Goal: Task Accomplishment & Management: Use online tool/utility

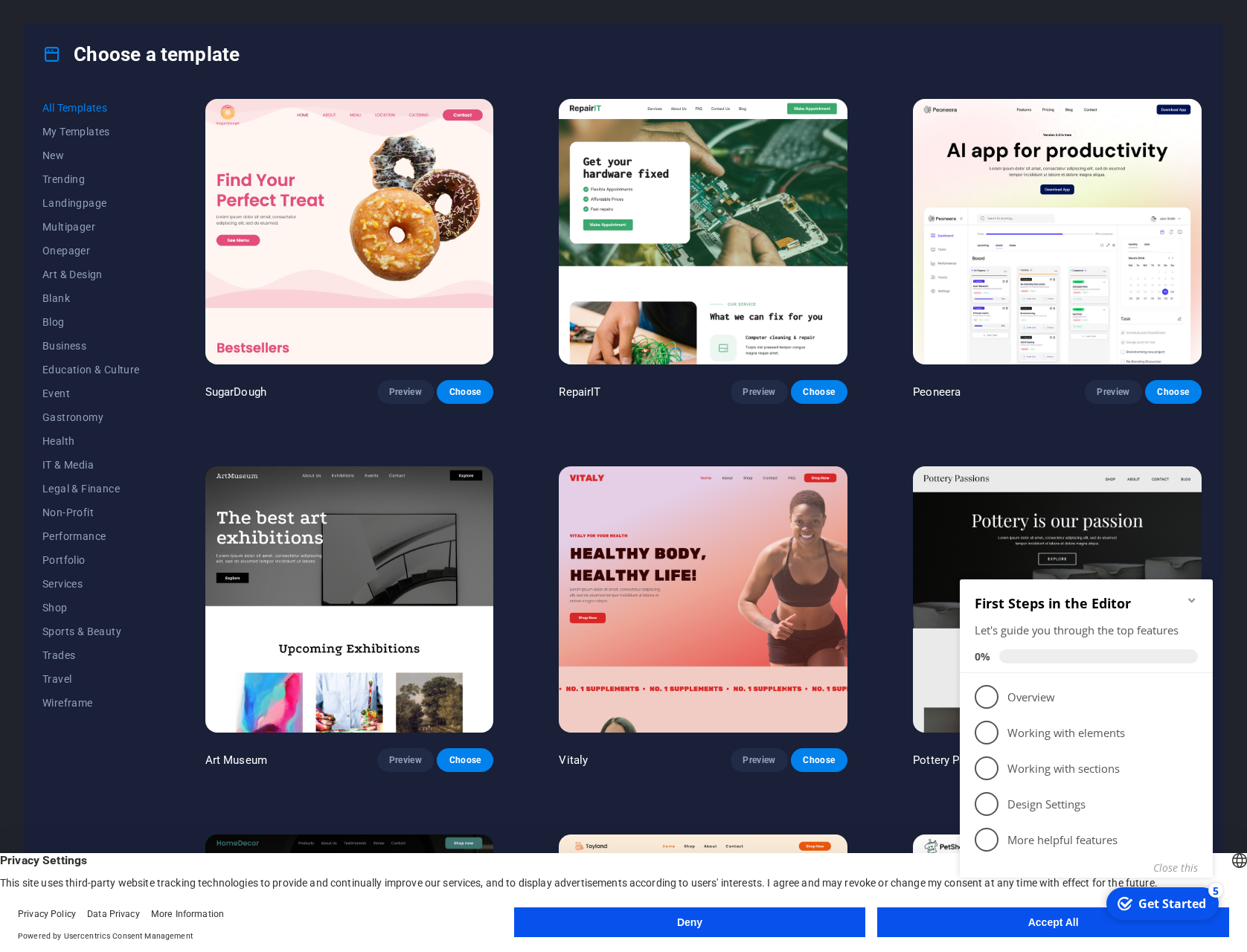
click at [1189, 598] on icon "Minimize checklist" at bounding box center [1192, 601] width 12 height 12
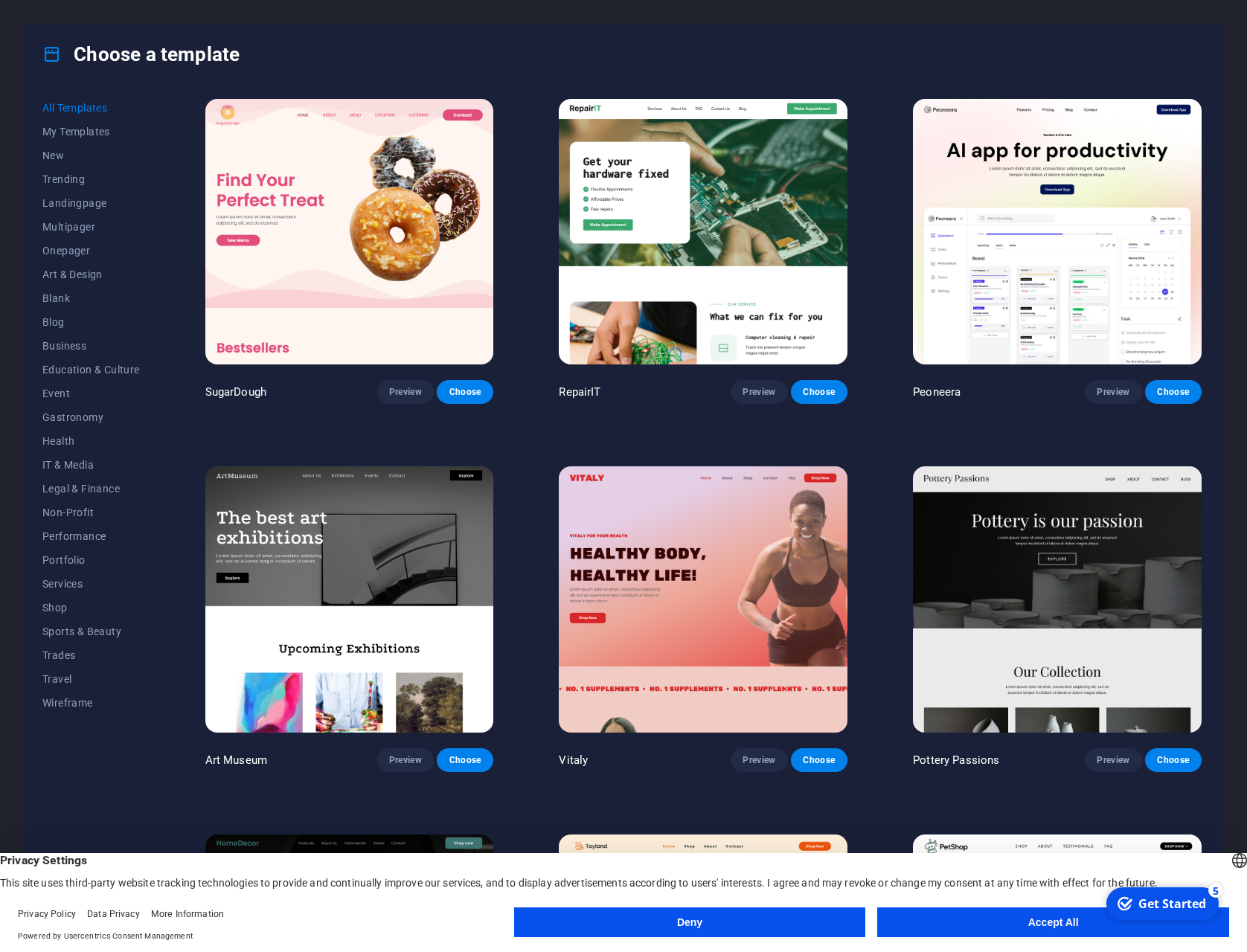
click at [1009, 926] on button "Accept All" at bounding box center [1054, 923] width 352 height 29
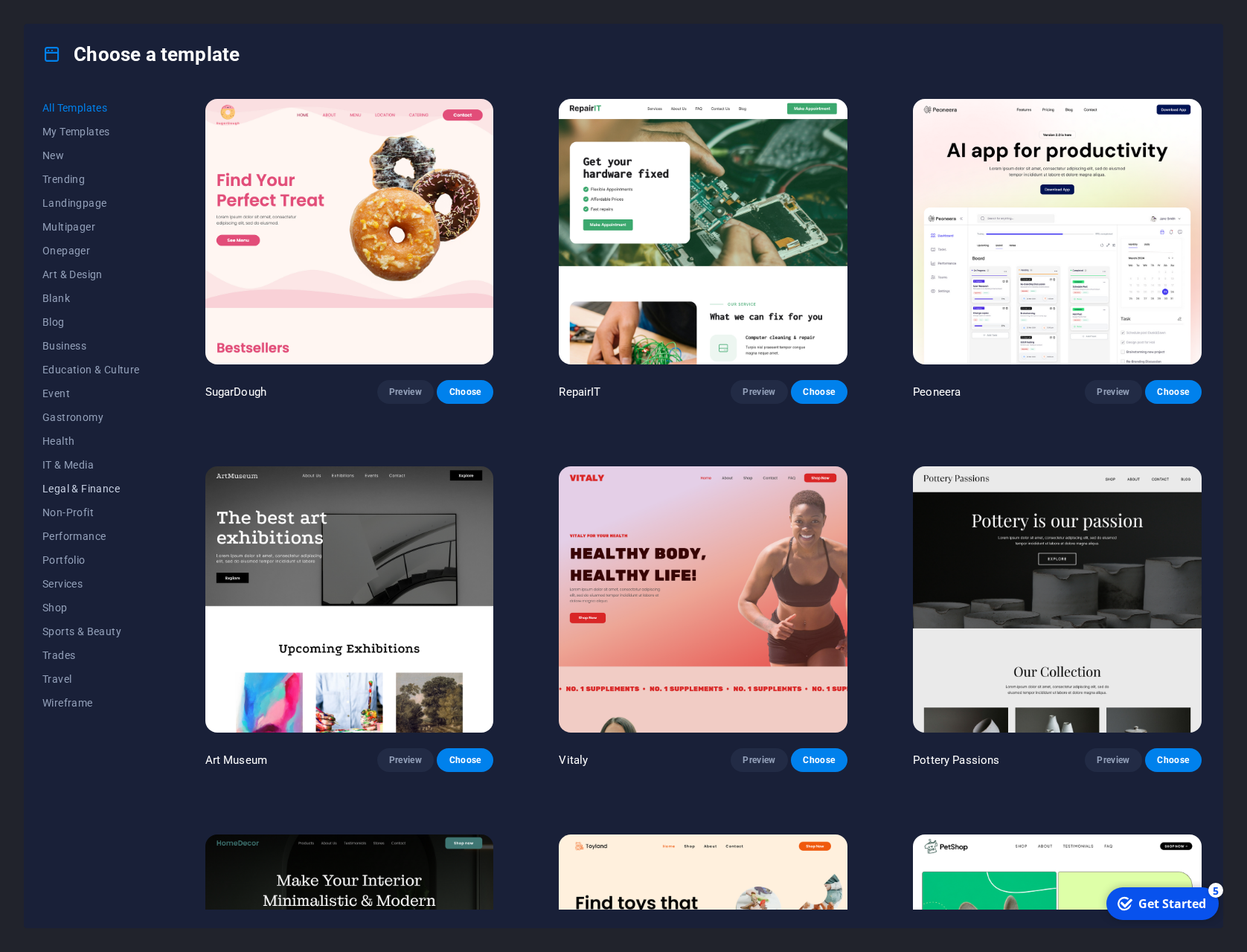
click at [100, 486] on span "Legal & Finance" at bounding box center [90, 489] width 97 height 12
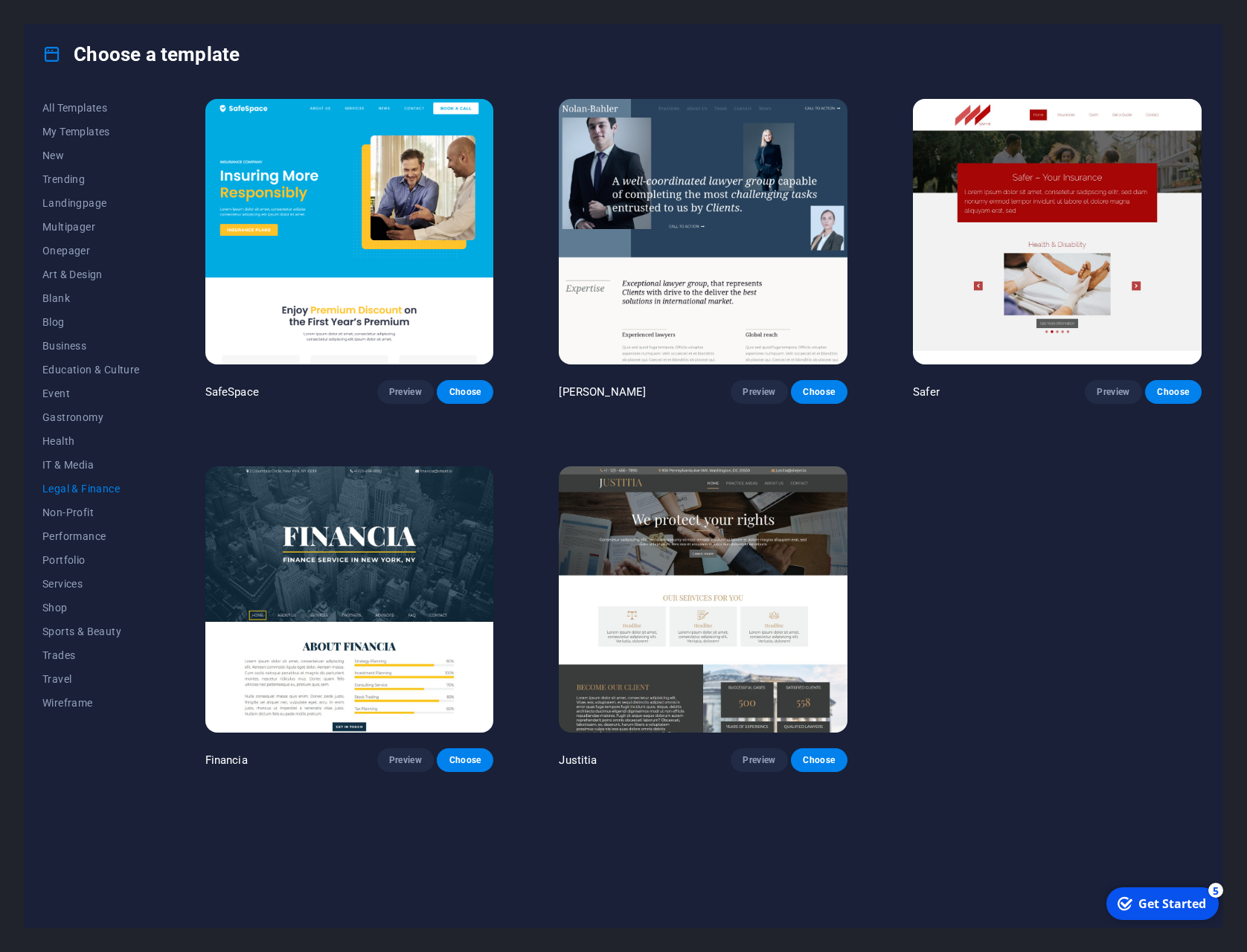
click at [1161, 903] on div "Get Started" at bounding box center [1172, 903] width 68 height 17
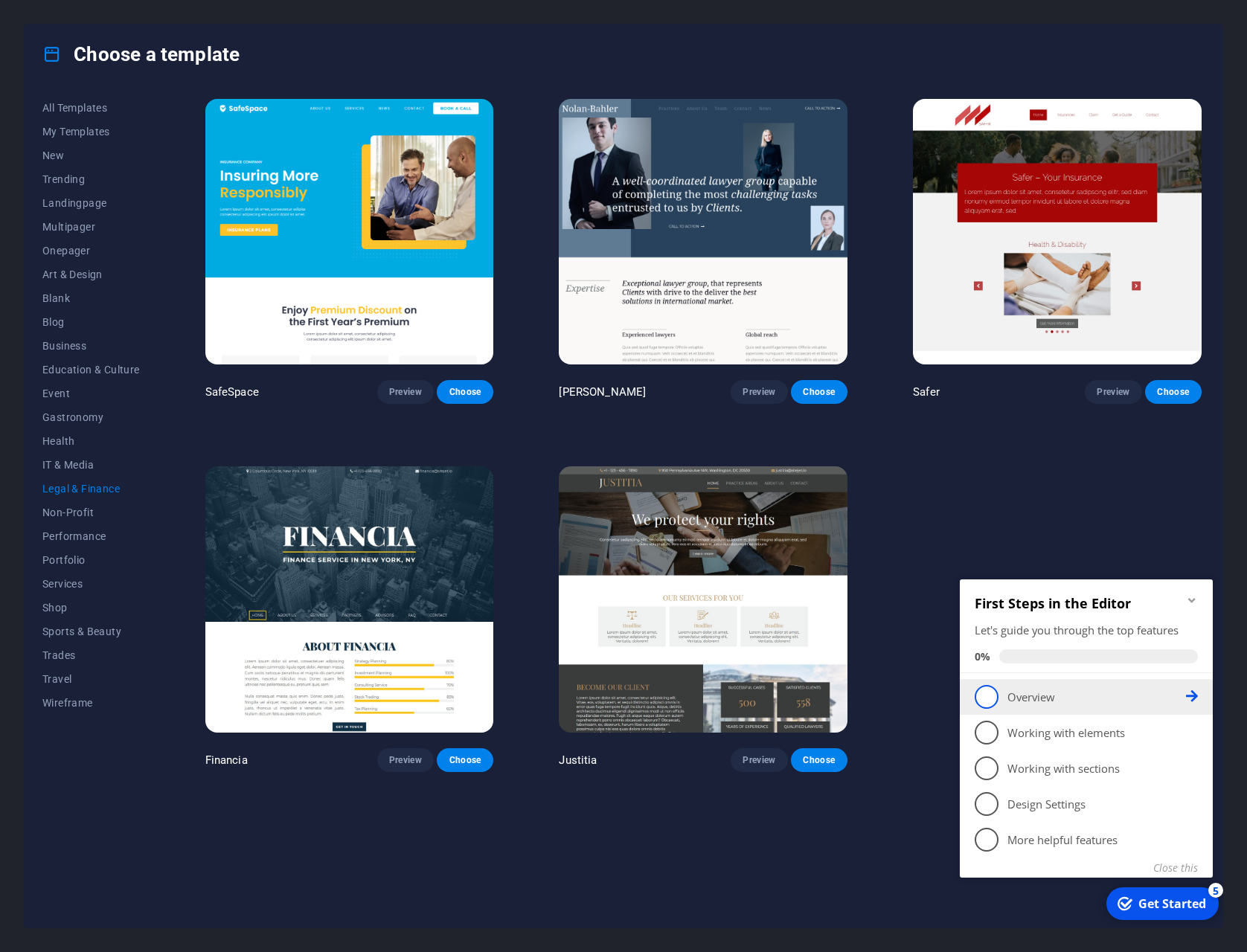
click at [1043, 694] on p "Overview - incomplete" at bounding box center [1097, 698] width 179 height 16
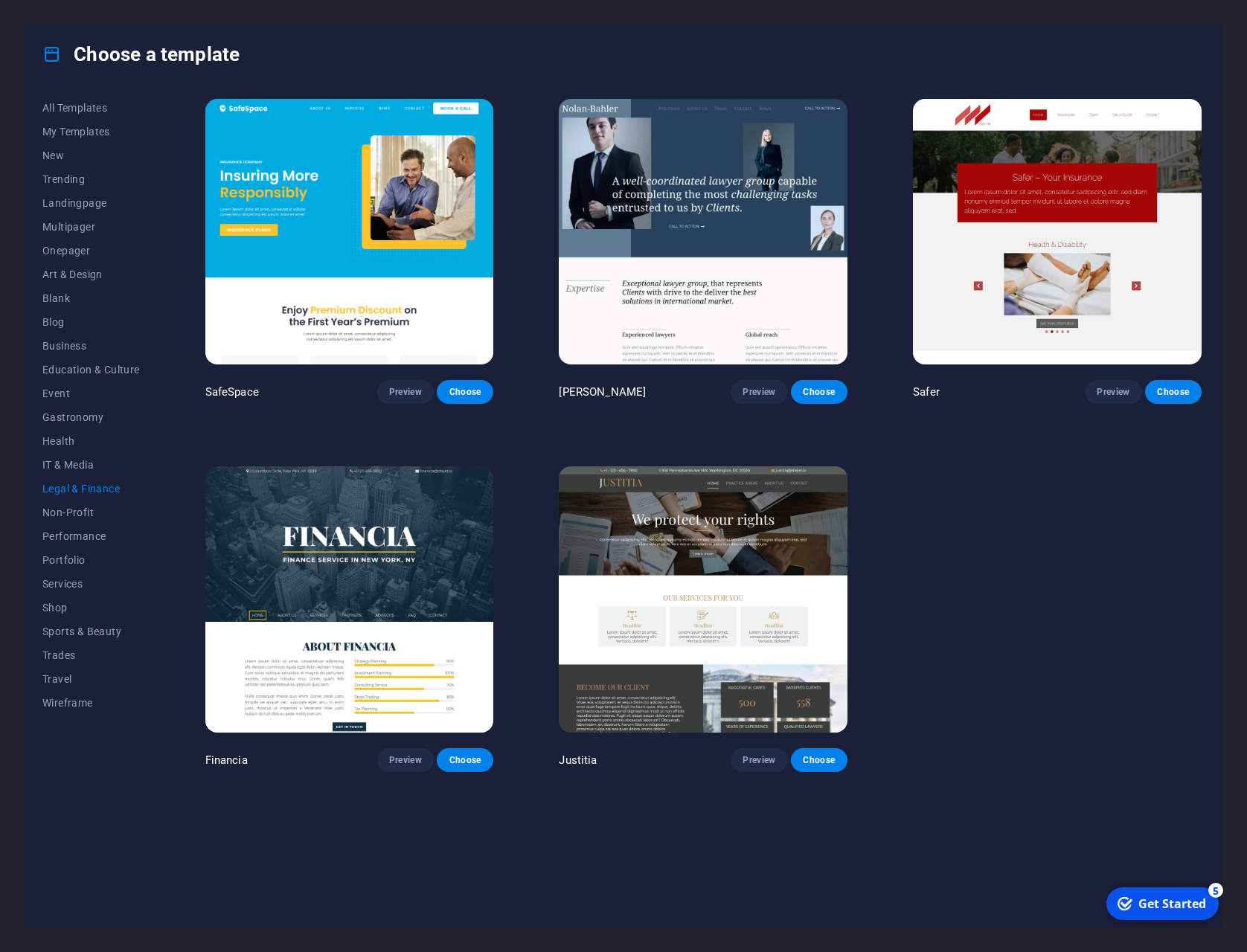
click at [1151, 900] on div "Get Started" at bounding box center [1172, 903] width 68 height 17
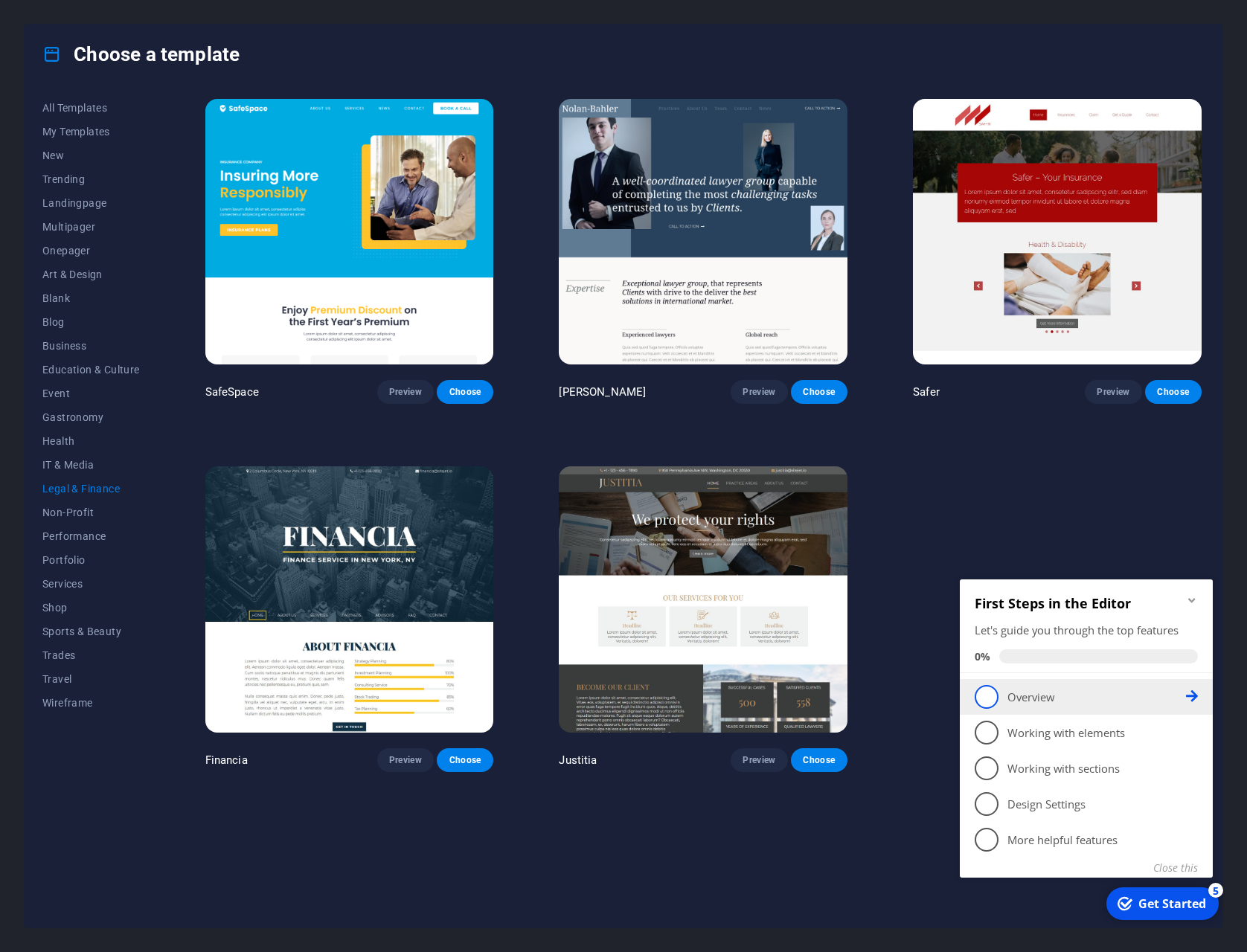
click at [1185, 694] on p "Overview - incomplete" at bounding box center [1097, 698] width 179 height 16
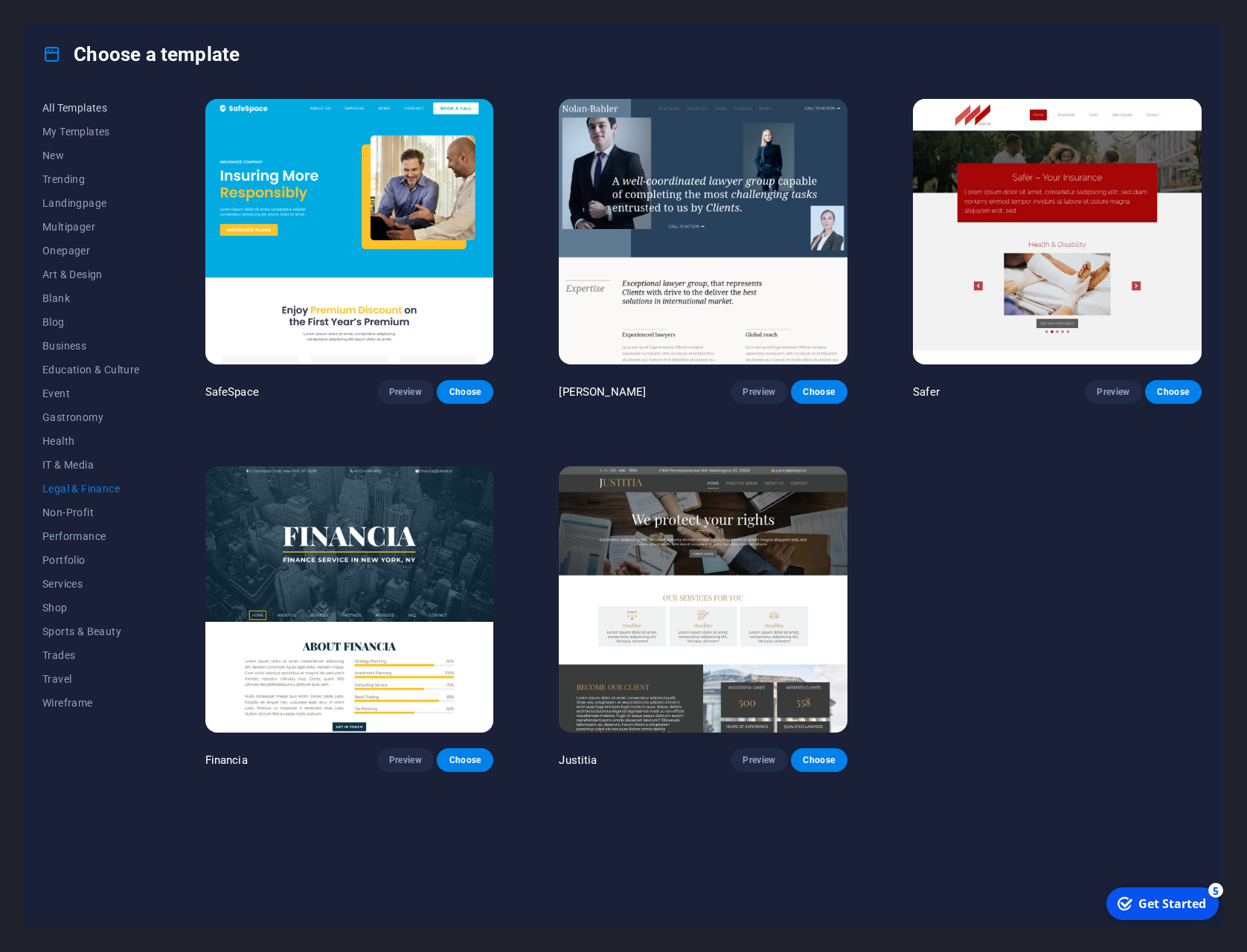
click at [81, 99] on button "All Templates" at bounding box center [90, 108] width 97 height 24
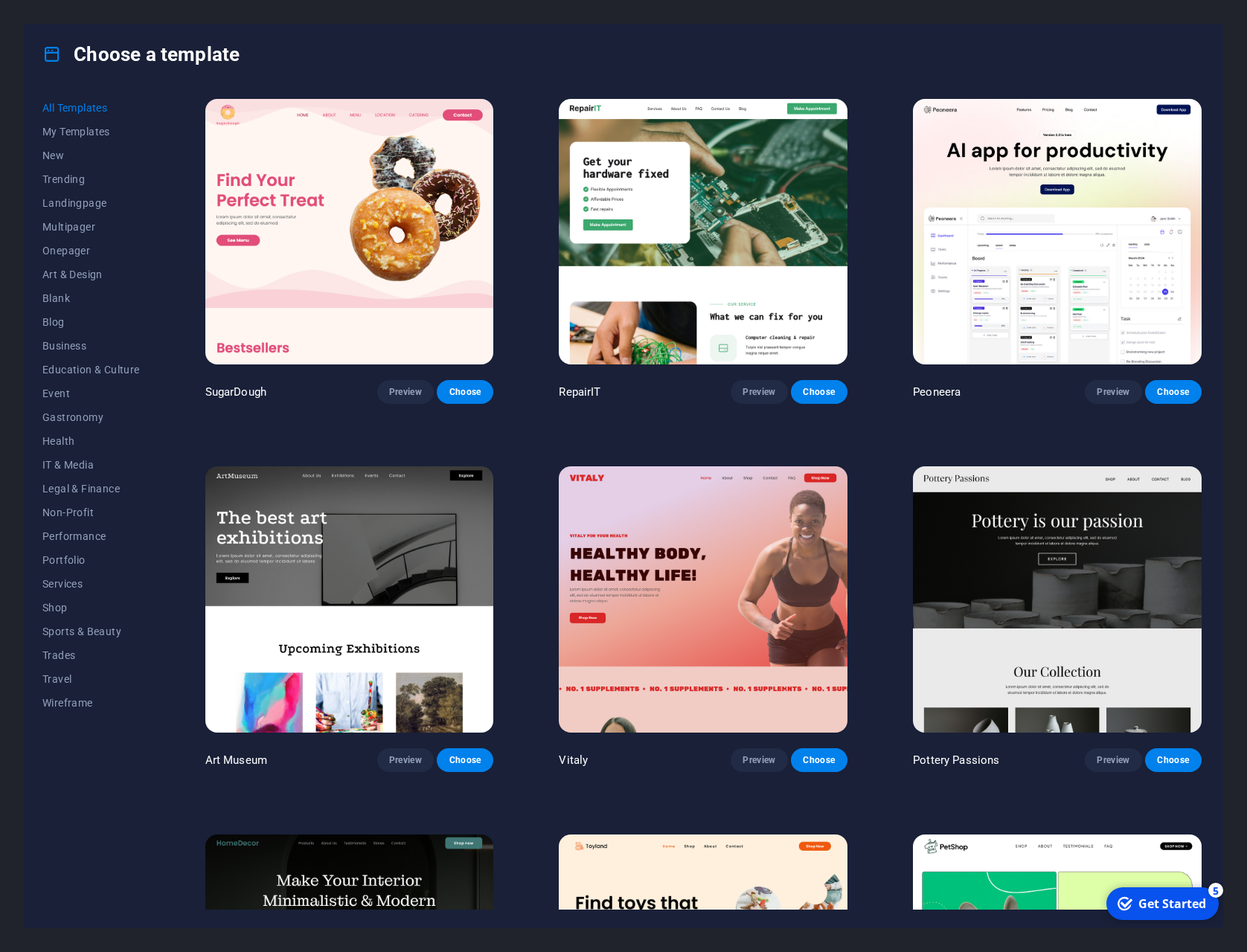
click at [1191, 900] on div "Get Started" at bounding box center [1172, 903] width 68 height 17
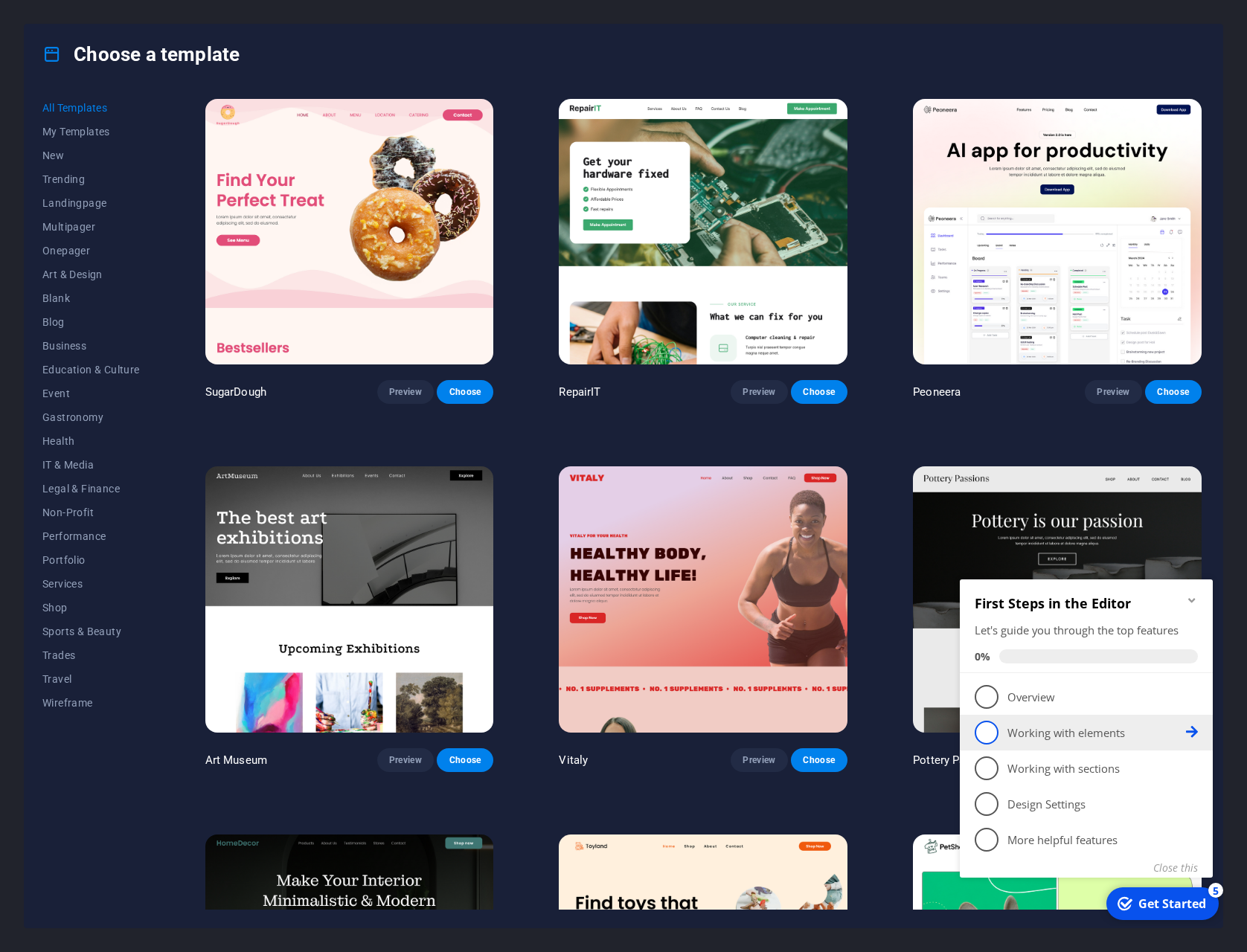
click at [1048, 728] on p "Working with elements - incomplete" at bounding box center [1097, 733] width 179 height 16
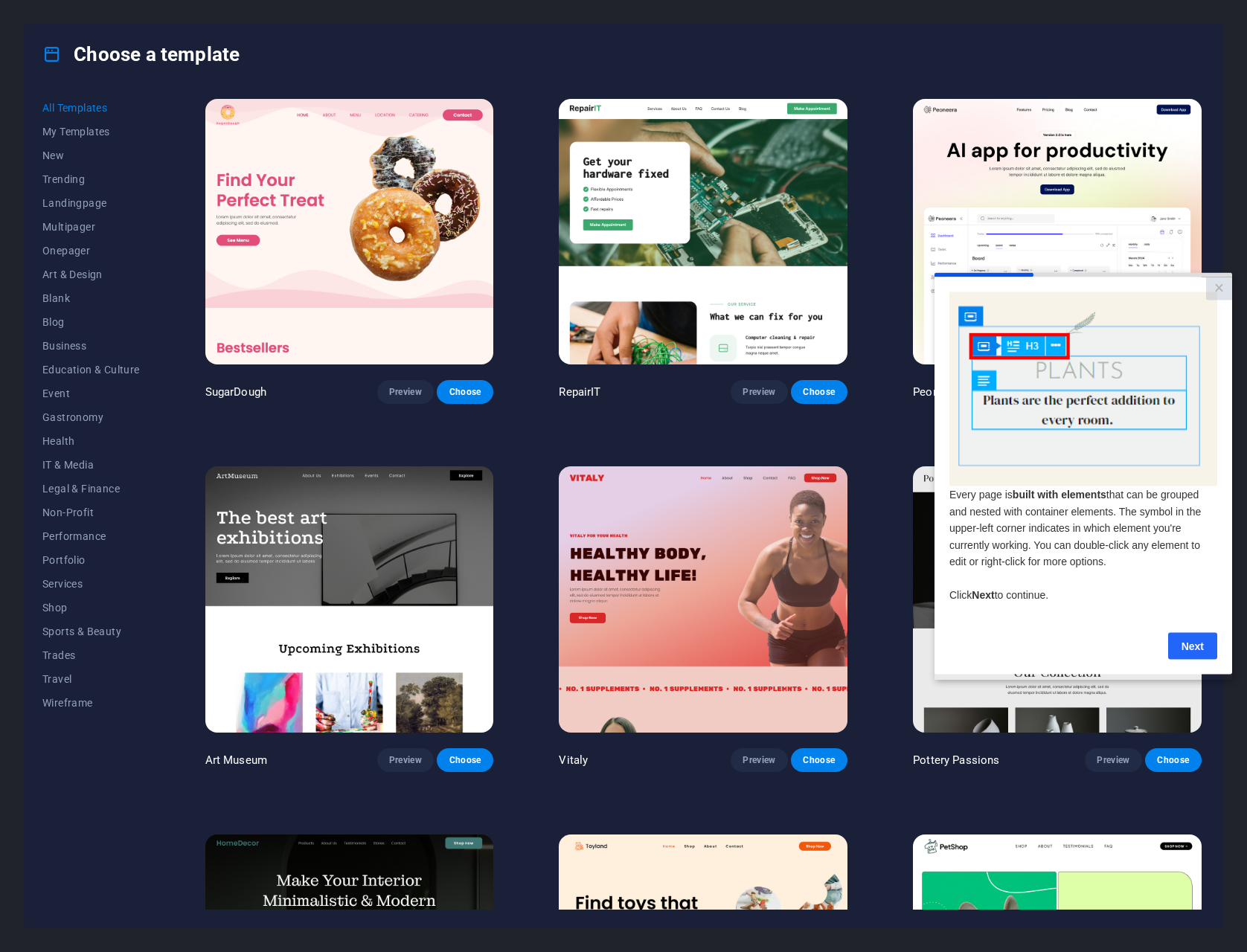
click at [1192, 653] on link "Next" at bounding box center [1193, 645] width 49 height 26
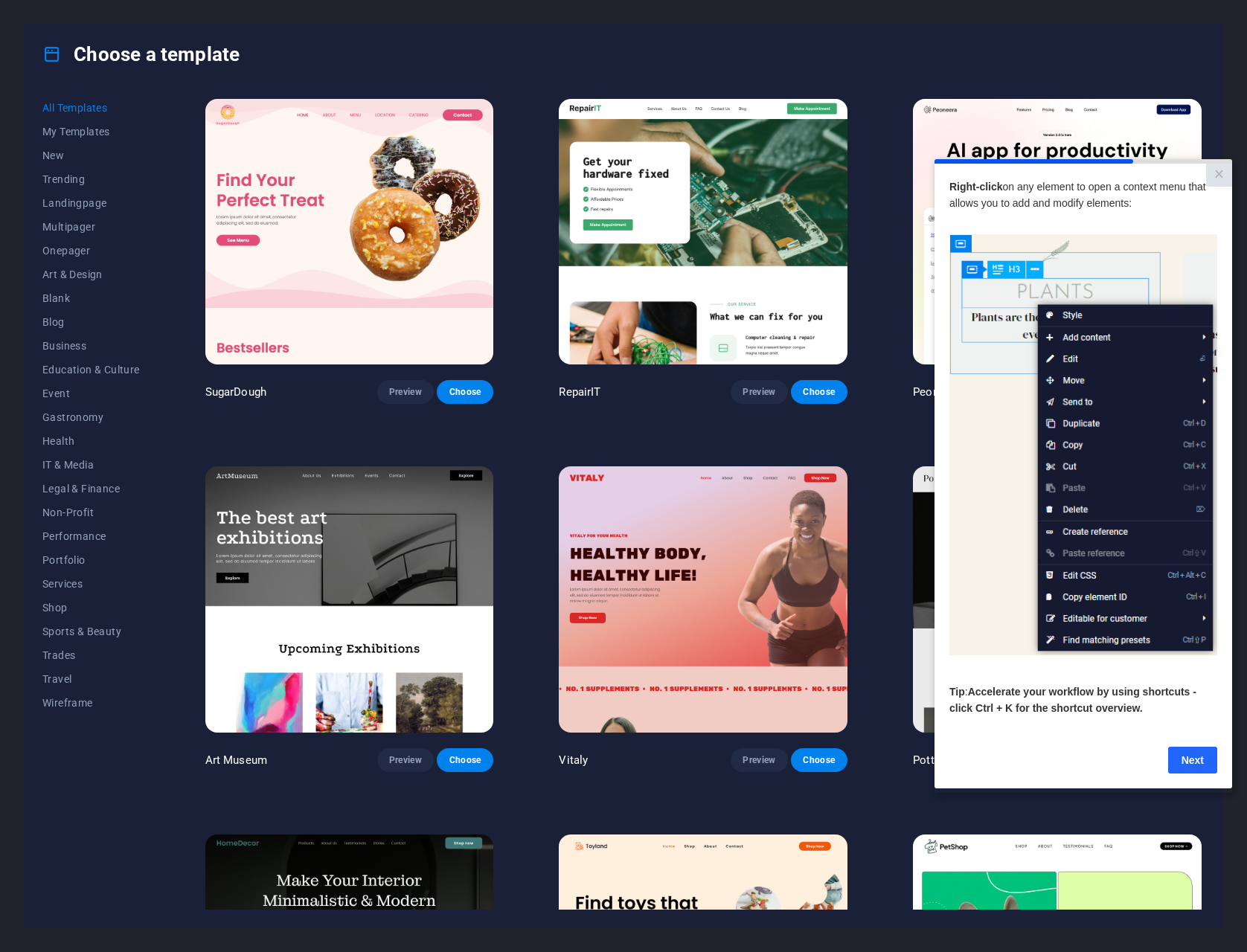
click at [1188, 761] on link "Next" at bounding box center [1193, 760] width 49 height 26
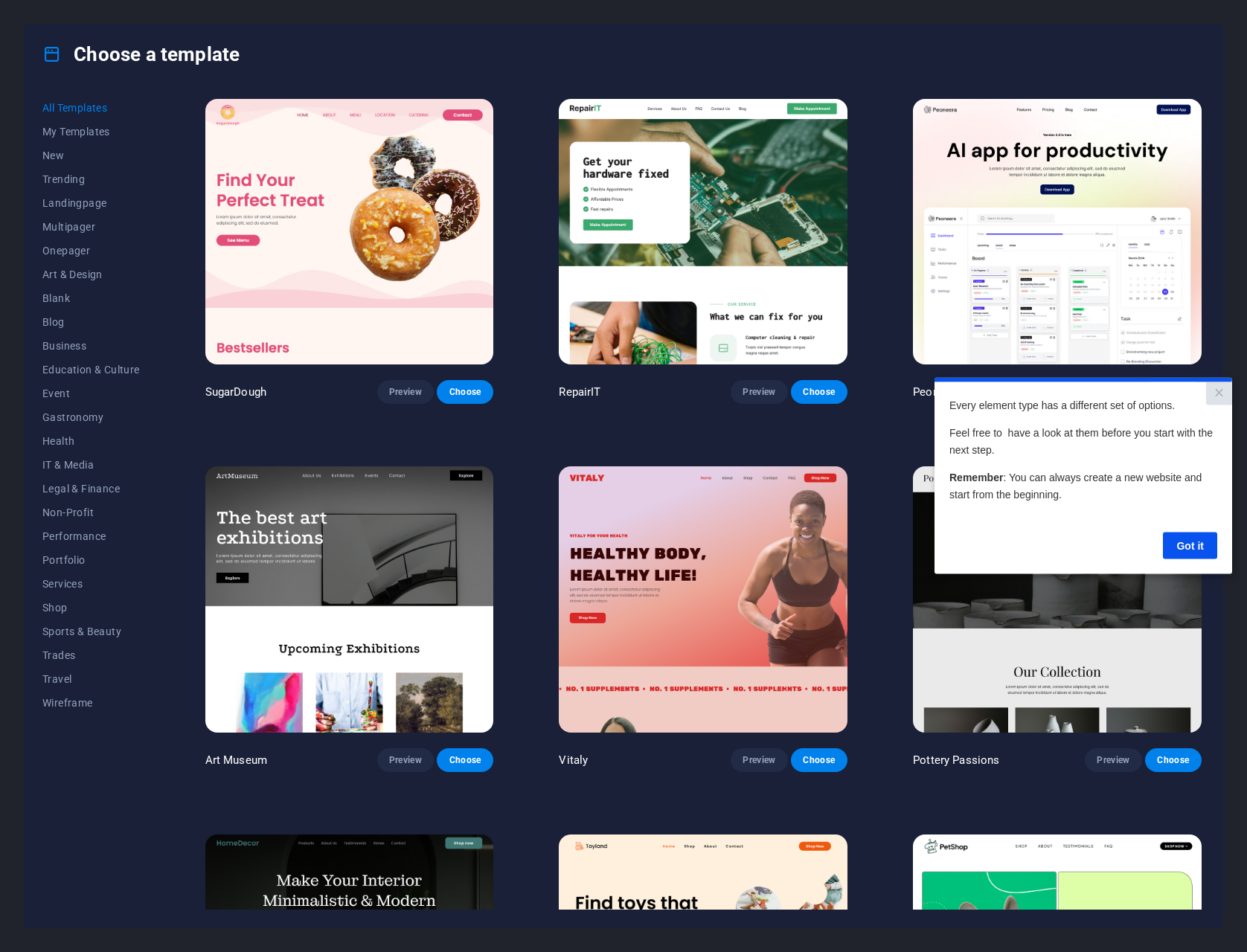
click at [1193, 568] on cue "Every element type has a different set of options. Feel free to have a look at …" at bounding box center [1083, 478] width 298 height 192
click at [1199, 549] on link "Got it" at bounding box center [1190, 545] width 54 height 26
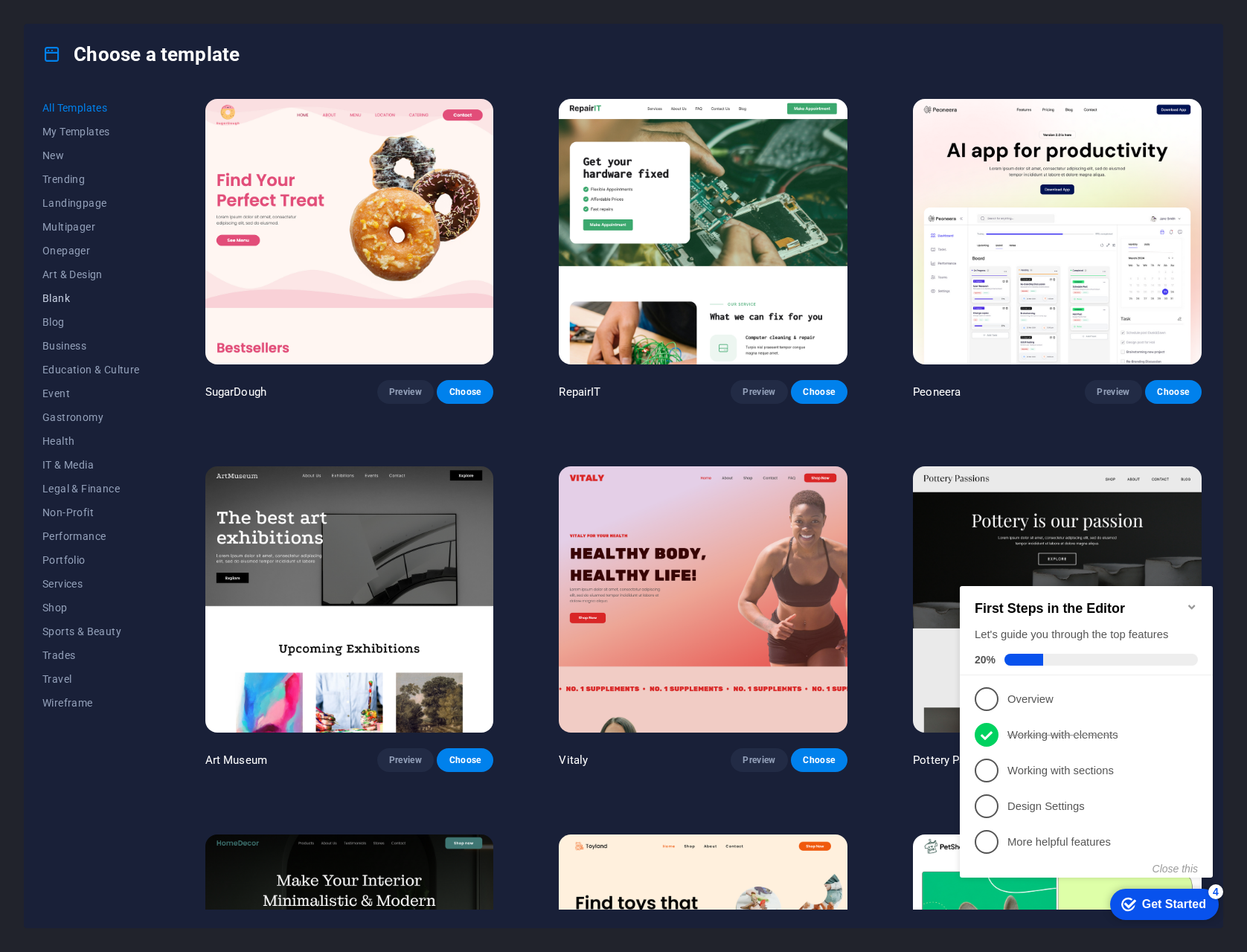
click at [60, 296] on span "Blank" at bounding box center [90, 298] width 97 height 12
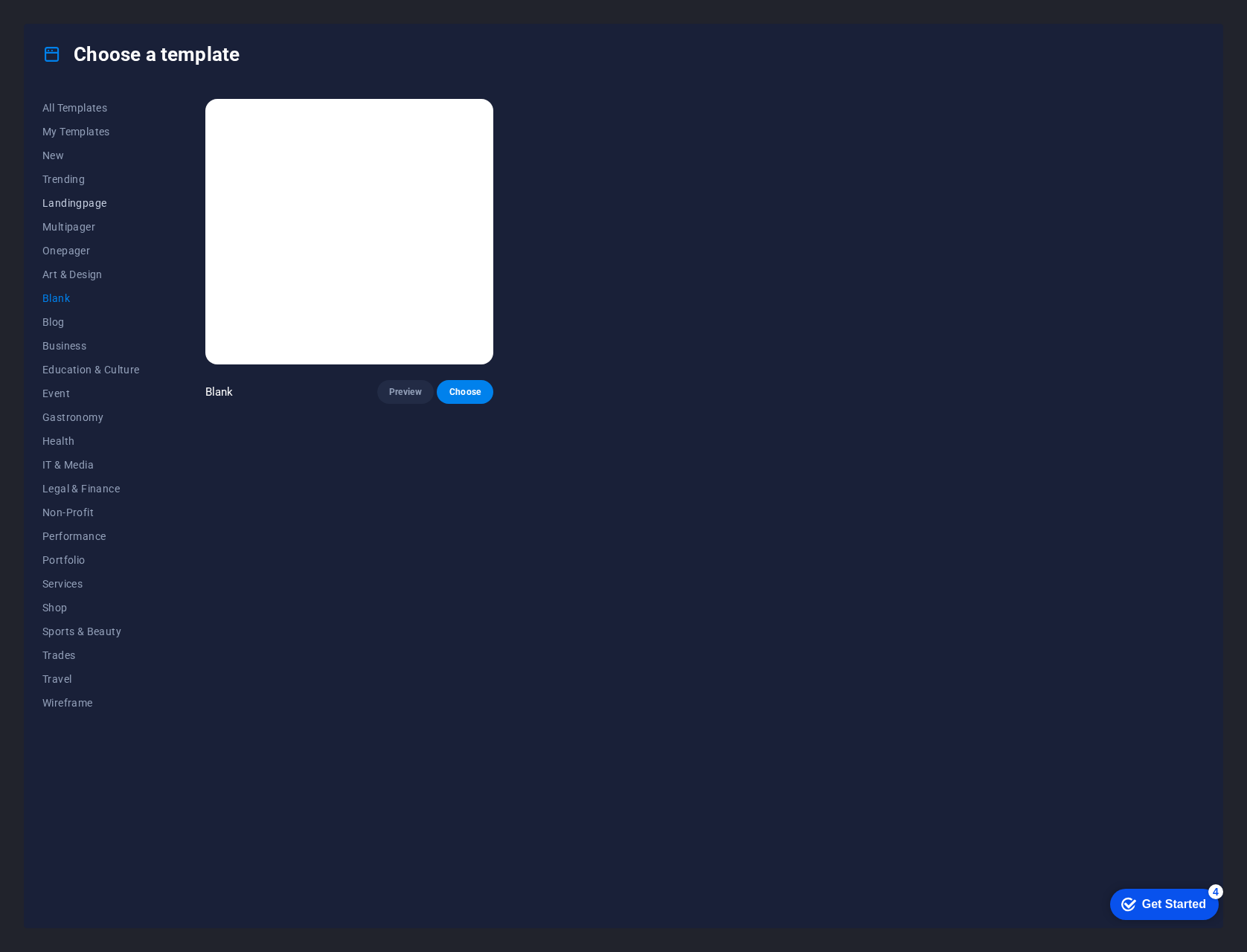
click at [87, 207] on span "Landingpage" at bounding box center [90, 203] width 97 height 12
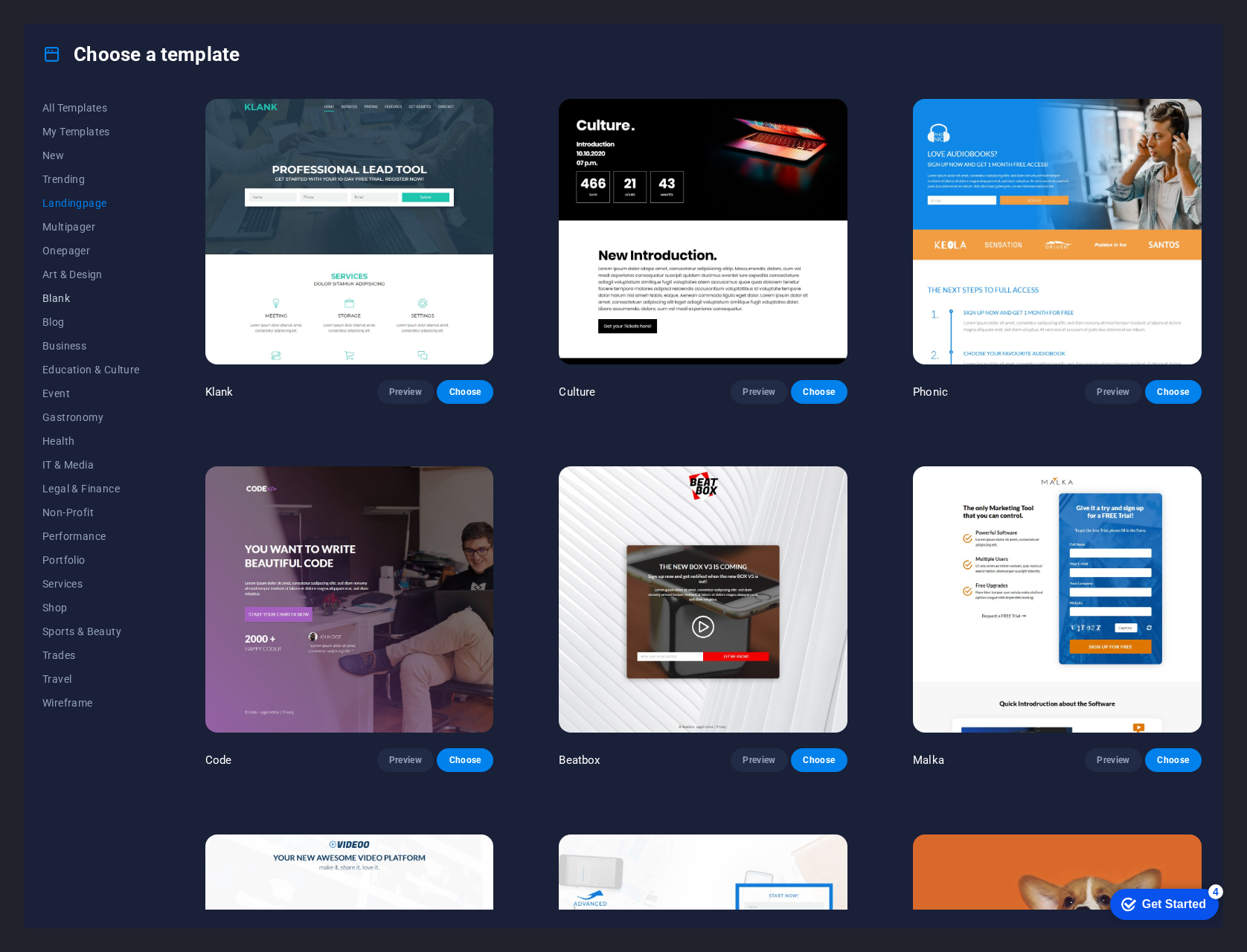
click at [48, 294] on span "Blank" at bounding box center [90, 298] width 97 height 12
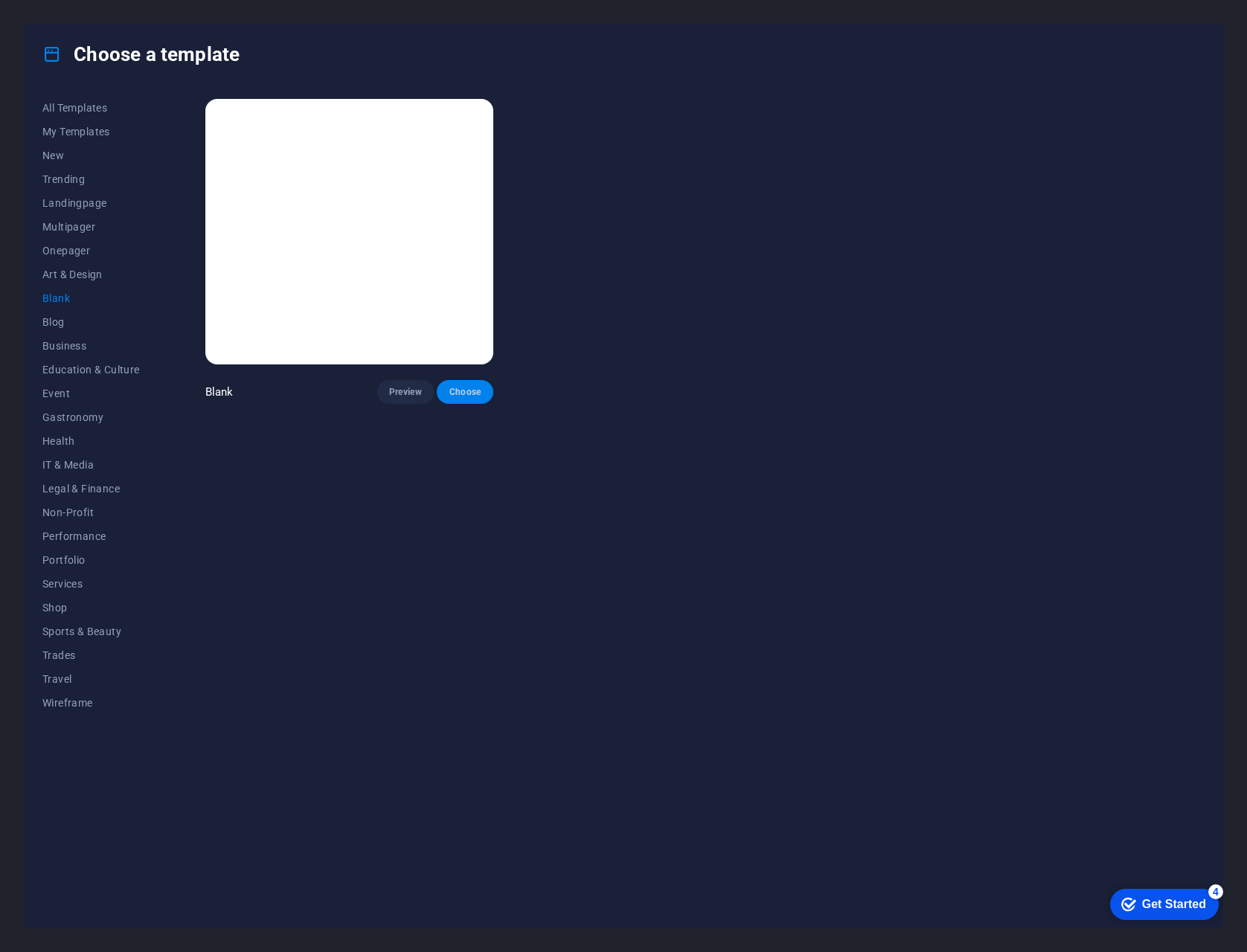
click at [464, 388] on span "Choose" at bounding box center [464, 392] width 32 height 12
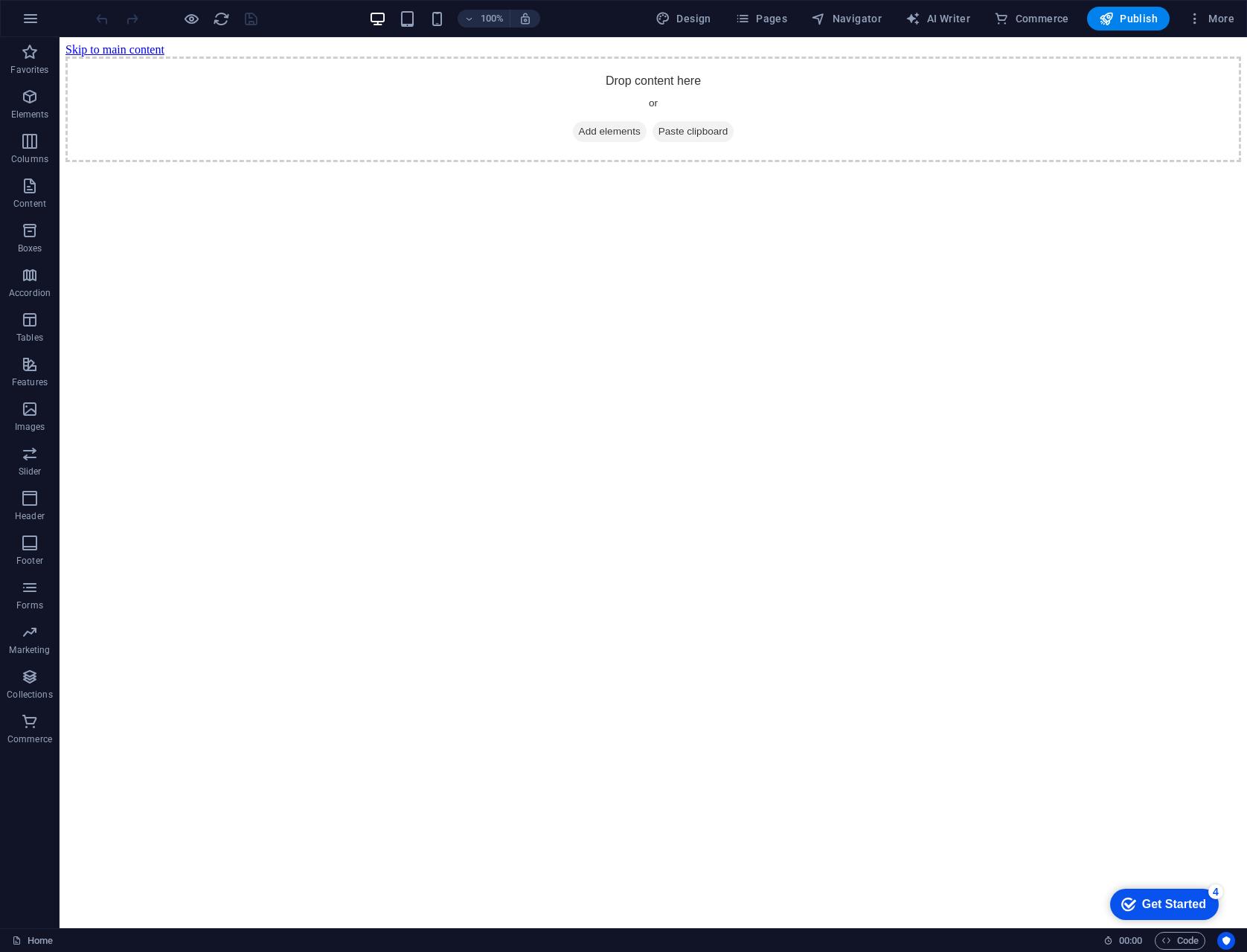
click at [1157, 904] on div "Get Started" at bounding box center [1173, 905] width 64 height 14
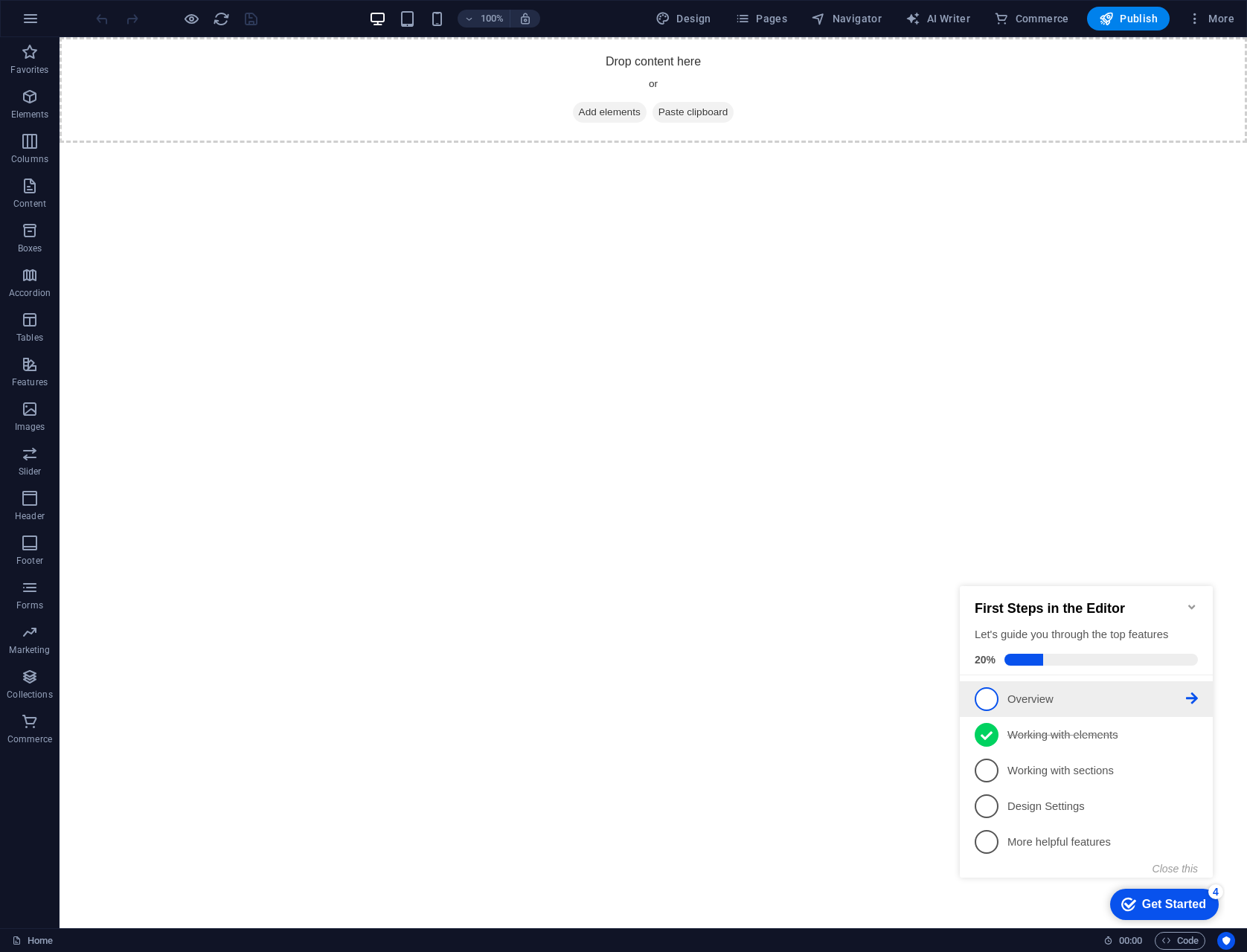
click at [995, 693] on span "1" at bounding box center [987, 699] width 24 height 24
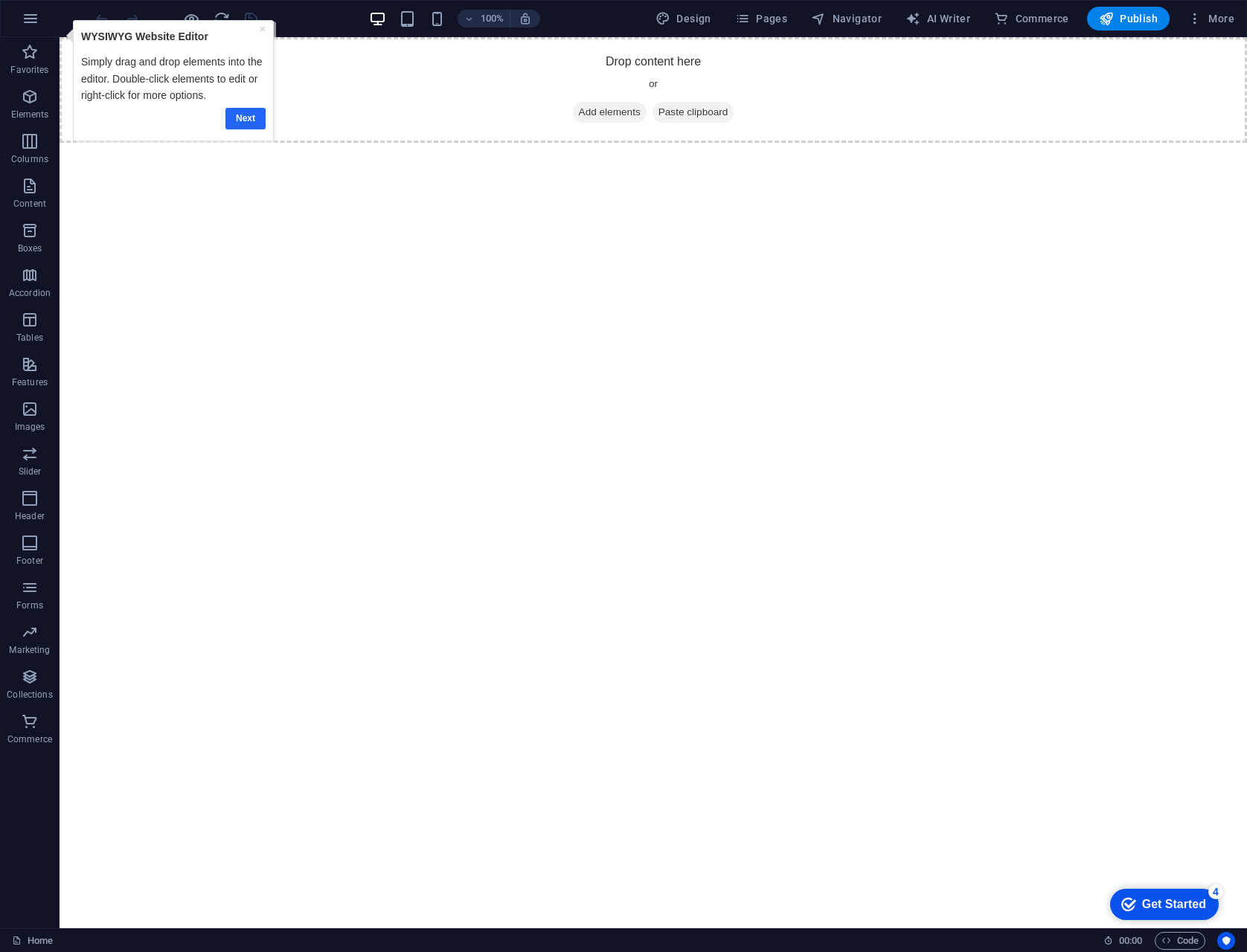
click at [245, 121] on link "Next" at bounding box center [245, 119] width 40 height 22
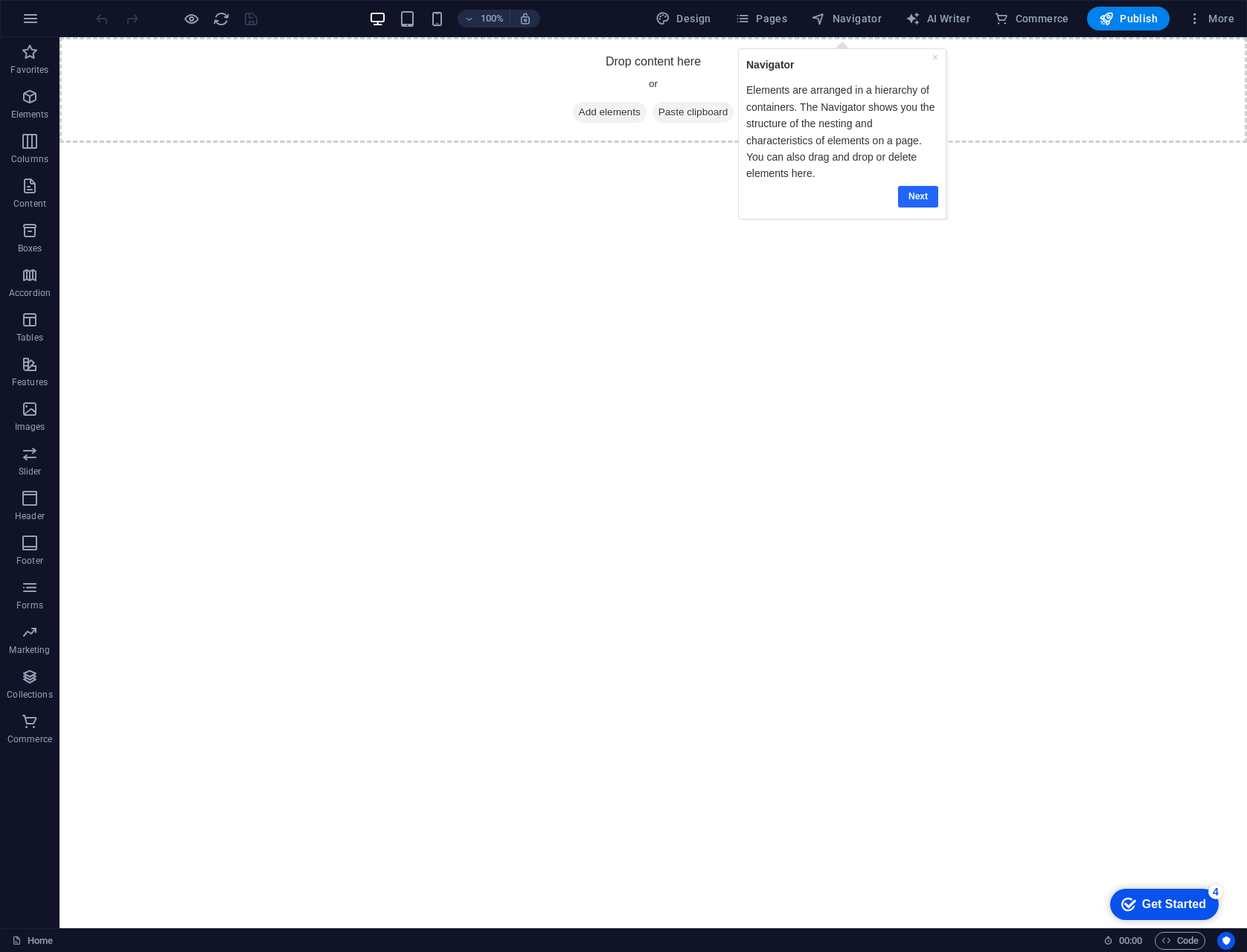
click at [923, 192] on link "Next" at bounding box center [917, 196] width 40 height 22
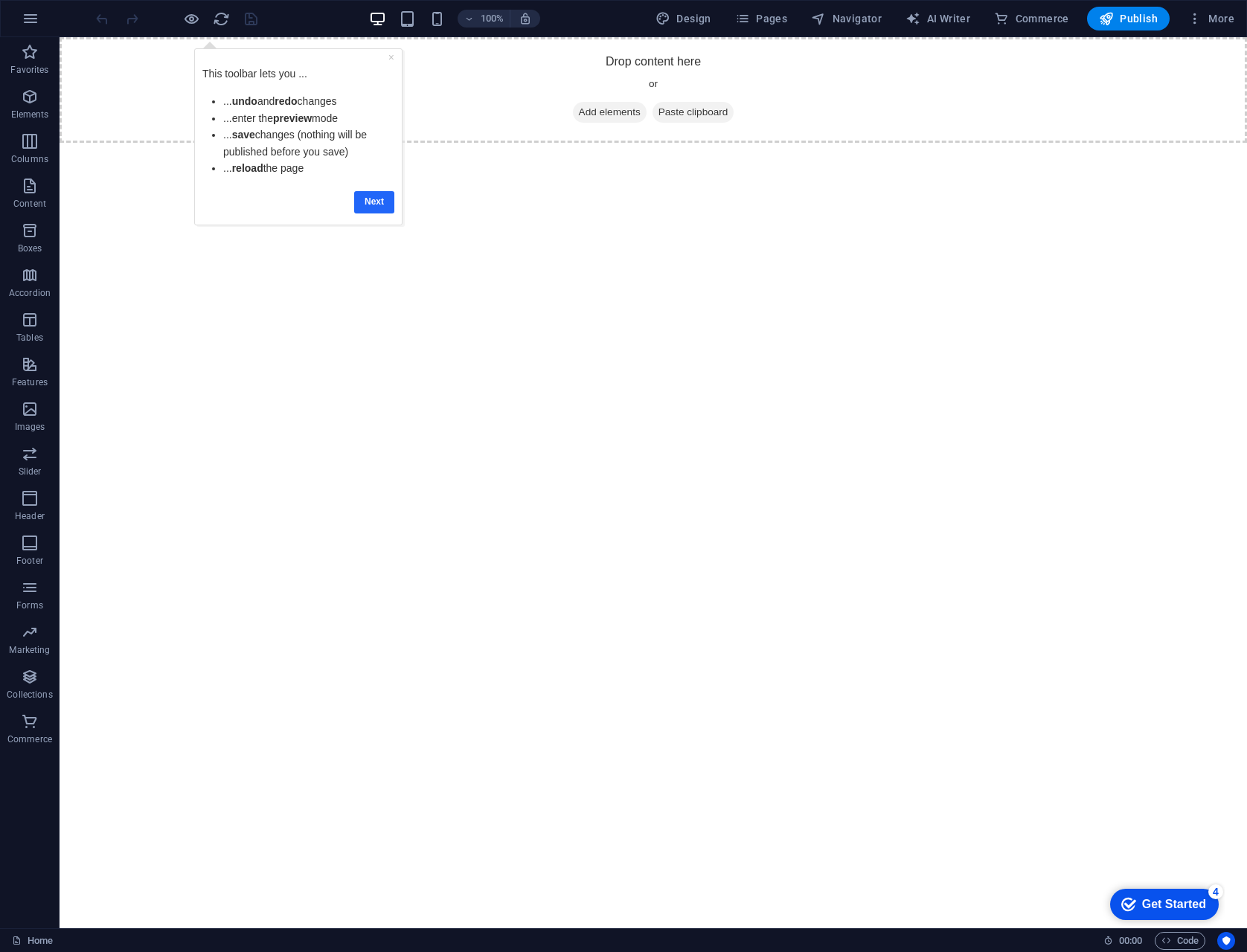
click at [369, 210] on link "Next" at bounding box center [374, 202] width 40 height 22
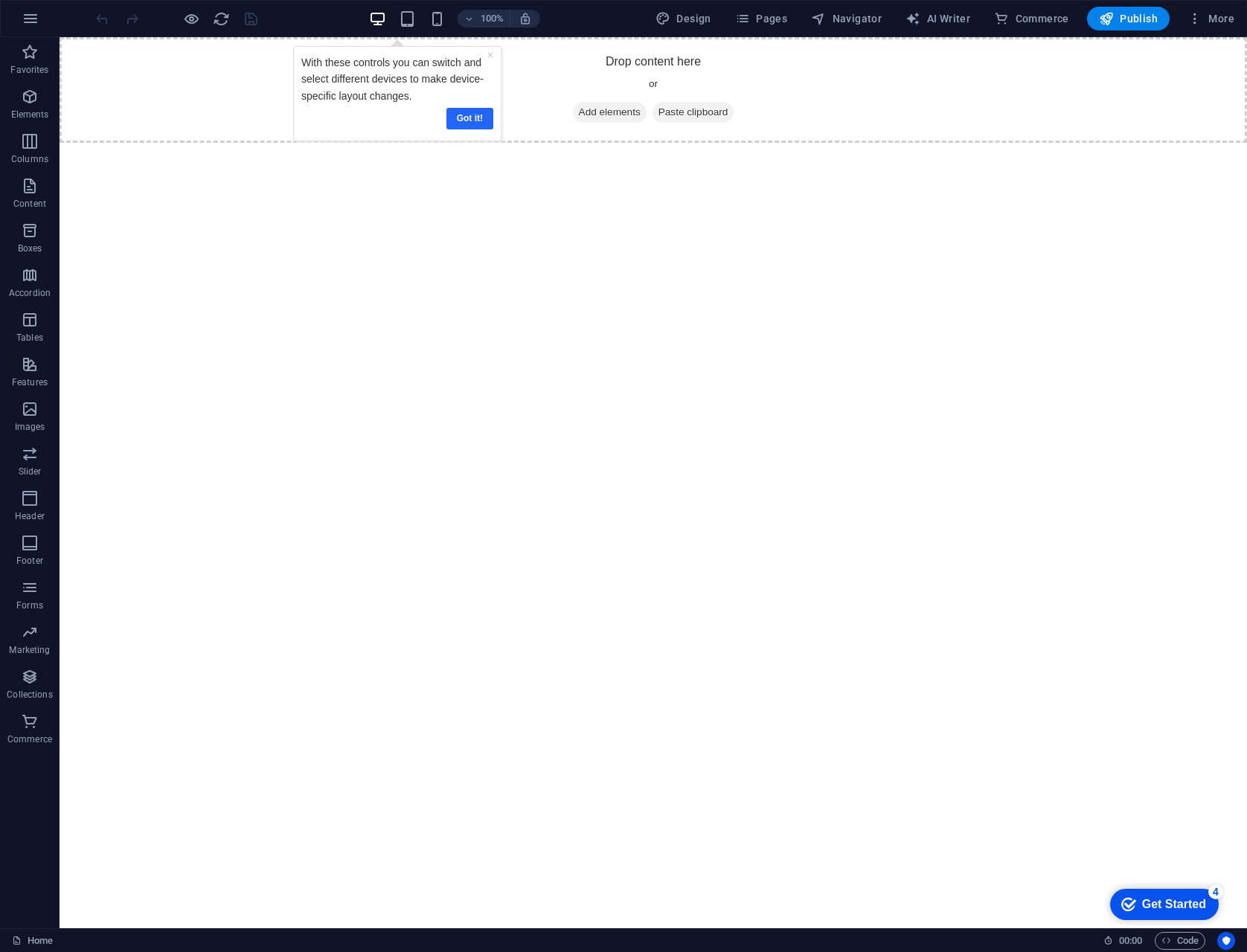
click at [473, 116] on link "Got it!" at bounding box center [470, 119] width 47 height 22
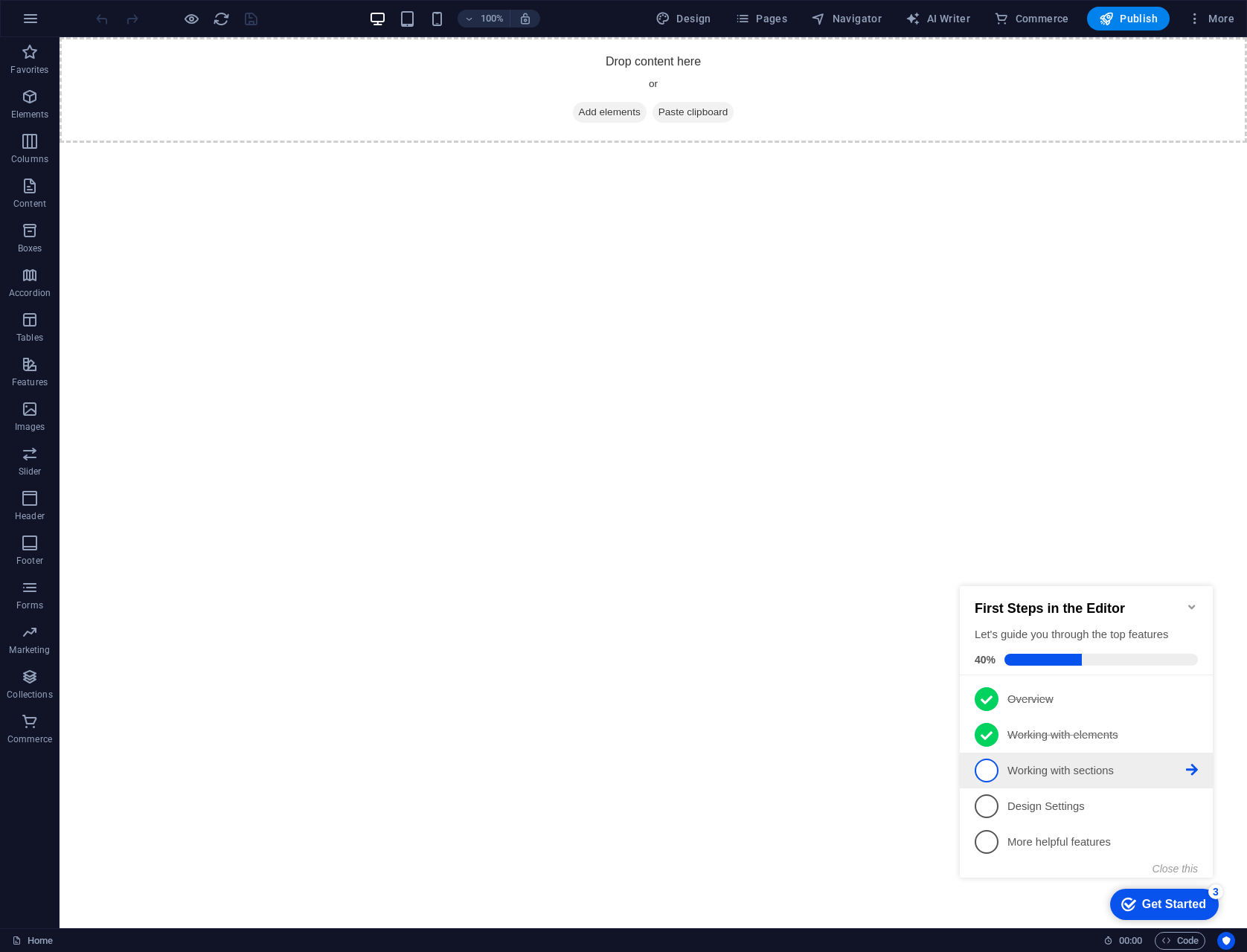
click at [1070, 775] on p "Working with sections - incomplete" at bounding box center [1097, 771] width 179 height 16
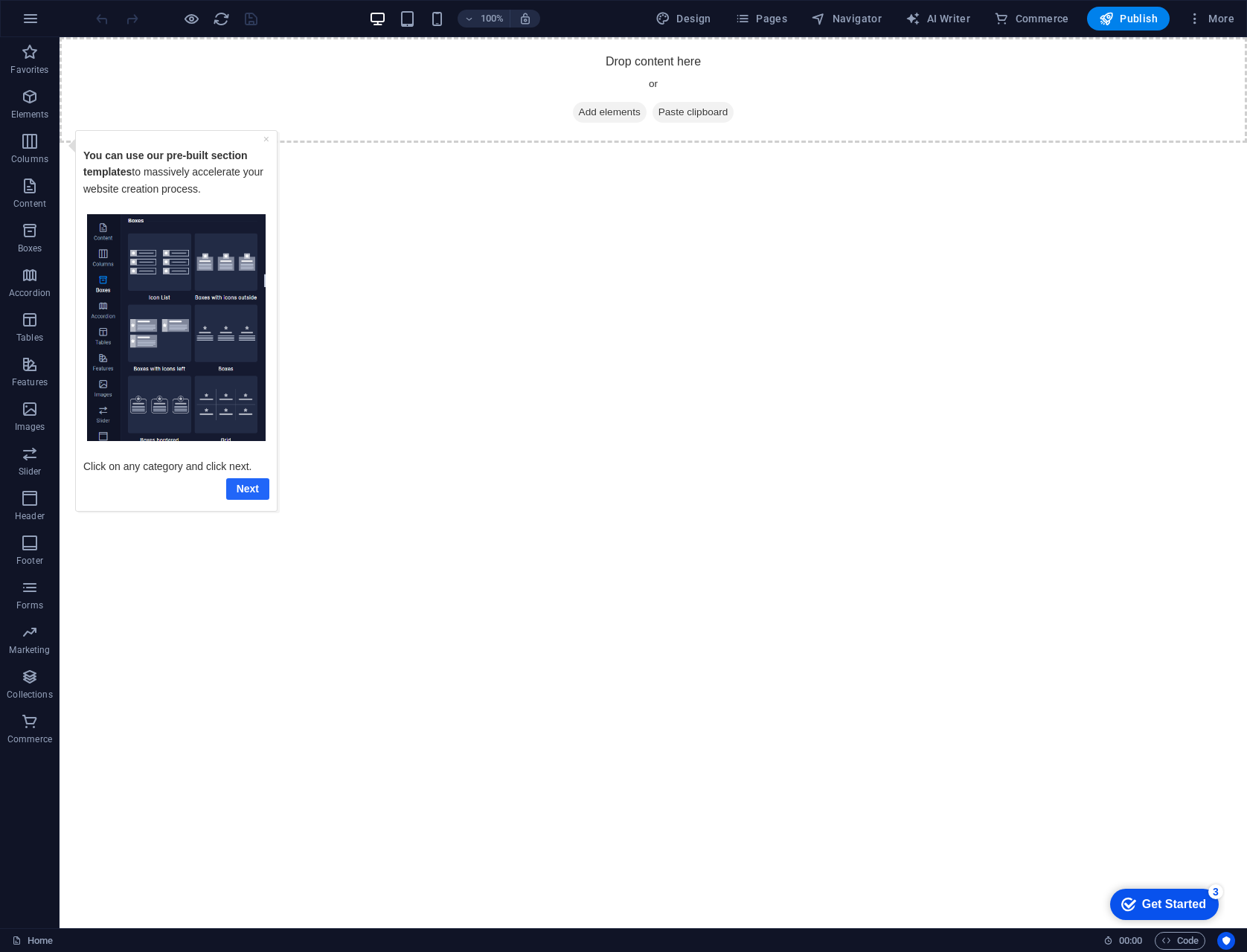
click at [259, 496] on link "Next" at bounding box center [247, 489] width 43 height 22
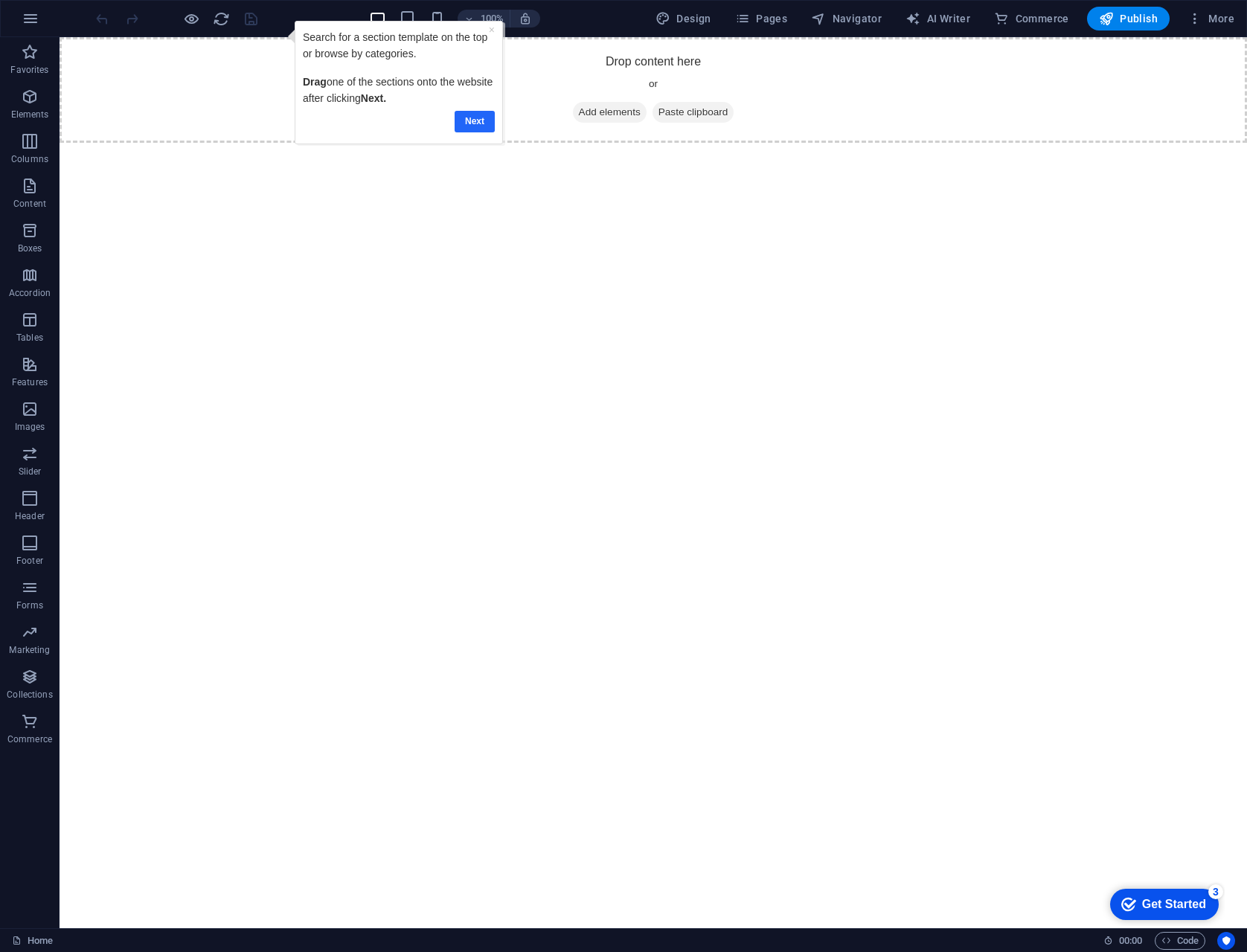
click at [477, 127] on link "Next" at bounding box center [474, 122] width 40 height 22
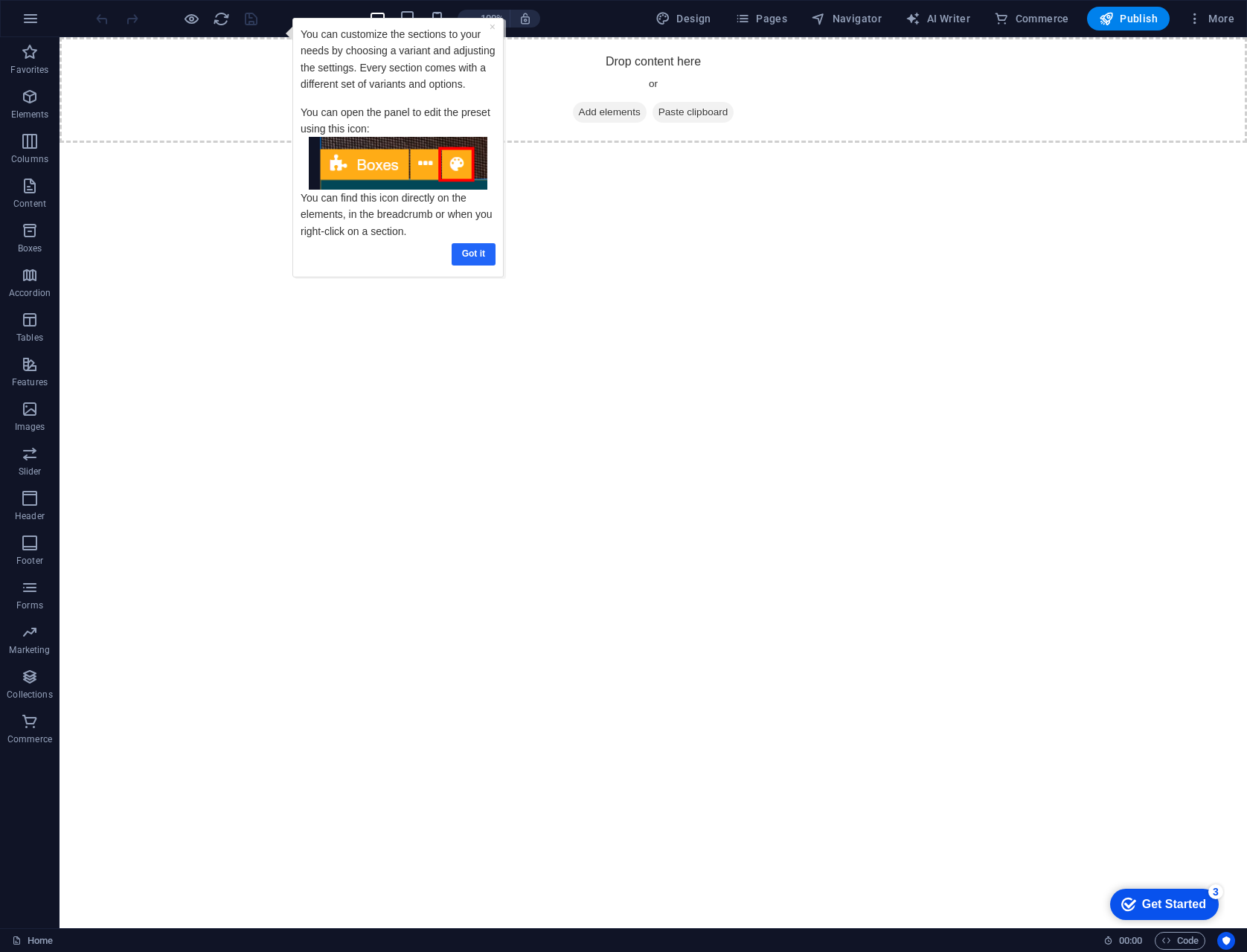
click at [478, 254] on link "Got it" at bounding box center [472, 254] width 44 height 22
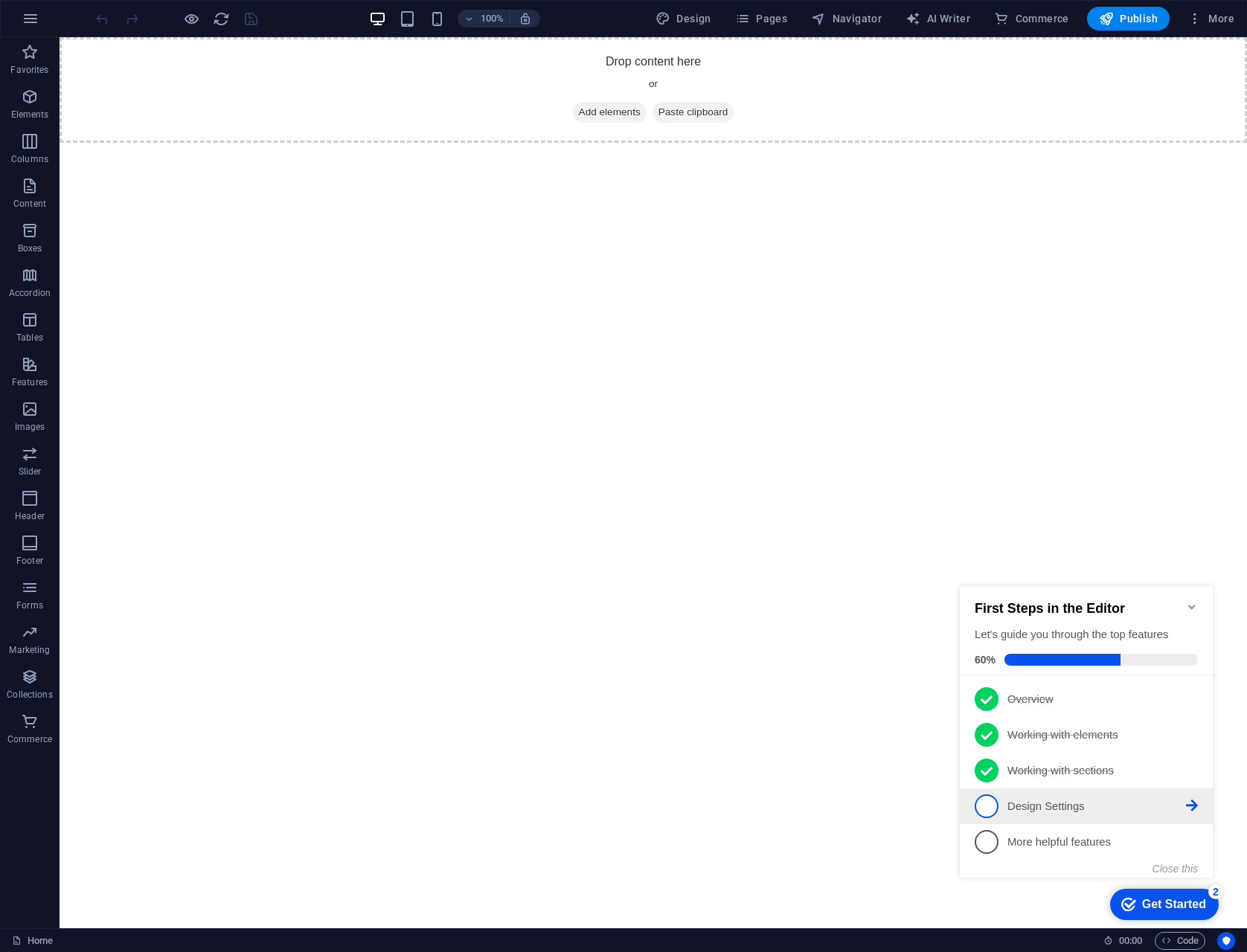
click at [1128, 810] on p "Design Settings - incomplete" at bounding box center [1097, 807] width 179 height 16
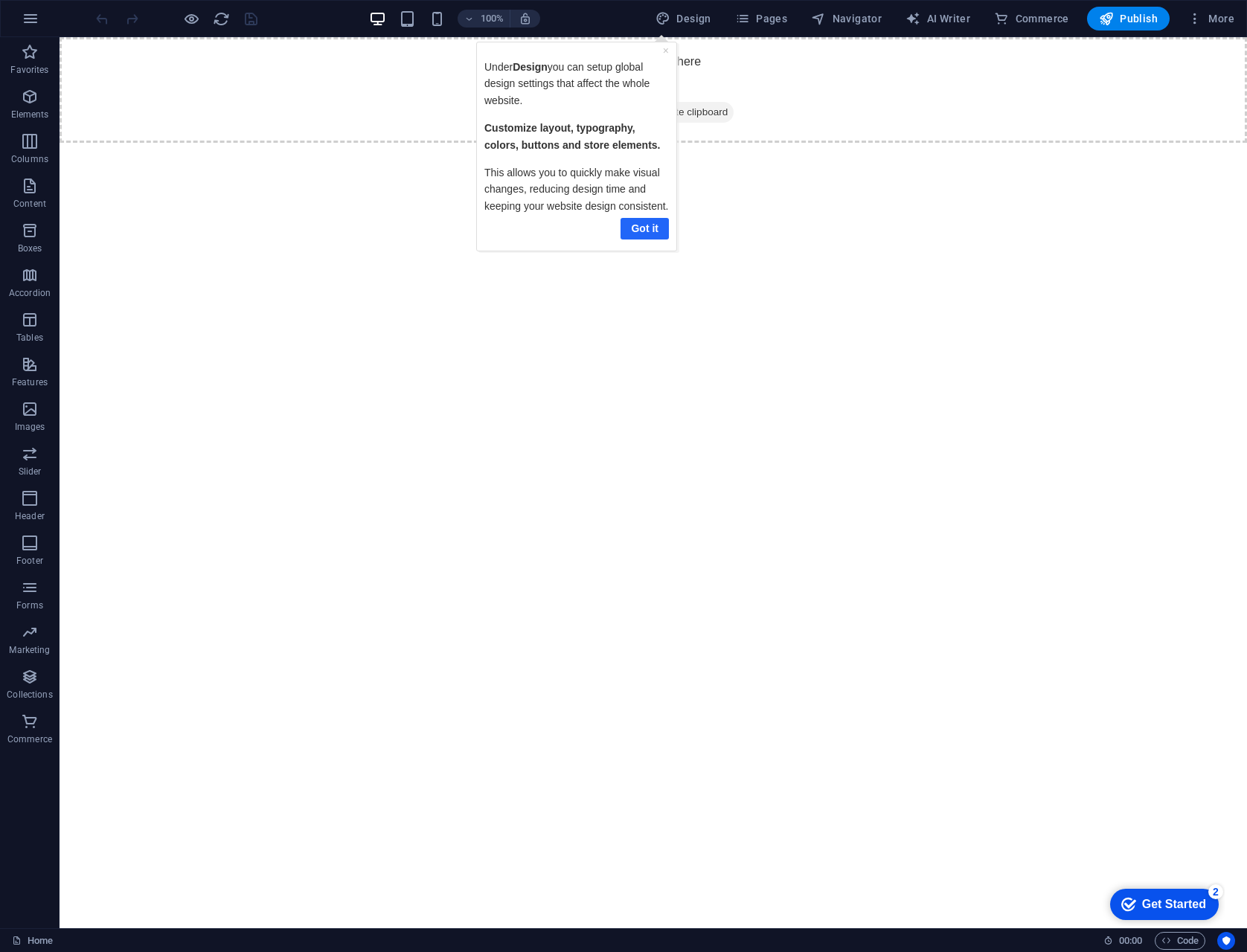
click at [649, 225] on link "Got it" at bounding box center [643, 229] width 48 height 22
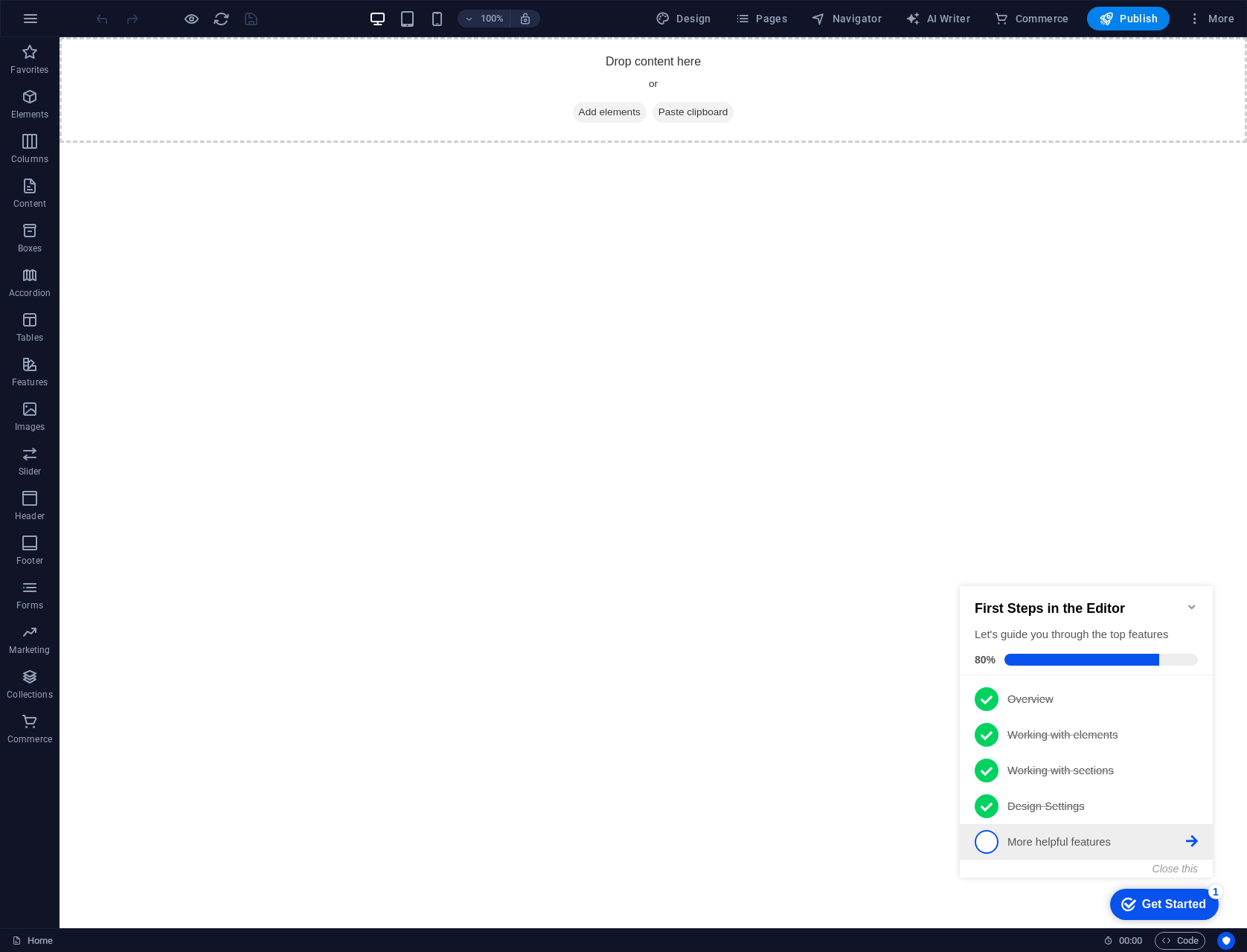
click at [1066, 834] on p "More helpful features - incomplete" at bounding box center [1097, 842] width 179 height 16
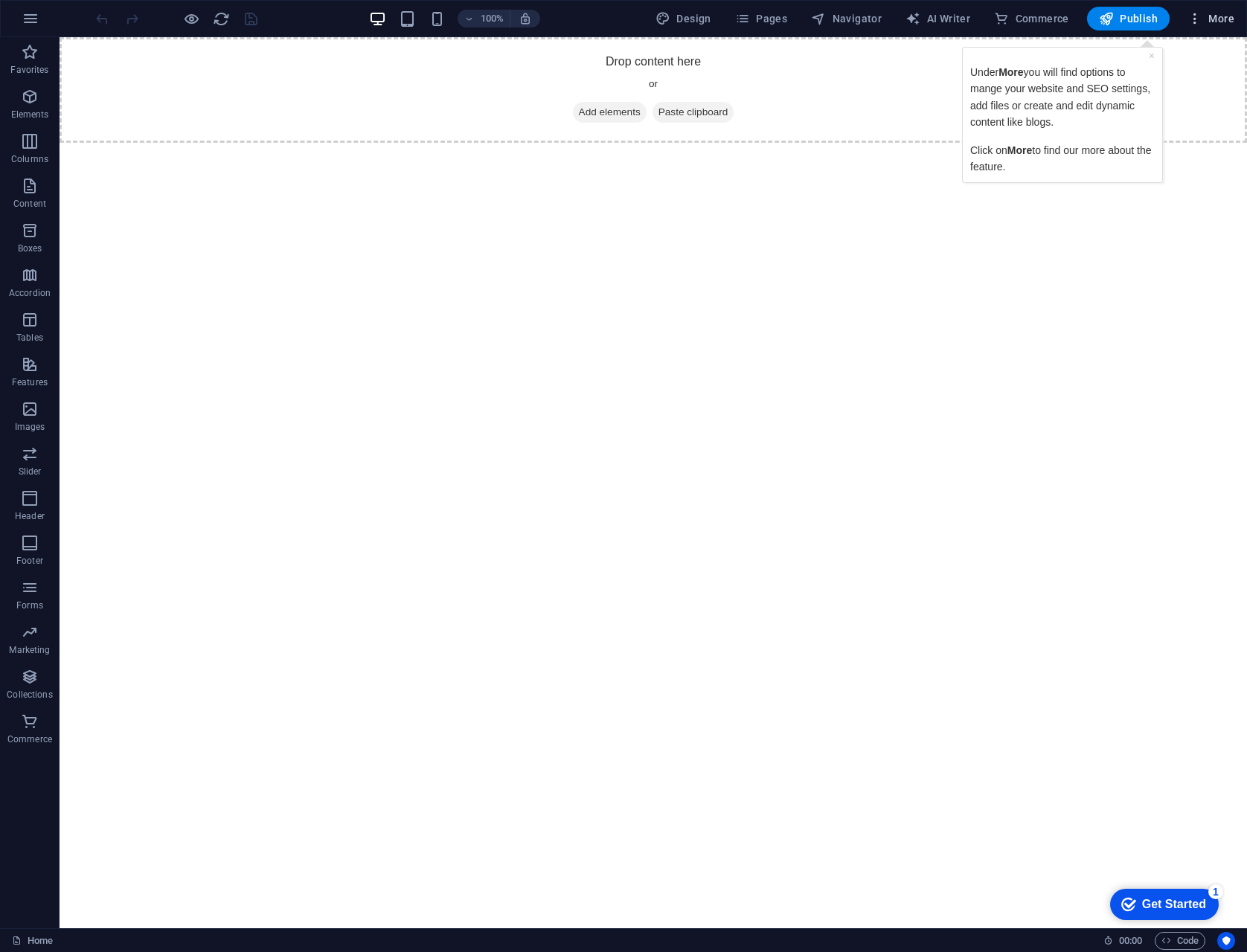
click at [1208, 14] on span "More" at bounding box center [1212, 18] width 47 height 15
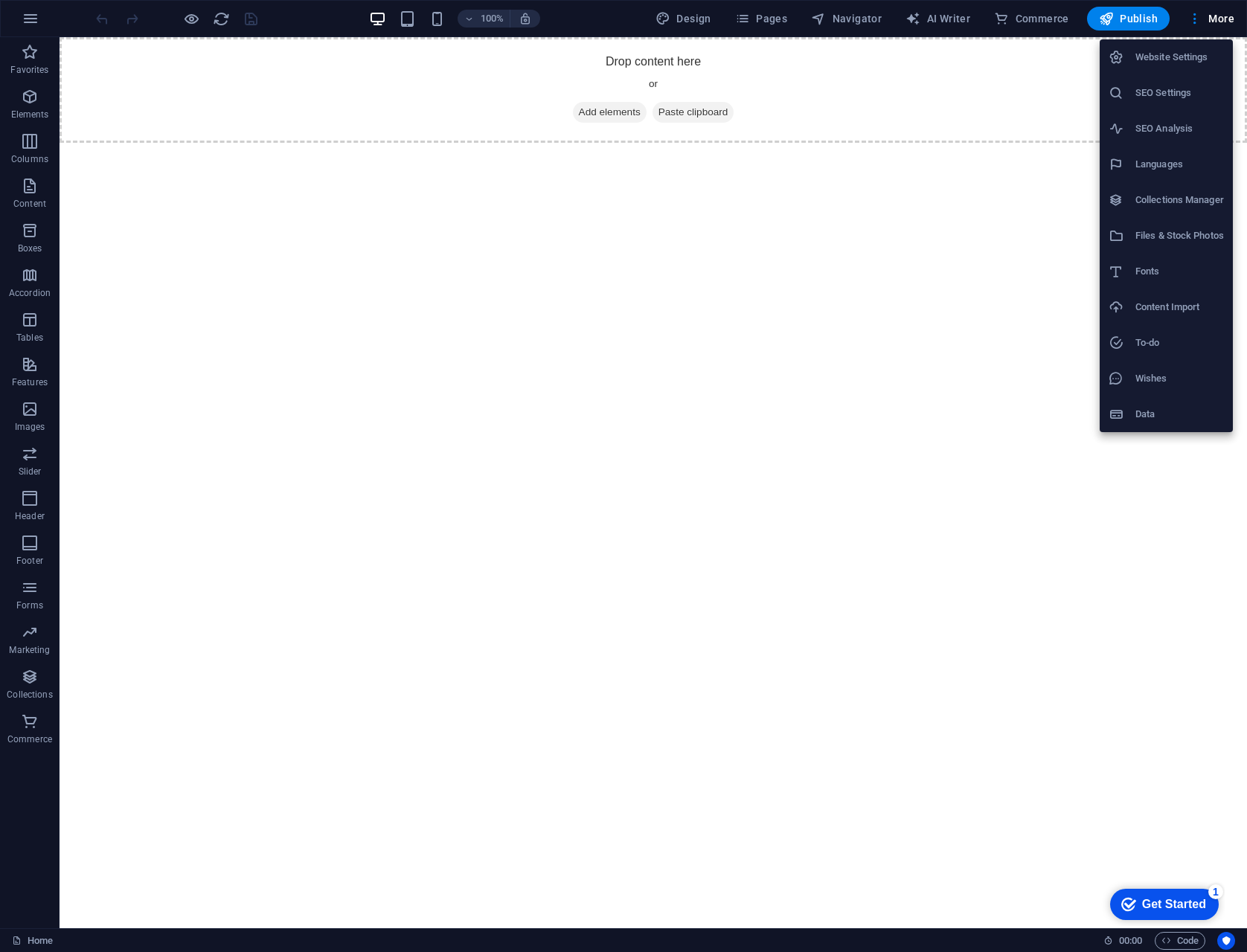
click at [1132, 550] on div at bounding box center [624, 476] width 1247 height 952
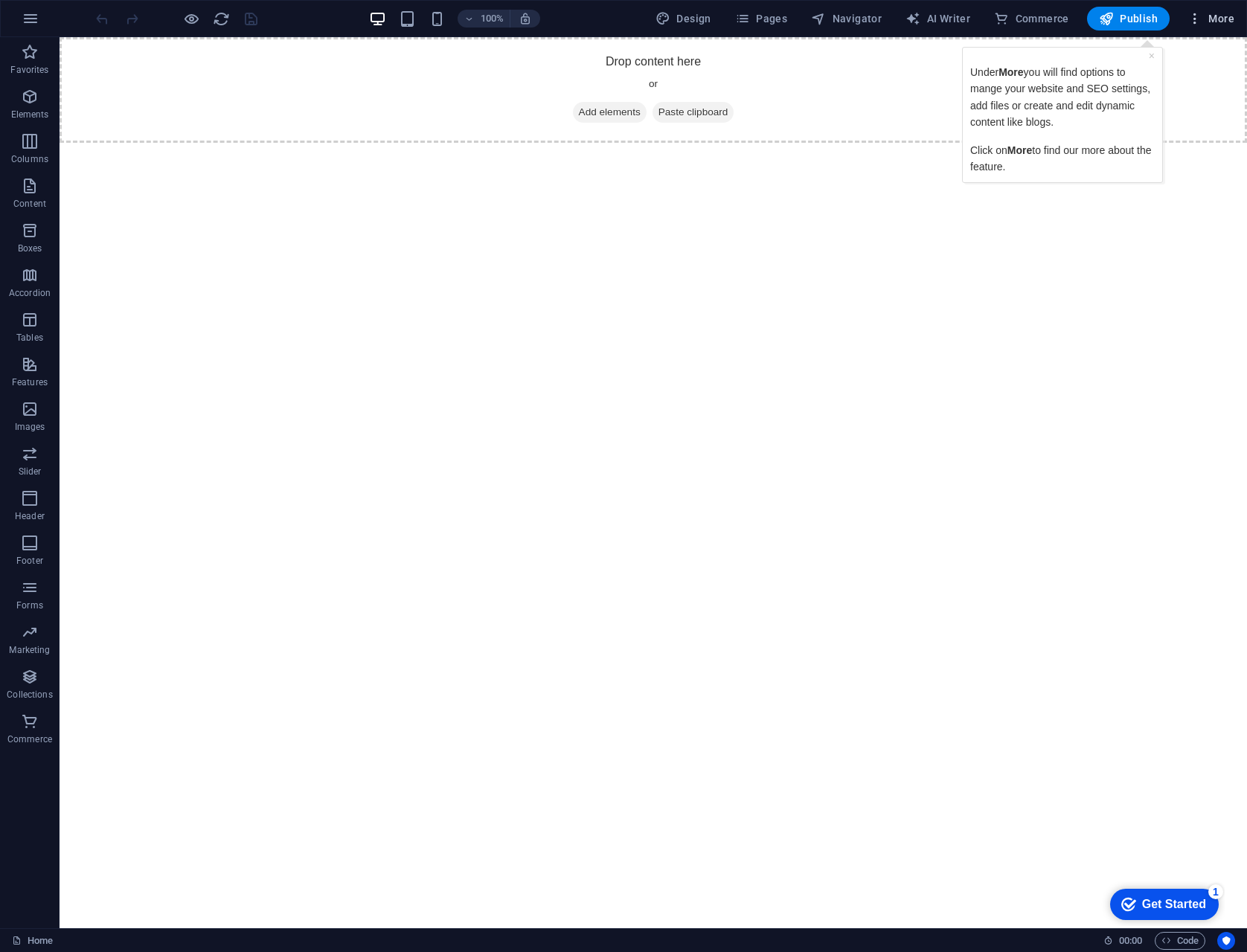
click at [1206, 18] on span "More" at bounding box center [1212, 18] width 47 height 15
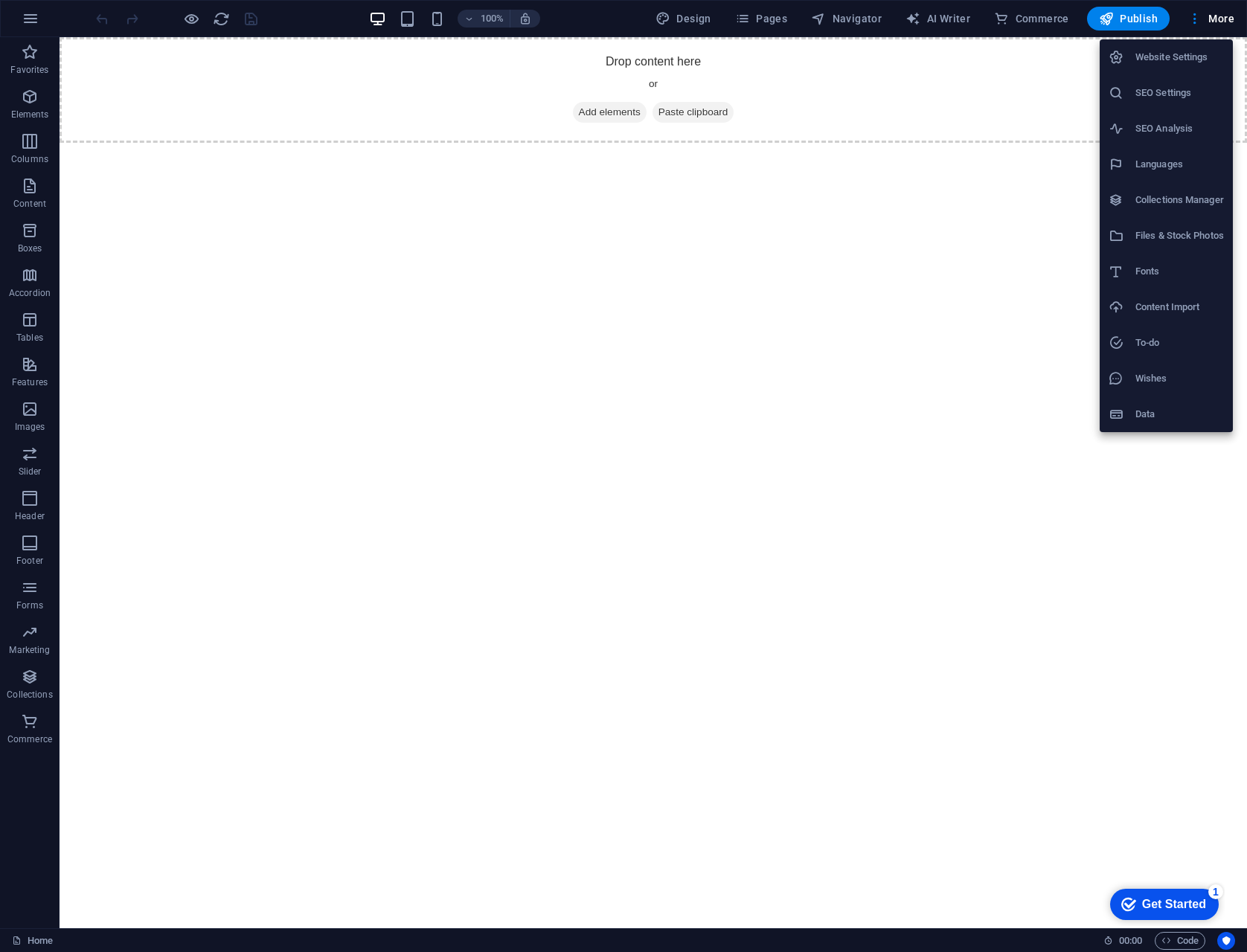
click at [1178, 88] on h6 "SEO Settings" at bounding box center [1180, 93] width 88 height 18
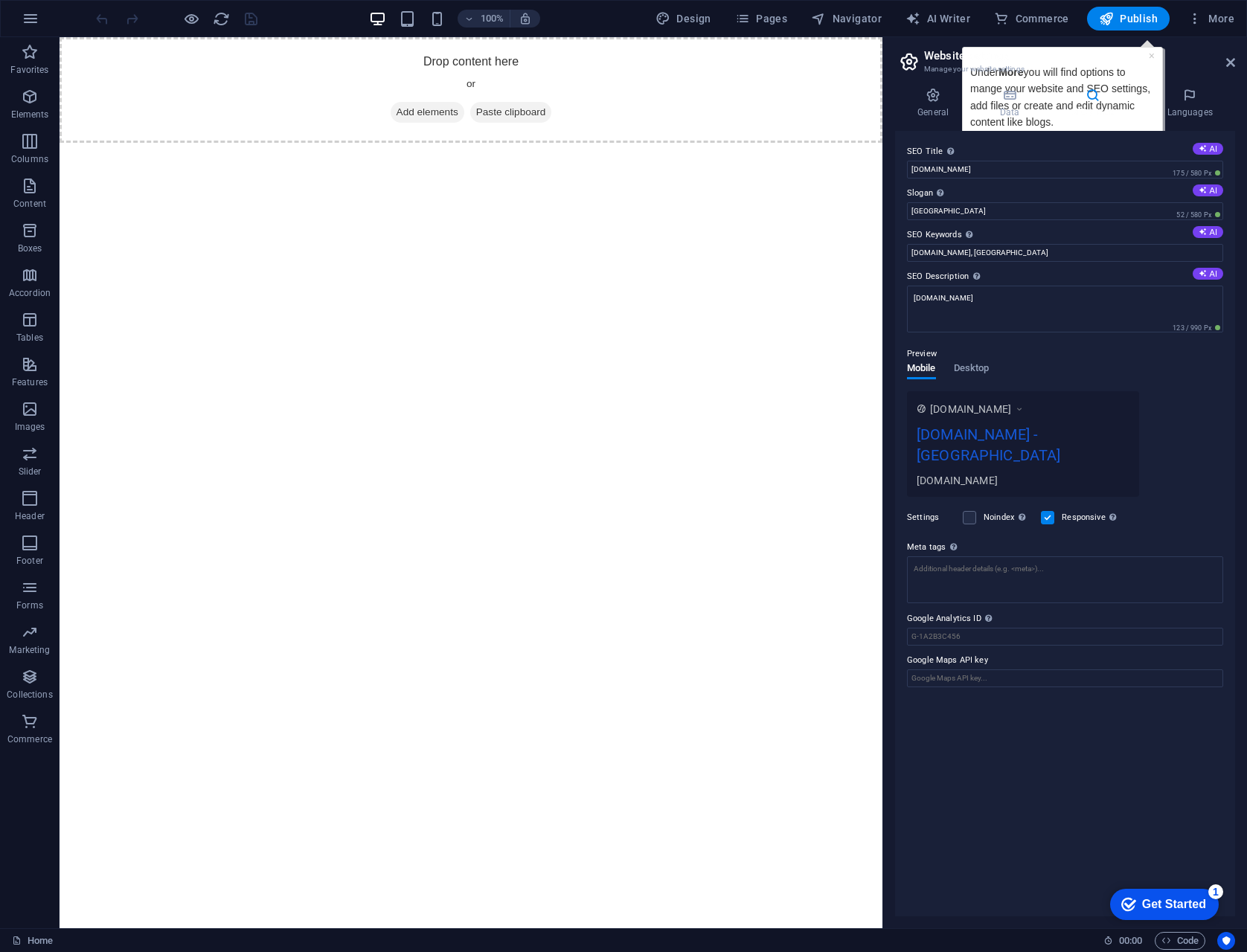
click at [1227, 55] on h2 "Website settings" at bounding box center [1079, 56] width 311 height 14
click at [1229, 64] on icon at bounding box center [1230, 63] width 9 height 12
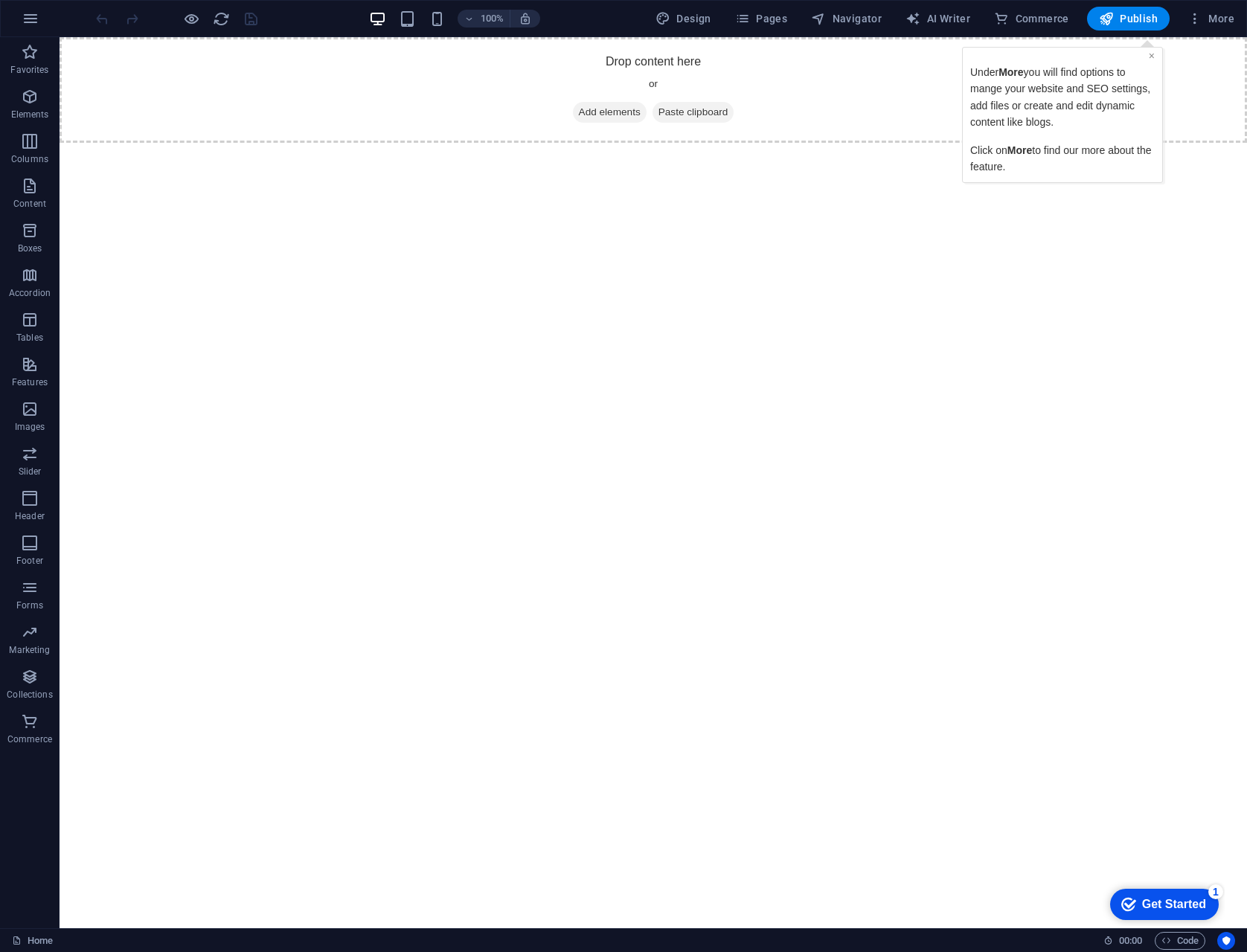
click at [1153, 56] on link "×" at bounding box center [1152, 56] width 6 height 12
click at [1182, 143] on html "Skip to main content Drop content here or Add elements Paste clipboard" at bounding box center [654, 90] width 1188 height 106
click at [1181, 890] on div "checkmark Get Started 1" at bounding box center [1165, 905] width 109 height 31
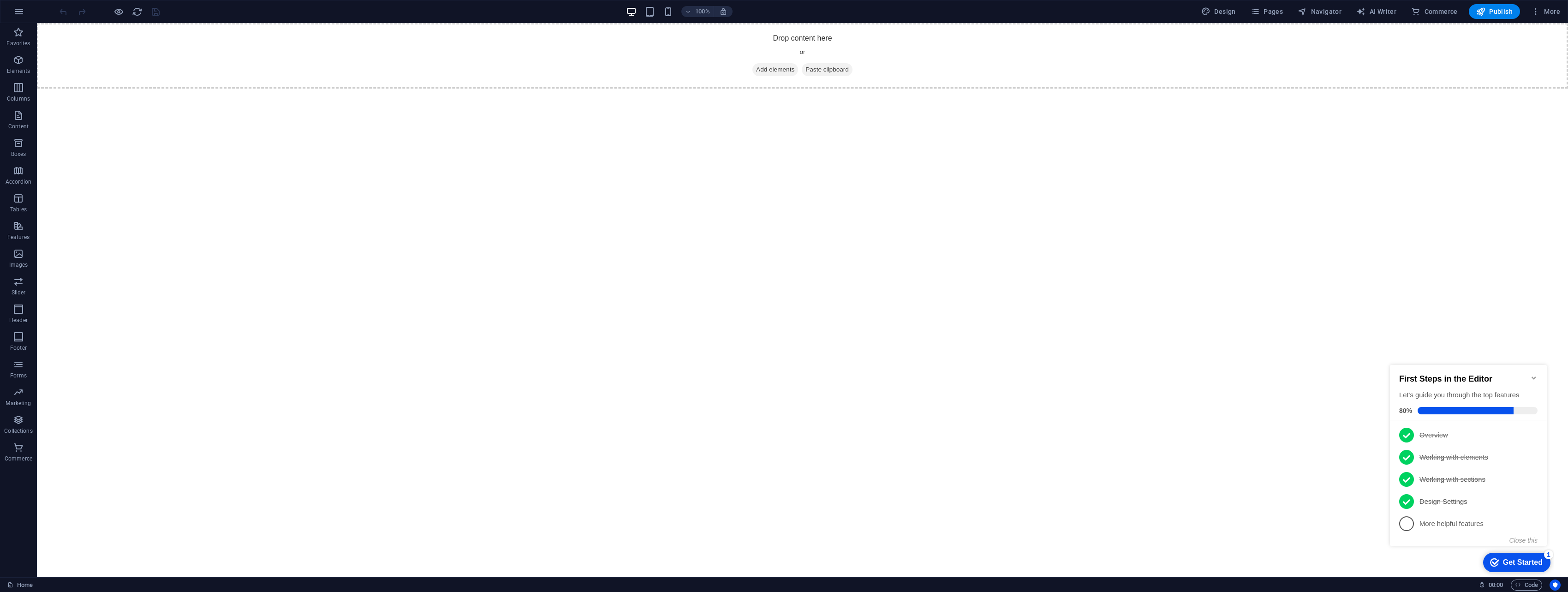
click at [772, 529] on li "5 More helpful features - incomplete" at bounding box center [1468, 524] width 157 height 22
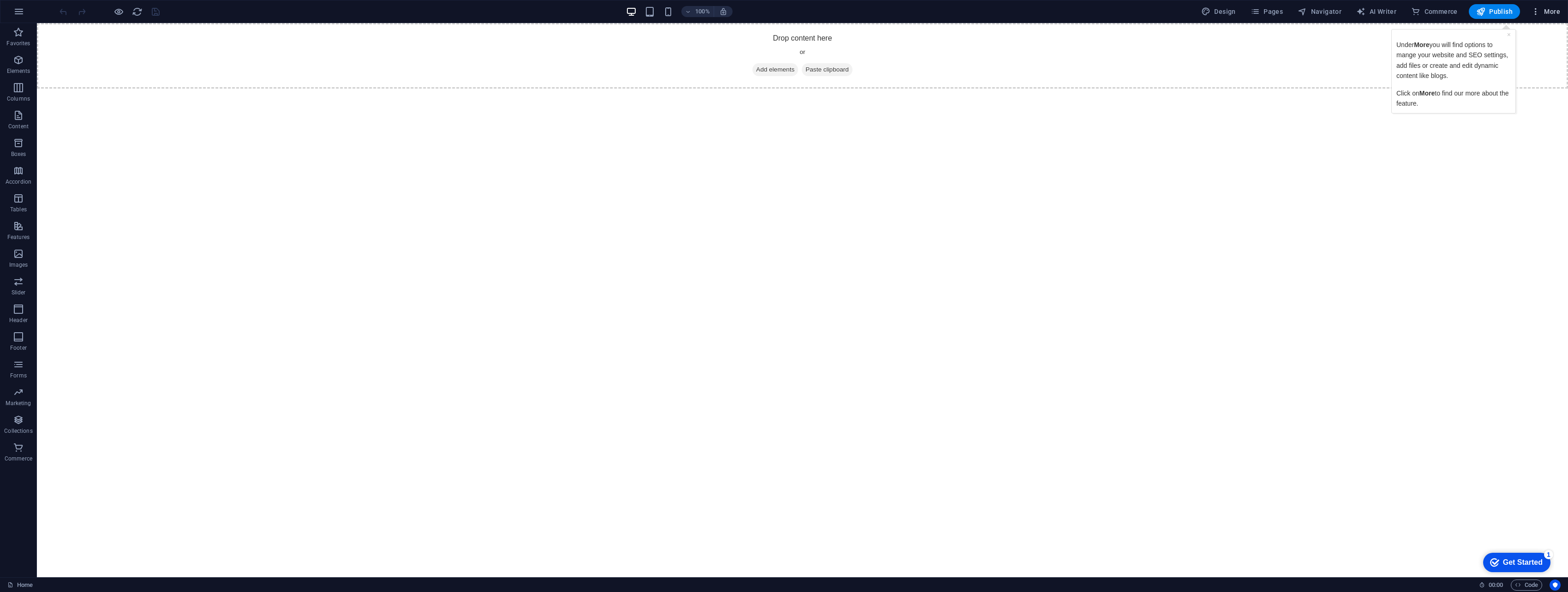
click at [772, 7] on span "More" at bounding box center [1545, 11] width 29 height 9
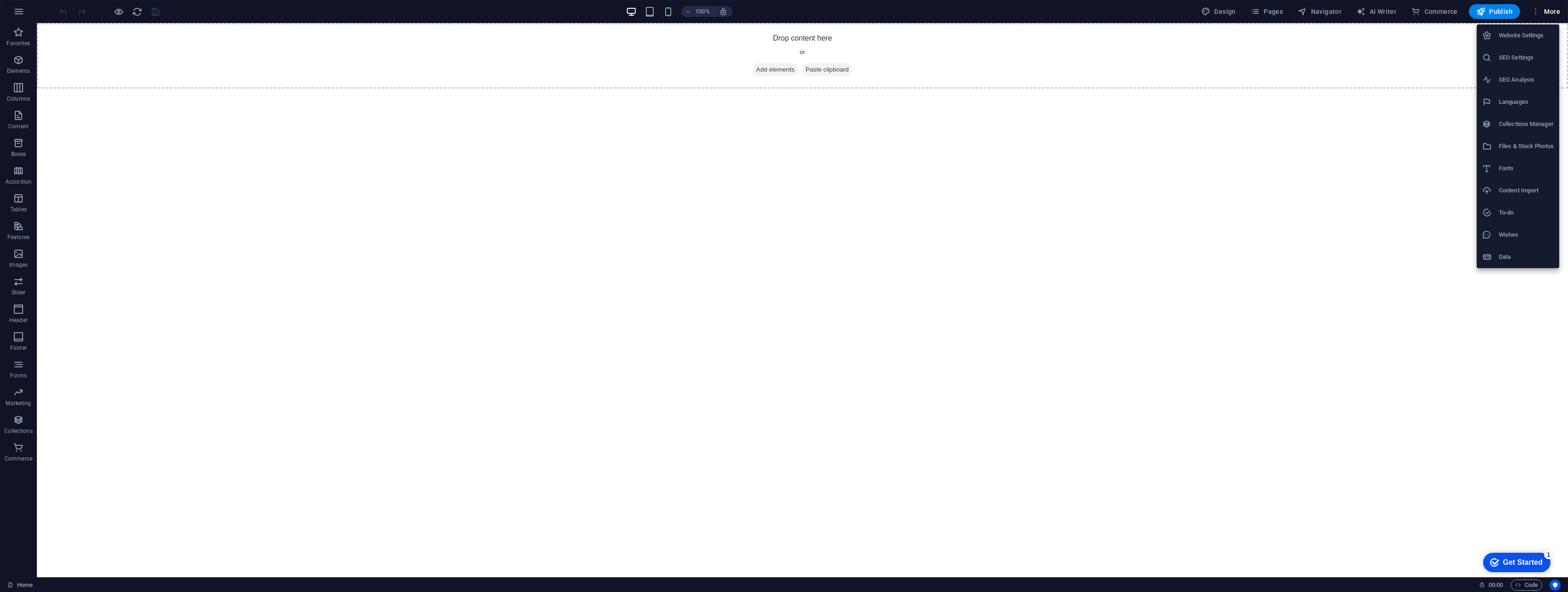
click at [772, 178] on li "Fonts" at bounding box center [1518, 168] width 83 height 22
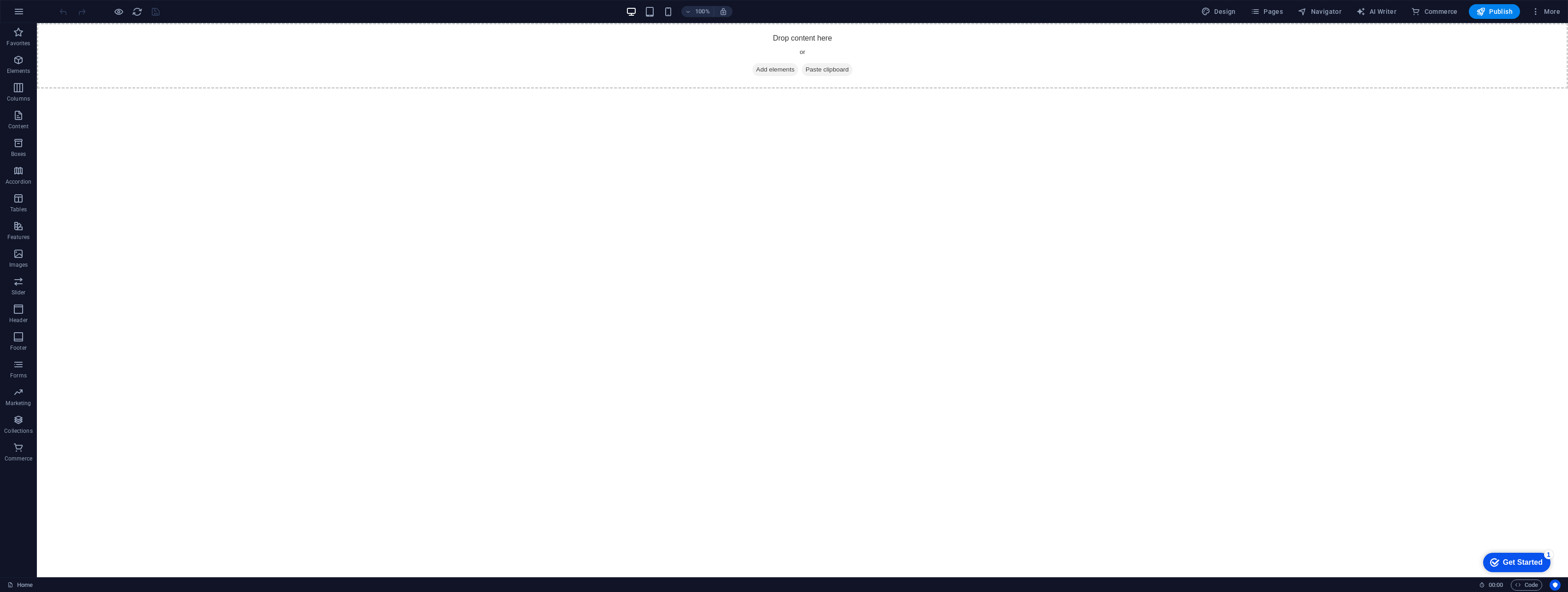
select select "popularity"
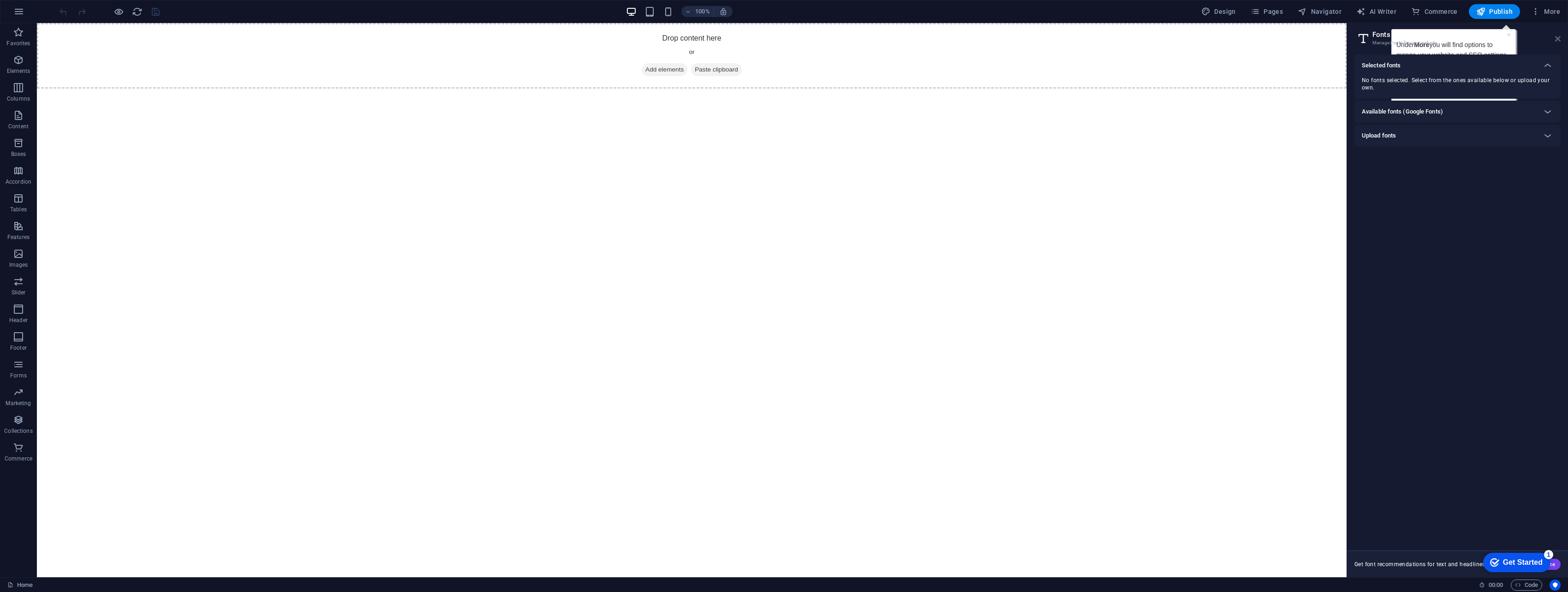
click at [772, 35] on icon at bounding box center [1558, 39] width 5 height 7
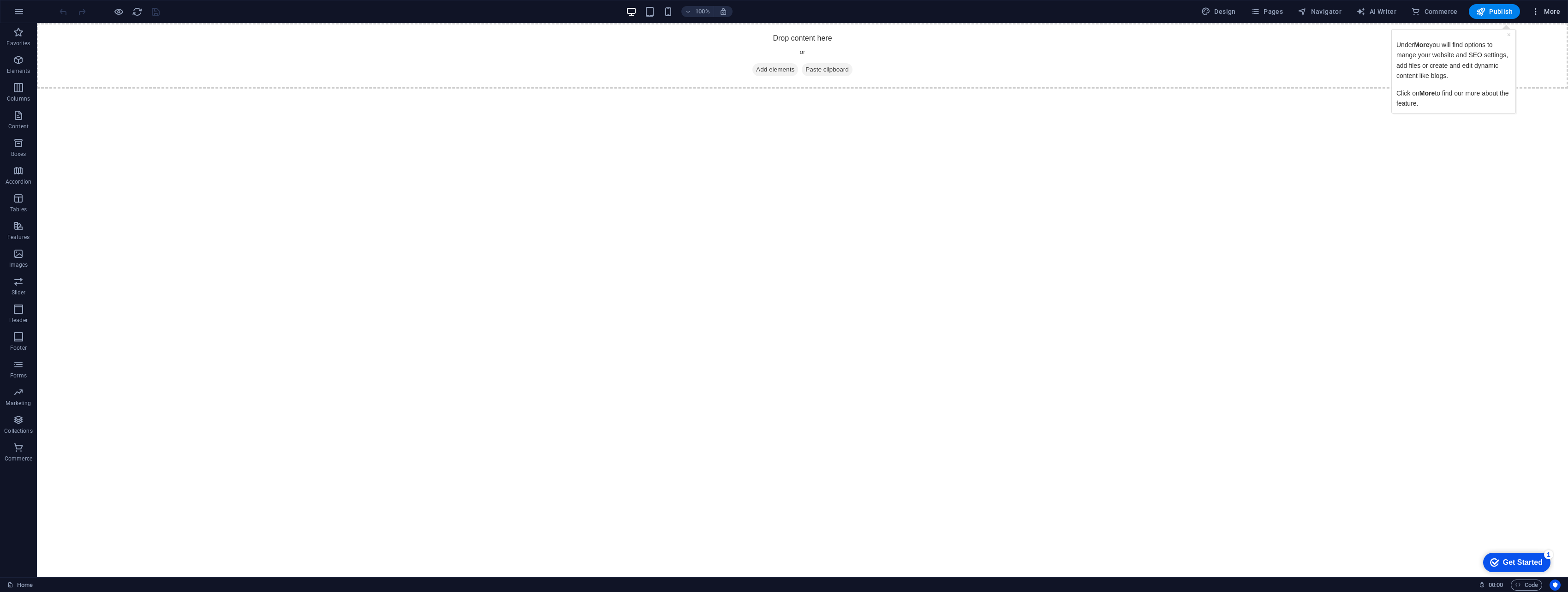
click at [772, 9] on span "More" at bounding box center [1545, 11] width 29 height 9
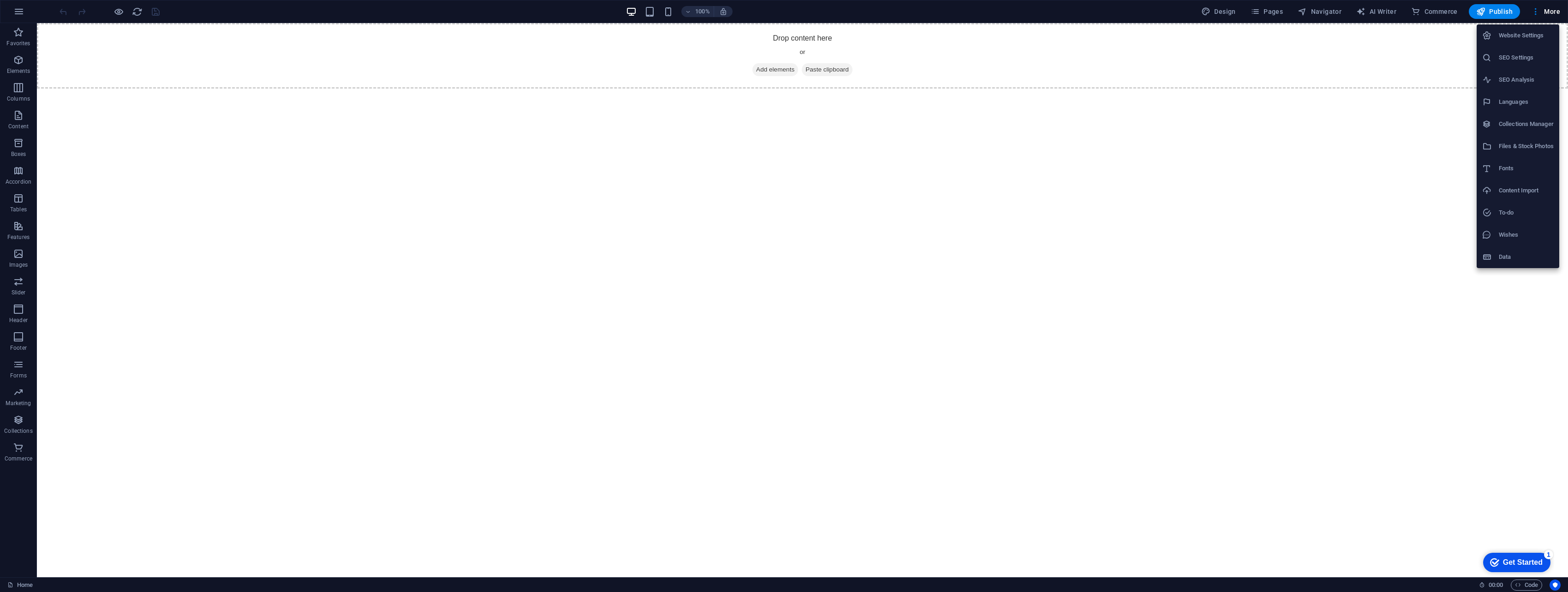
click at [772, 35] on h6 "Website Settings" at bounding box center [1526, 35] width 55 height 11
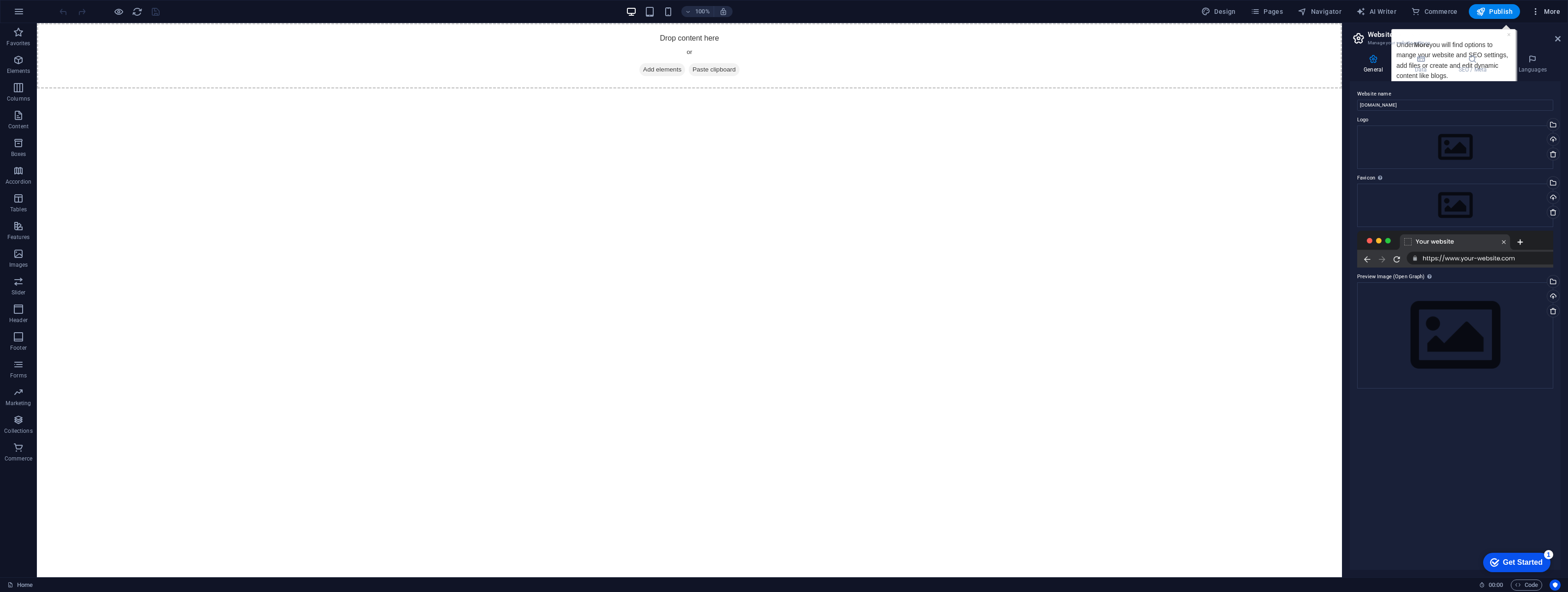
click at [772, 9] on span "More" at bounding box center [1545, 11] width 29 height 9
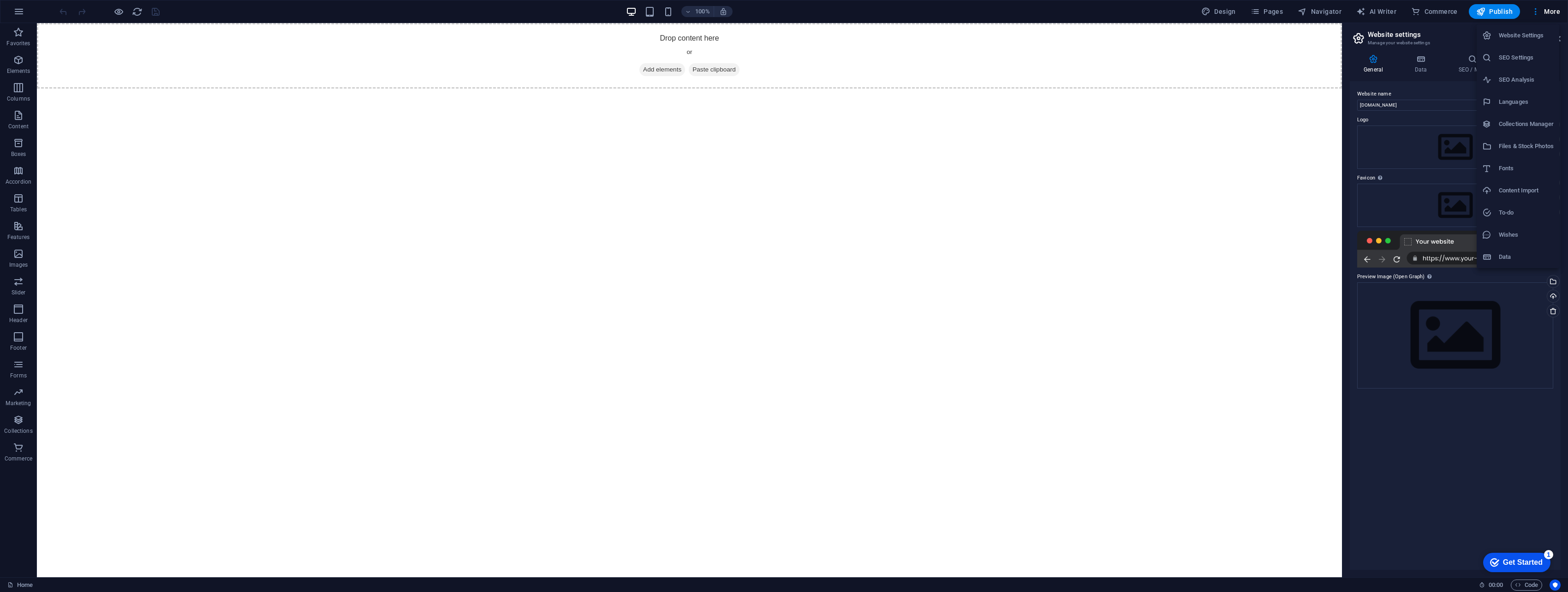
click at [772, 54] on h6 "SEO Settings" at bounding box center [1526, 58] width 55 height 11
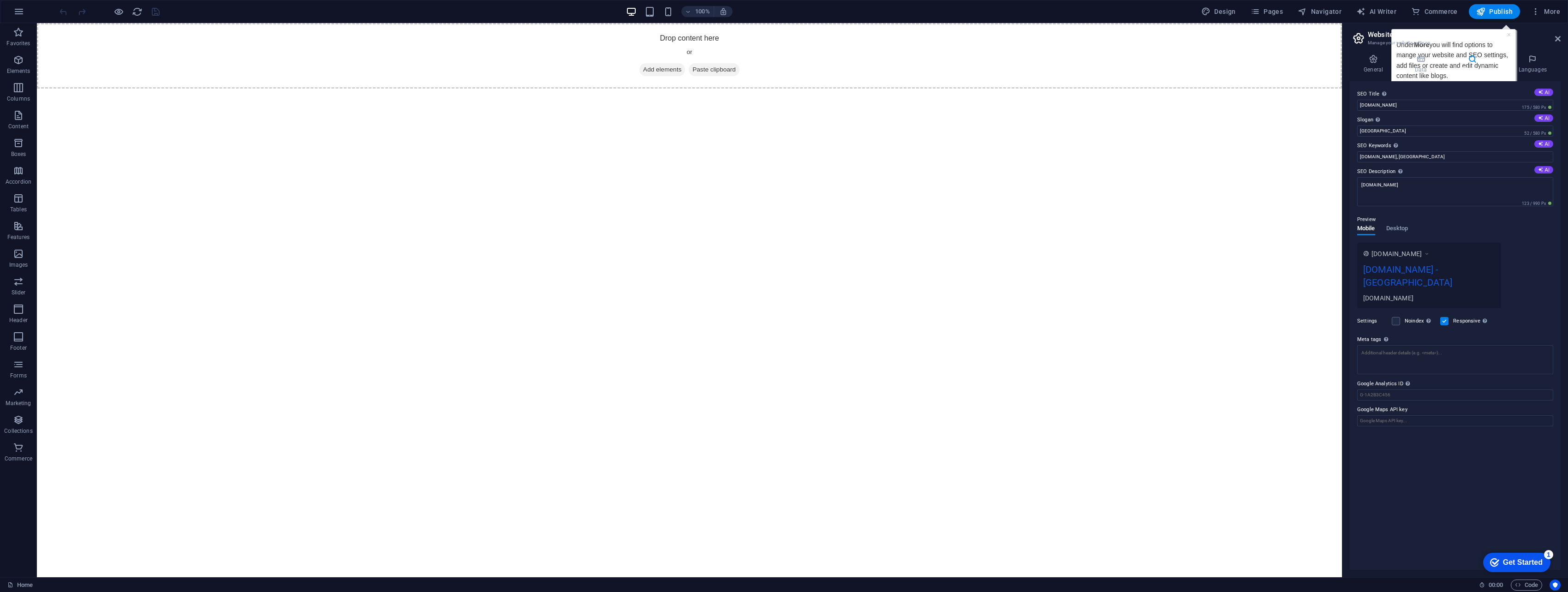
click at [772, 17] on button "More" at bounding box center [1545, 12] width 37 height 15
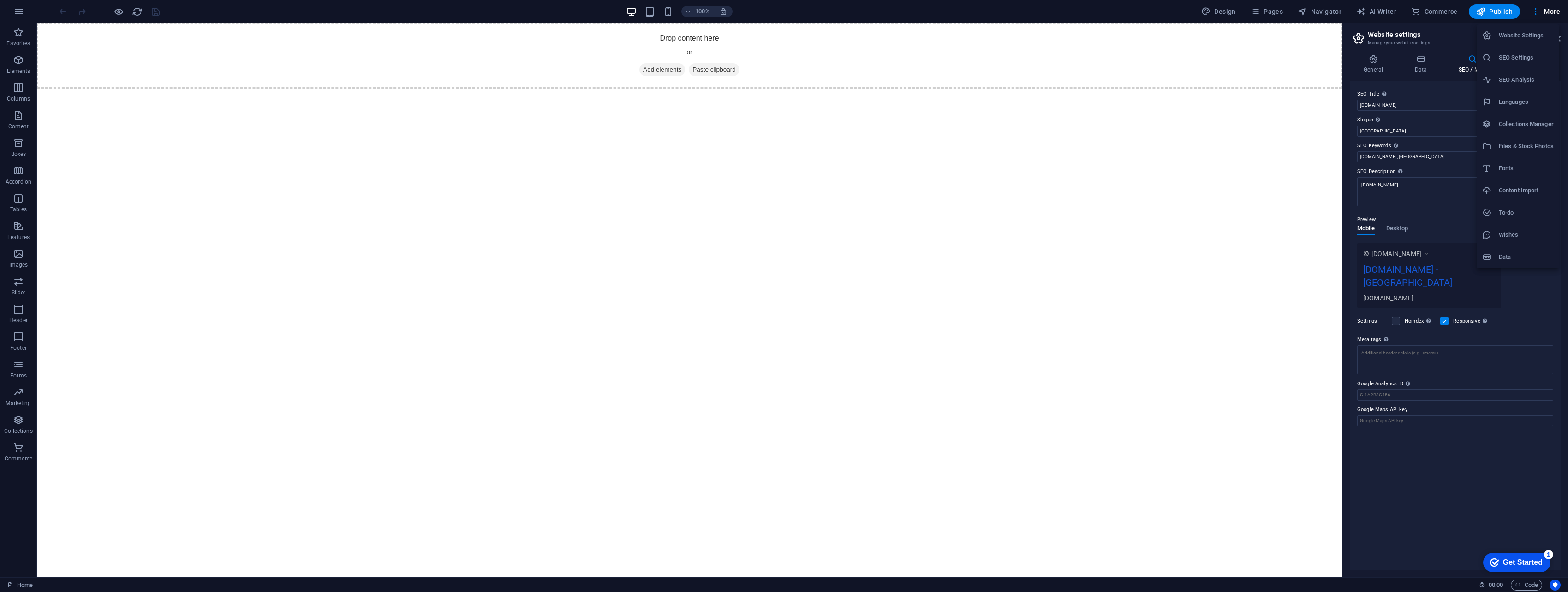
click at [772, 86] on li "SEO Analysis" at bounding box center [1518, 80] width 83 height 22
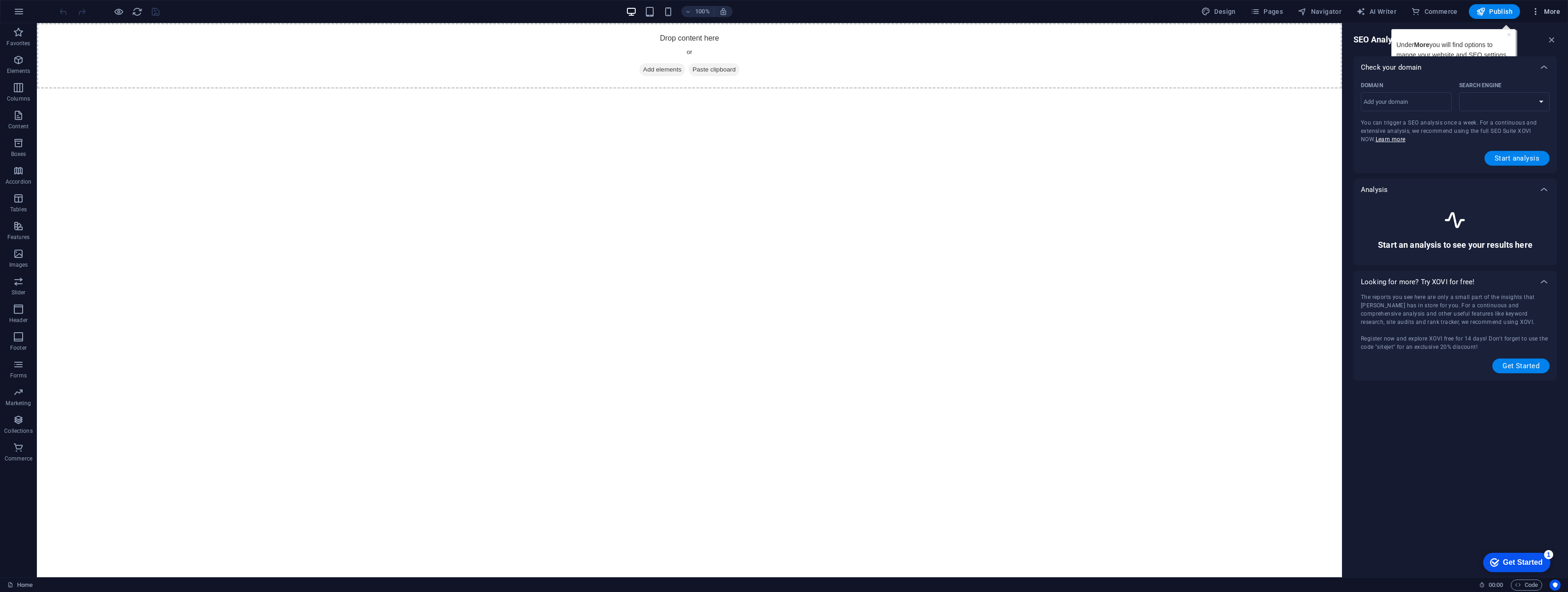
select select "[DOMAIN_NAME]"
click at [772, 15] on span "More" at bounding box center [1545, 11] width 29 height 9
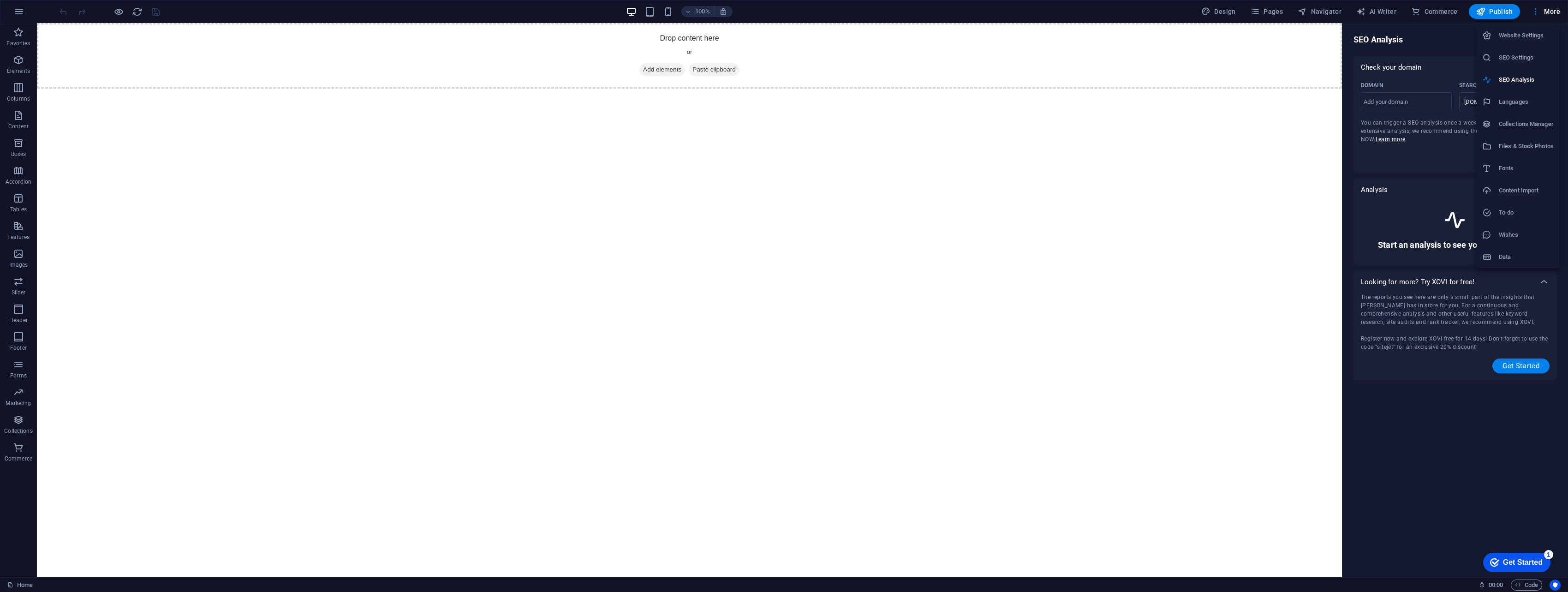
click at [772, 104] on h6 "Languages" at bounding box center [1526, 102] width 55 height 11
select select "41"
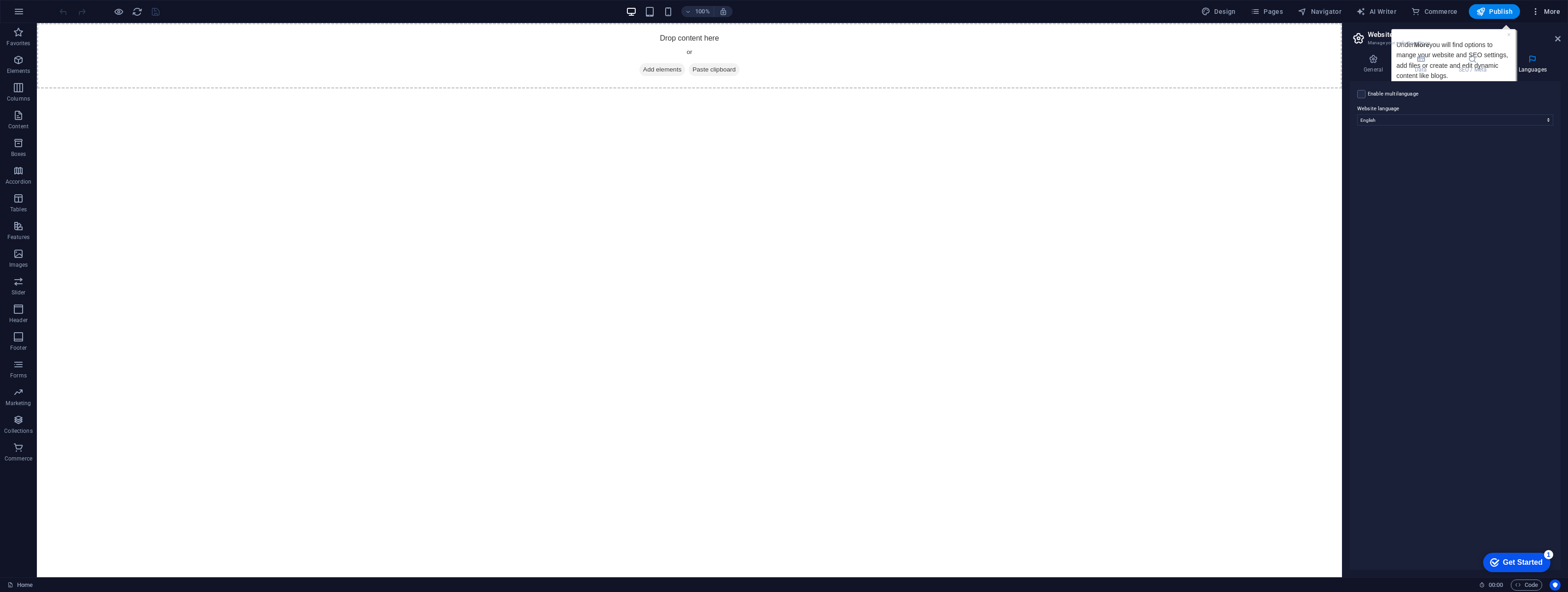
click at [772, 10] on span "More" at bounding box center [1545, 11] width 29 height 9
click at [772, 90] on div at bounding box center [784, 296] width 1568 height 592
click at [772, 95] on label at bounding box center [1362, 94] width 9 height 9
click at [0, 0] on input "Enable multilanguage To disable multilanguage delete all languages until only o…" at bounding box center [0, 0] width 0 height 0
select select
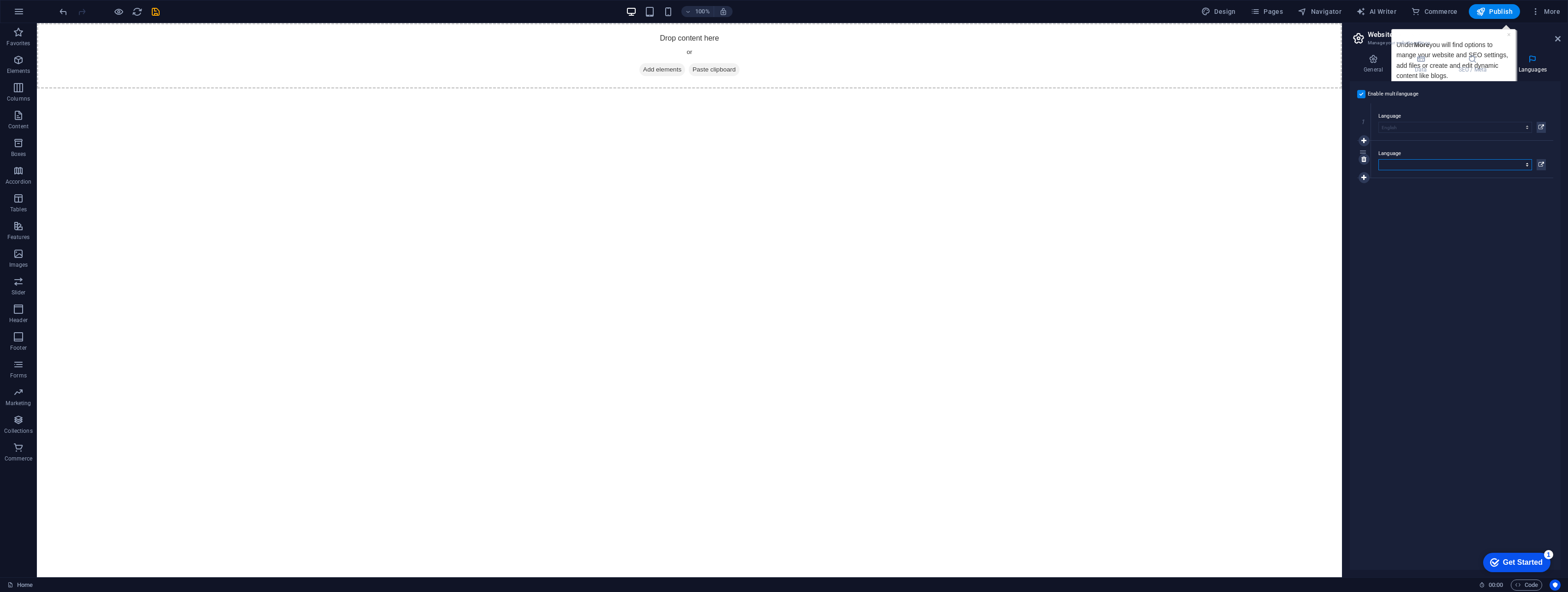
click at [772, 161] on select "Abkhazian Afar Afrikaans Akan Albanian Amharic Arabic Aragonese Armenian Assame…" at bounding box center [1455, 164] width 153 height 11
click at [772, 153] on label "Language" at bounding box center [1462, 153] width 167 height 11
click at [772, 159] on select "Abkhazian Afar Afrikaans Akan Albanian Amharic Arabic Aragonese Armenian Assame…" at bounding box center [1455, 164] width 153 height 11
click at [772, 91] on label at bounding box center [1362, 94] width 9 height 9
click at [0, 0] on input "Enable multilanguage To disable multilanguage delete all languages until only o…" at bounding box center [0, 0] width 0 height 0
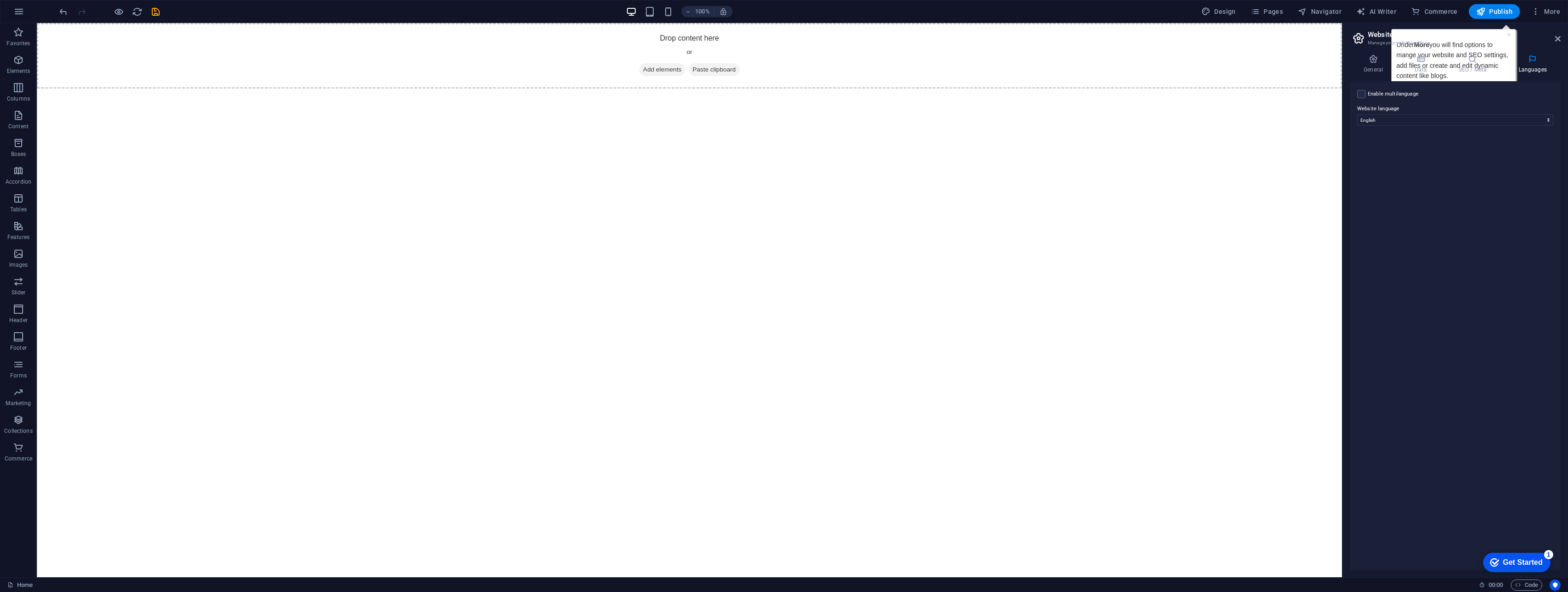
click at [772, 35] on h2 "Website settings" at bounding box center [1464, 35] width 193 height 9
click at [772, 38] on icon at bounding box center [1558, 39] width 5 height 7
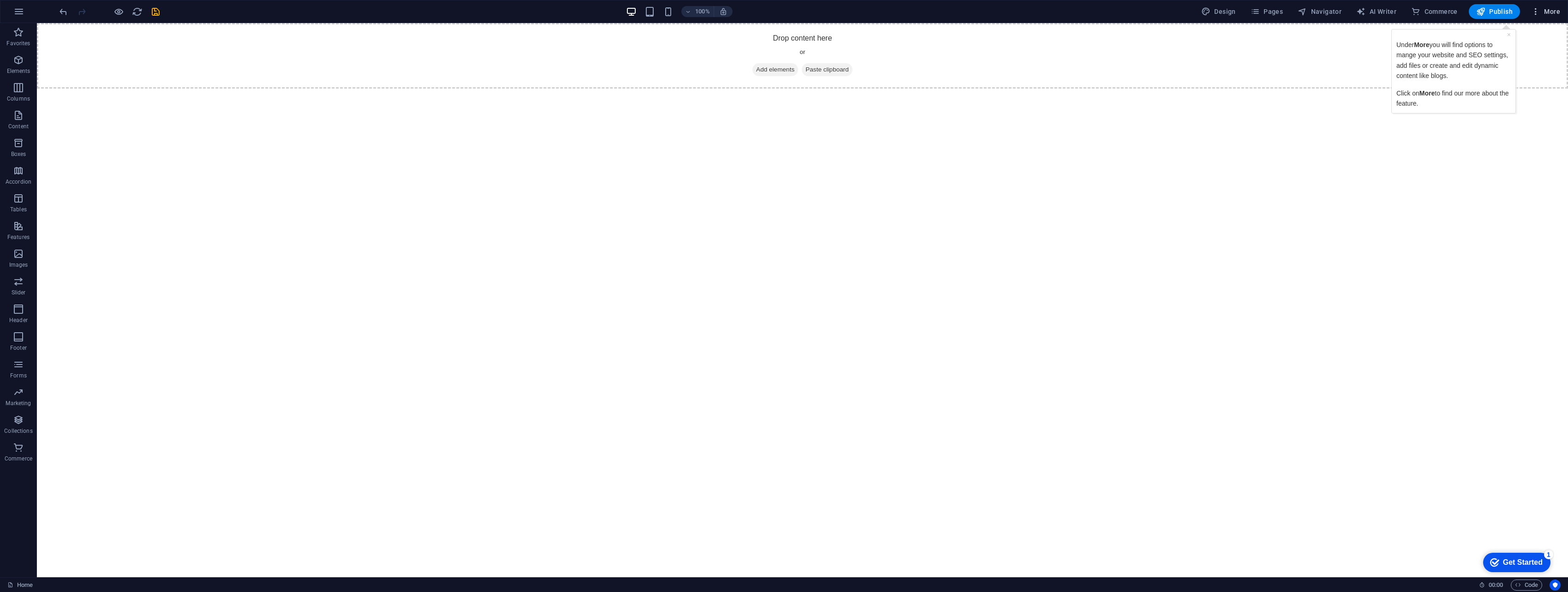
click at [772, 10] on span "More" at bounding box center [1545, 11] width 29 height 9
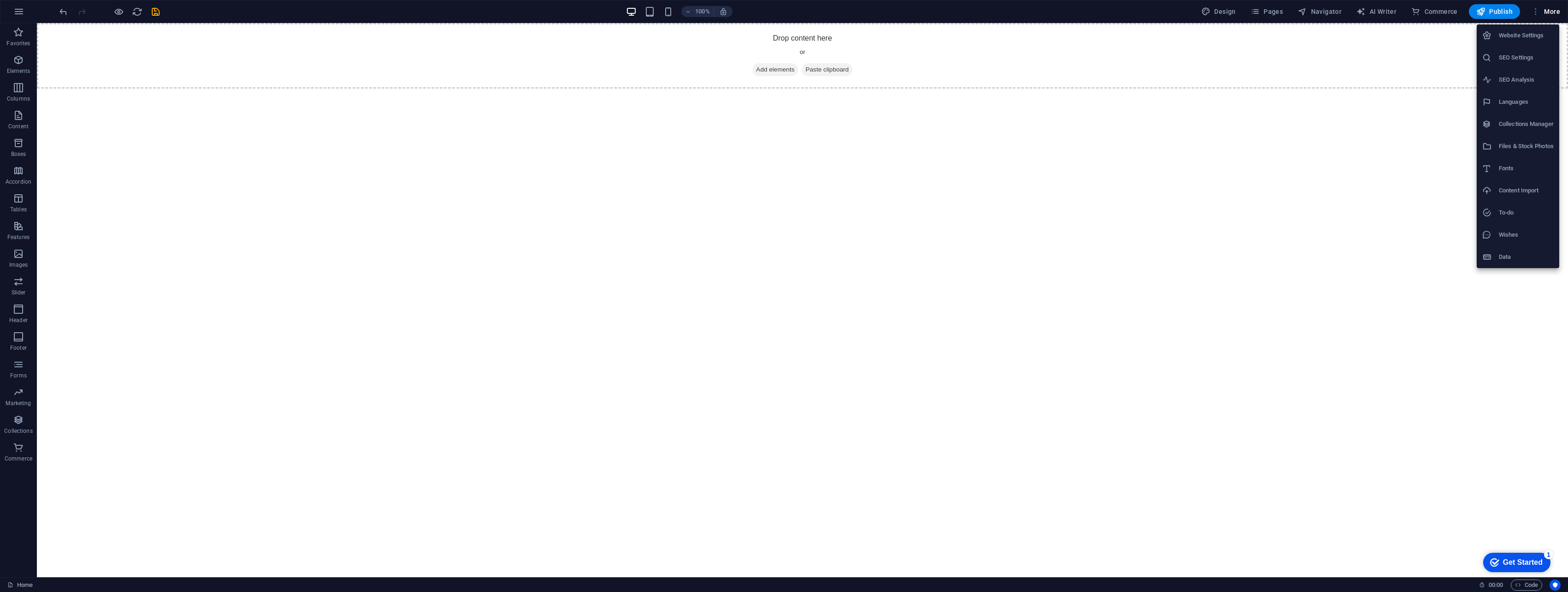
click at [772, 125] on h6 "Collections Manager" at bounding box center [1526, 124] width 55 height 11
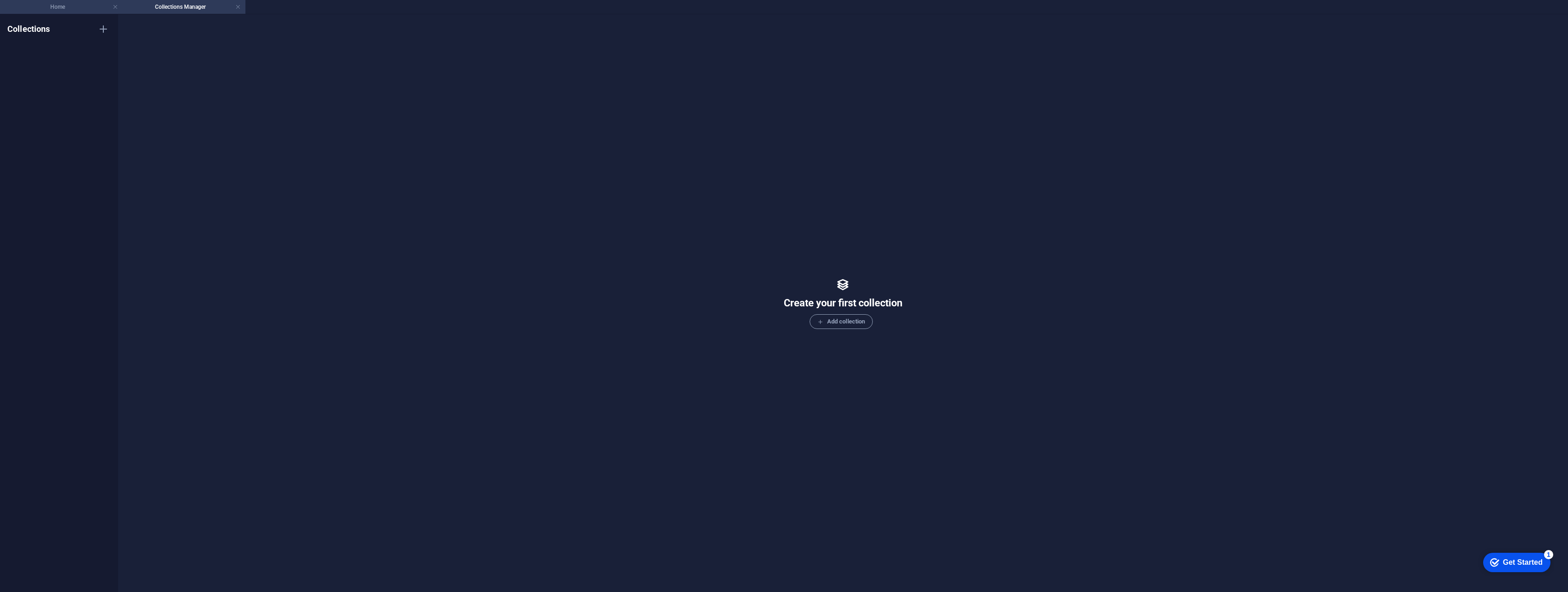
click at [99, 7] on h4 "Home" at bounding box center [61, 7] width 123 height 10
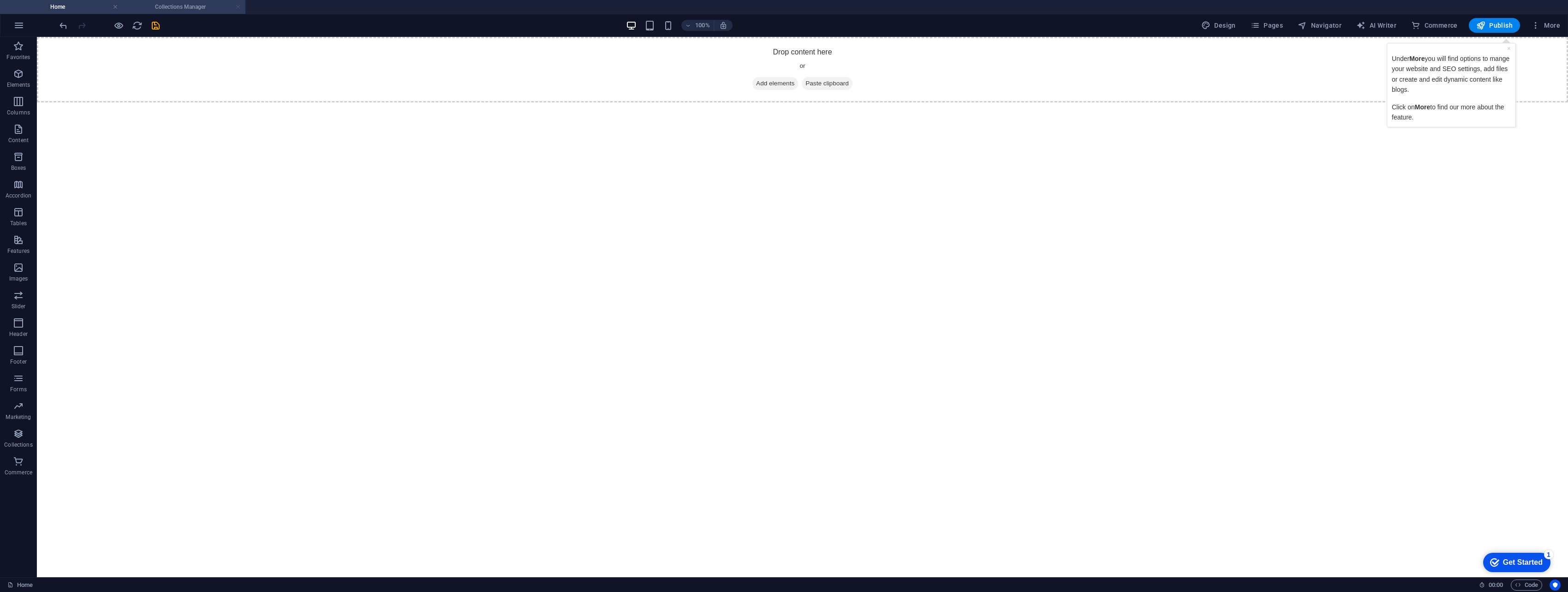
click at [240, 4] on link at bounding box center [238, 7] width 5 height 9
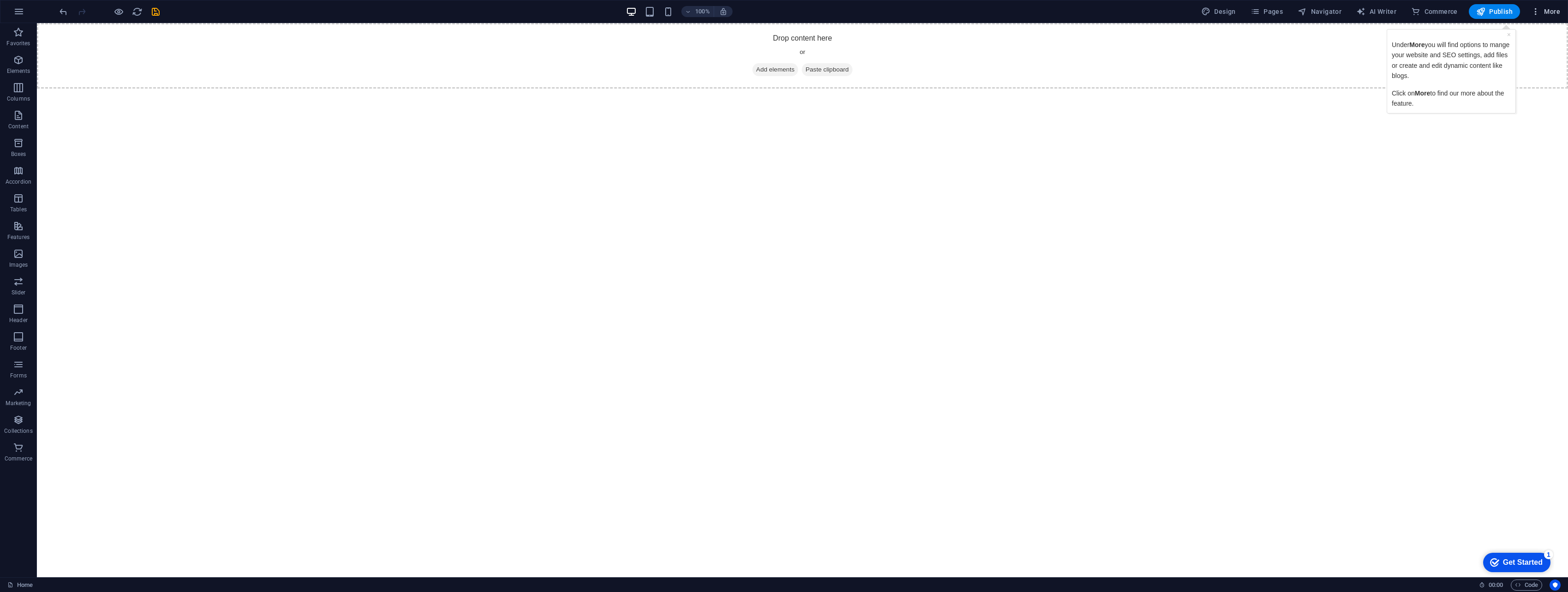
click at [772, 16] on span "More" at bounding box center [1545, 11] width 29 height 9
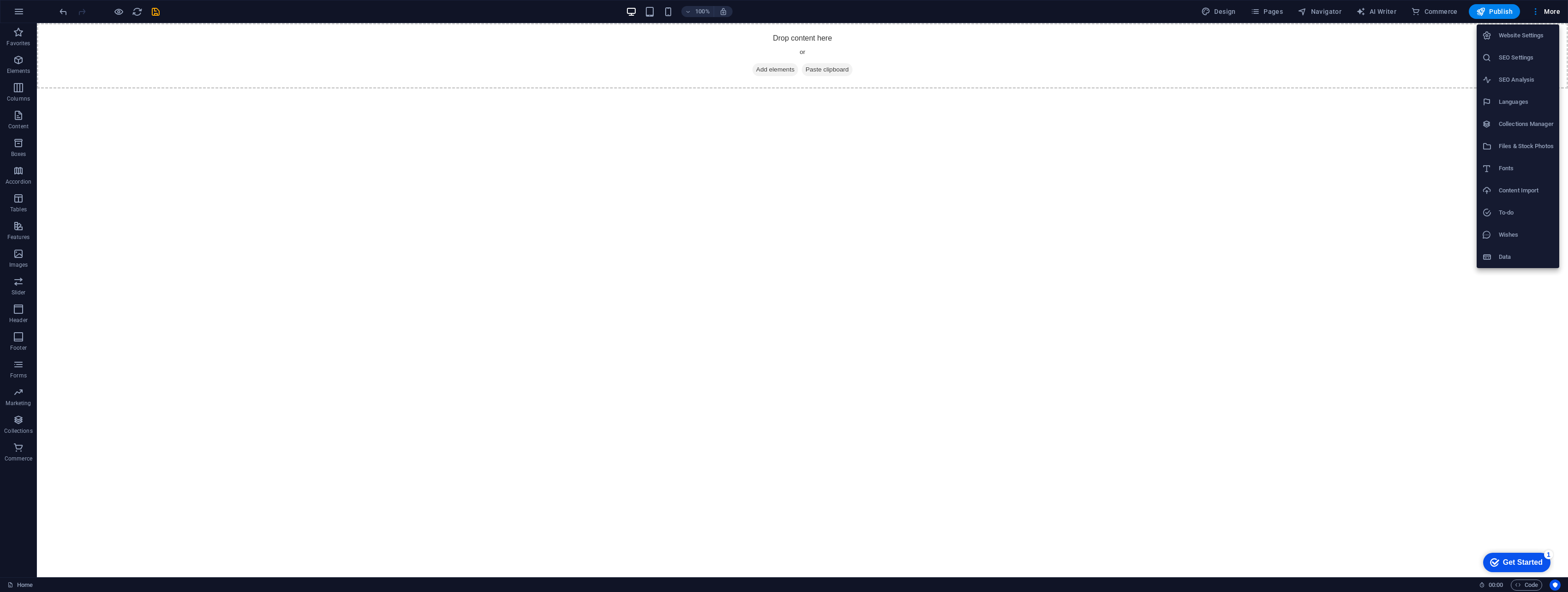
click at [772, 145] on h6 "Files & Stock Photos" at bounding box center [1526, 146] width 55 height 11
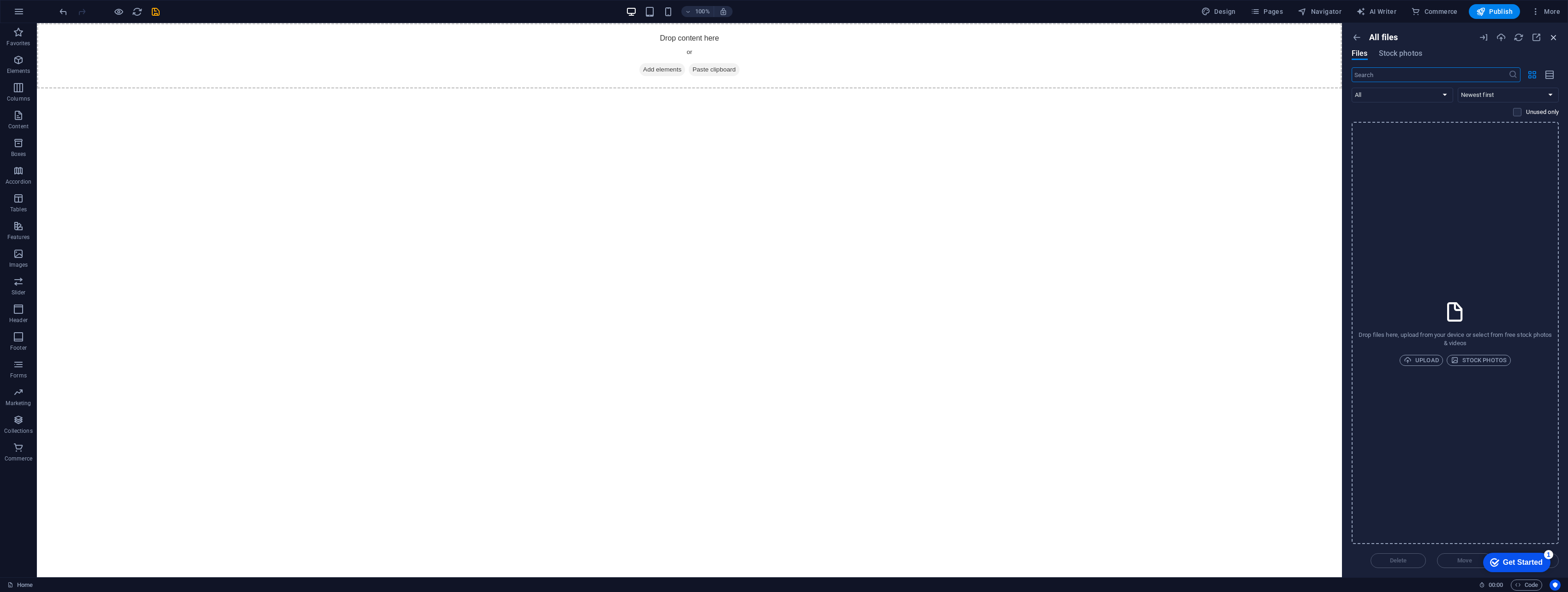
click at [772, 39] on icon "button" at bounding box center [1553, 37] width 10 height 10
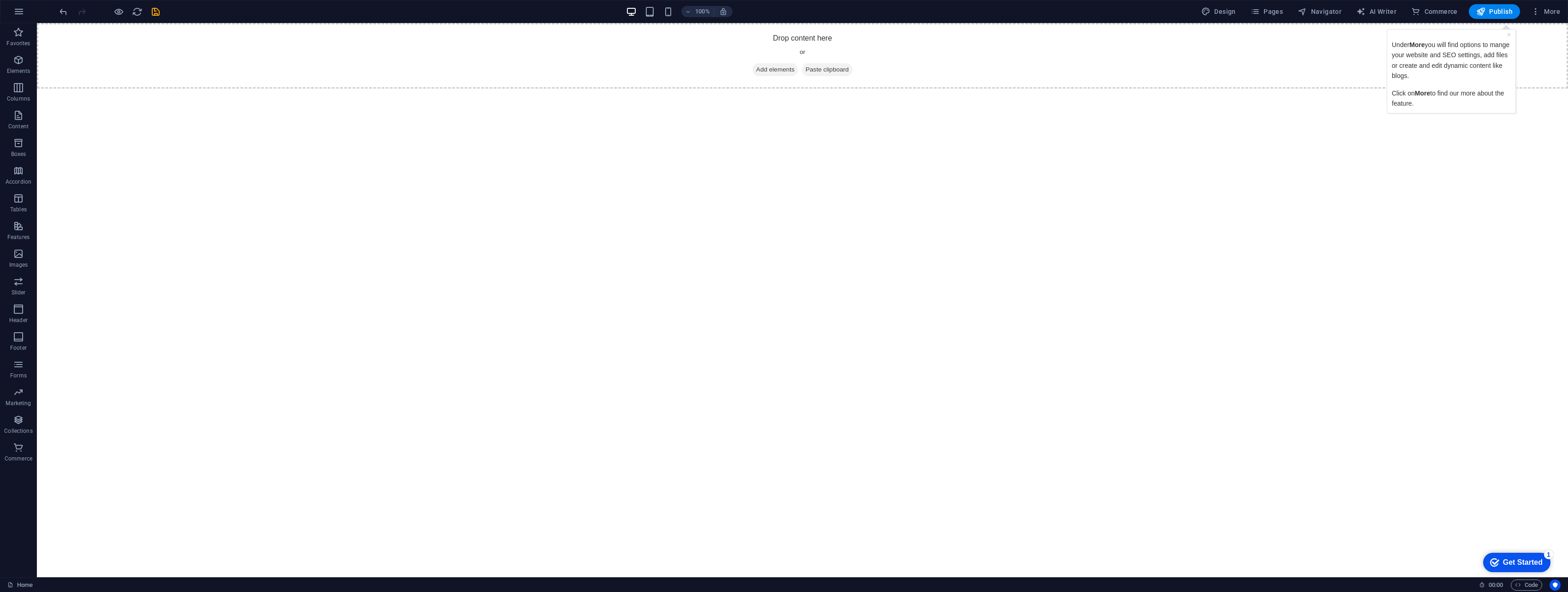
click at [772, 98] on p "Click on More to find our more about the feature." at bounding box center [1451, 99] width 119 height 21
click at [772, 94] on span "More" at bounding box center [1422, 93] width 15 height 7
click at [772, 12] on span "More" at bounding box center [1545, 11] width 29 height 9
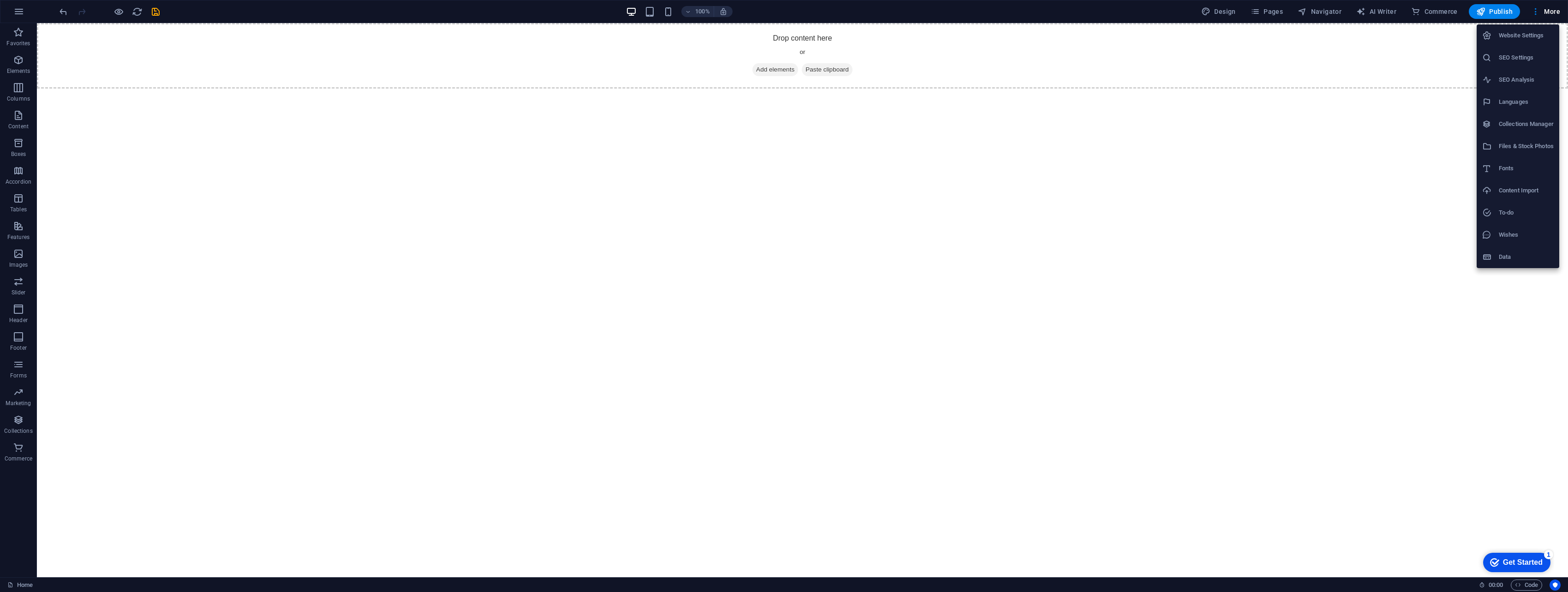
click at [772, 10] on div at bounding box center [784, 296] width 1568 height 592
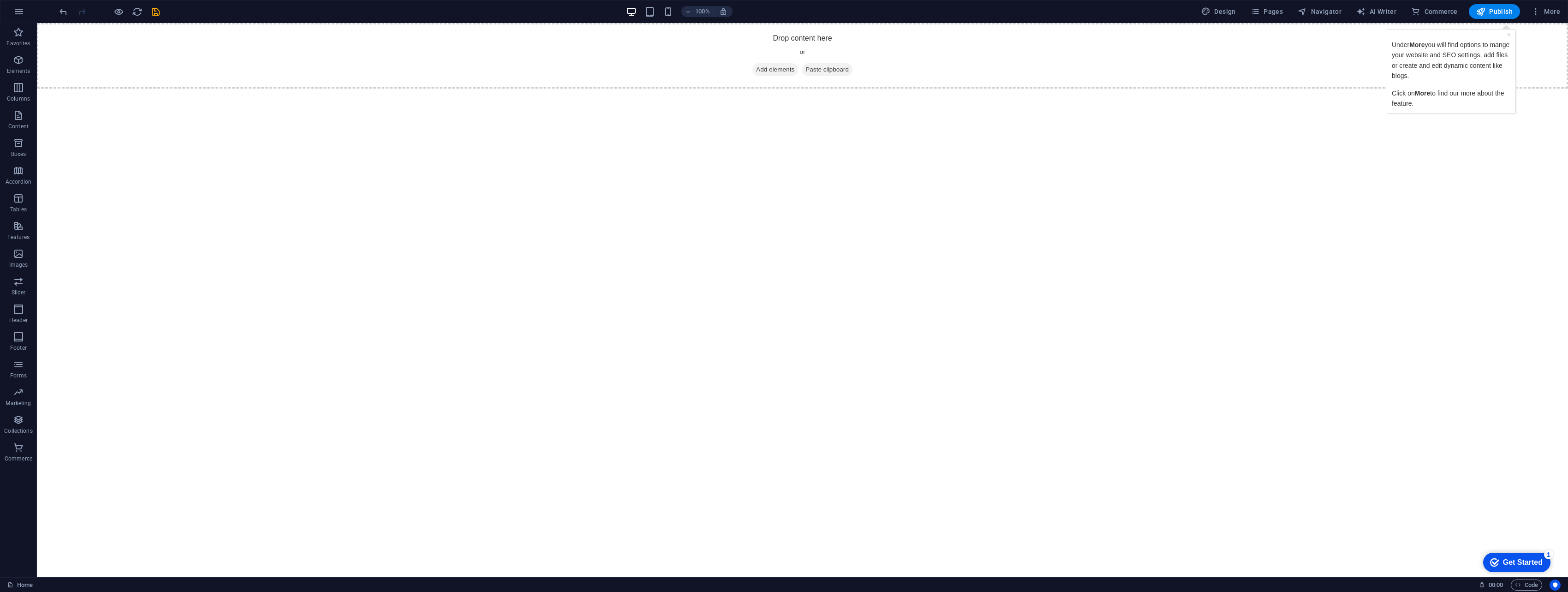
click at [772, 10] on span "More" at bounding box center [1545, 11] width 29 height 9
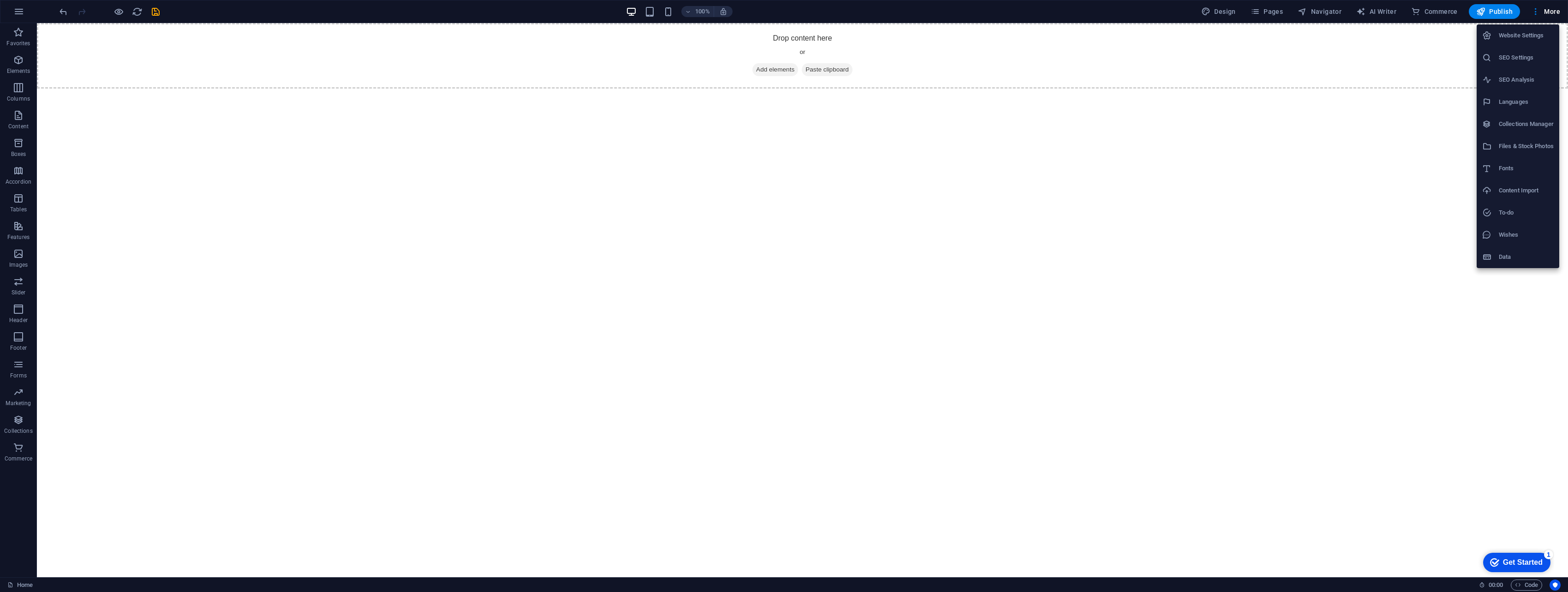
click at [772, 10] on div at bounding box center [784, 296] width 1568 height 592
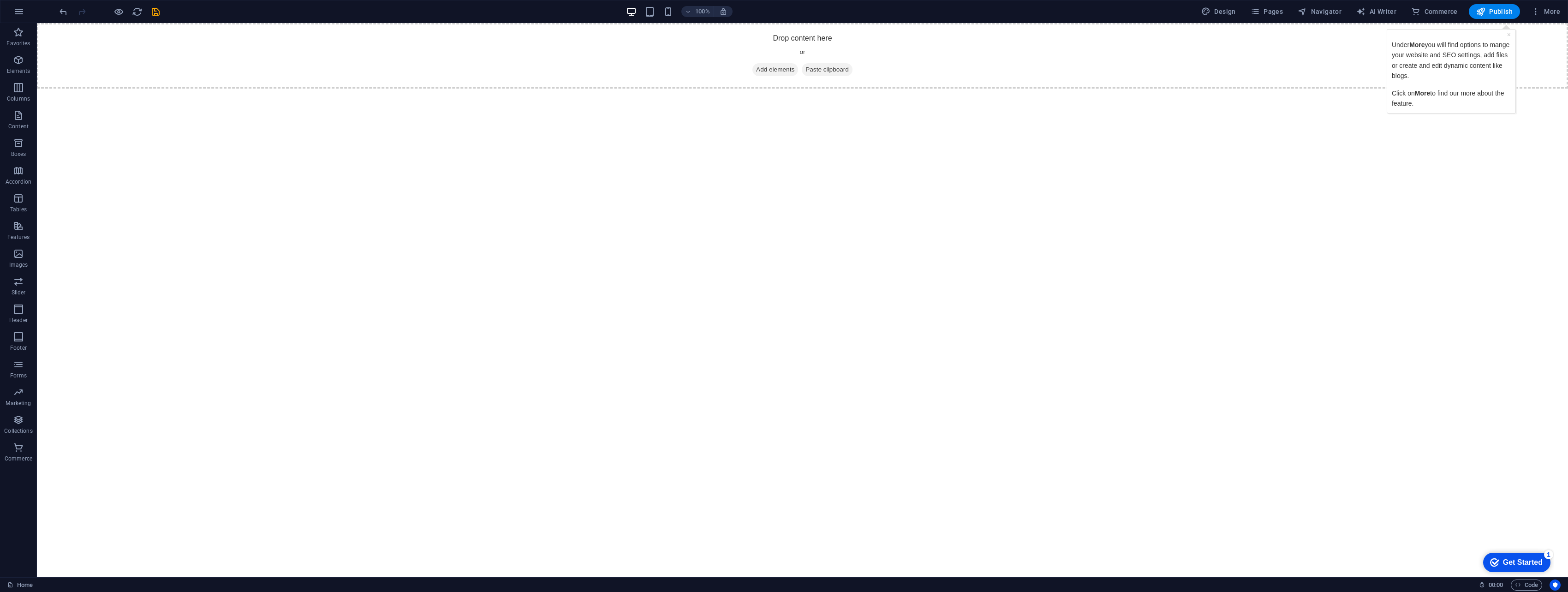
click at [772, 10] on span "More" at bounding box center [1545, 11] width 29 height 9
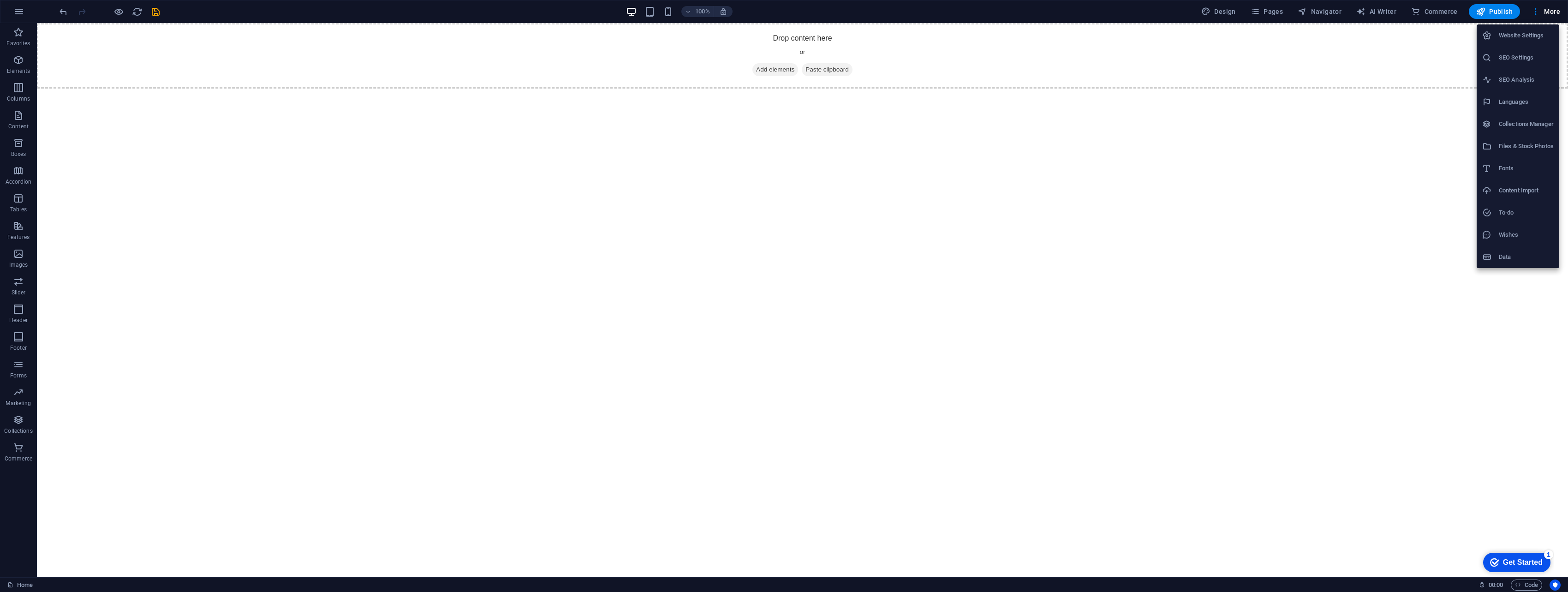
click at [772, 210] on h6 "To-do" at bounding box center [1526, 213] width 55 height 11
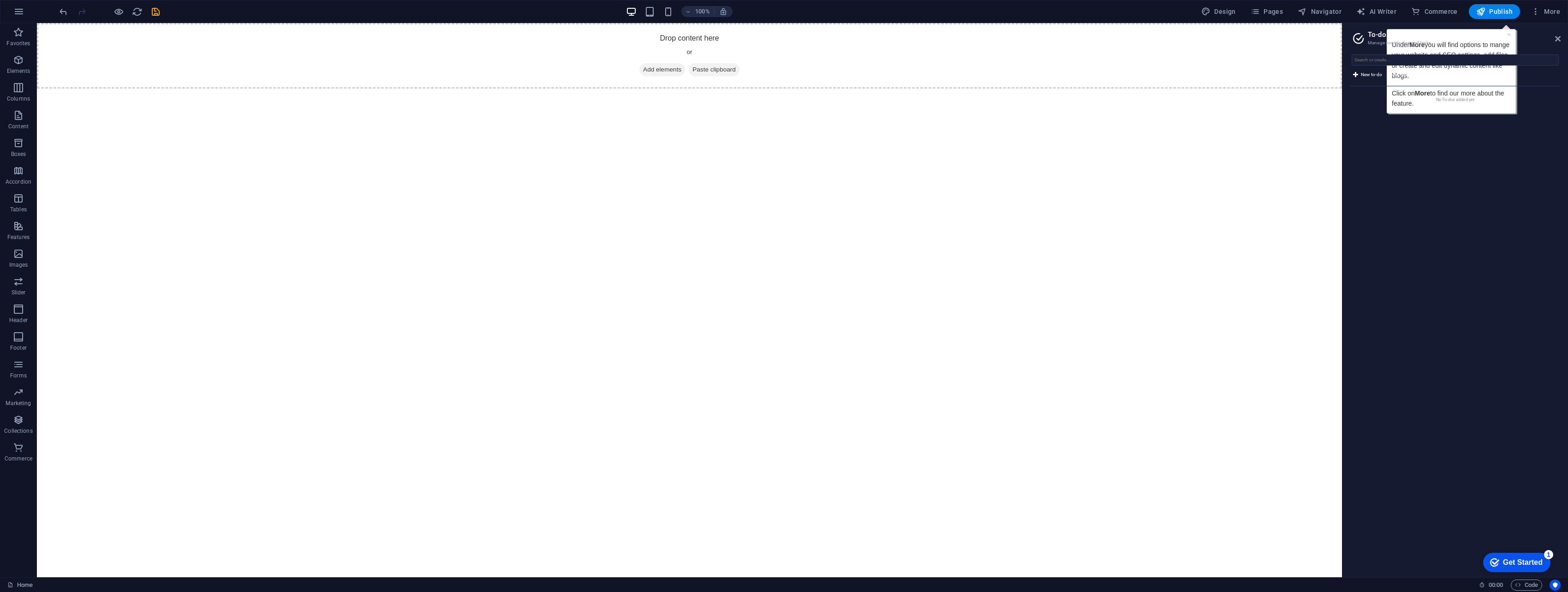
click at [772, 37] on aside "To-do Manage your to-dos and tasks New to-do Show finished to-dos No To-dos add…" at bounding box center [1455, 300] width 226 height 554
click at [772, 40] on icon at bounding box center [1558, 39] width 5 height 7
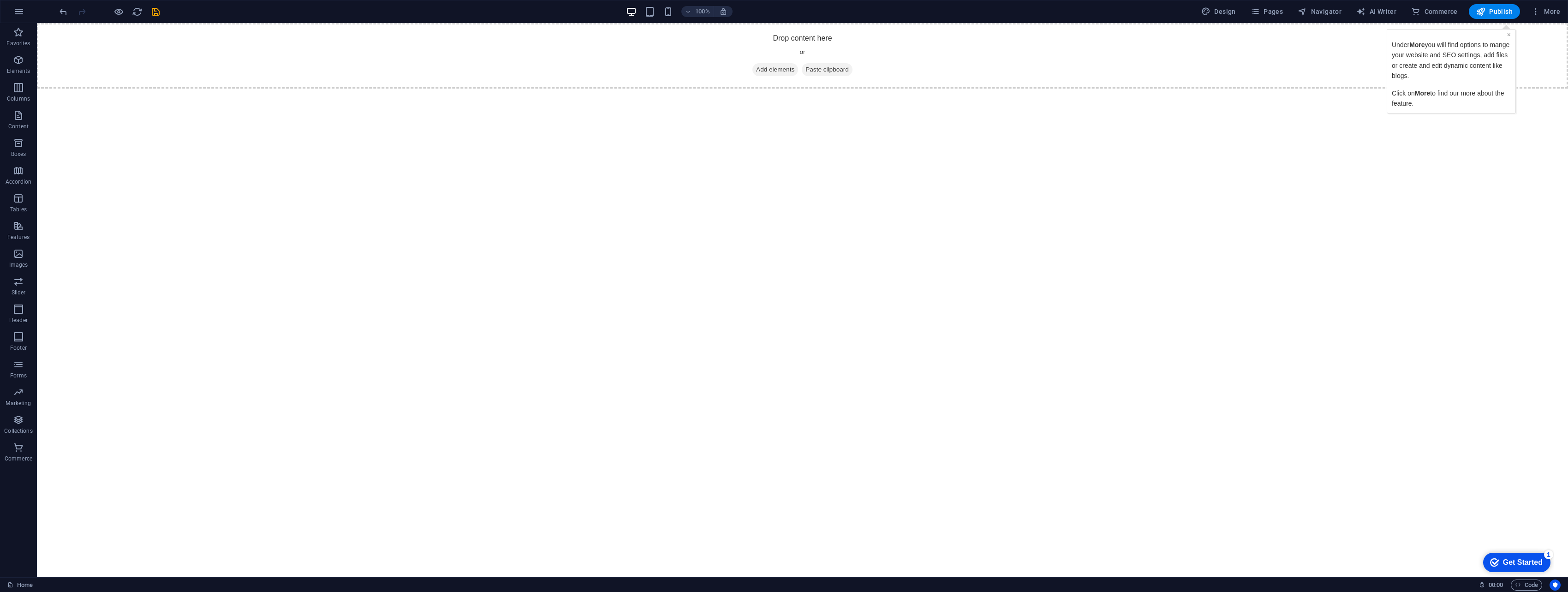
click at [772, 35] on link "×" at bounding box center [1509, 35] width 4 height 7
click at [18, 251] on icon "button" at bounding box center [18, 254] width 11 height 11
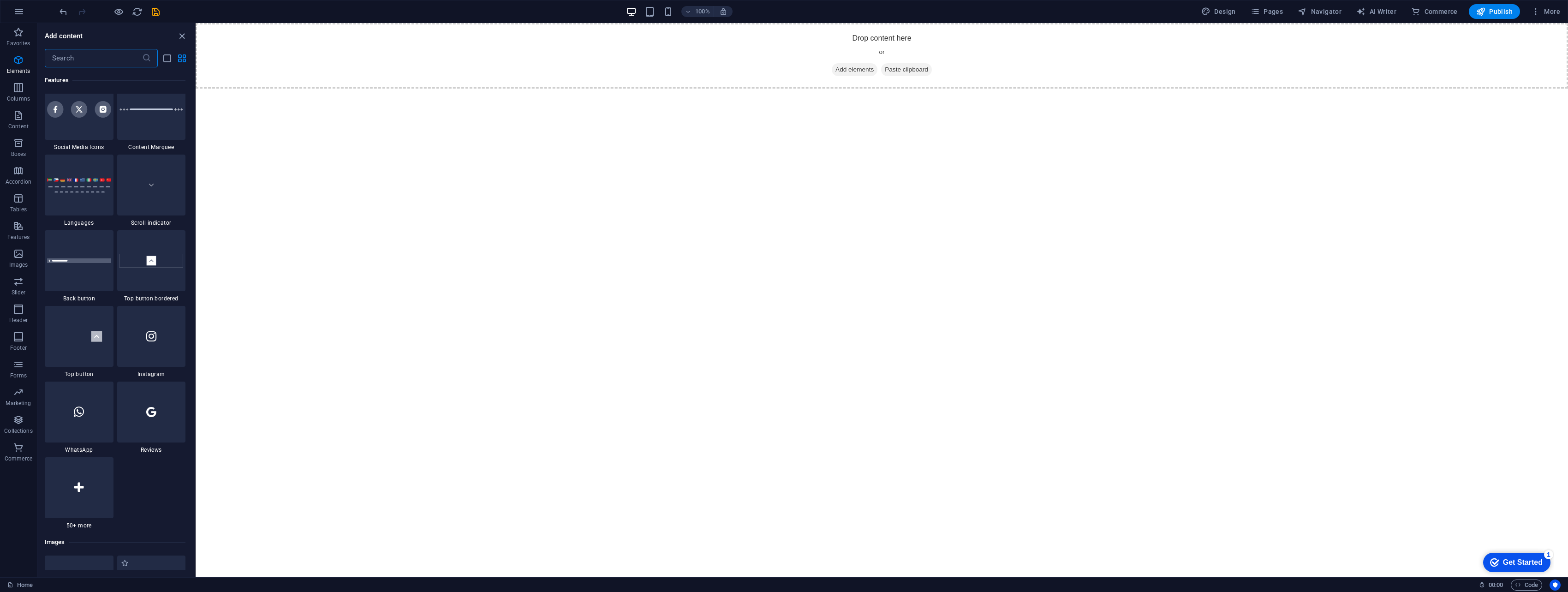
scroll to position [4681, 0]
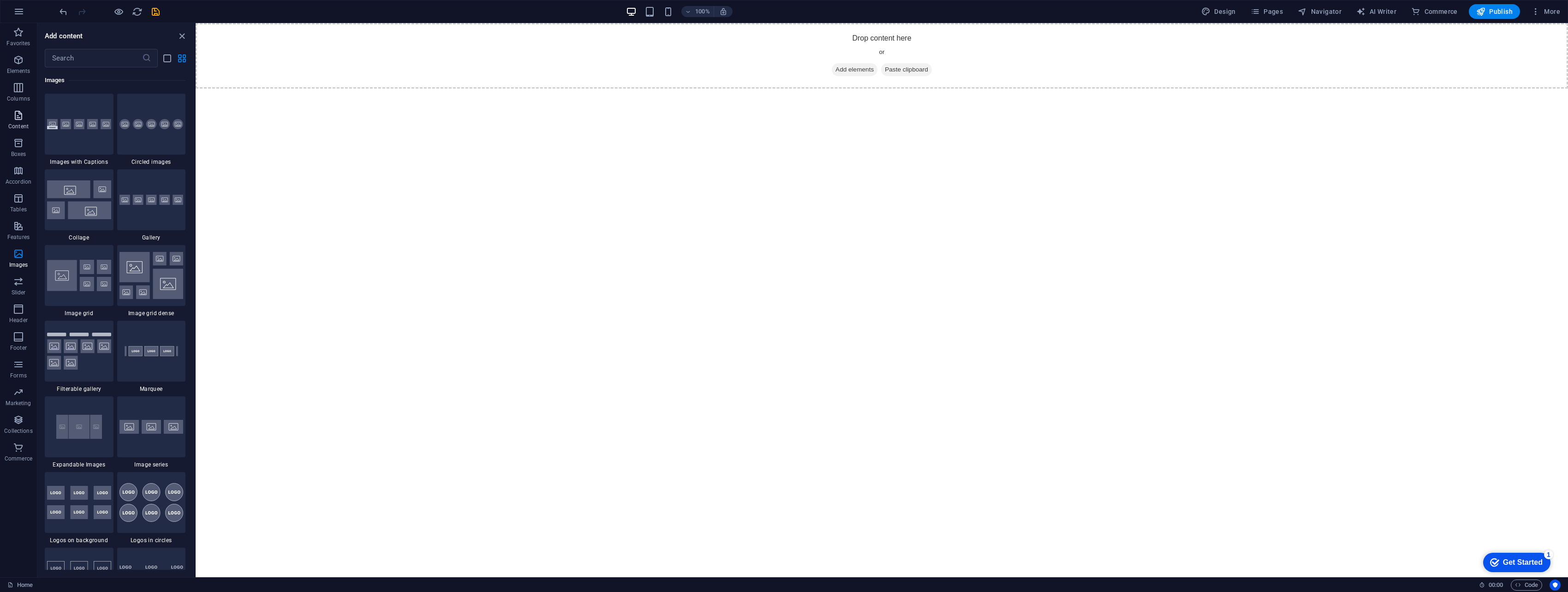
click at [25, 120] on span "Content" at bounding box center [18, 121] width 37 height 22
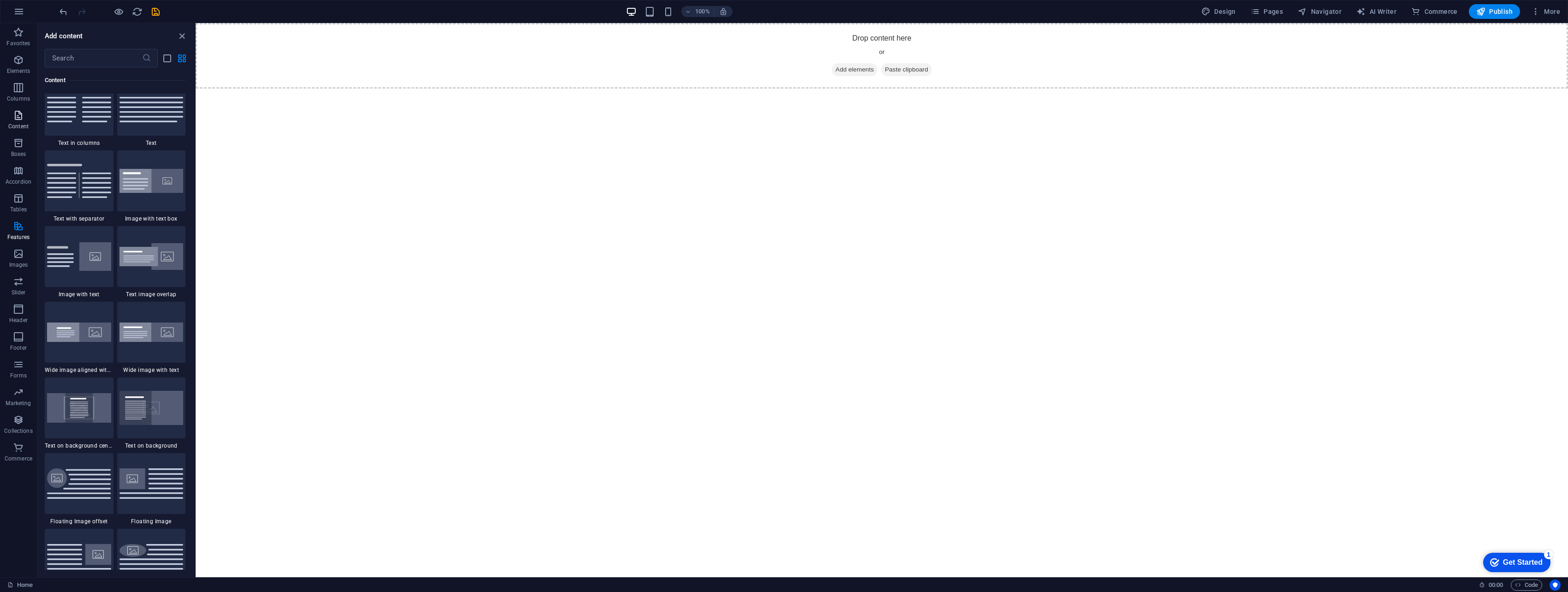
scroll to position [1615, 0]
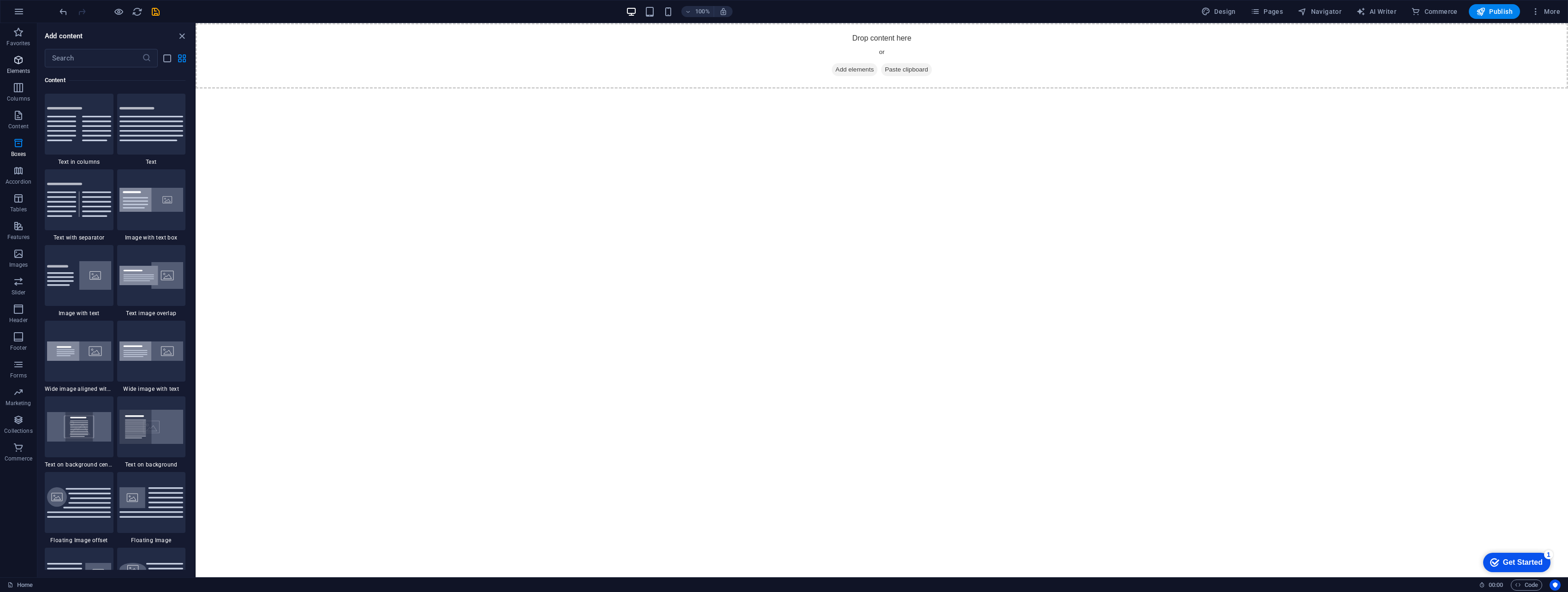
click at [21, 66] on span "Elements" at bounding box center [18, 65] width 37 height 22
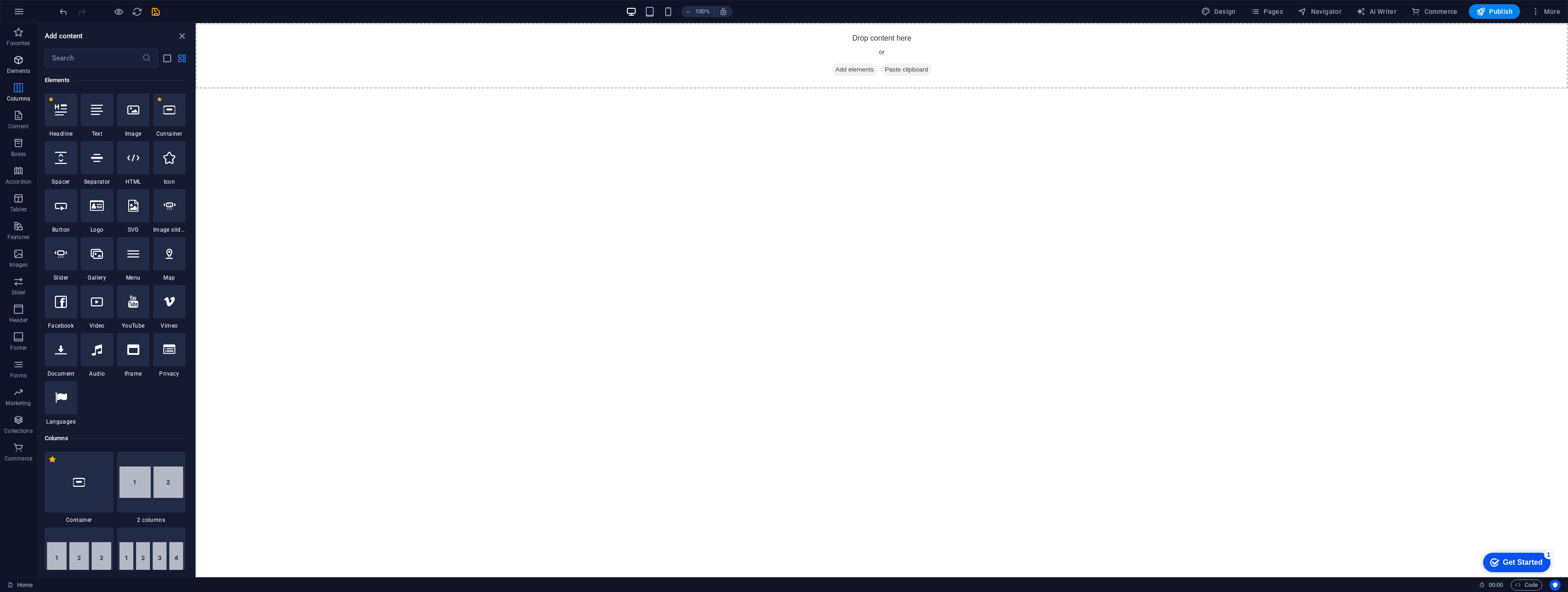
scroll to position [98, 0]
click at [103, 207] on icon at bounding box center [97, 206] width 14 height 12
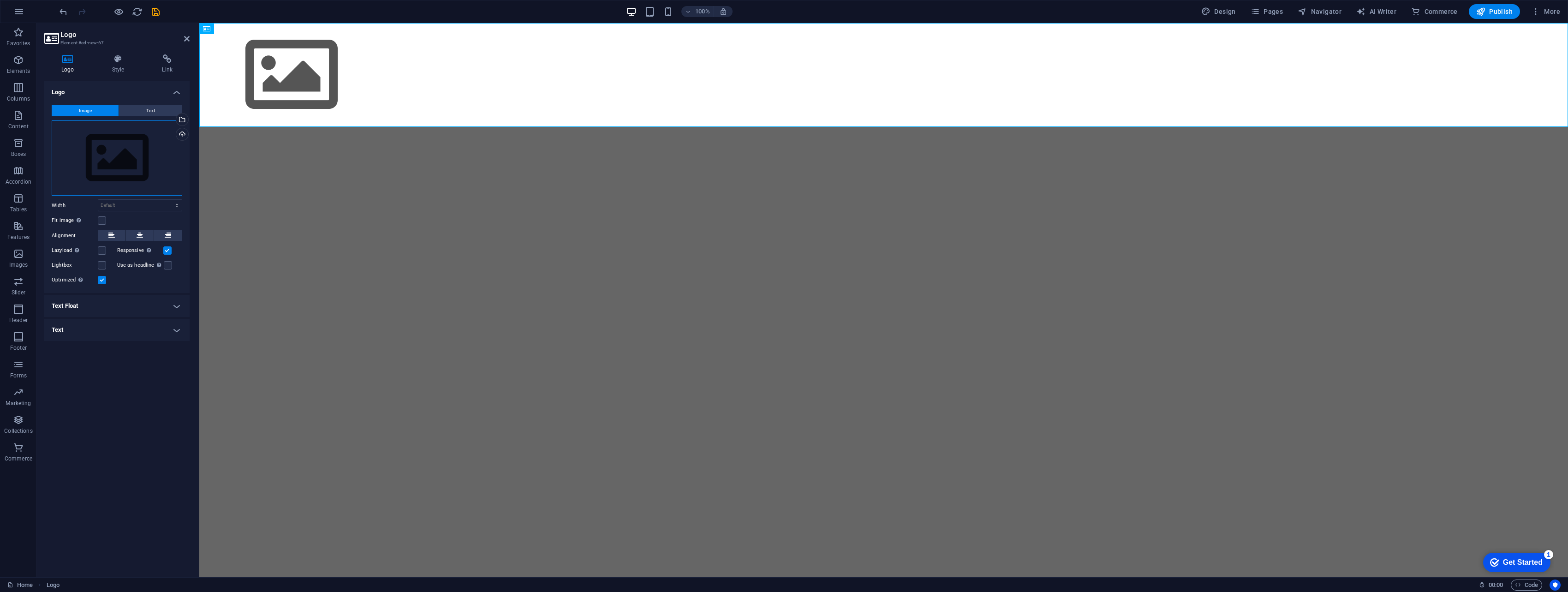
click at [121, 161] on div "Drag files here, click to choose files or select files from Files or our free s…" at bounding box center [117, 158] width 130 height 76
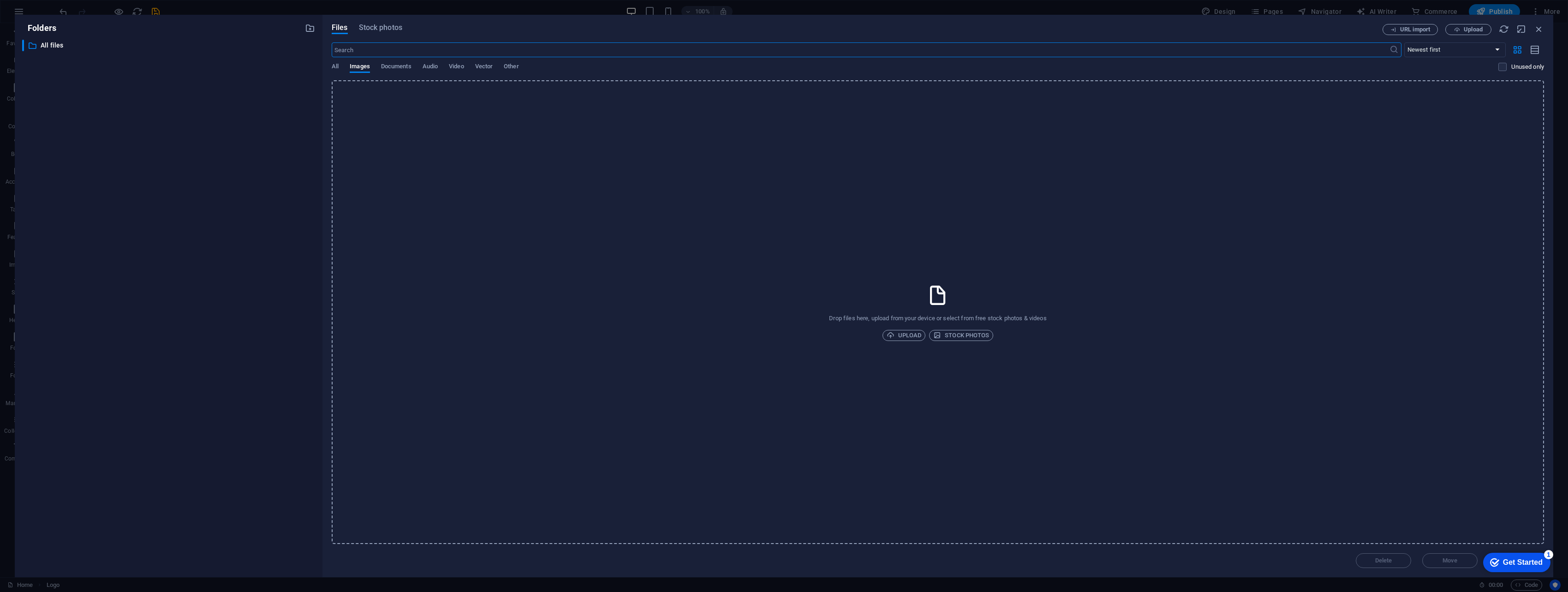
click at [772, 295] on div "Drop files here, upload from your device or select from free stock photos & vid…" at bounding box center [938, 312] width 1213 height 464
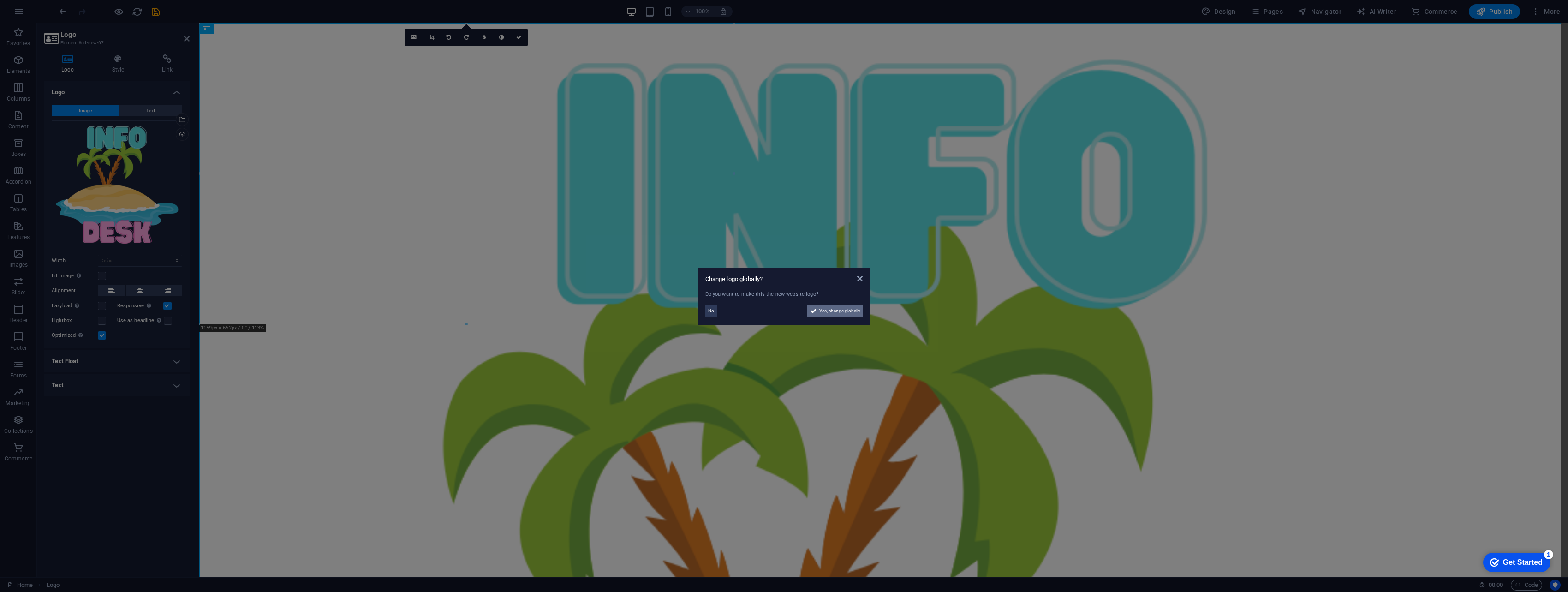
click at [772, 309] on span "Yes, change globally" at bounding box center [839, 311] width 41 height 11
select select "41"
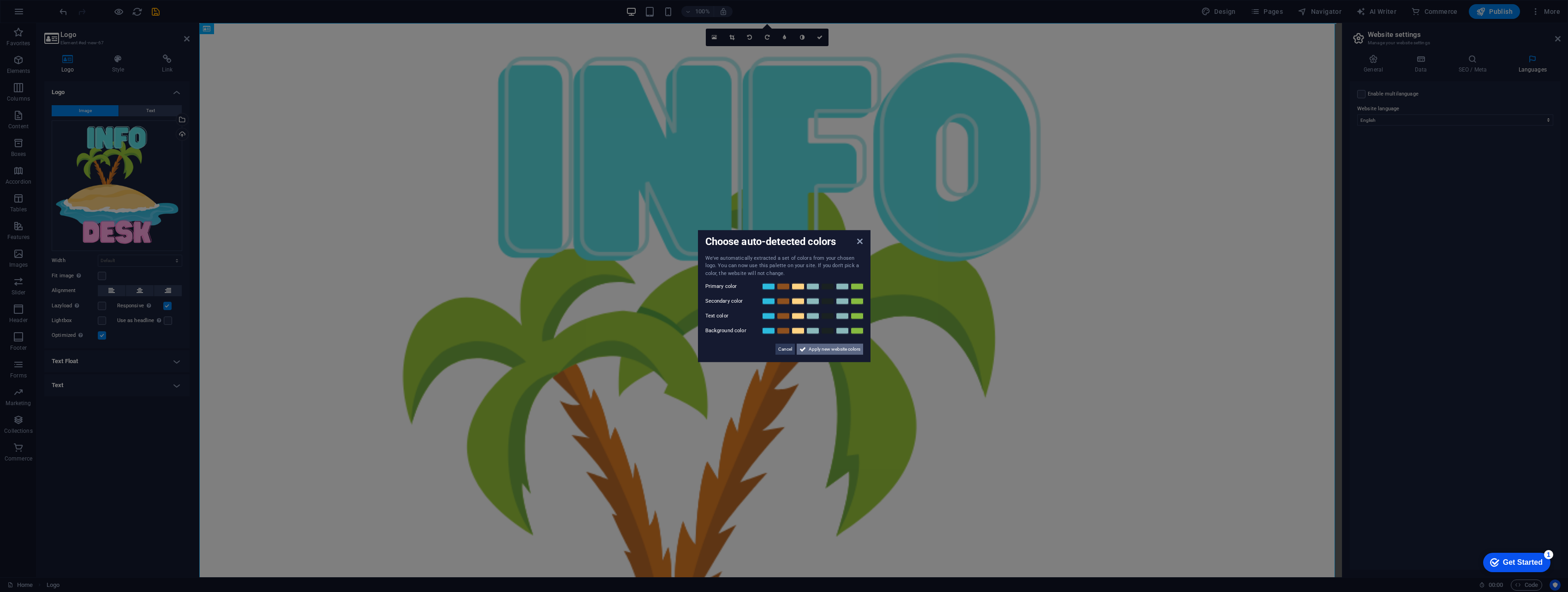
click at [772, 352] on span "Apply new website colors" at bounding box center [835, 350] width 52 height 11
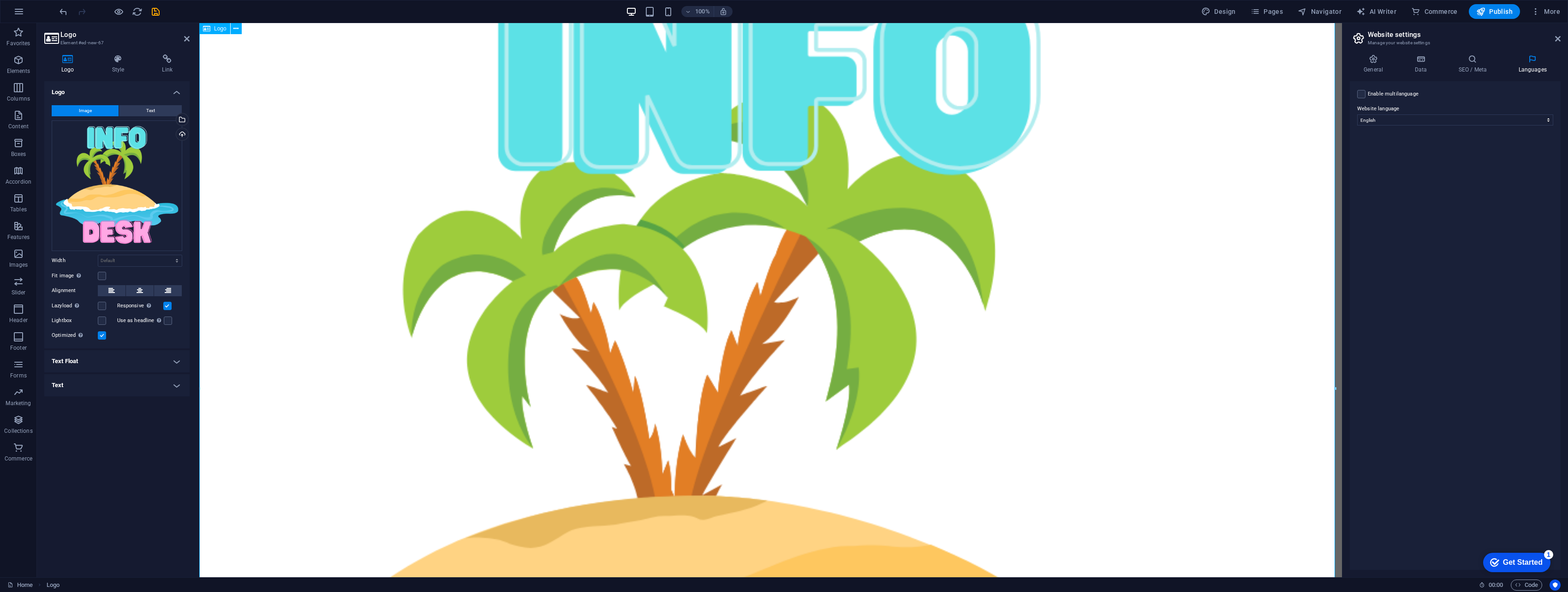
scroll to position [0, 0]
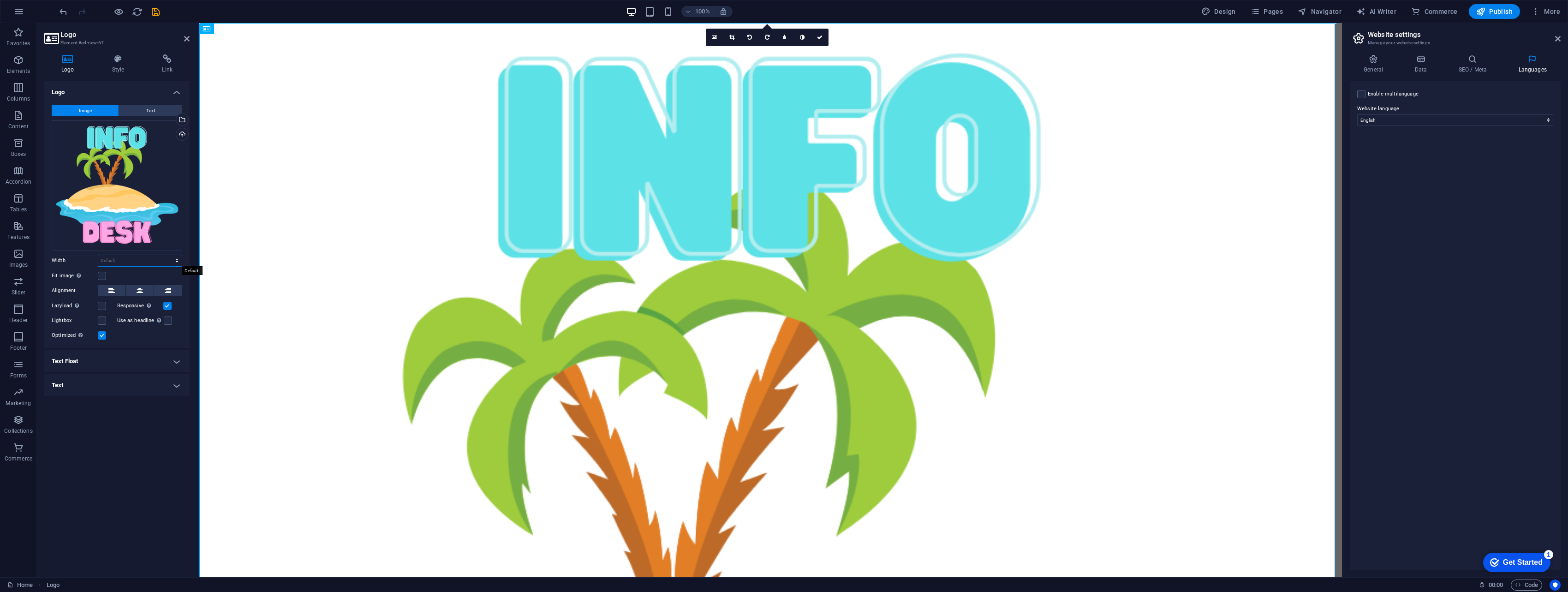
click at [155, 264] on select "Default auto px rem % em vh vw" at bounding box center [139, 261] width 83 height 11
click at [98, 255] on select "Default auto px rem % em vh vw" at bounding box center [139, 261] width 83 height 11
select select "DISABLED_OPTION_VALUE"
click at [159, 275] on div "Fit image Automatically fit image to a fixed width and height" at bounding box center [117, 276] width 130 height 11
click at [136, 355] on h4 "Text Float" at bounding box center [117, 361] width 145 height 22
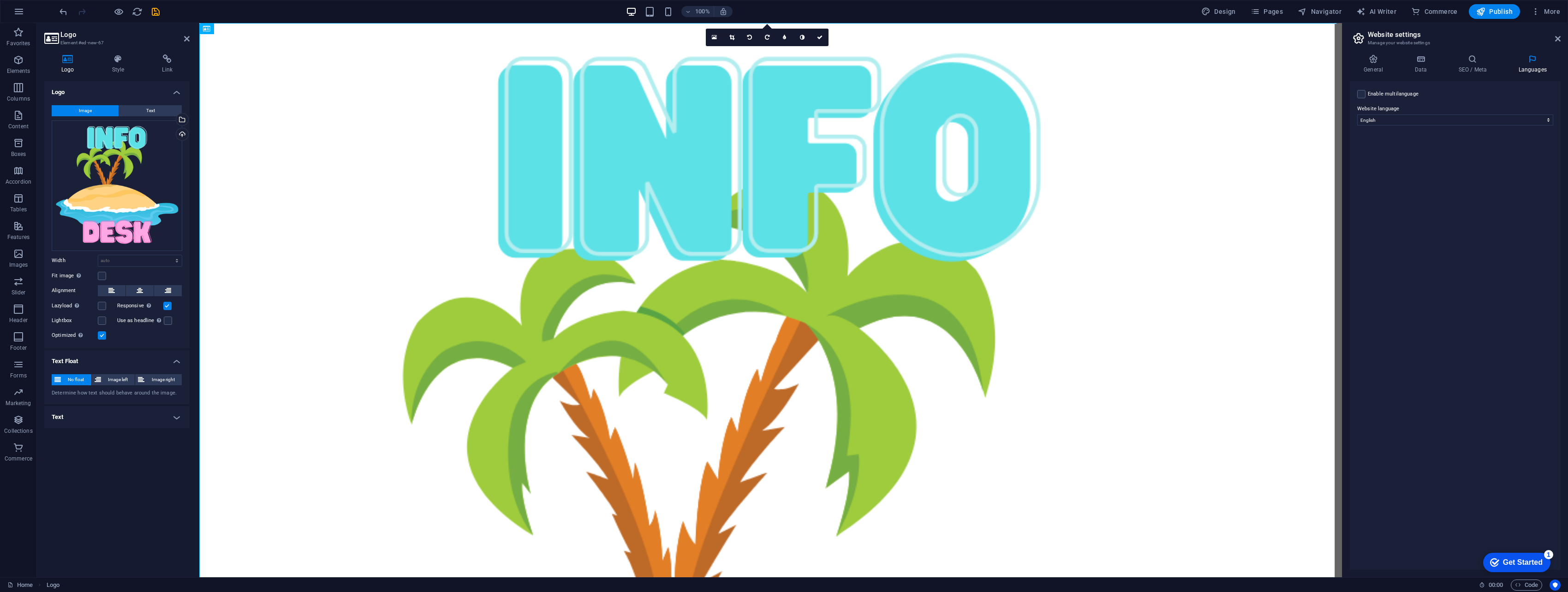
click at [136, 355] on h4 "Text Float" at bounding box center [117, 358] width 145 height 16
click at [188, 38] on icon at bounding box center [186, 39] width 5 height 7
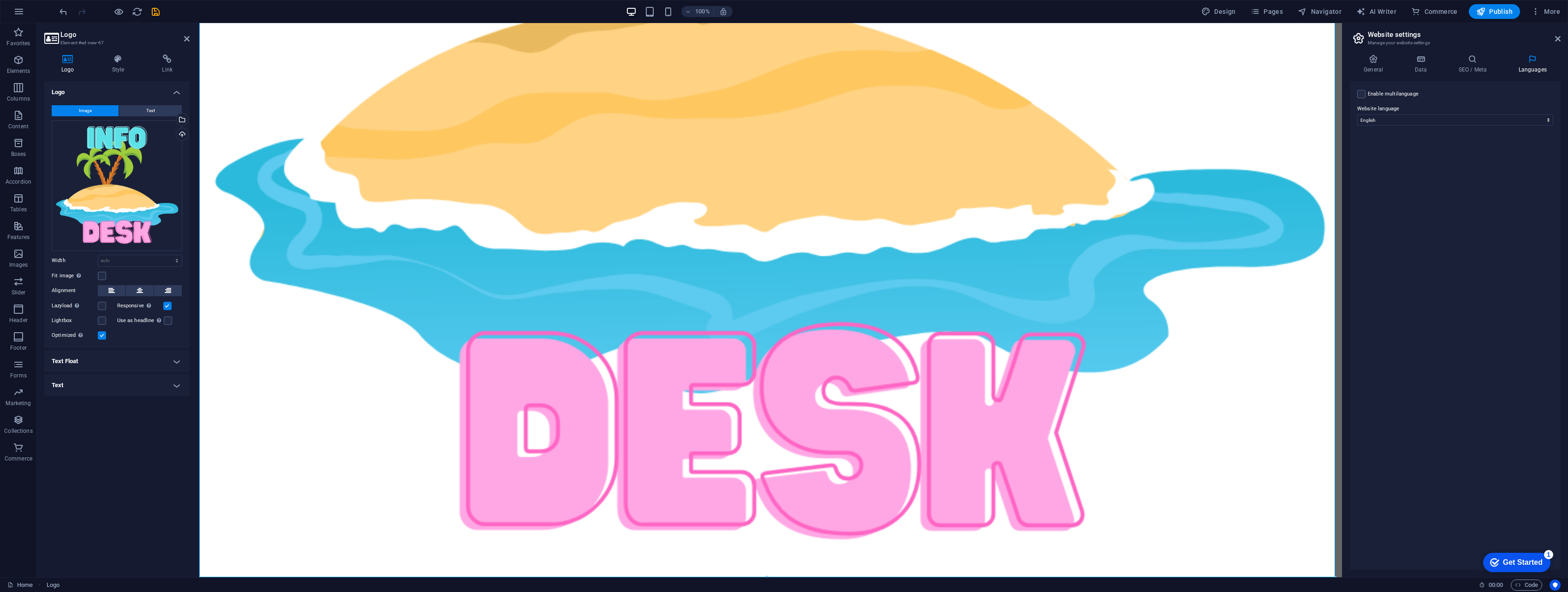
click at [768, 579] on div "Home Logo 00 : 00 Code" at bounding box center [784, 585] width 1568 height 15
drag, startPoint x: 1533, startPoint y: 599, endPoint x: 1108, endPoint y: 442, distance: 453.1
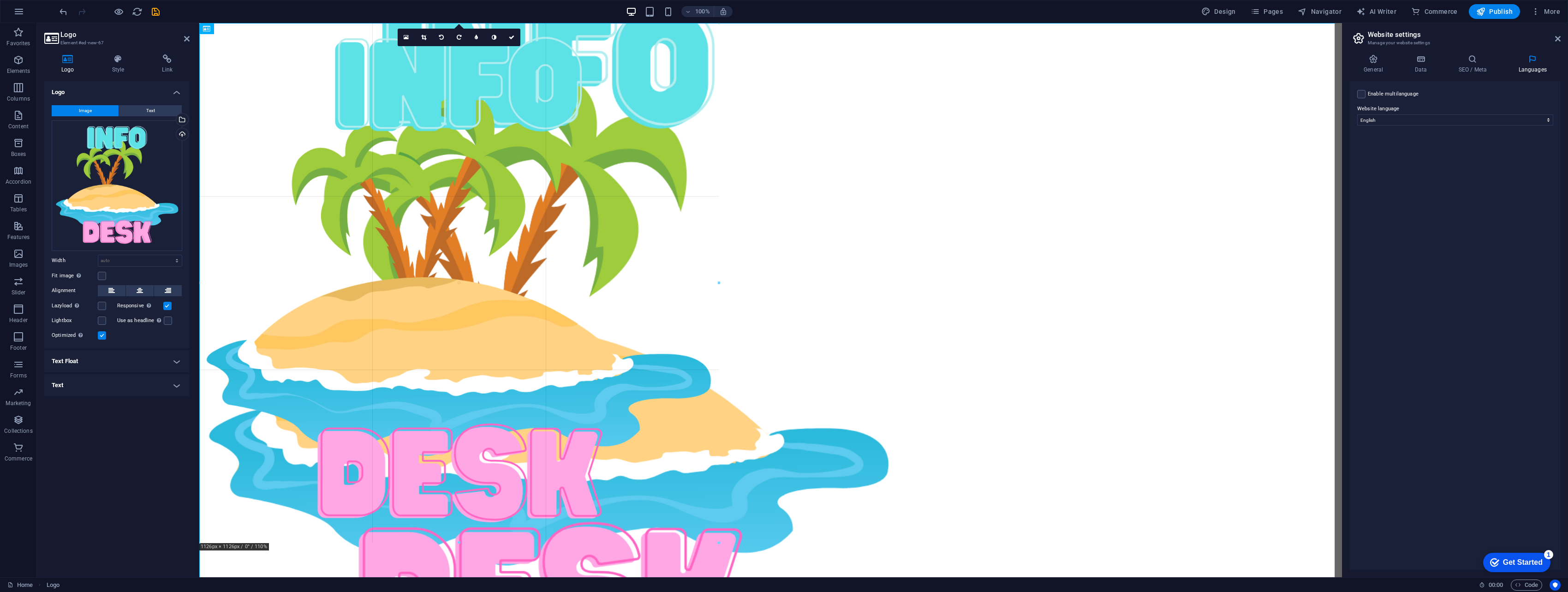
scroll to position [0, 0]
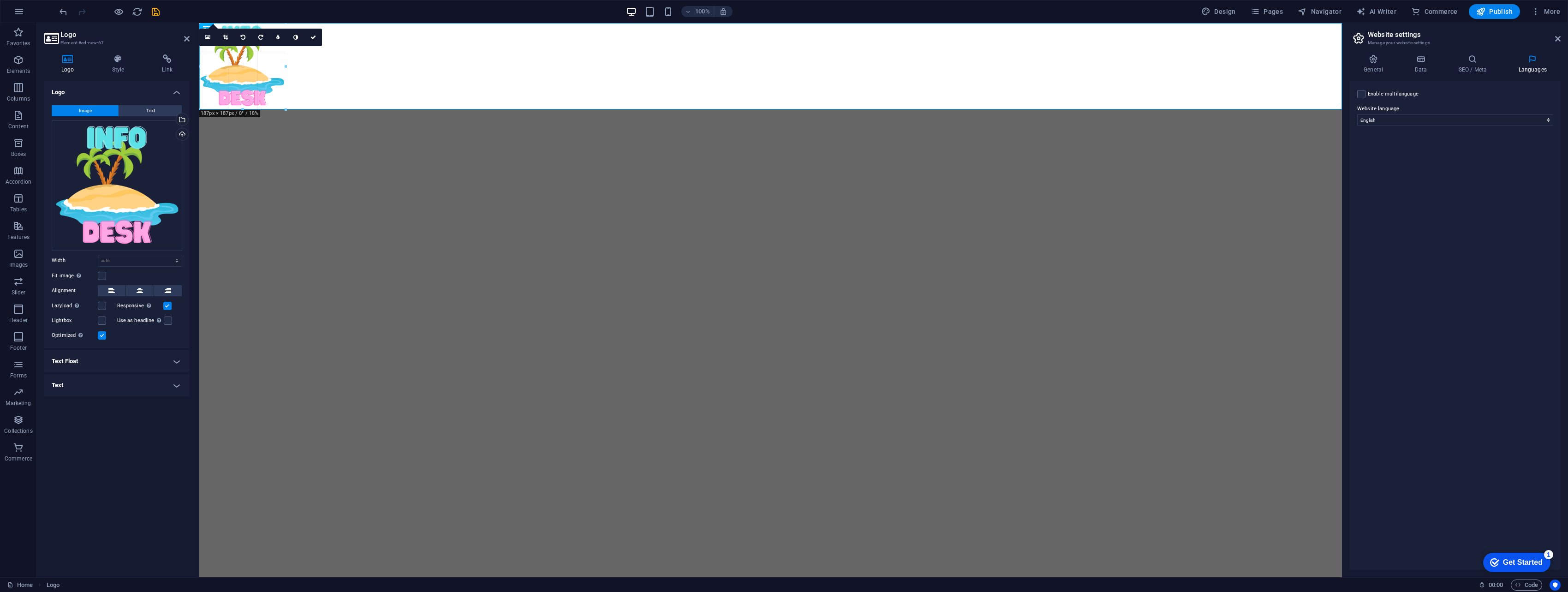
type input "187"
select select "px"
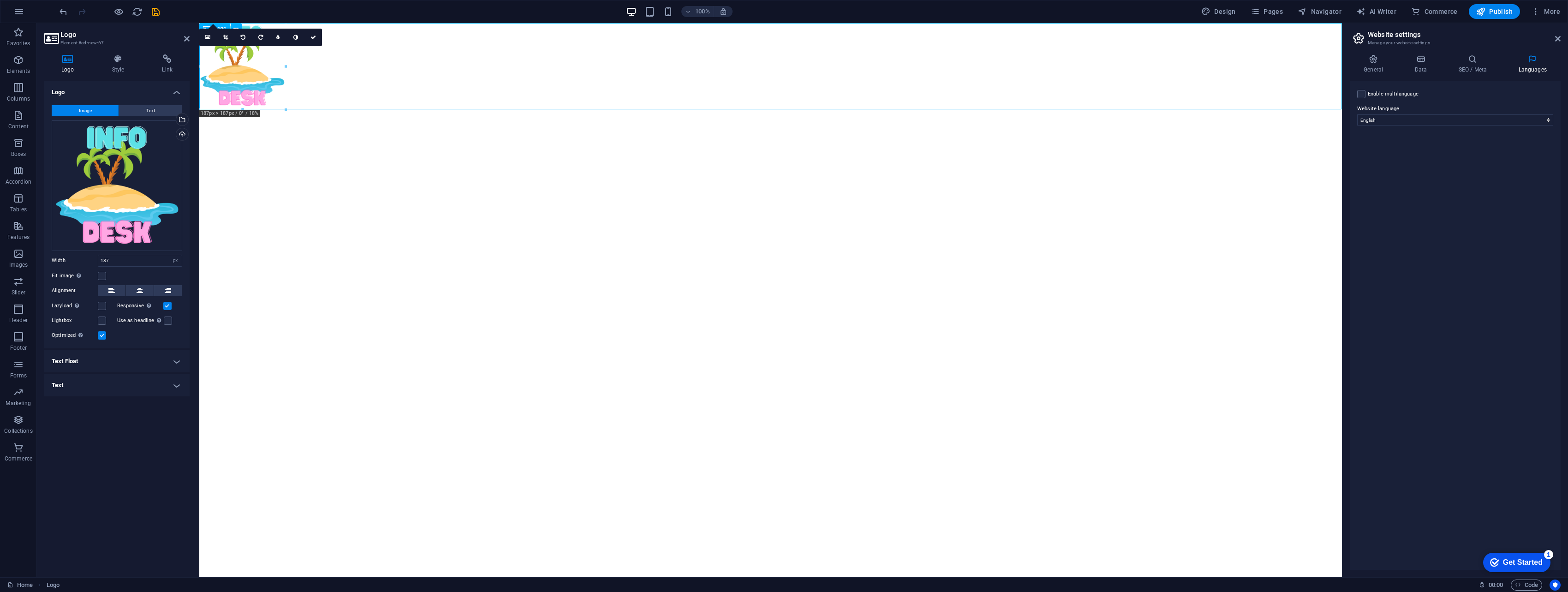
drag, startPoint x: 236, startPoint y: 76, endPoint x: 279, endPoint y: 74, distance: 43.0
click at [279, 74] on div at bounding box center [770, 66] width 1143 height 86
click at [464, 110] on html "Skip to main content" at bounding box center [770, 66] width 1143 height 86
drag, startPoint x: 244, startPoint y: 77, endPoint x: 290, endPoint y: 71, distance: 46.4
click at [293, 71] on div at bounding box center [770, 66] width 1143 height 86
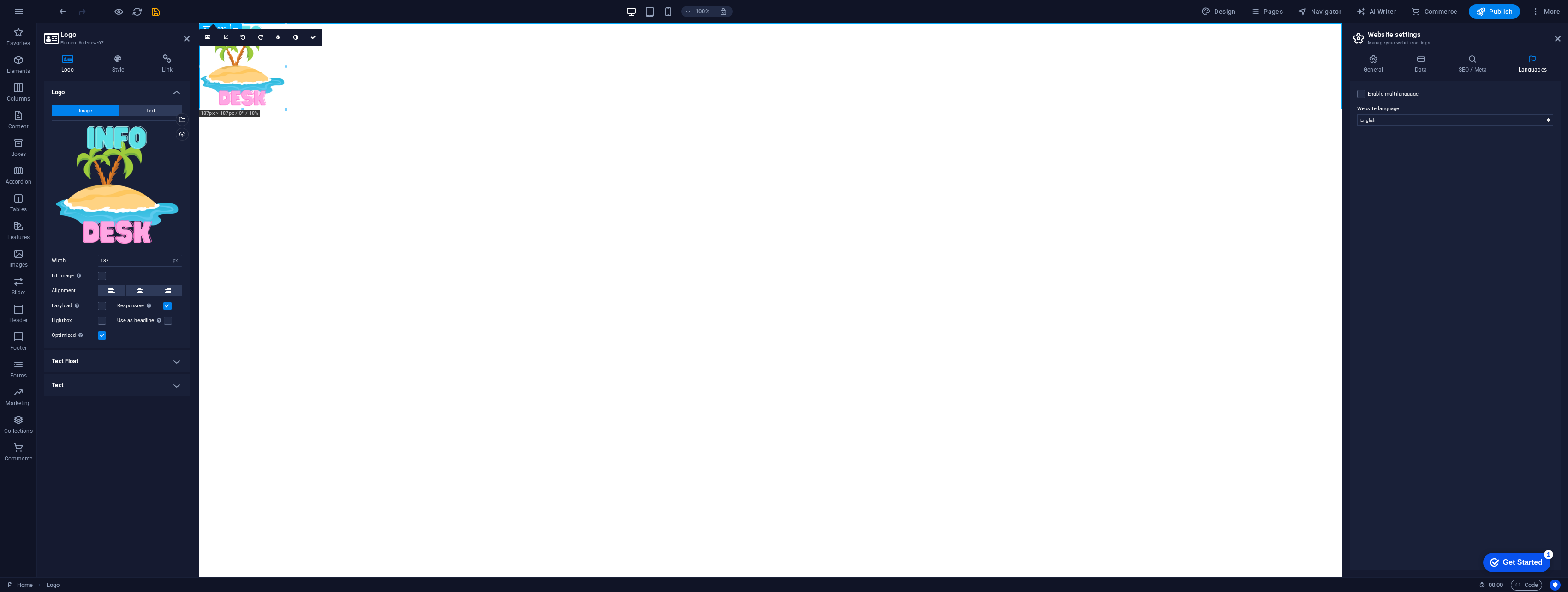
drag, startPoint x: 251, startPoint y: 74, endPoint x: 705, endPoint y: 63, distance: 454.1
click at [705, 63] on div at bounding box center [770, 66] width 1143 height 86
click at [167, 323] on label at bounding box center [168, 321] width 9 height 9
click at [0, 0] on input "Use as headline The image will be wrapped in an H1 headline tag. Useful for giv…" at bounding box center [0, 0] width 0 height 0
click at [156, 333] on div "Optimized Images are compressed to improve page speed." at bounding box center [117, 336] width 130 height 11
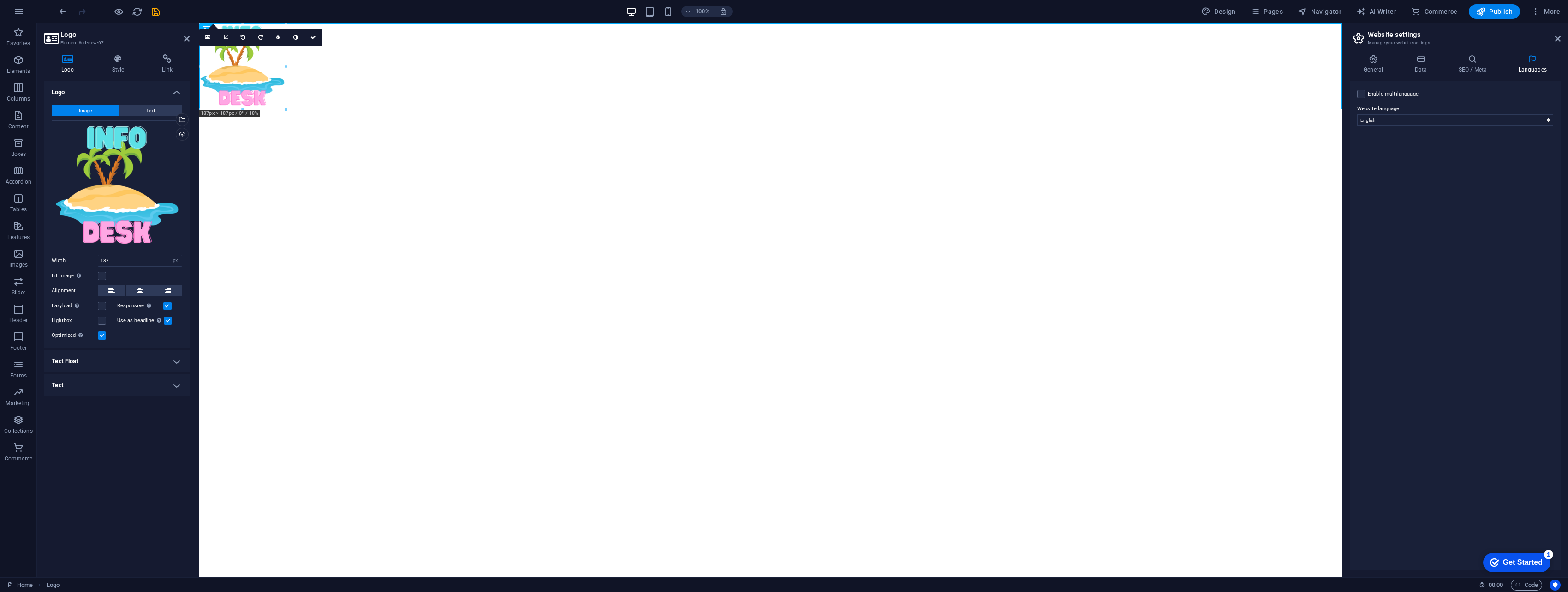
click at [306, 110] on html "Skip to main content" at bounding box center [770, 66] width 1143 height 86
click at [167, 324] on label at bounding box center [168, 321] width 9 height 9
click at [0, 0] on input "Use as headline The image will be wrapped in an H1 headline tag. Useful for giv…" at bounding box center [0, 0] width 0 height 0
click at [279, 110] on html "Skip to main content" at bounding box center [770, 66] width 1143 height 86
click at [692, 73] on div at bounding box center [770, 66] width 1143 height 86
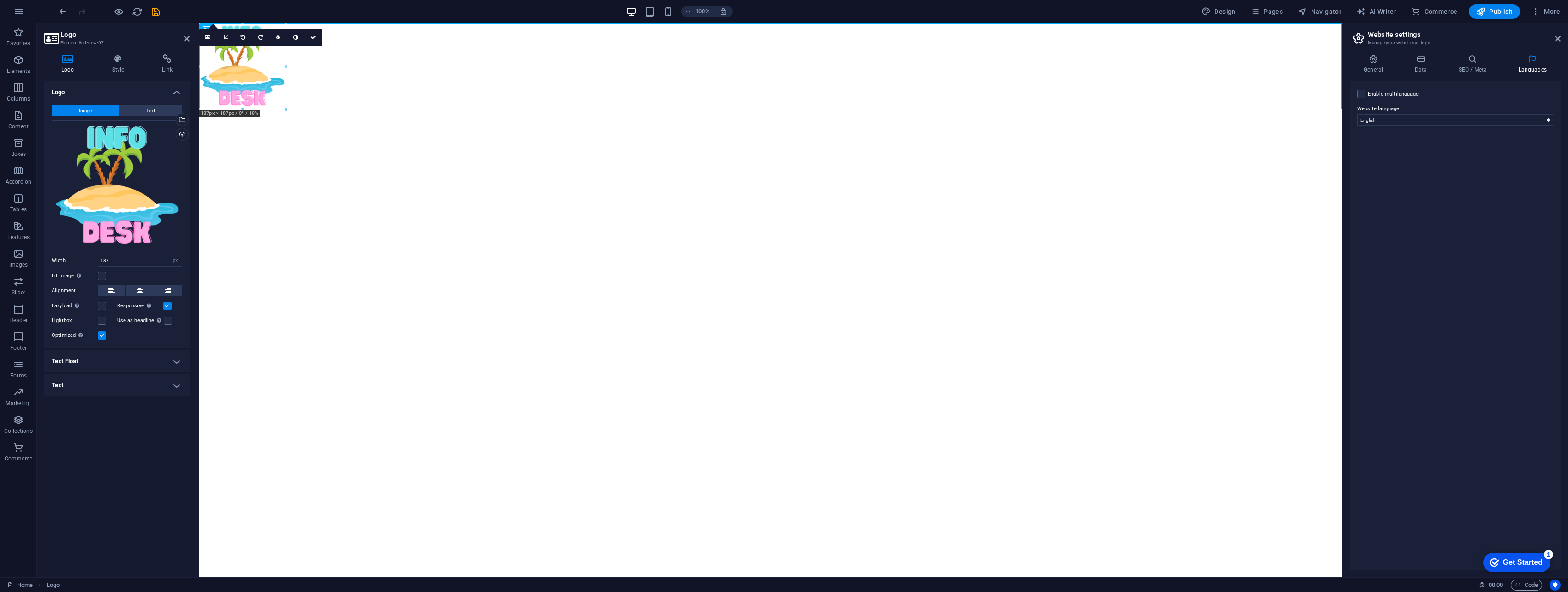
click at [623, 110] on html "Skip to main content" at bounding box center [770, 66] width 1143 height 86
click at [316, 35] on icon at bounding box center [313, 37] width 5 height 5
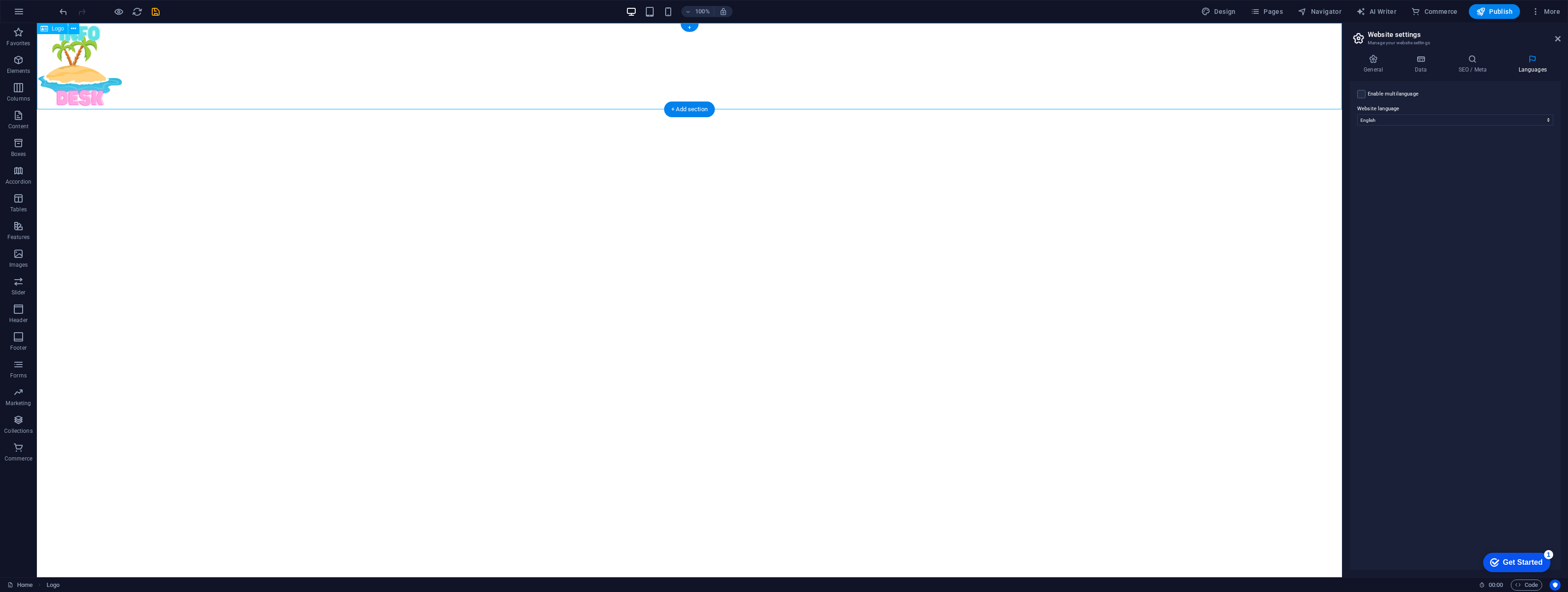
drag, startPoint x: 79, startPoint y: 68, endPoint x: 157, endPoint y: 66, distance: 78.0
click at [157, 66] on div at bounding box center [690, 66] width 1305 height 86
click at [455, 110] on html "Skip to main content" at bounding box center [690, 66] width 1305 height 86
click at [96, 110] on html "Skip to main content" at bounding box center [690, 66] width 1305 height 86
click at [20, 96] on p "Columns" at bounding box center [18, 99] width 23 height 7
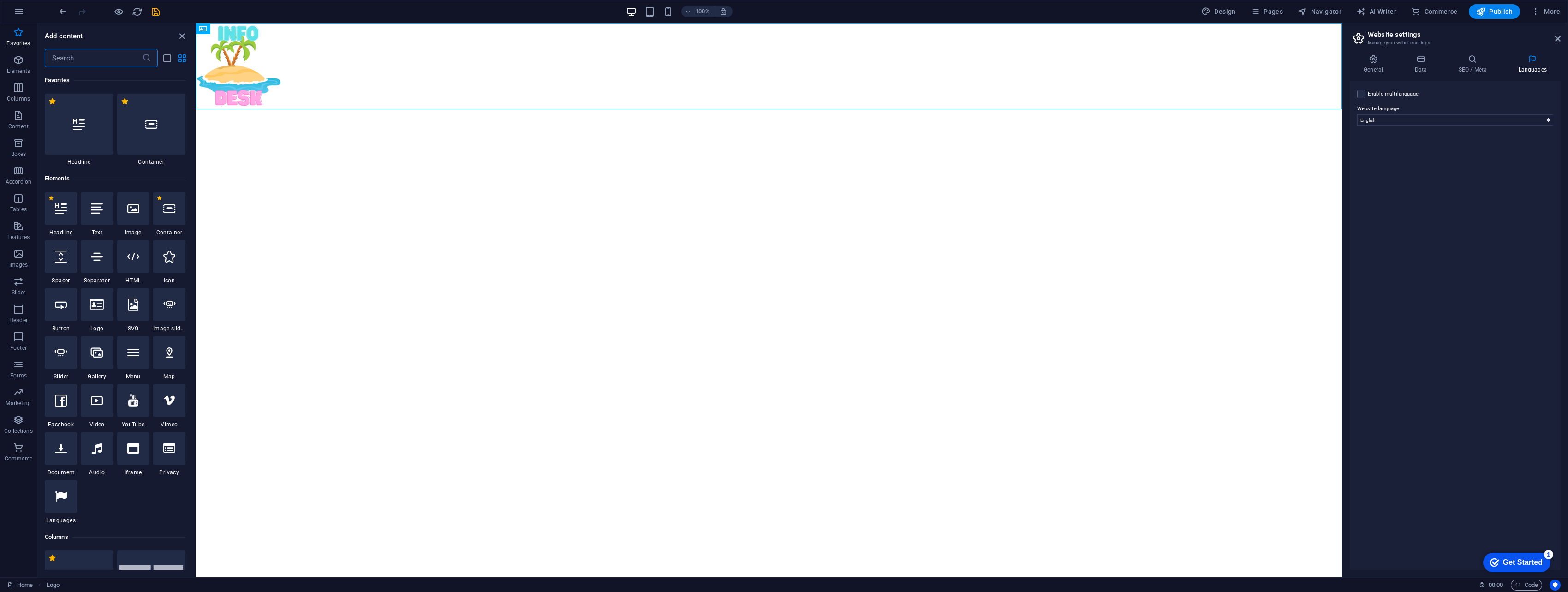
click at [97, 136] on div at bounding box center [79, 124] width 69 height 61
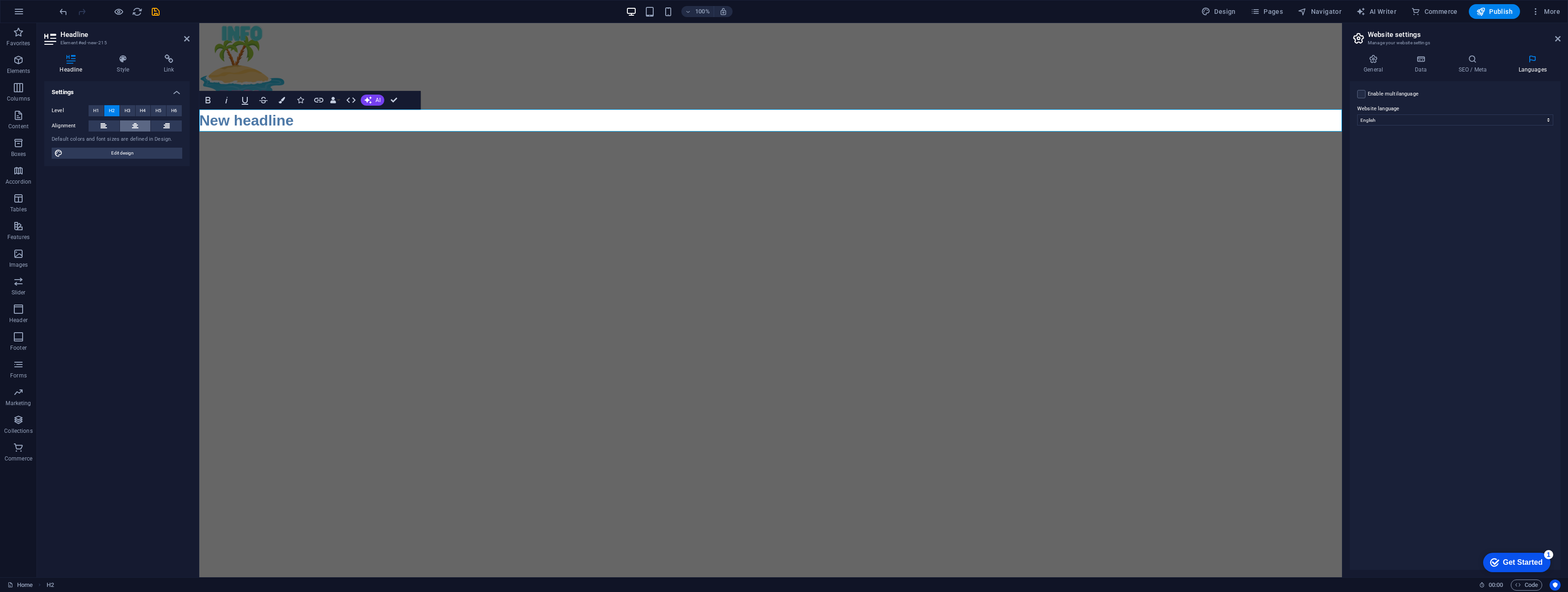
click at [138, 126] on icon at bounding box center [135, 126] width 7 height 11
click at [128, 153] on span "Edit design" at bounding box center [122, 153] width 114 height 11
select select "px"
select select "400"
select select "px"
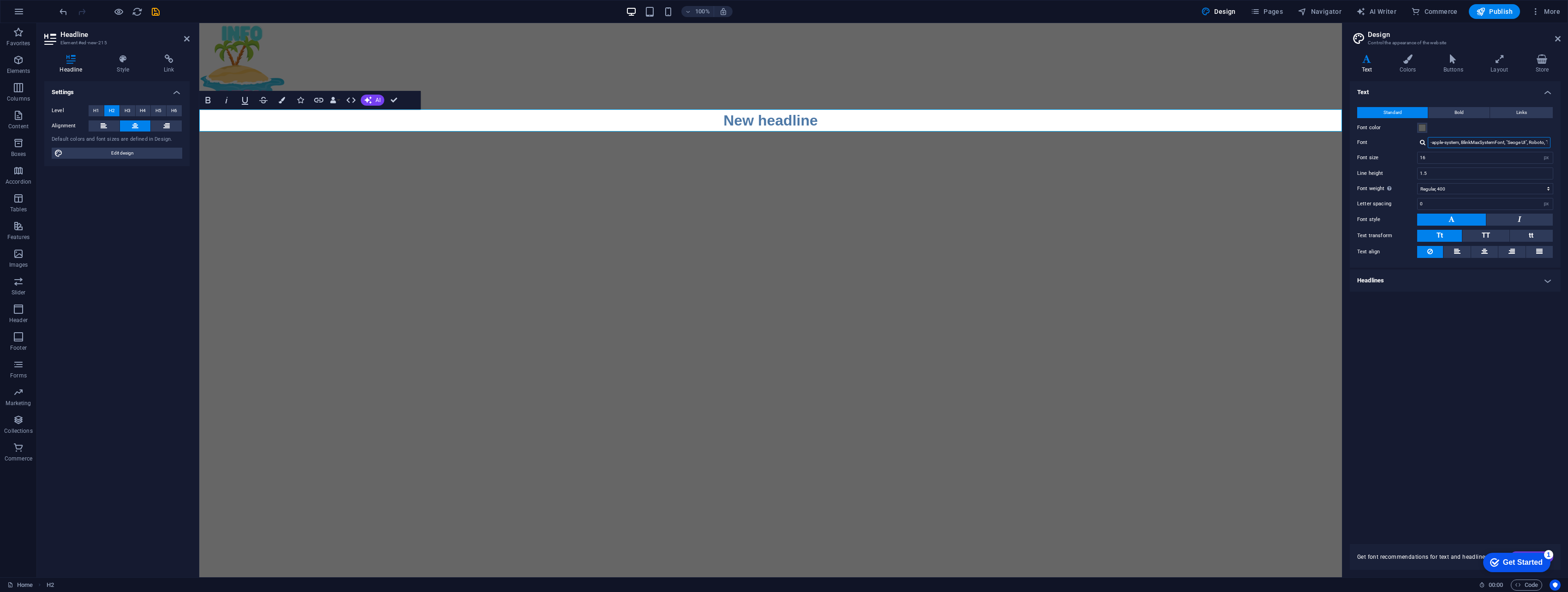
click at [772, 138] on input "-apple-system, BlinkMaxSystemFont, "Seoge UI", Roboto, "Helvetica Neue", Arial,…" at bounding box center [1489, 143] width 123 height 11
click at [772, 216] on label "Font style" at bounding box center [1387, 220] width 60 height 11
click at [772, 125] on h2 "New headline" at bounding box center [770, 121] width 1143 height 22
click at [102, 124] on icon at bounding box center [103, 126] width 7 height 11
click at [188, 43] on link at bounding box center [186, 39] width 5 height 8
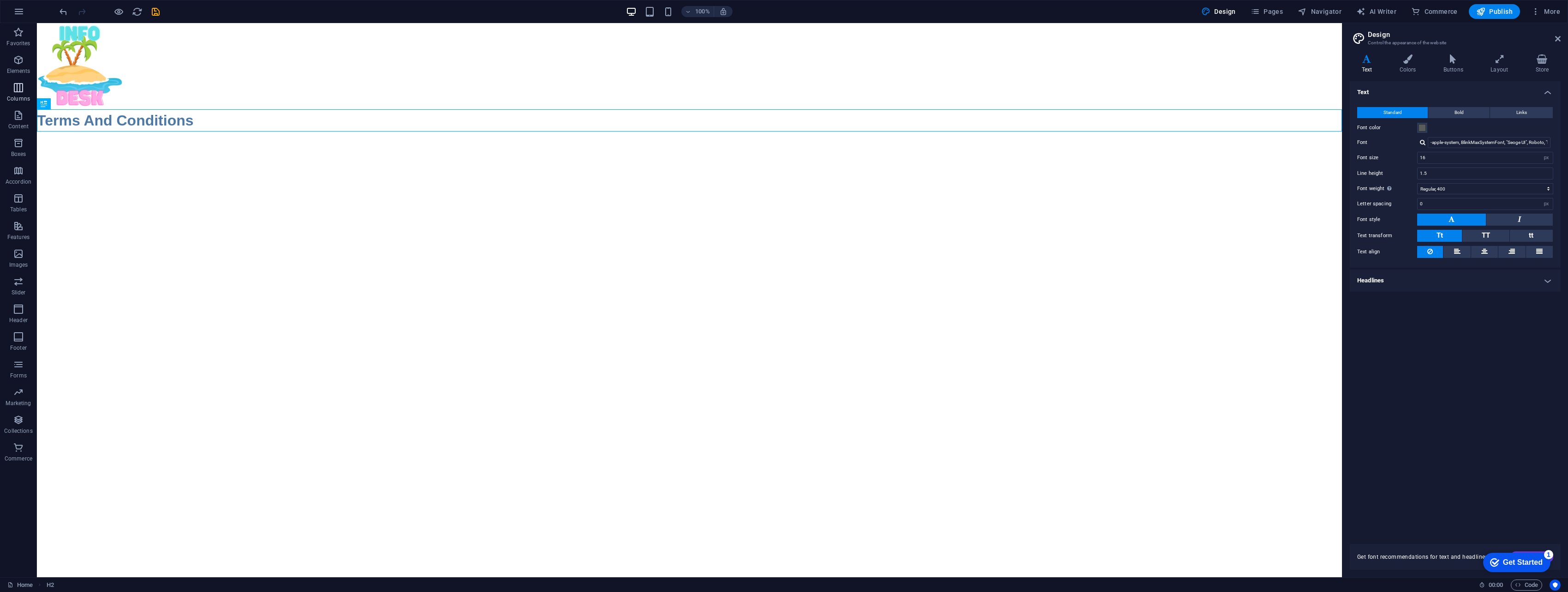
click at [24, 82] on button "Columns" at bounding box center [18, 92] width 37 height 27
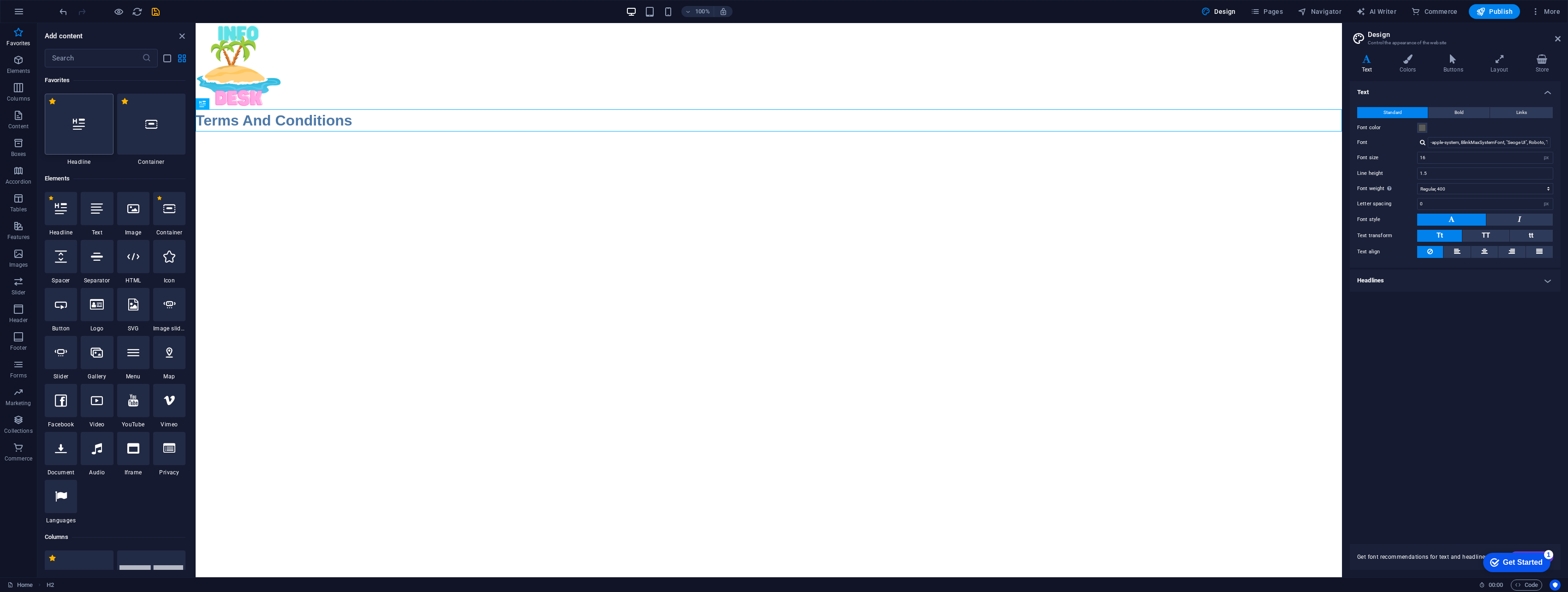
click at [79, 117] on div at bounding box center [79, 124] width 69 height 61
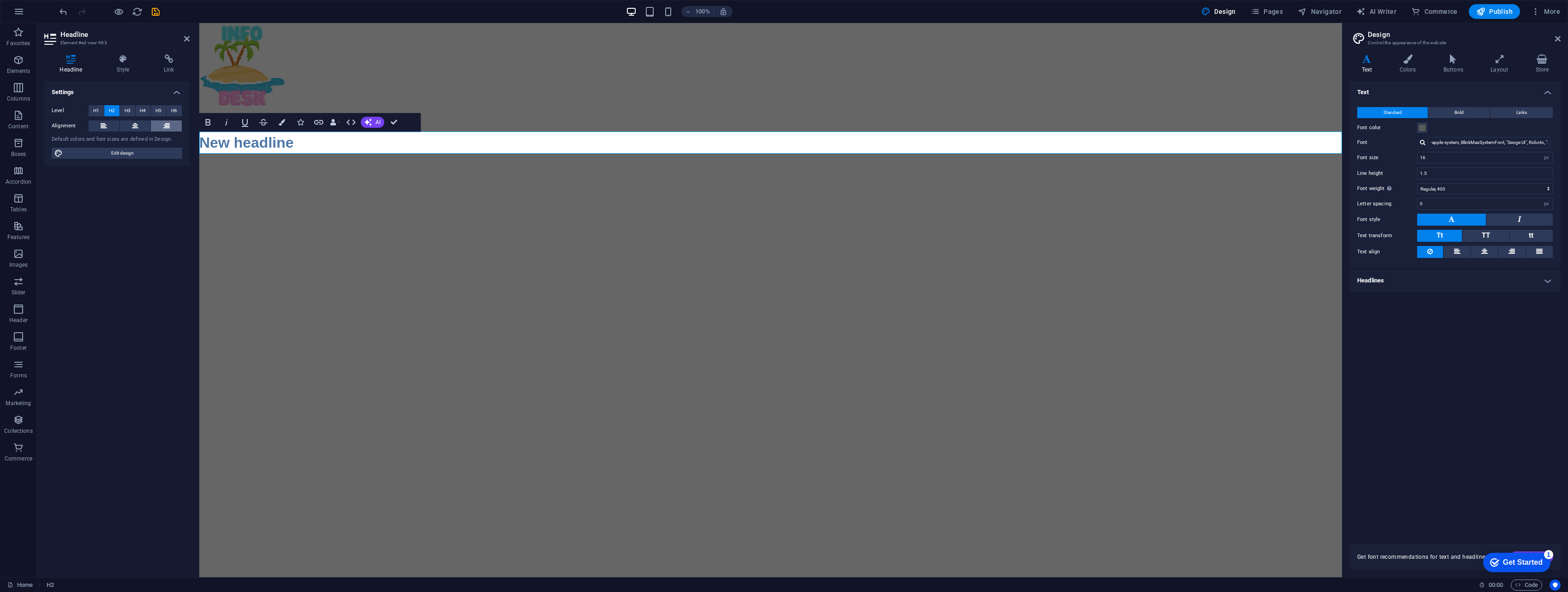
click at [161, 127] on button at bounding box center [166, 126] width 31 height 11
click at [772, 142] on h2 "New headline" at bounding box center [770, 143] width 1143 height 22
click at [772, 136] on h2 "New headline" at bounding box center [770, 143] width 1143 height 22
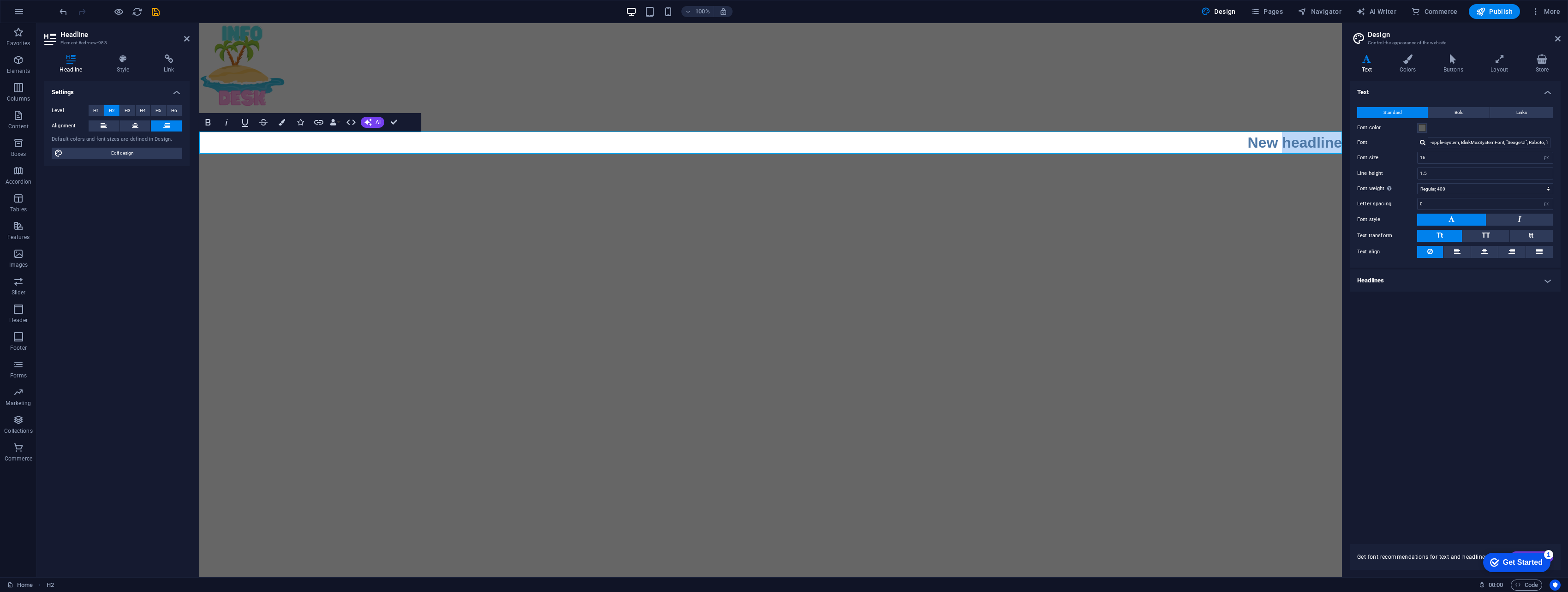
click at [772, 136] on h2 "New headline" at bounding box center [770, 143] width 1143 height 22
click at [159, 184] on div "Settings Level H1 H2 H3 H4 H5 H6 Alignment Default colors and font sizes are de…" at bounding box center [117, 325] width 145 height 489
click at [260, 153] on html "Skip to main content Terms And Conditions Privacy Policy" at bounding box center [770, 88] width 1143 height 130
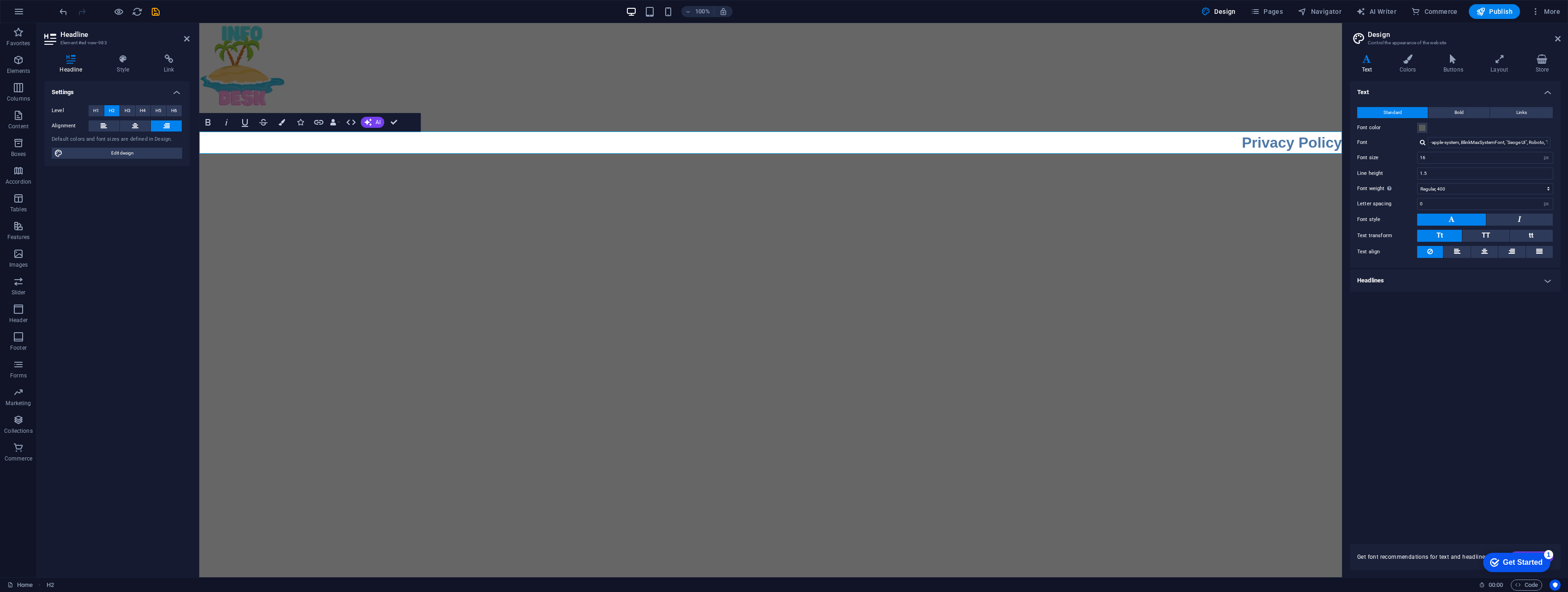
click at [386, 153] on html "Skip to main content Terms And Conditions Privacy Policy" at bounding box center [770, 88] width 1143 height 130
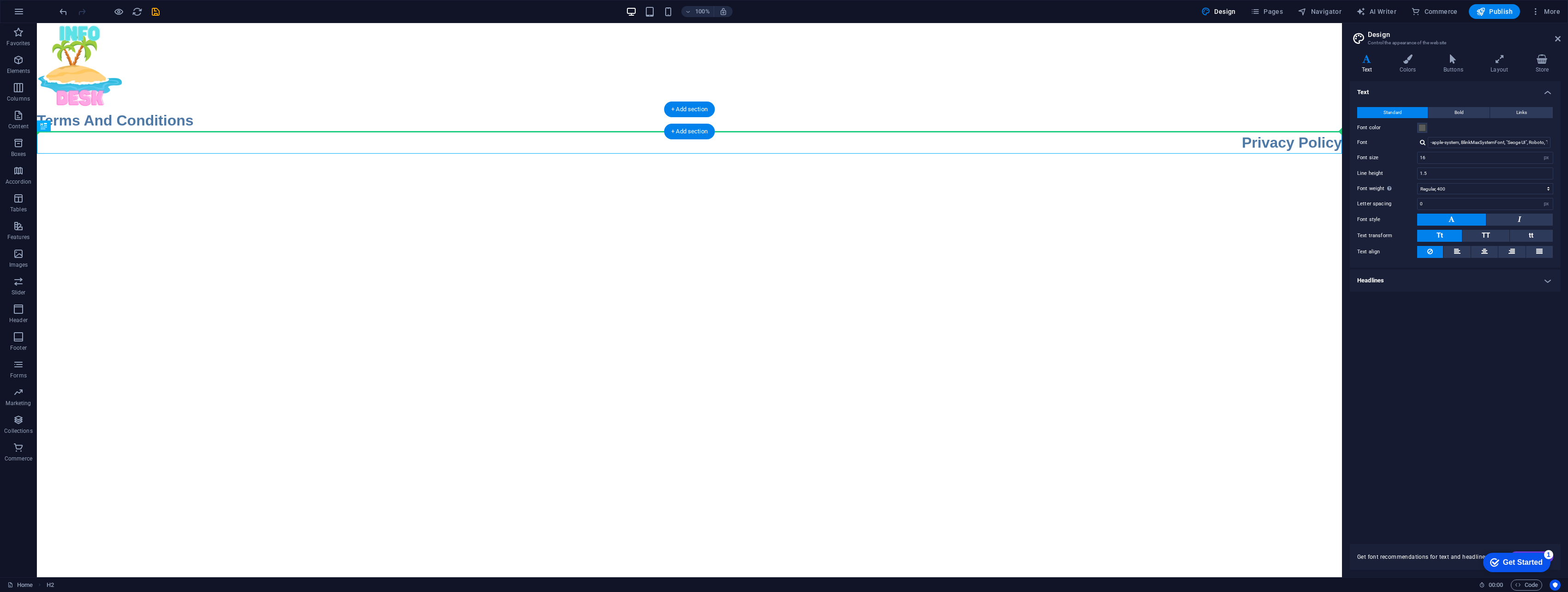
drag, startPoint x: 1276, startPoint y: 145, endPoint x: 1279, endPoint y: 123, distance: 22.2
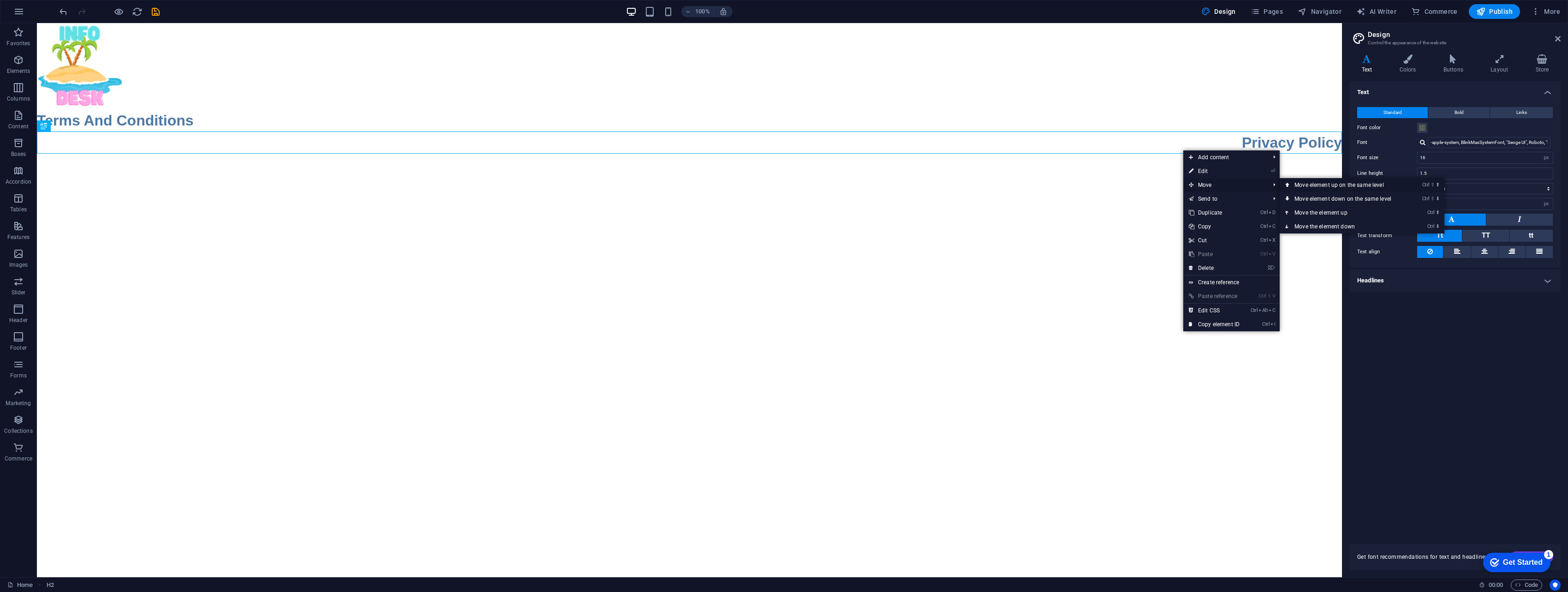
click at [772, 185] on link "Ctrl ⇧ ⬆ Move element up on the same level" at bounding box center [1345, 185] width 130 height 14
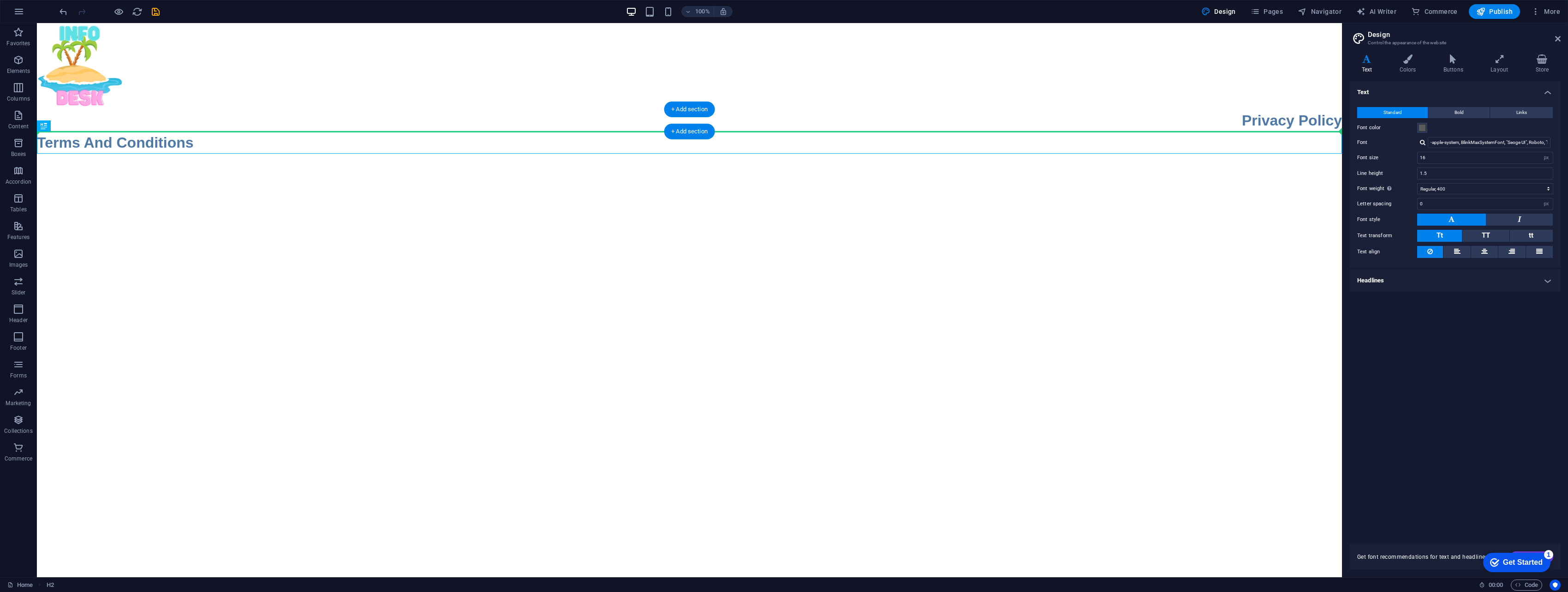
drag, startPoint x: 262, startPoint y: 135, endPoint x: 271, endPoint y: 126, distance: 12.7
click at [260, 137] on div "Terms And Conditions" at bounding box center [690, 143] width 1305 height 22
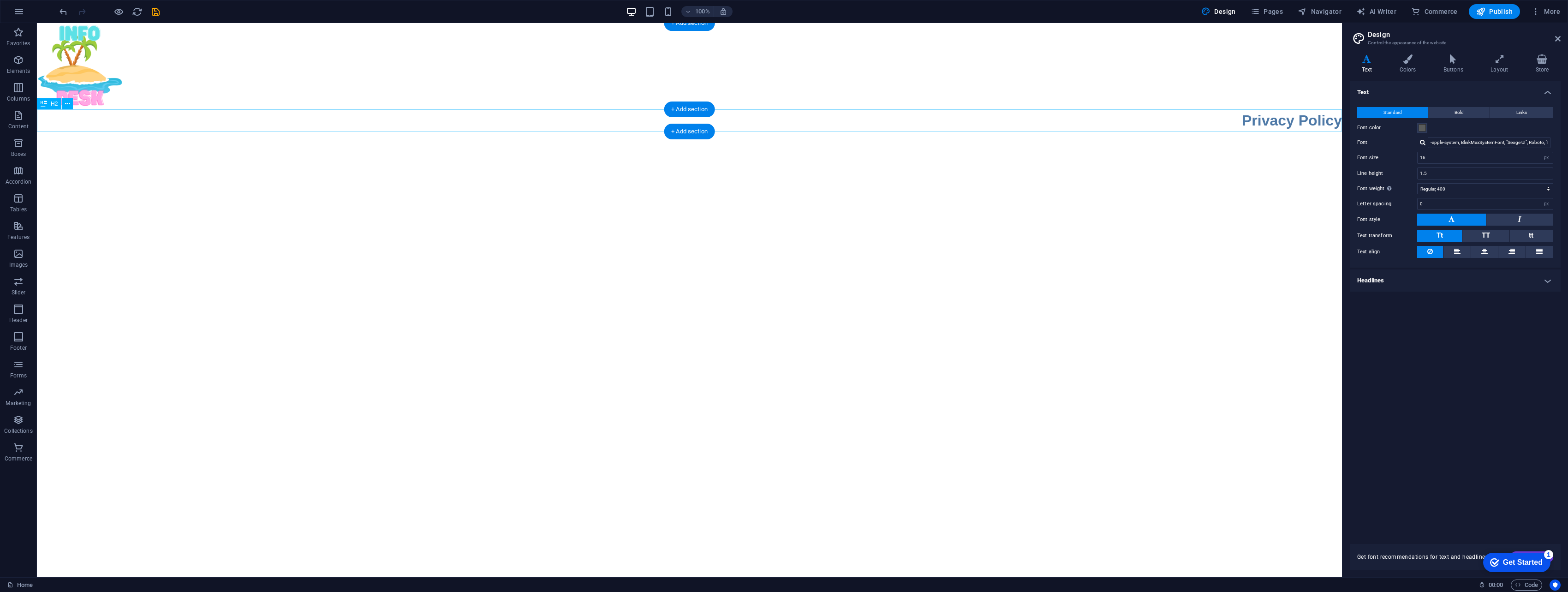
click at [772, 115] on div "Privacy Policy" at bounding box center [690, 121] width 1305 height 22
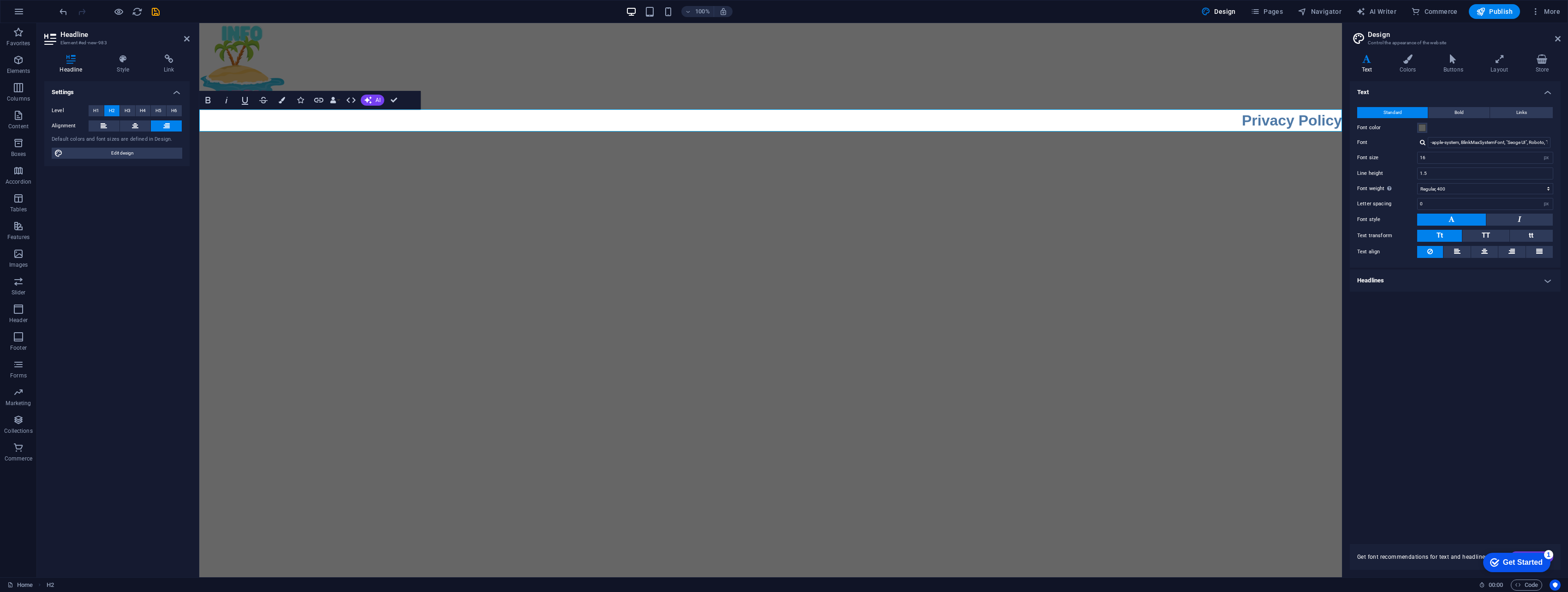
click at [214, 127] on h2 "Privacy Policy" at bounding box center [770, 121] width 1143 height 22
click at [343, 113] on h2 "Privacy Policy" at bounding box center [770, 121] width 1143 height 22
click at [133, 124] on icon at bounding box center [135, 126] width 7 height 11
click at [718, 126] on h2 "Privacy Policy" at bounding box center [770, 121] width 1143 height 22
click at [58, 6] on button "undo" at bounding box center [63, 12] width 11 height 11
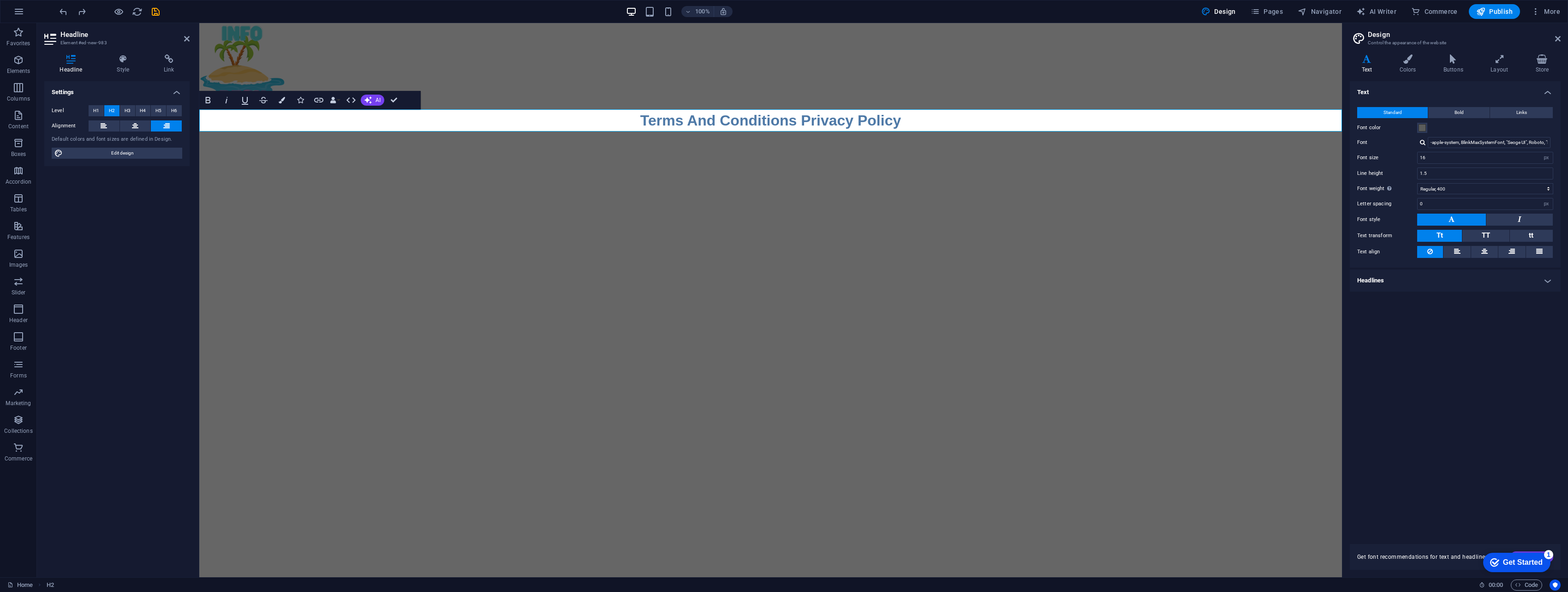
click at [58, 6] on button "undo" at bounding box center [63, 12] width 11 height 11
click at [772, 124] on h2 "Terms And Conditions Privacy Policy" at bounding box center [770, 121] width 1143 height 22
click at [130, 125] on button at bounding box center [135, 126] width 31 height 11
click at [772, 122] on h2 "Terms And Conditions Privacy Policy" at bounding box center [770, 121] width 1143 height 22
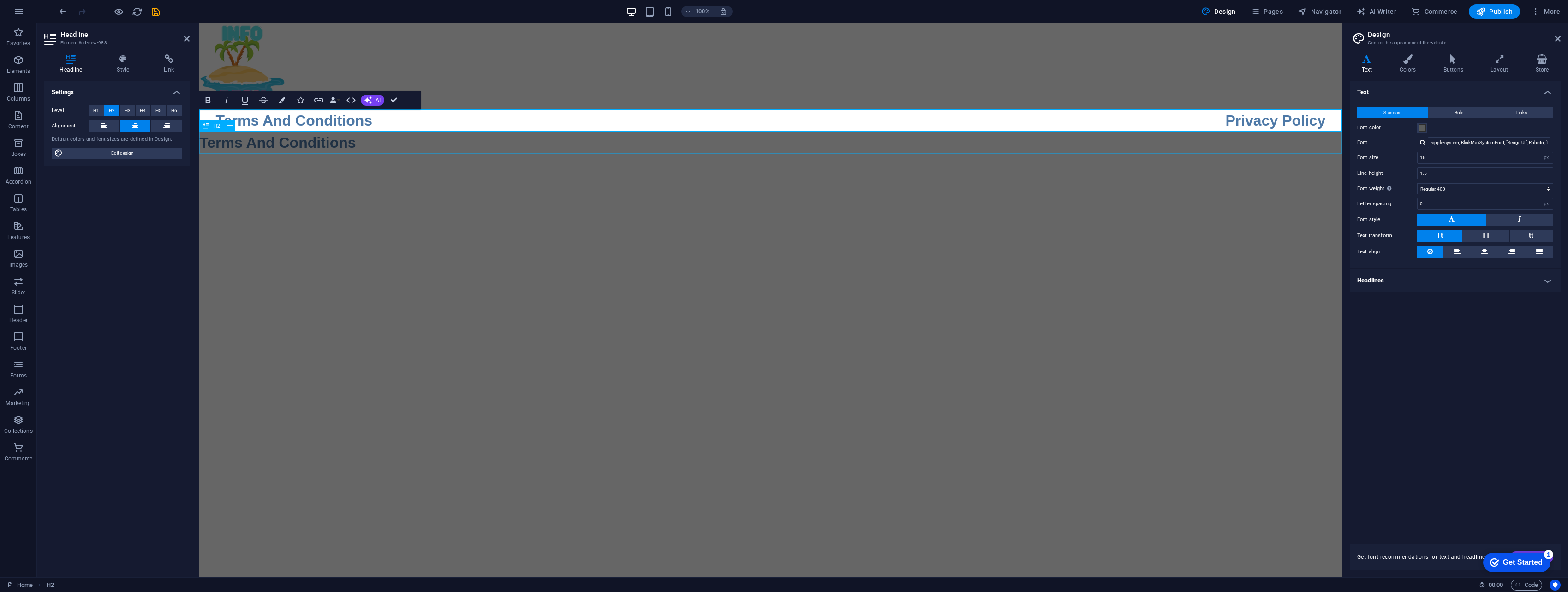
click at [357, 141] on div "Terms And Conditions" at bounding box center [770, 143] width 1143 height 22
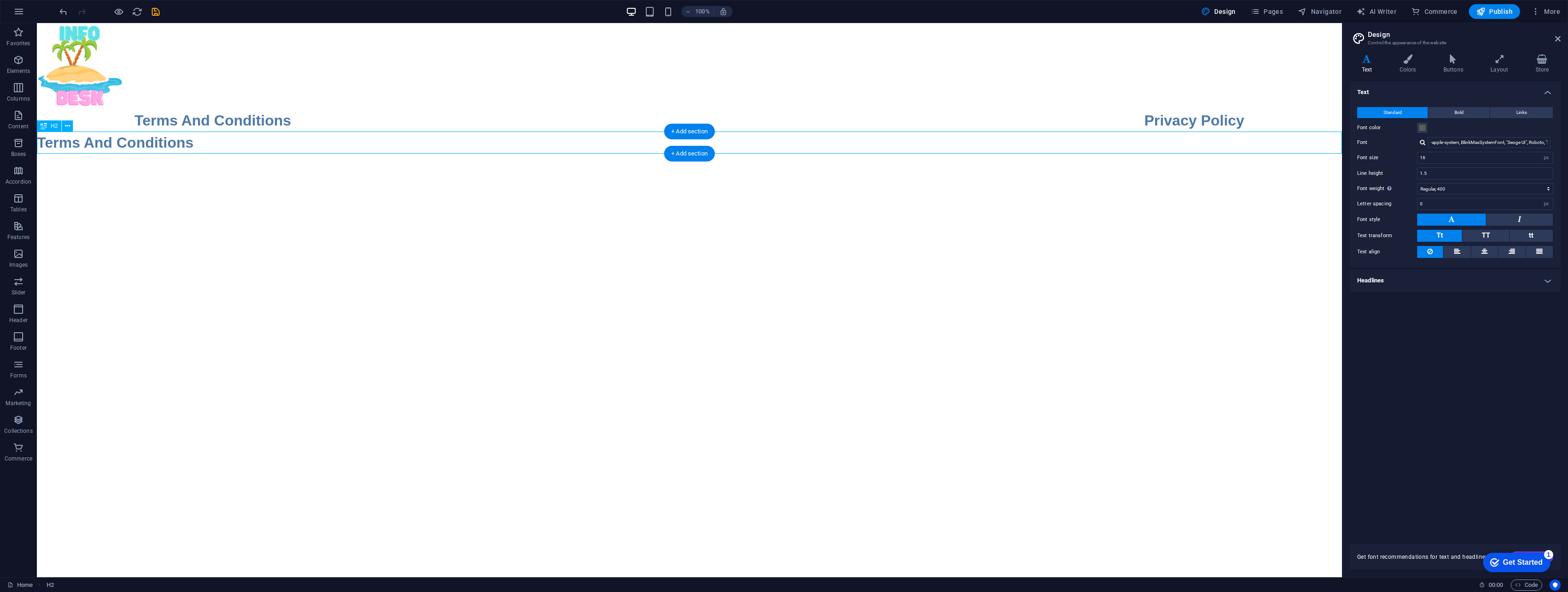
click at [226, 143] on div "Terms And Conditions" at bounding box center [690, 143] width 1305 height 22
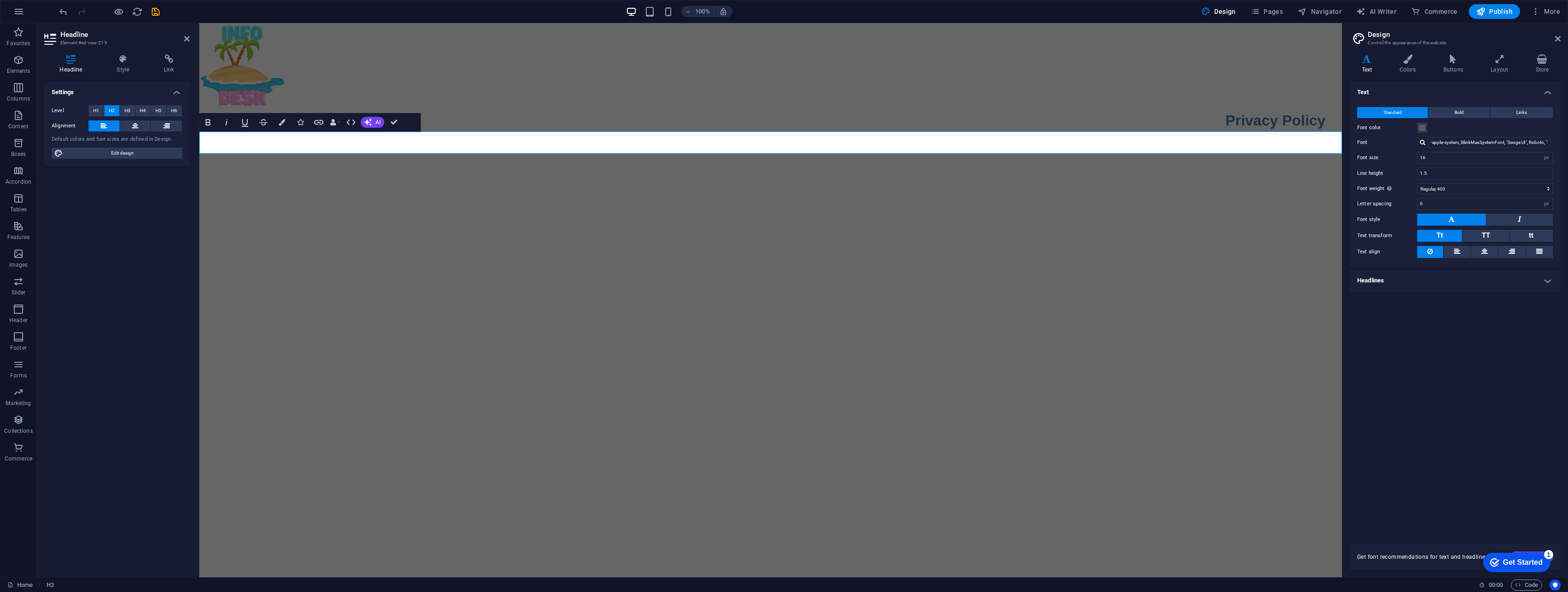
click at [390, 153] on html "Skip to main content Terms And Conditions Privacy Policy ​" at bounding box center [770, 88] width 1143 height 130
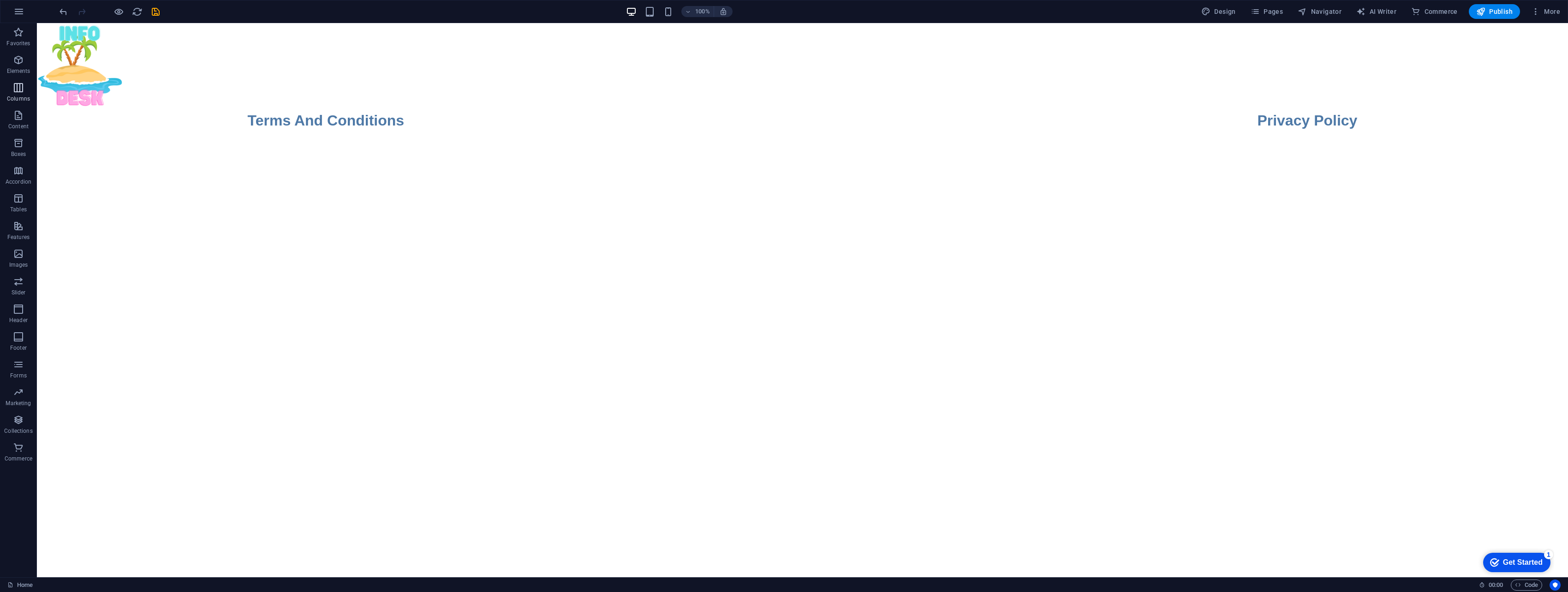
click at [27, 85] on span "Columns" at bounding box center [18, 93] width 37 height 22
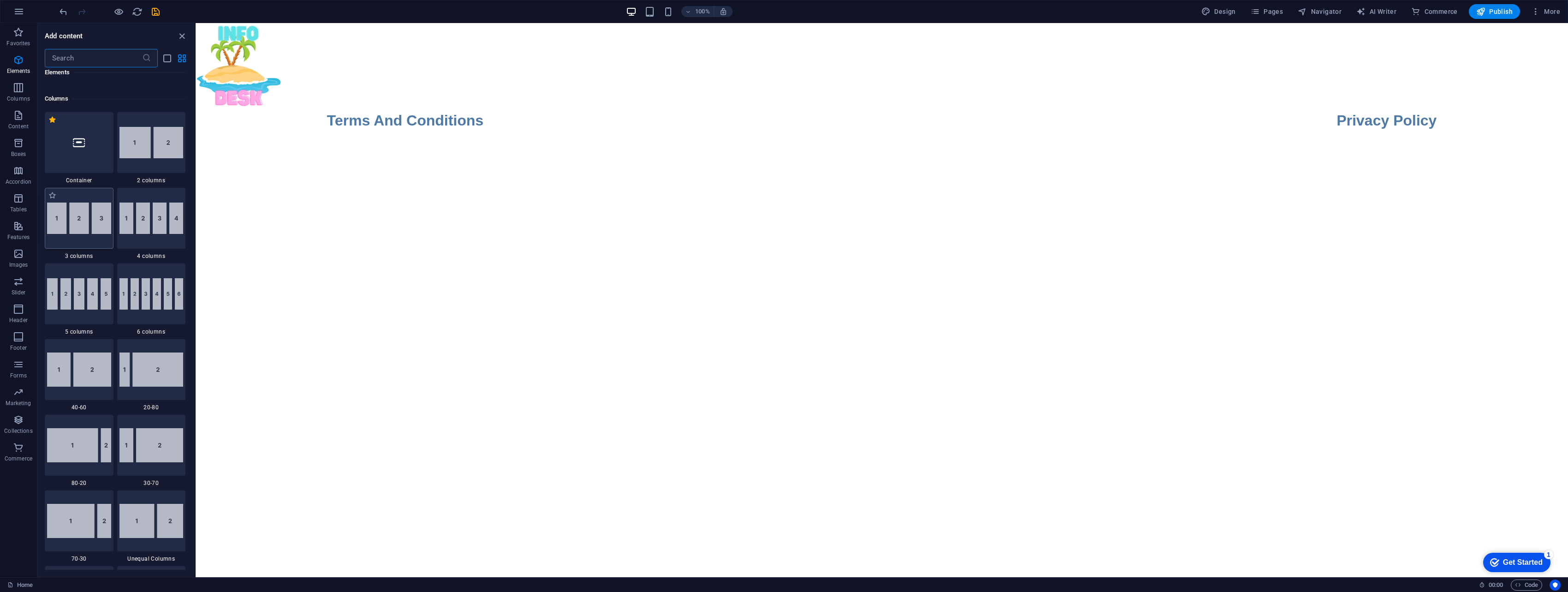
scroll to position [457, 0]
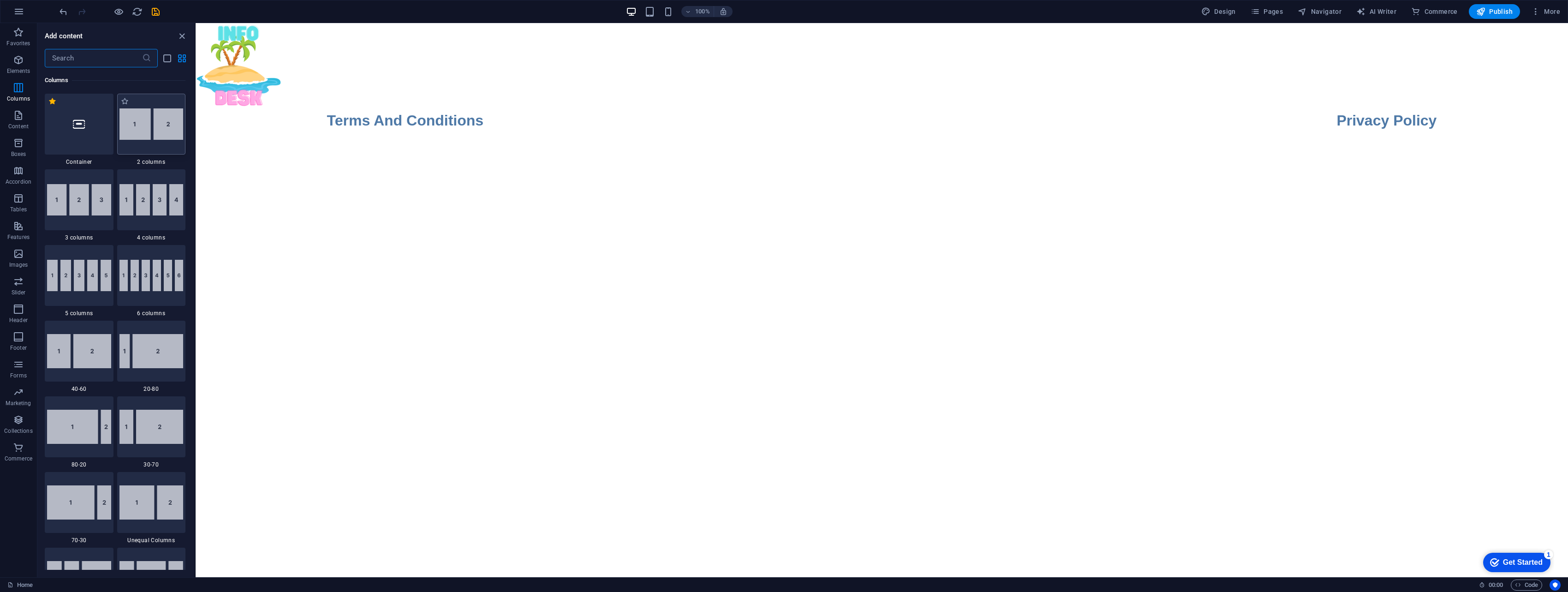
click at [155, 132] on img at bounding box center [151, 124] width 64 height 32
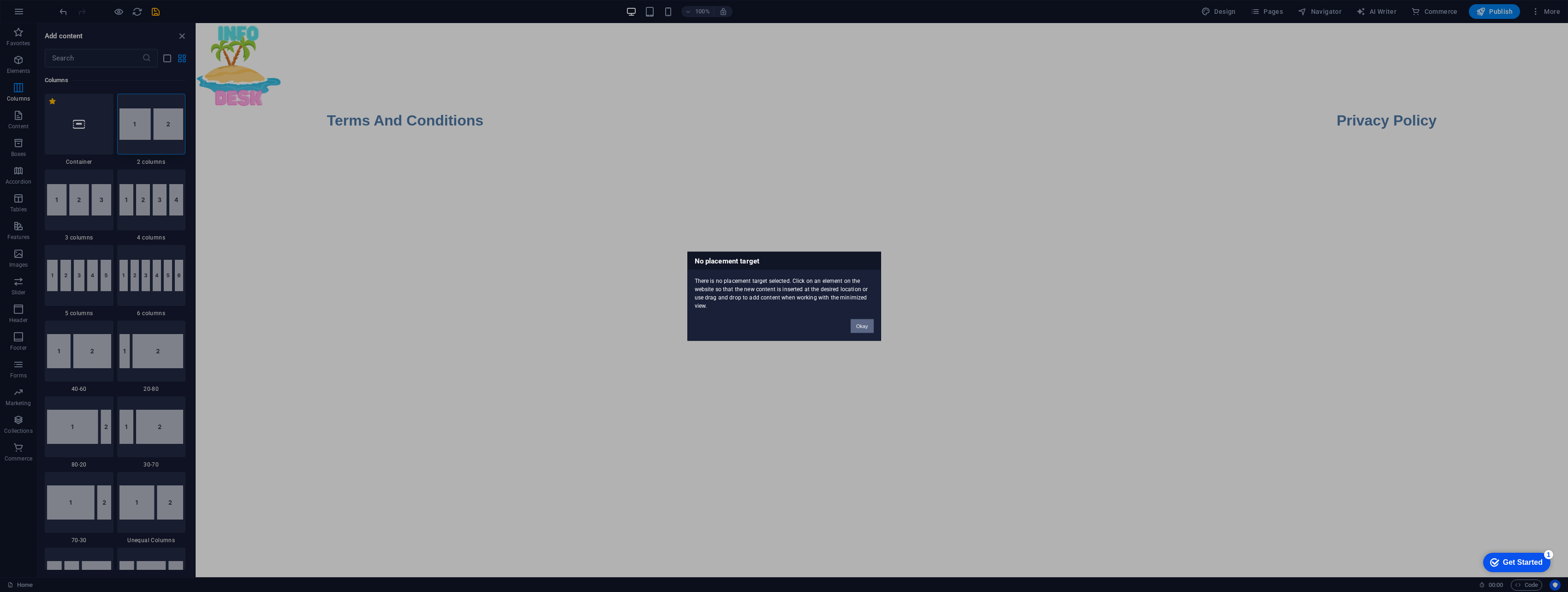
click at [772, 325] on button "Okay" at bounding box center [863, 326] width 23 height 14
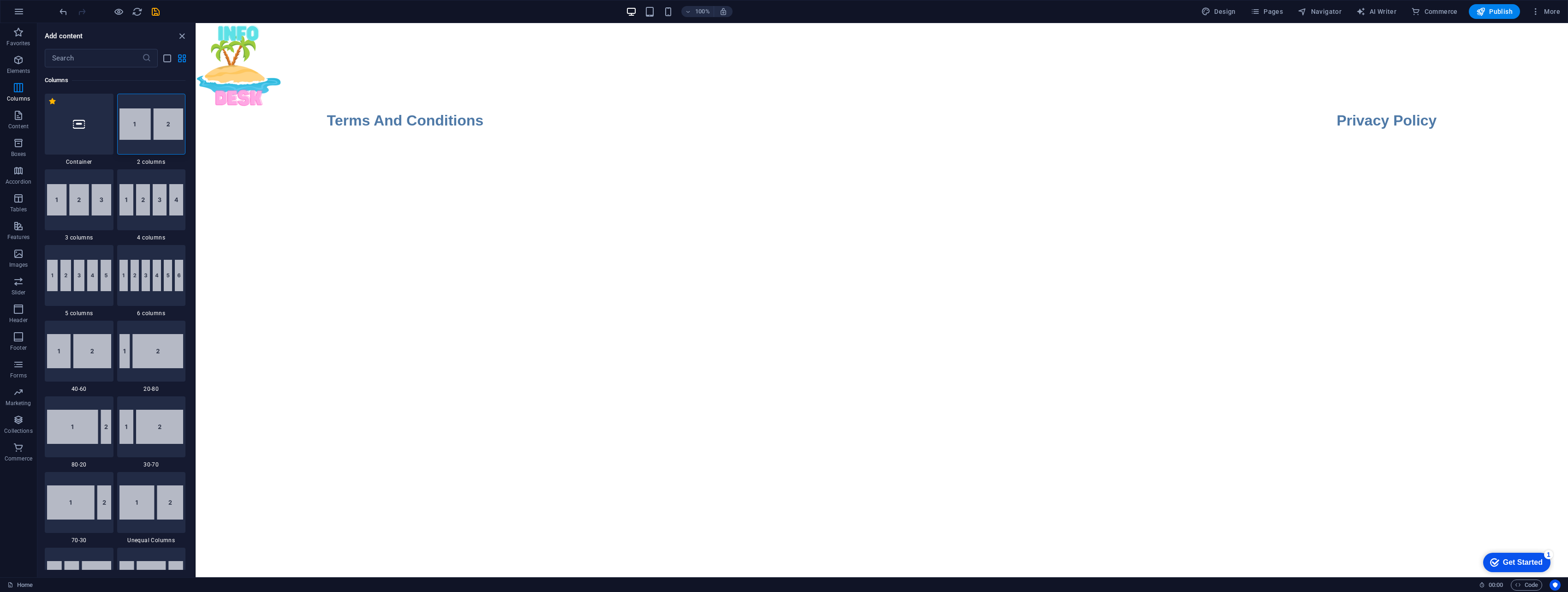
click at [367, 132] on html "Skip to main content Terms And Conditions Privacy Policy" at bounding box center [881, 77] width 1373 height 108
select select "rem"
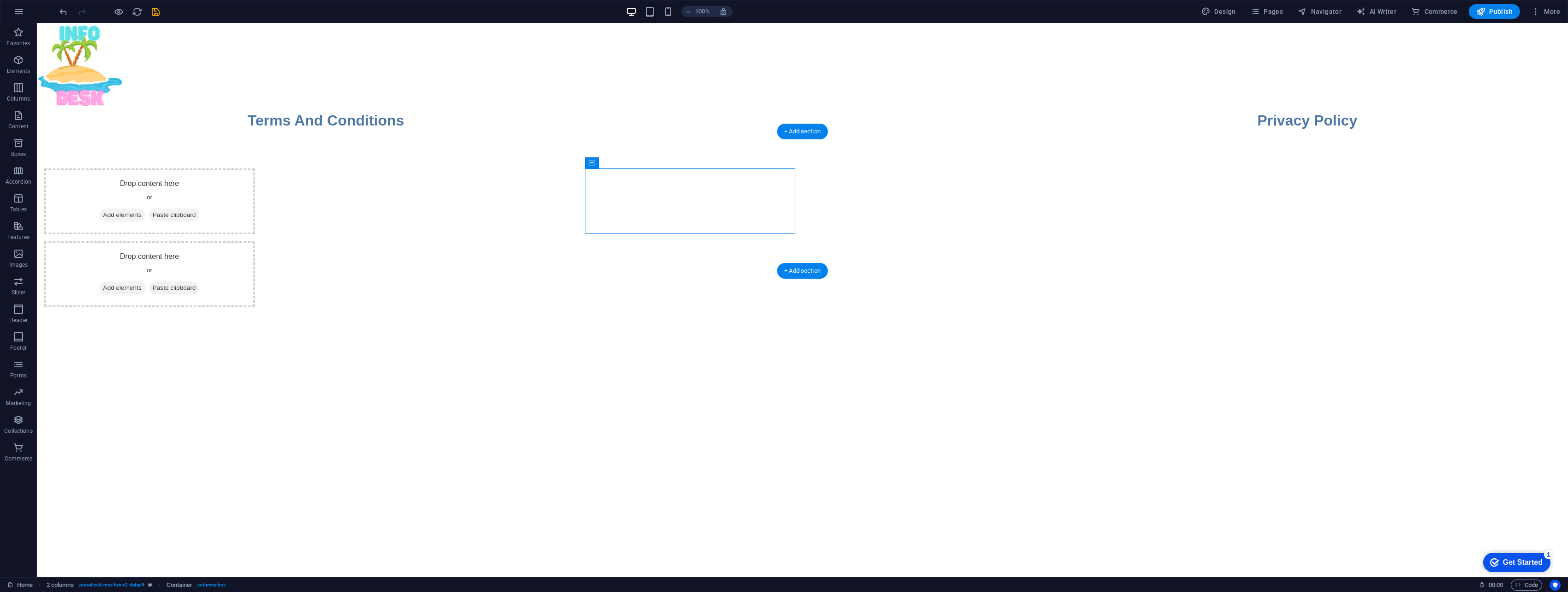
drag, startPoint x: 614, startPoint y: 186, endPoint x: 544, endPoint y: 201, distance: 71.6
click at [544, 201] on div "Drop content here or Add elements Paste clipboard Drop content here or Add elem…" at bounding box center [802, 238] width 1531 height 213
drag, startPoint x: 698, startPoint y: 175, endPoint x: 625, endPoint y: 205, distance: 78.9
click at [254, 205] on div "Drop content here or Add elements Paste clipboard" at bounding box center [150, 202] width 211 height 66
drag, startPoint x: 666, startPoint y: 189, endPoint x: 266, endPoint y: 189, distance: 400.0
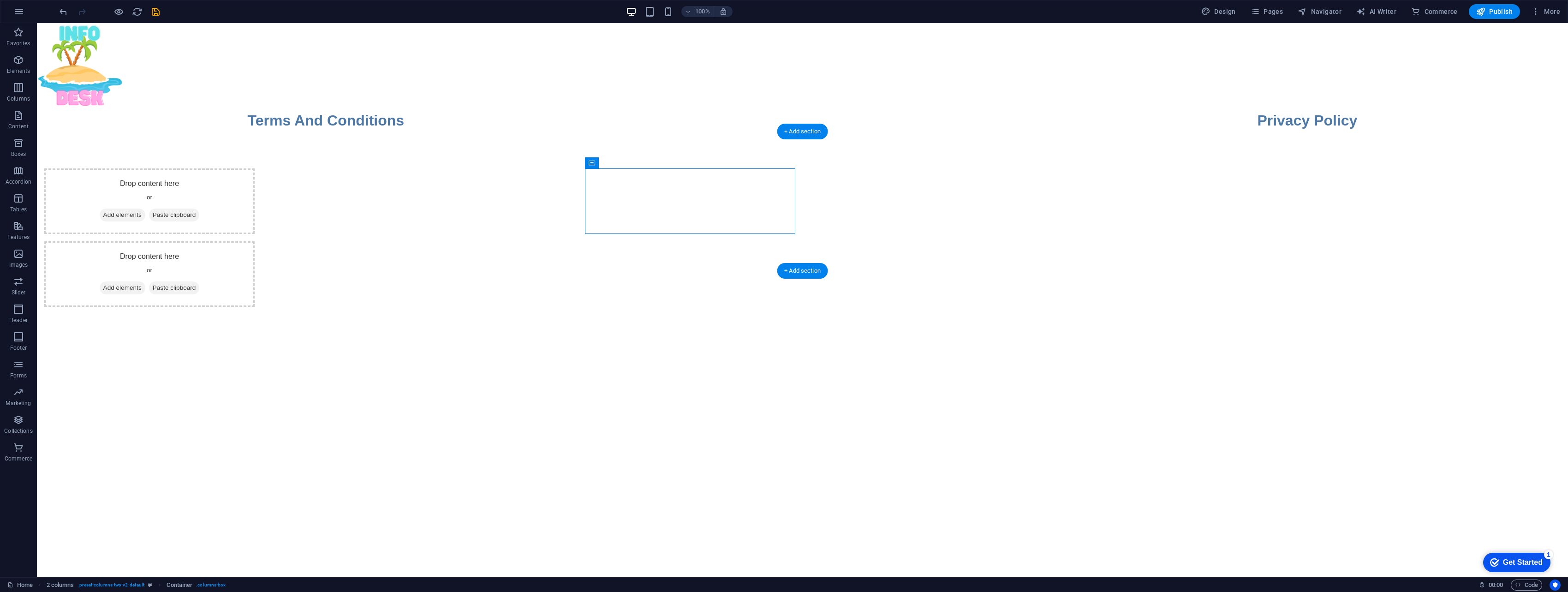
click at [266, 189] on div "Drop content here or Add elements Paste clipboard Drop content here or Add elem…" at bounding box center [802, 238] width 1531 height 213
click at [254, 182] on div "Drop content here or Add elements Paste clipboard" at bounding box center [150, 202] width 211 height 66
click at [669, 166] on icon at bounding box center [667, 163] width 4 height 10
click at [628, 167] on button at bounding box center [632, 163] width 11 height 11
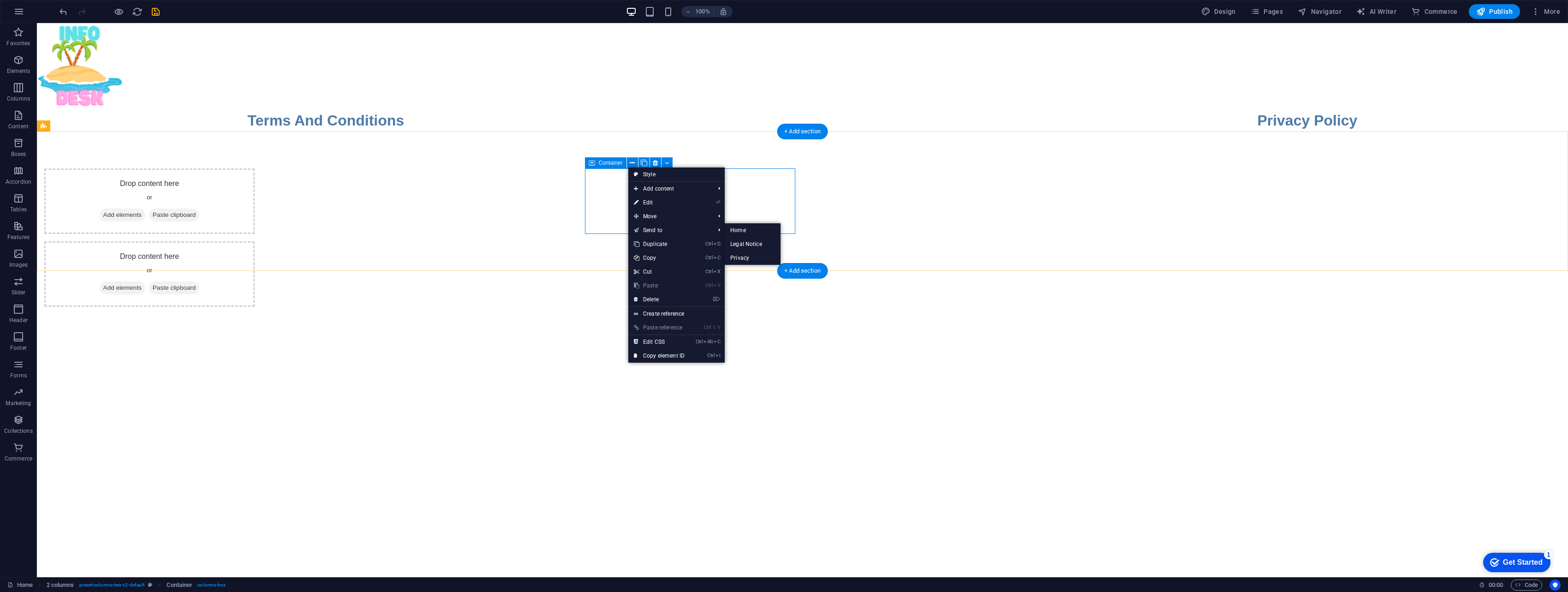
click at [254, 202] on div "Drop content here or Add elements Paste clipboard" at bounding box center [150, 202] width 211 height 66
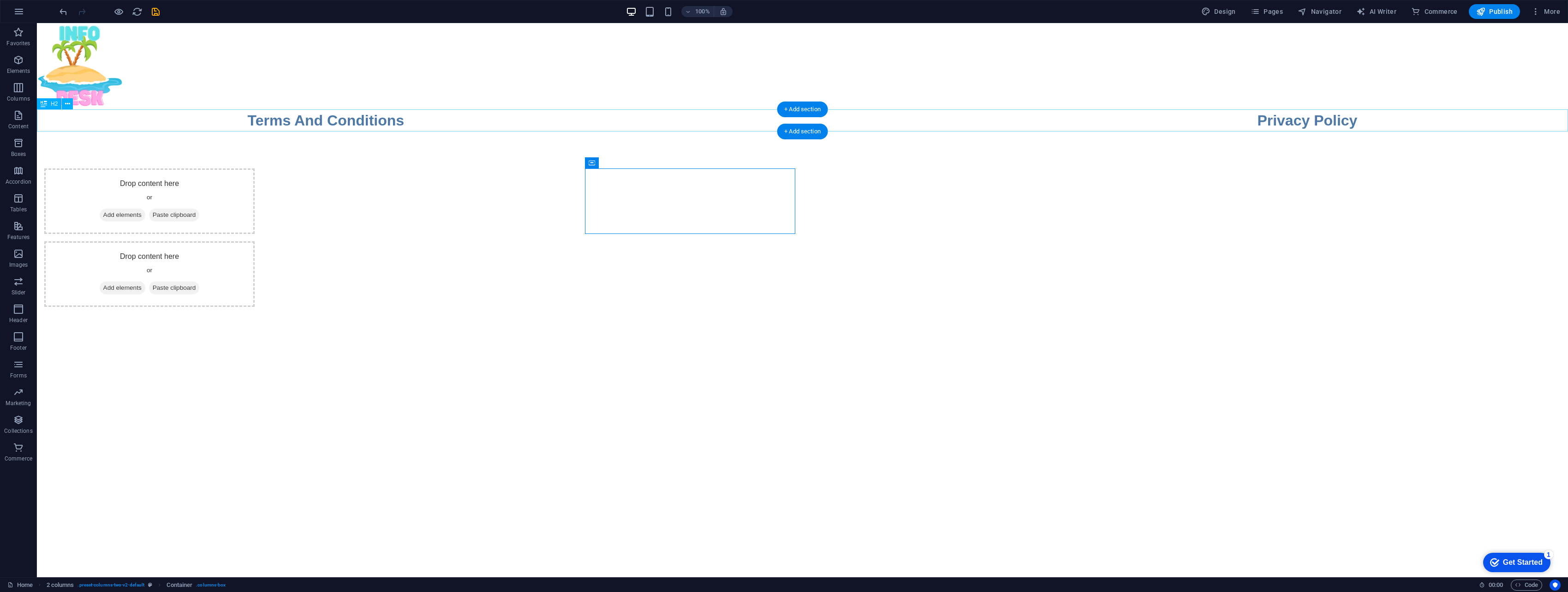
click at [447, 118] on div "Terms And Conditions Privacy Policy" at bounding box center [802, 121] width 1531 height 22
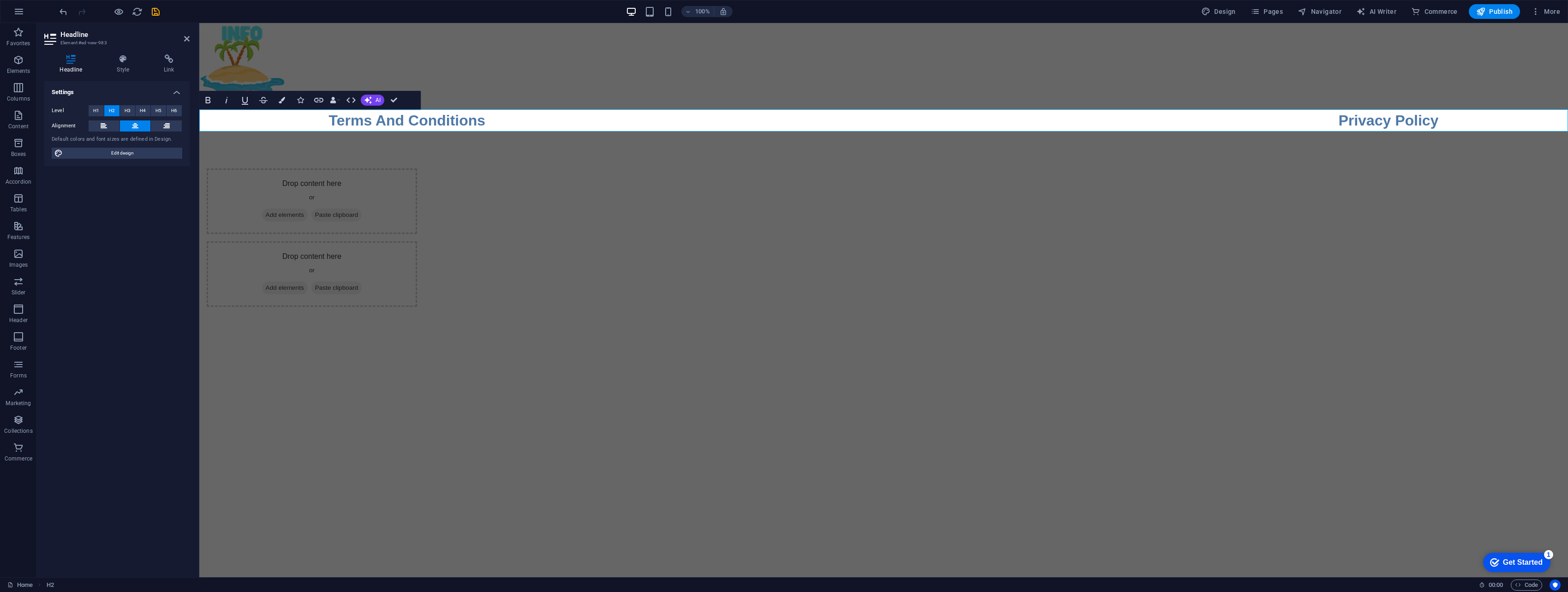
click at [585, 127] on h2 "Terms And Conditions Privacy Policy" at bounding box center [883, 121] width 1369 height 22
click at [772, 121] on h2 "Terms And Conditions Privacy Policy" at bounding box center [883, 121] width 1369 height 22
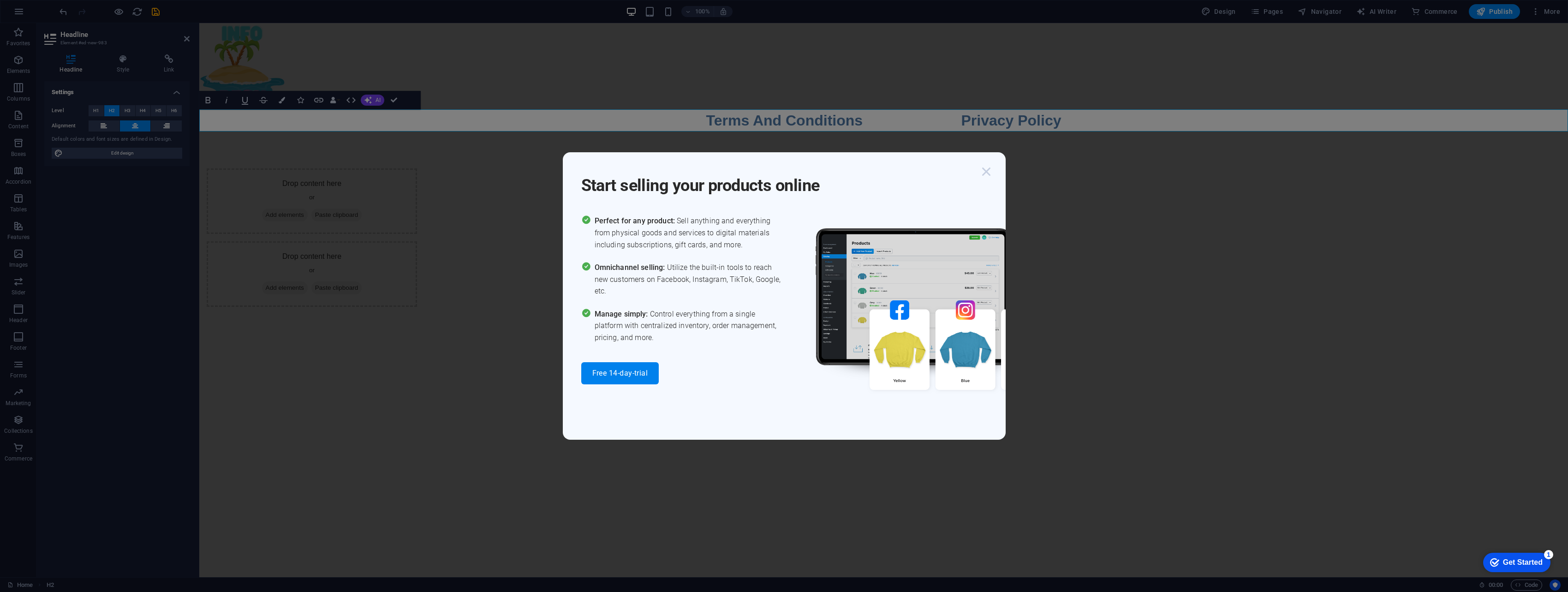
click at [772, 174] on icon "button" at bounding box center [986, 171] width 16 height 16
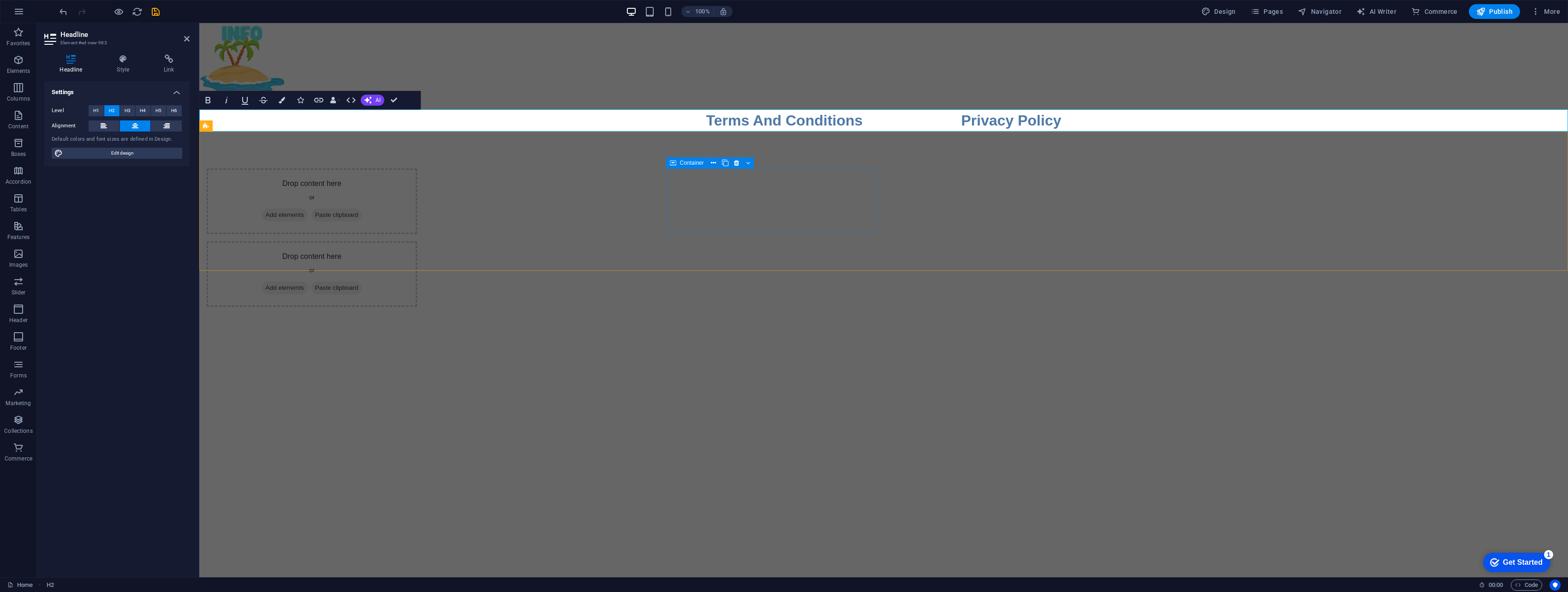
click at [417, 191] on div "Drop content here or Add elements Paste clipboard" at bounding box center [312, 202] width 211 height 66
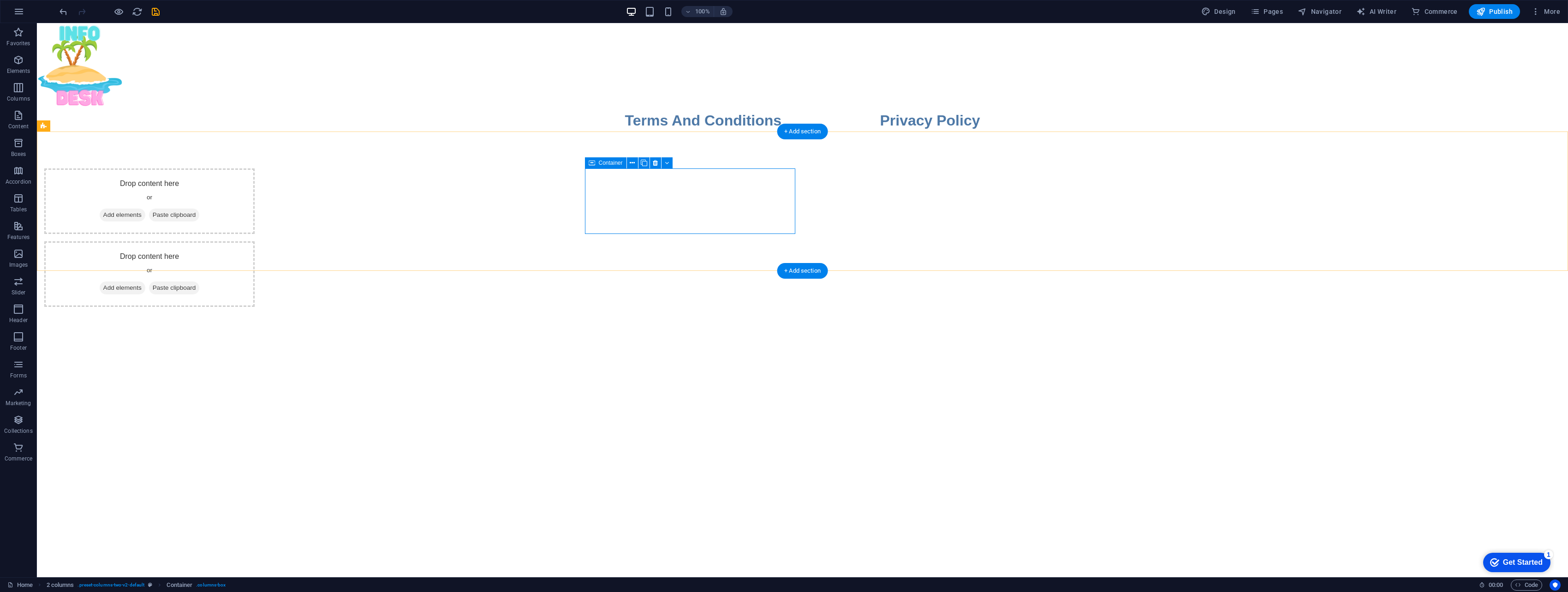
click at [254, 189] on div "Drop content here or Add elements Paste clipboard" at bounding box center [150, 202] width 211 height 66
click at [629, 163] on button at bounding box center [632, 163] width 11 height 11
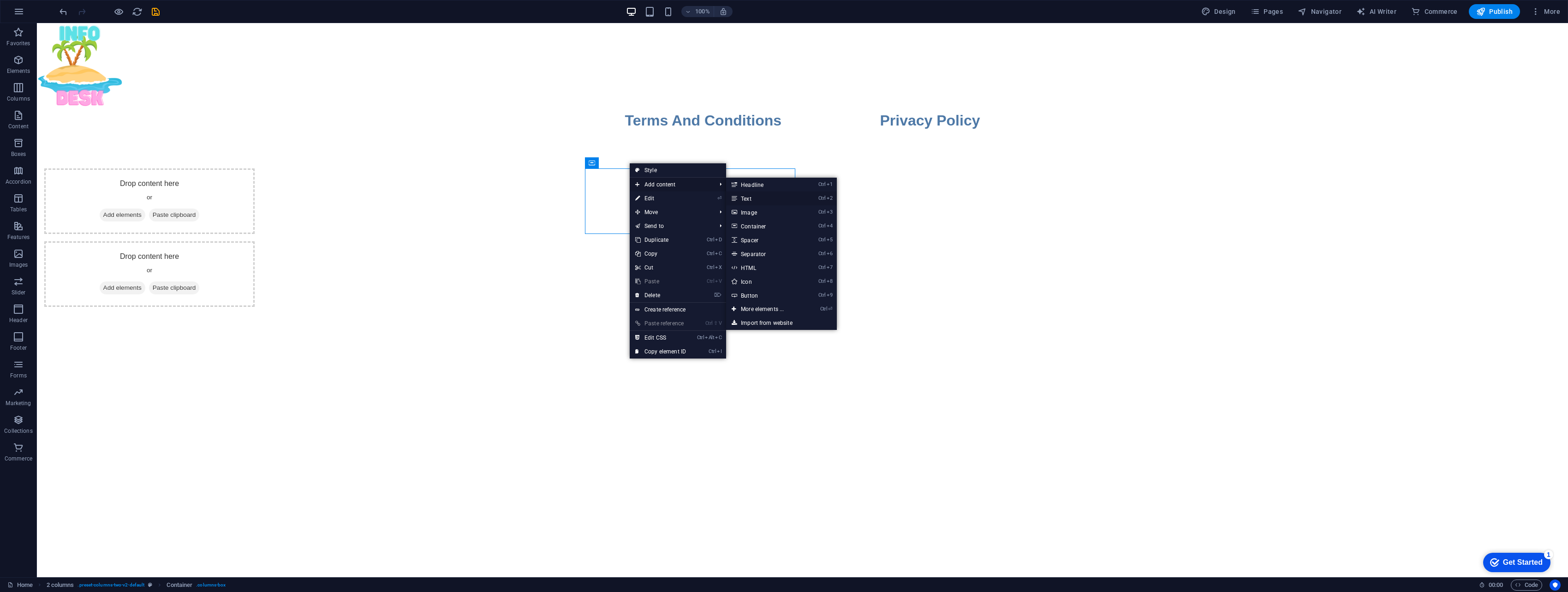
click at [755, 196] on link "Ctrl 2 Text" at bounding box center [764, 199] width 76 height 14
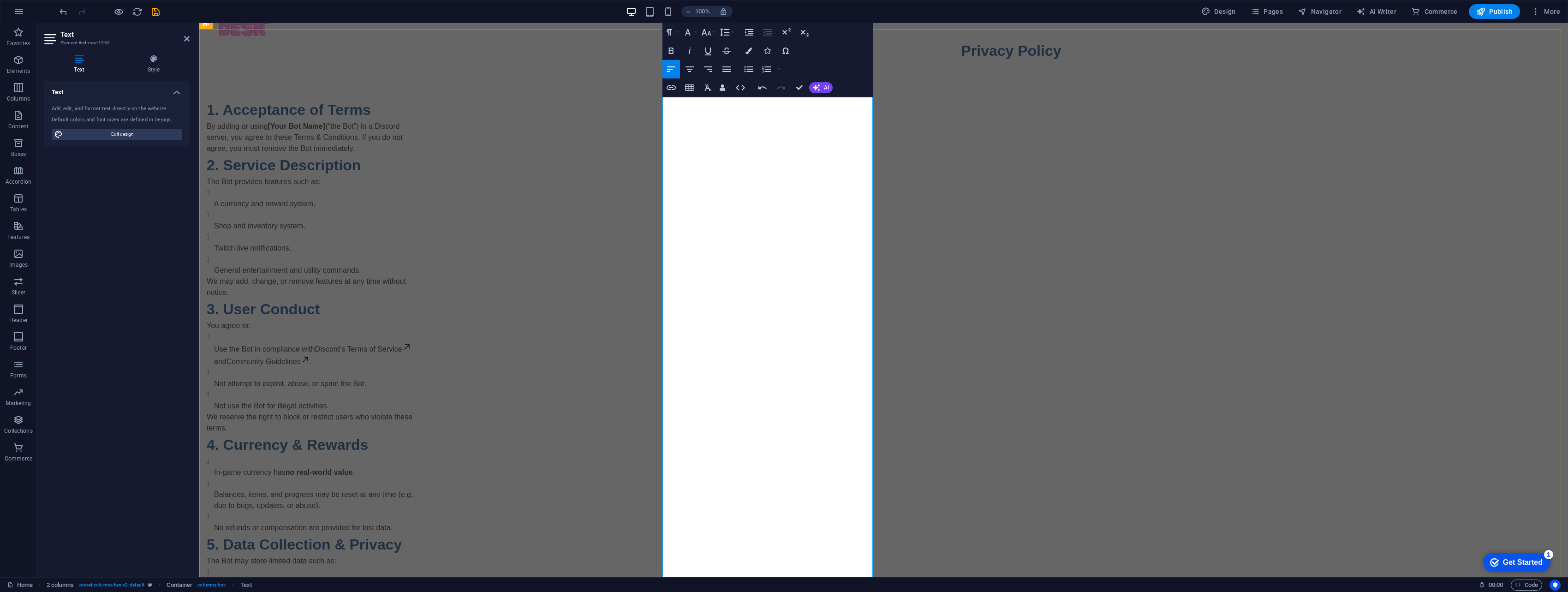
scroll to position [57, 0]
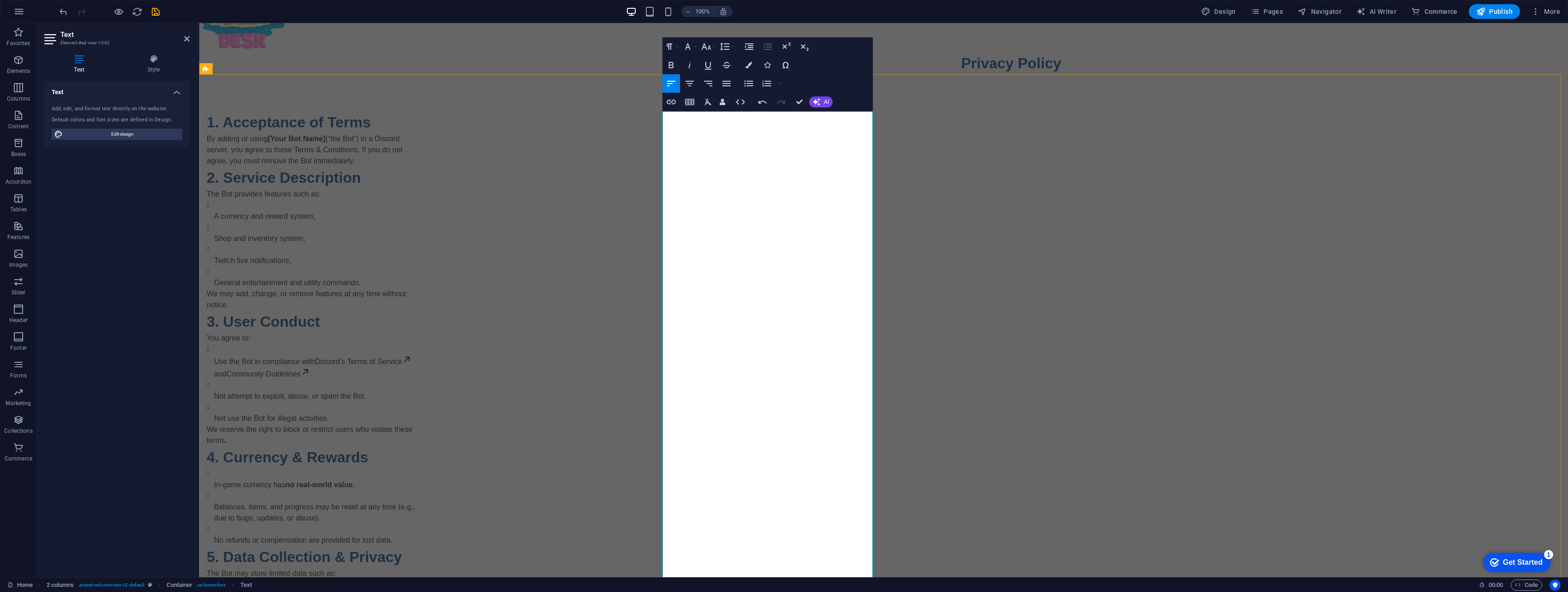
click at [326, 136] on strong "[Your Bot Name]" at bounding box center [296, 138] width 58 height 8
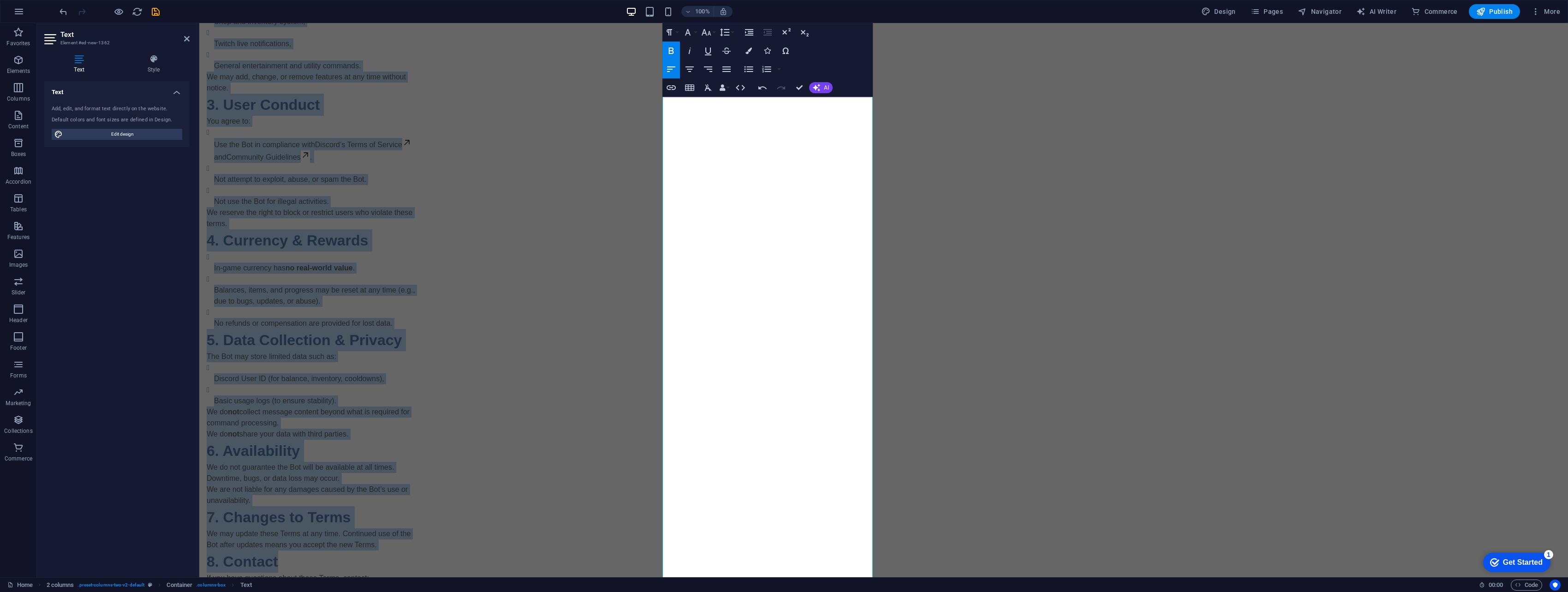
scroll to position [334, 0]
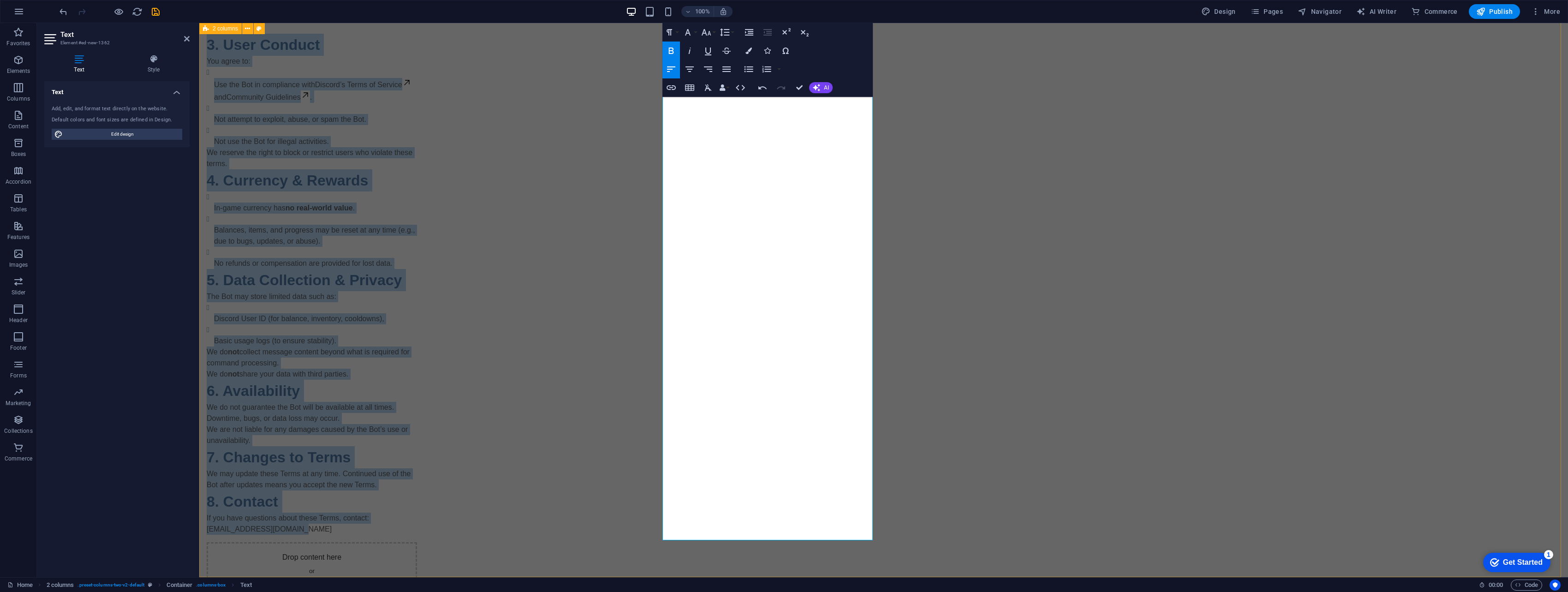
drag, startPoint x: 663, startPoint y: 165, endPoint x: 829, endPoint y: 550, distance: 419.3
click at [772, 550] on div "1. Acceptance of Terms By adding or using (“the Bot”) in a Discord server, you …" at bounding box center [883, 220] width 1369 height 847
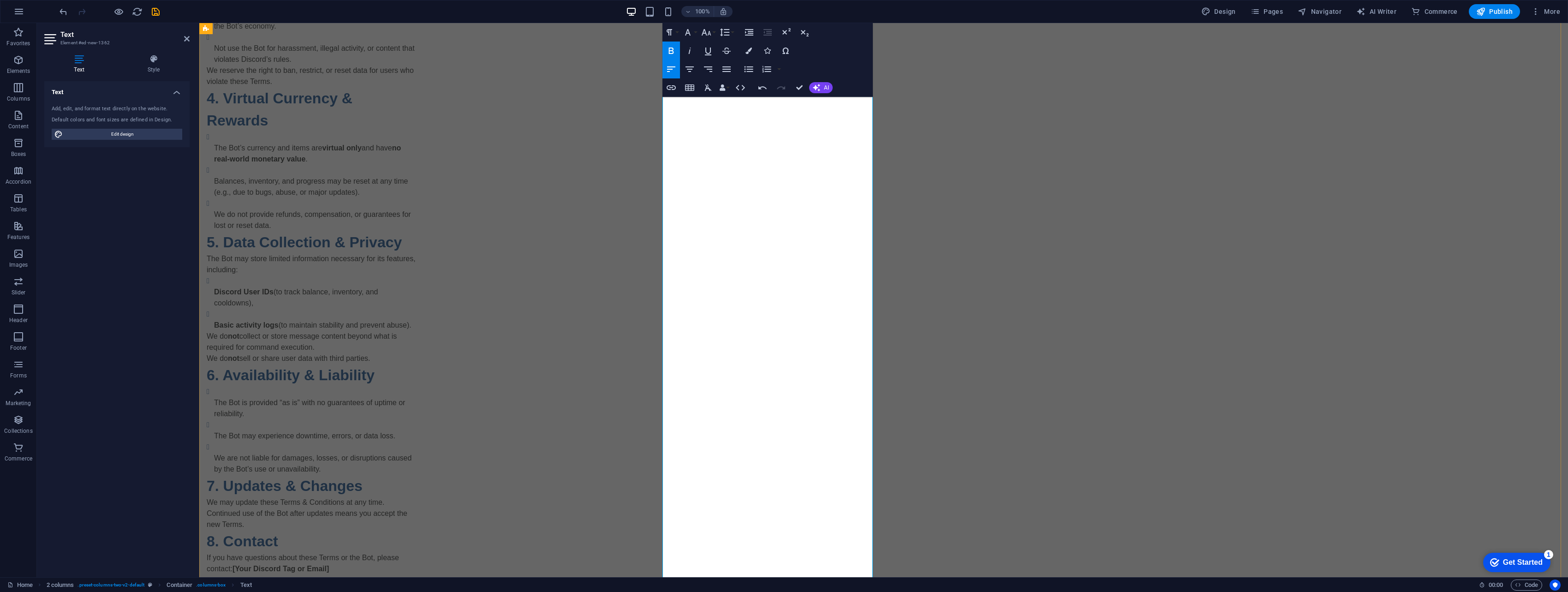
scroll to position [502, 0]
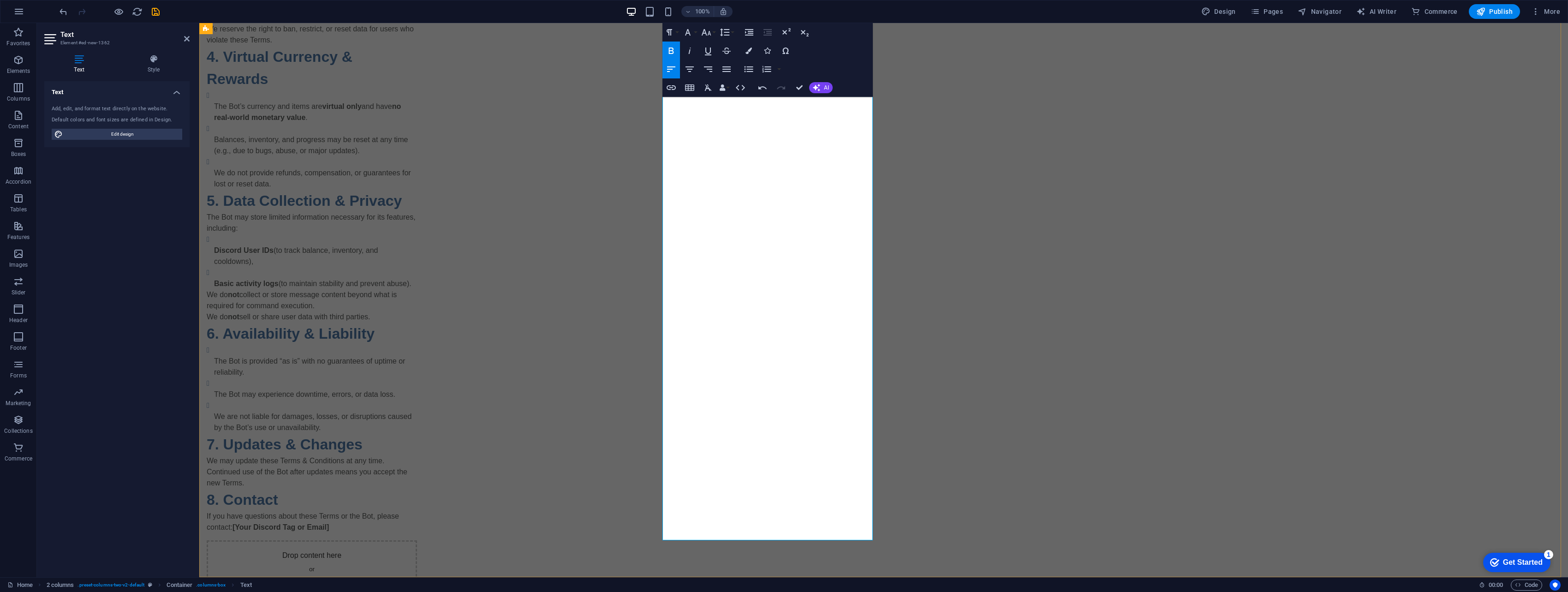
click at [417, 533] on p "If you have questions about these Terms or the Bot, please contact: [Your Disco…" at bounding box center [312, 522] width 211 height 22
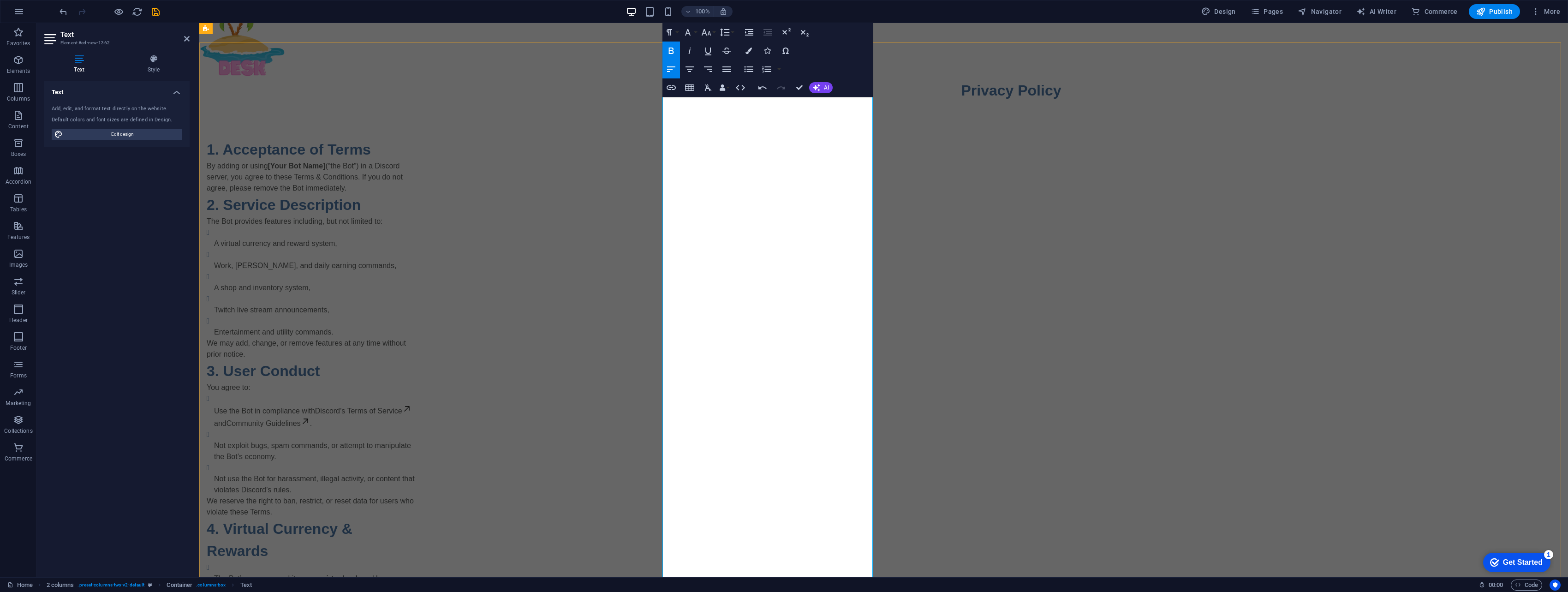
scroll to position [0, 0]
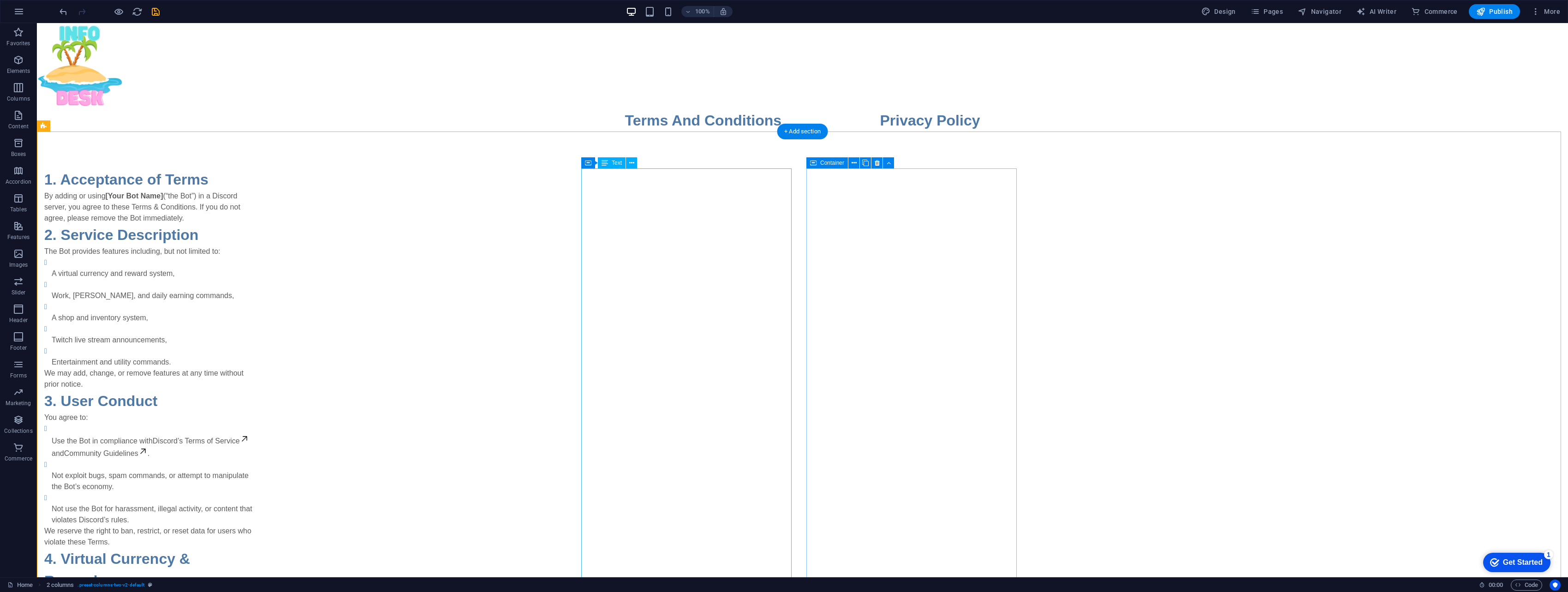
click at [772, 164] on icon at bounding box center [854, 163] width 5 height 10
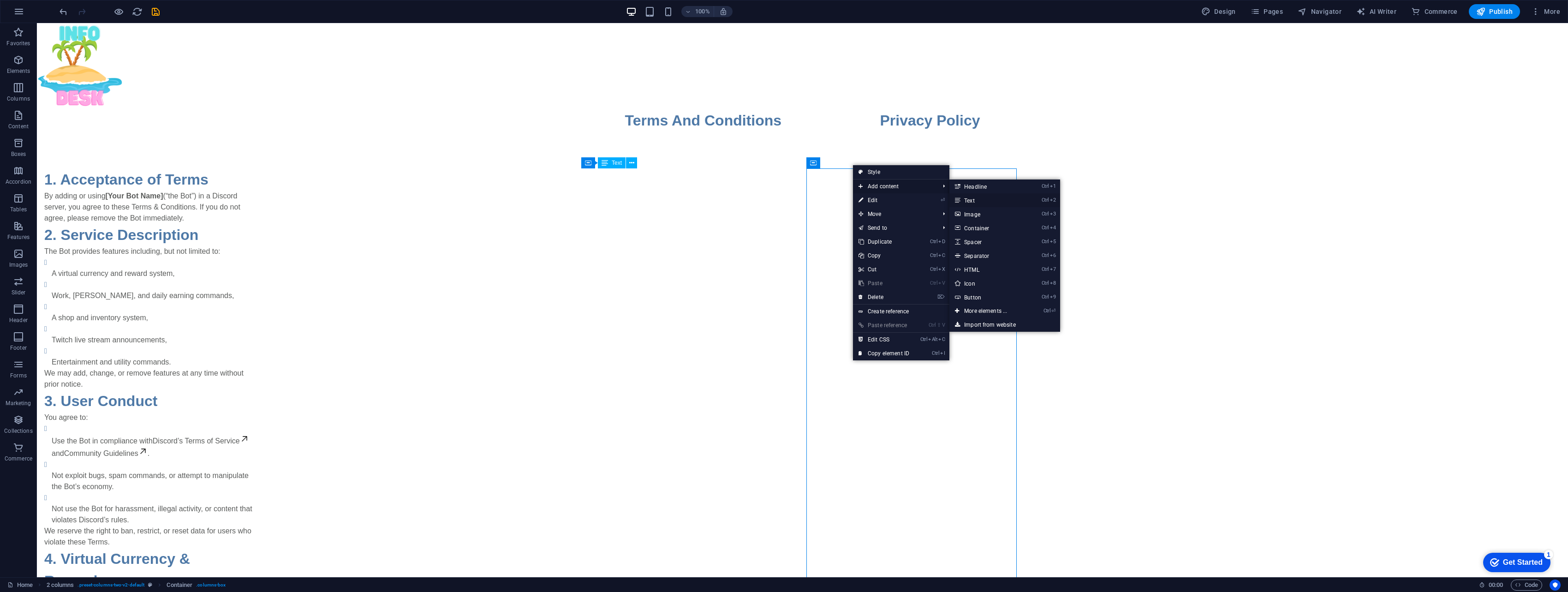
click at [772, 198] on link "Ctrl 2 Text" at bounding box center [987, 200] width 76 height 14
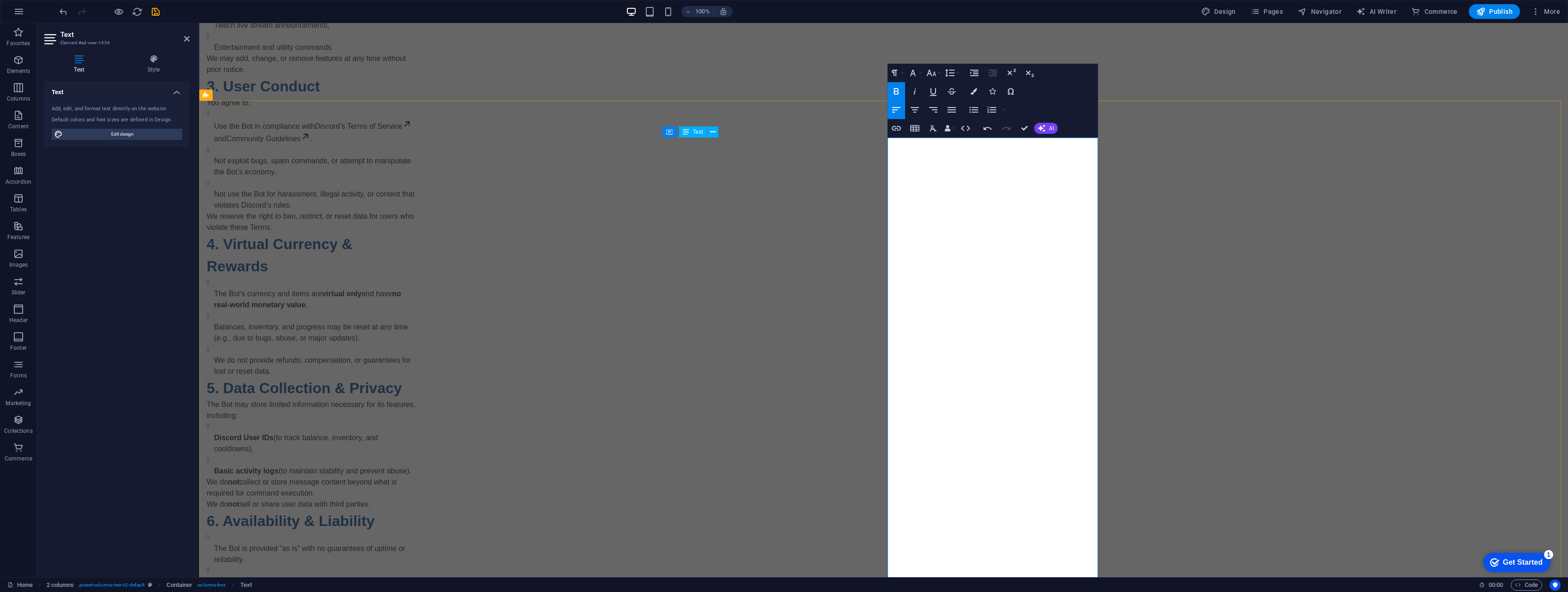
scroll to position [323, 0]
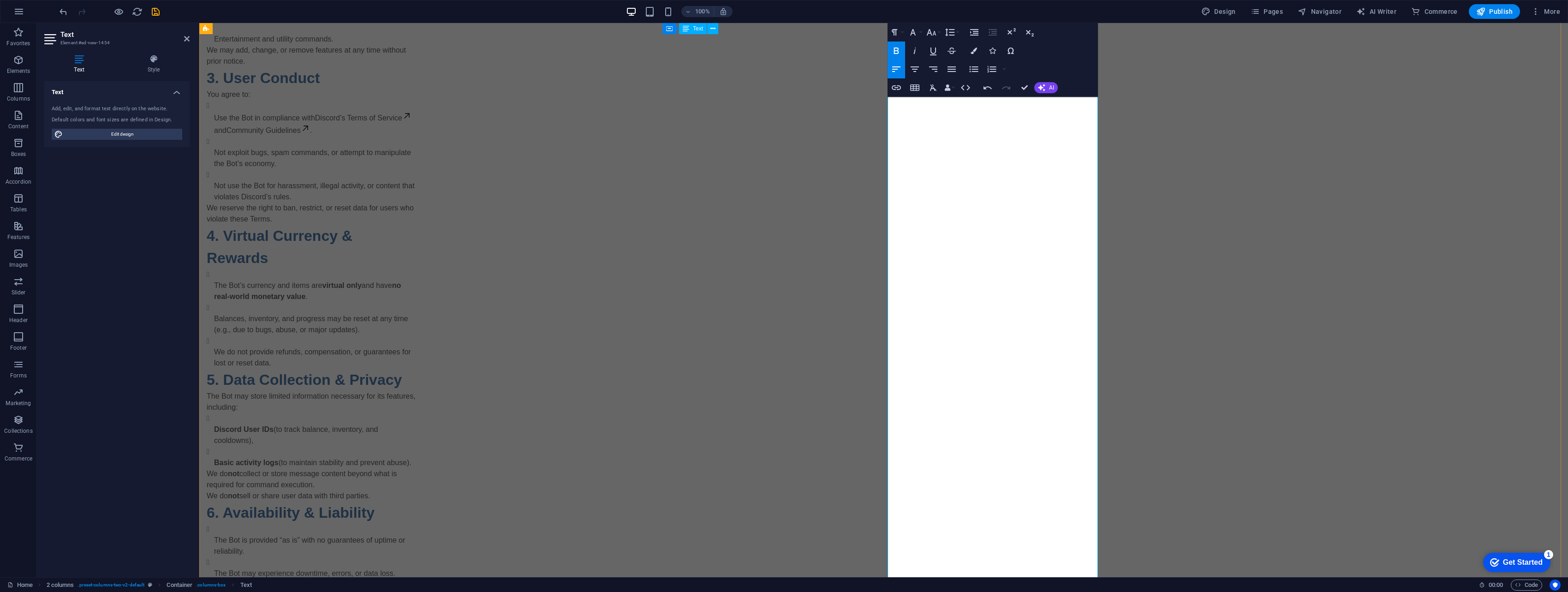
drag, startPoint x: 995, startPoint y: 423, endPoint x: 1018, endPoint y: 426, distance: 23.2
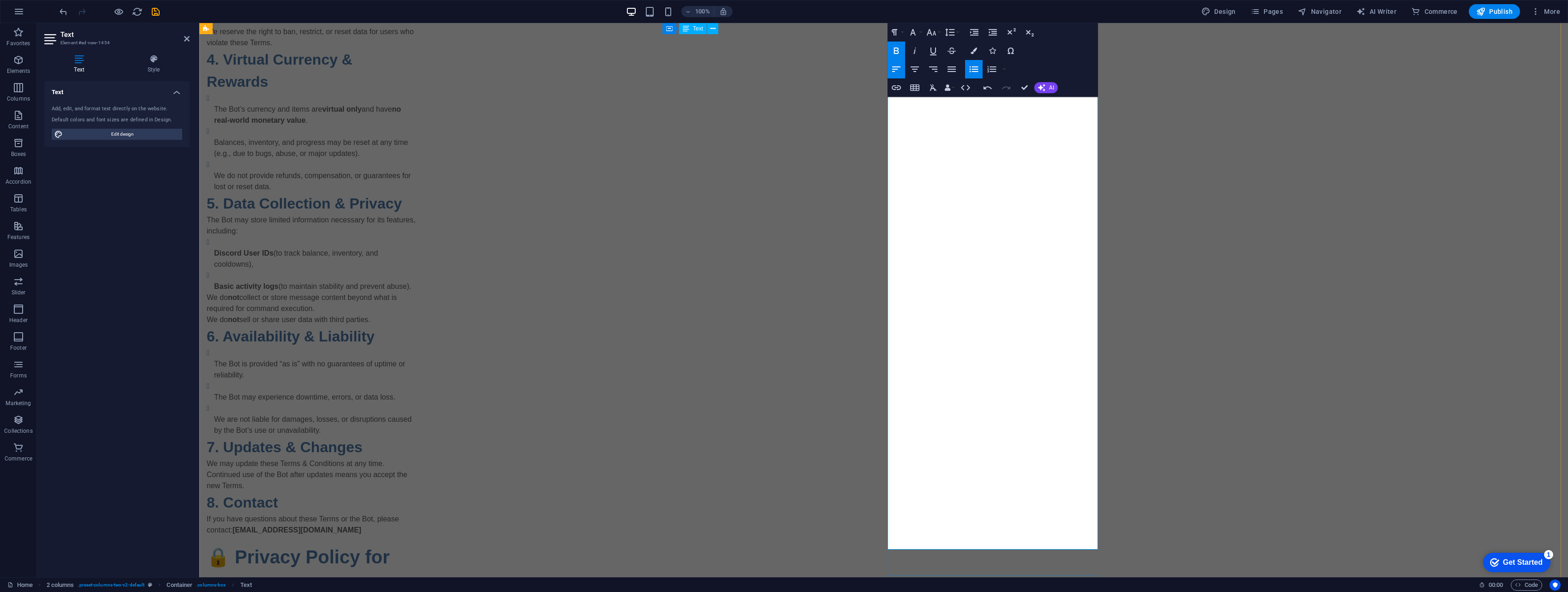
scroll to position [502, 0]
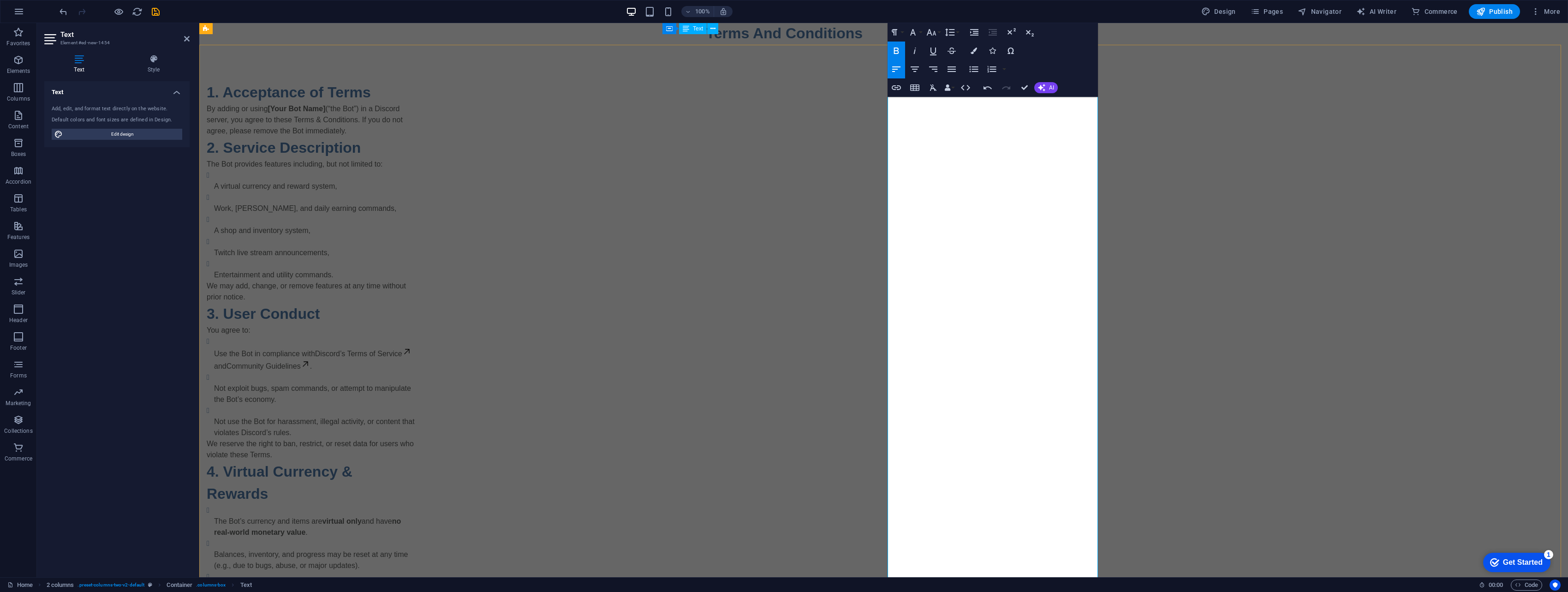
scroll to position [86, 0]
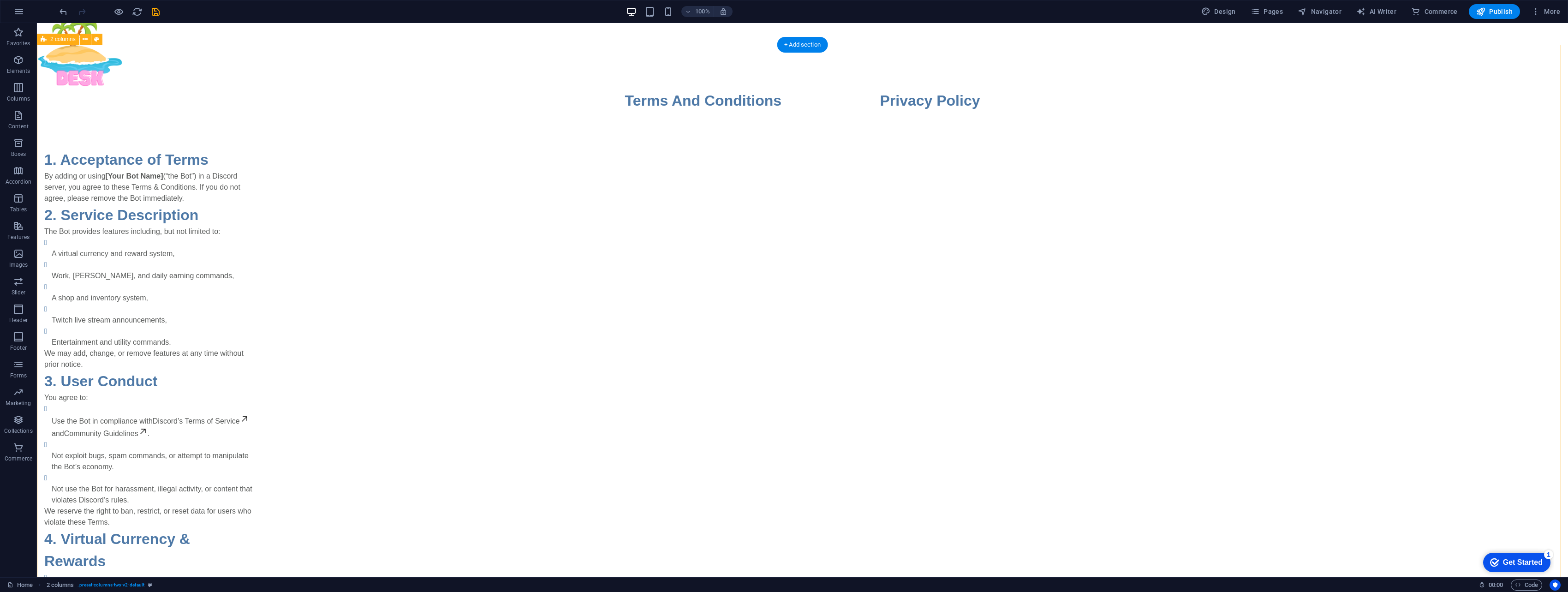
scroll to position [0, 0]
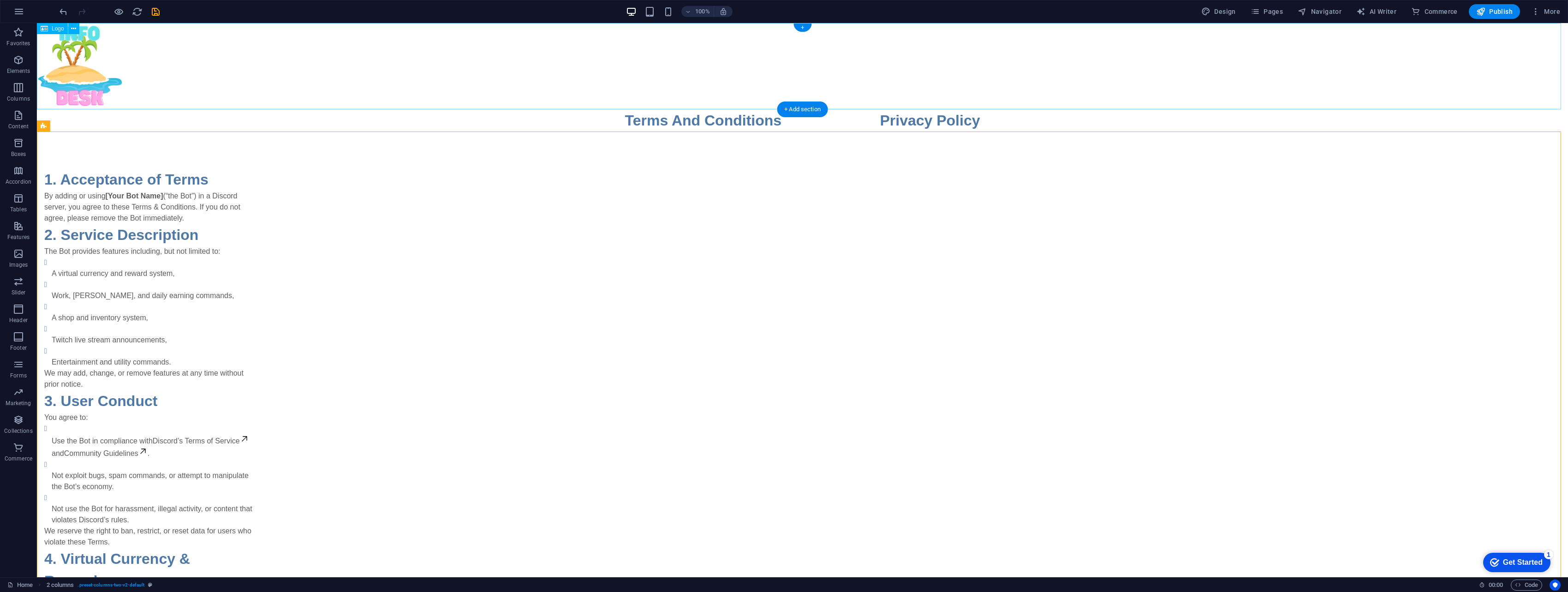
click at [86, 71] on div at bounding box center [802, 66] width 1531 height 86
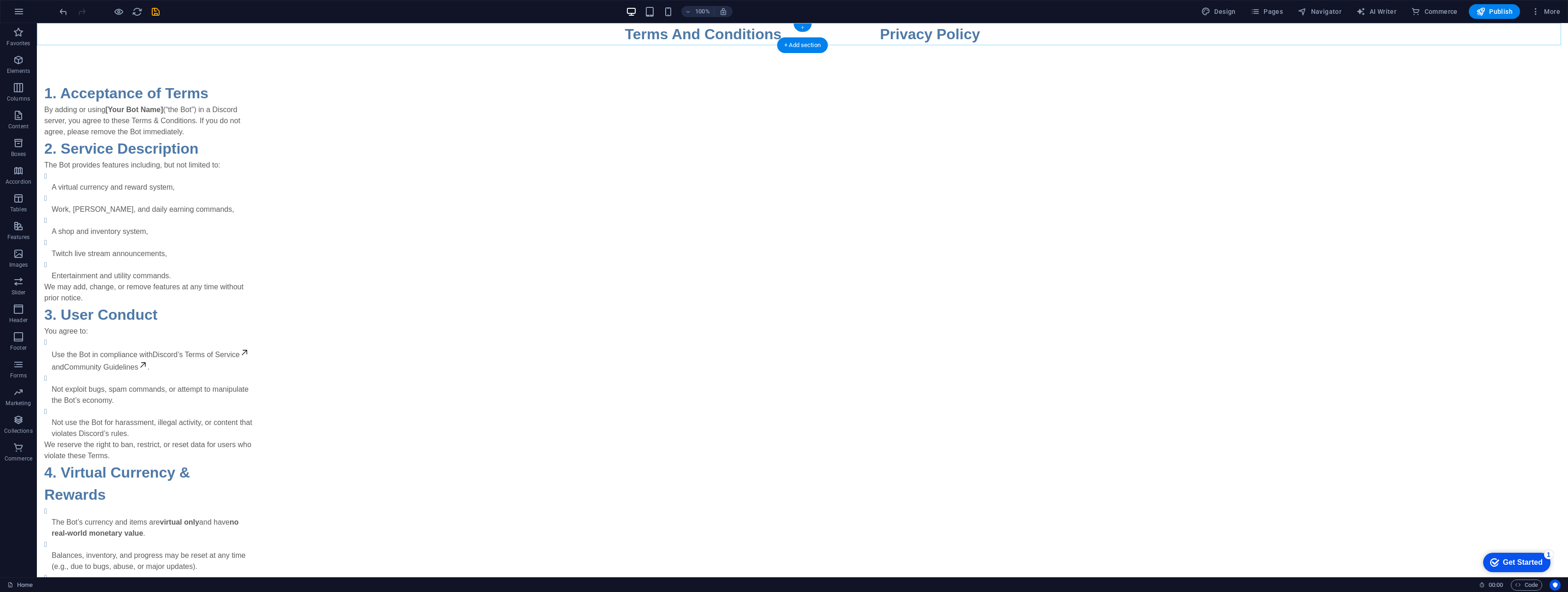
click at [772, 26] on div "+" at bounding box center [803, 28] width 18 height 9
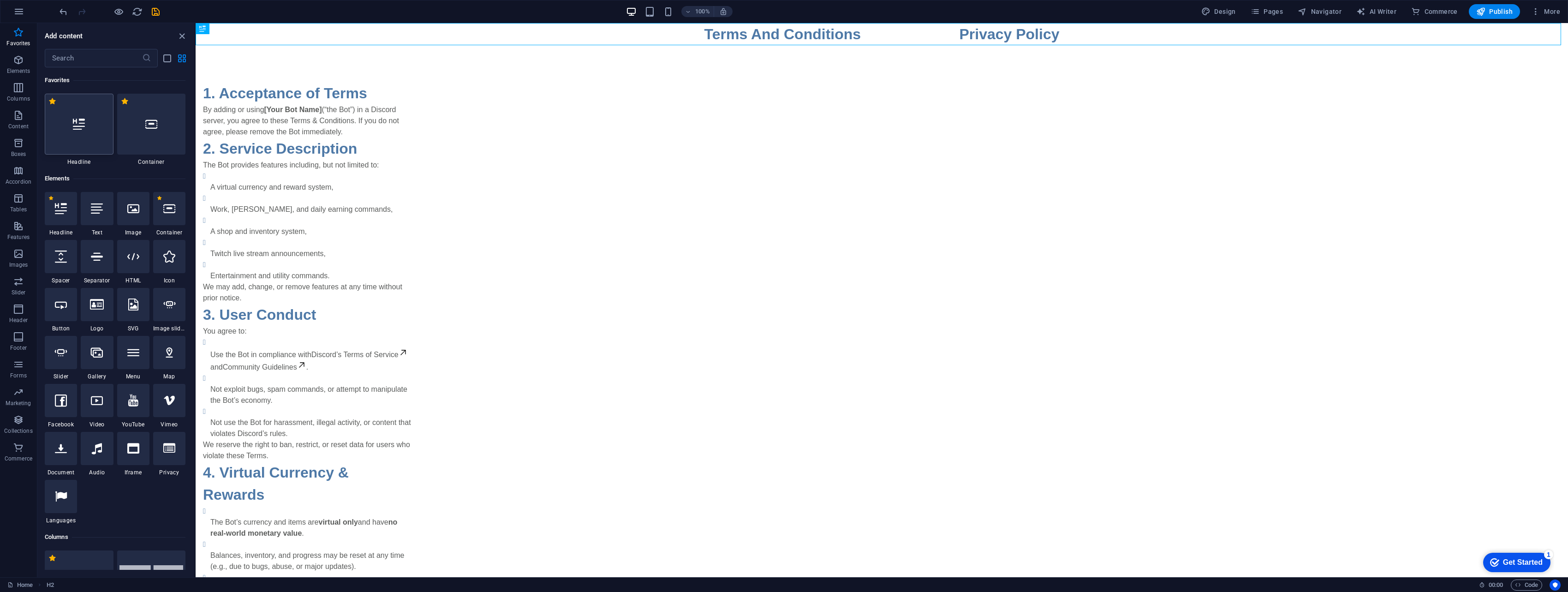
click at [77, 104] on div at bounding box center [79, 124] width 69 height 61
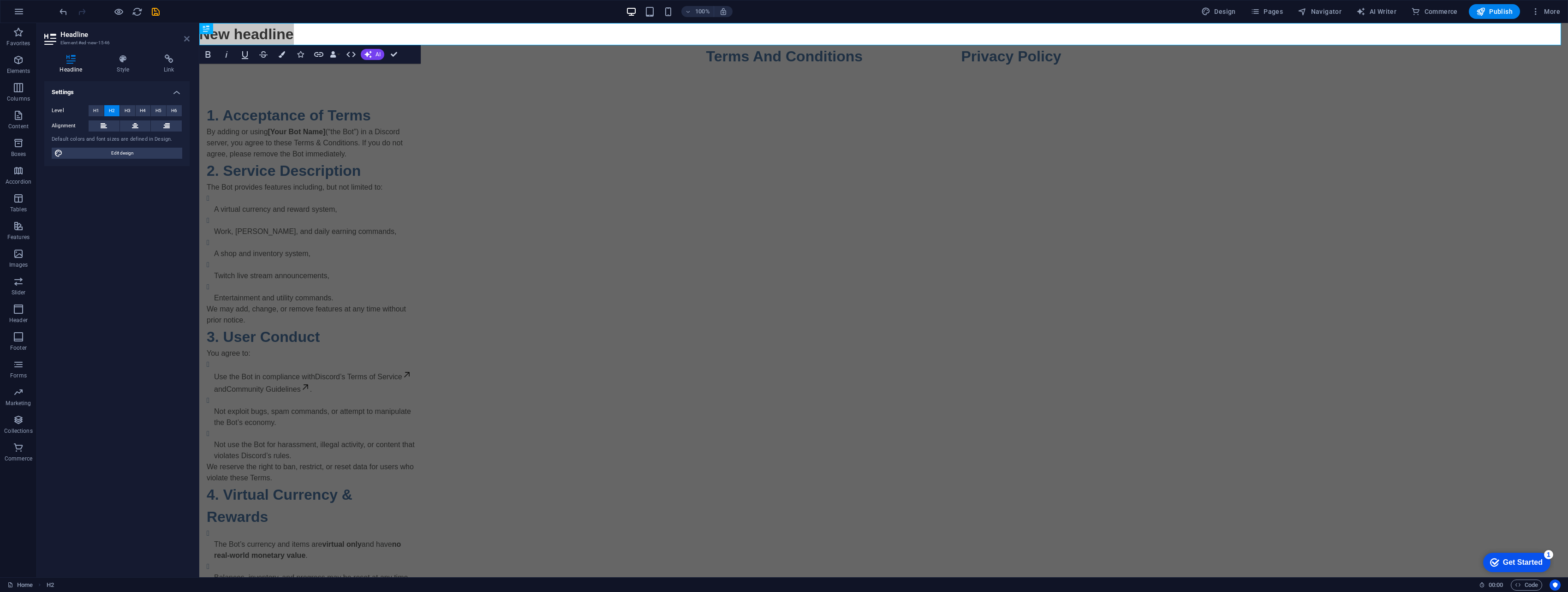
click at [188, 37] on icon at bounding box center [186, 39] width 5 height 7
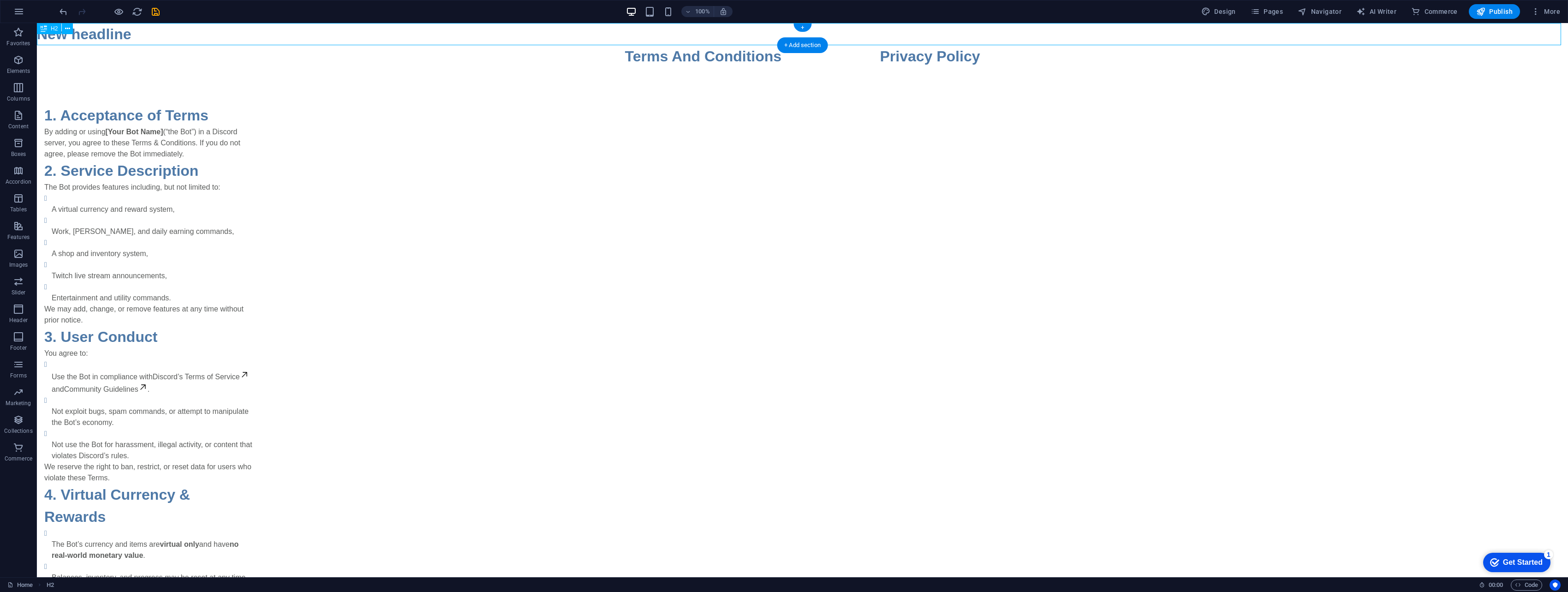
click at [185, 39] on div "New headline" at bounding box center [802, 34] width 1531 height 22
click at [208, 33] on div "New headline" at bounding box center [802, 34] width 1531 height 22
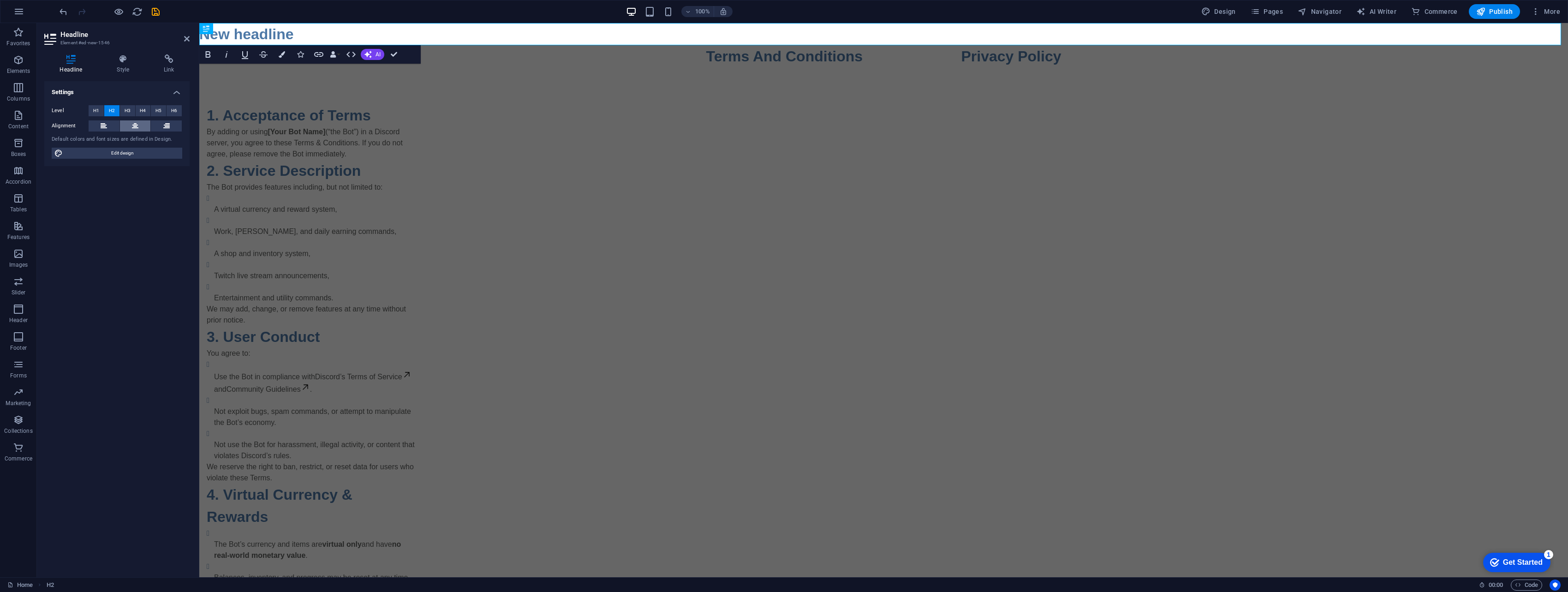
click at [134, 127] on icon at bounding box center [135, 126] width 7 height 11
click at [772, 30] on h2 "New headline" at bounding box center [883, 34] width 1369 height 22
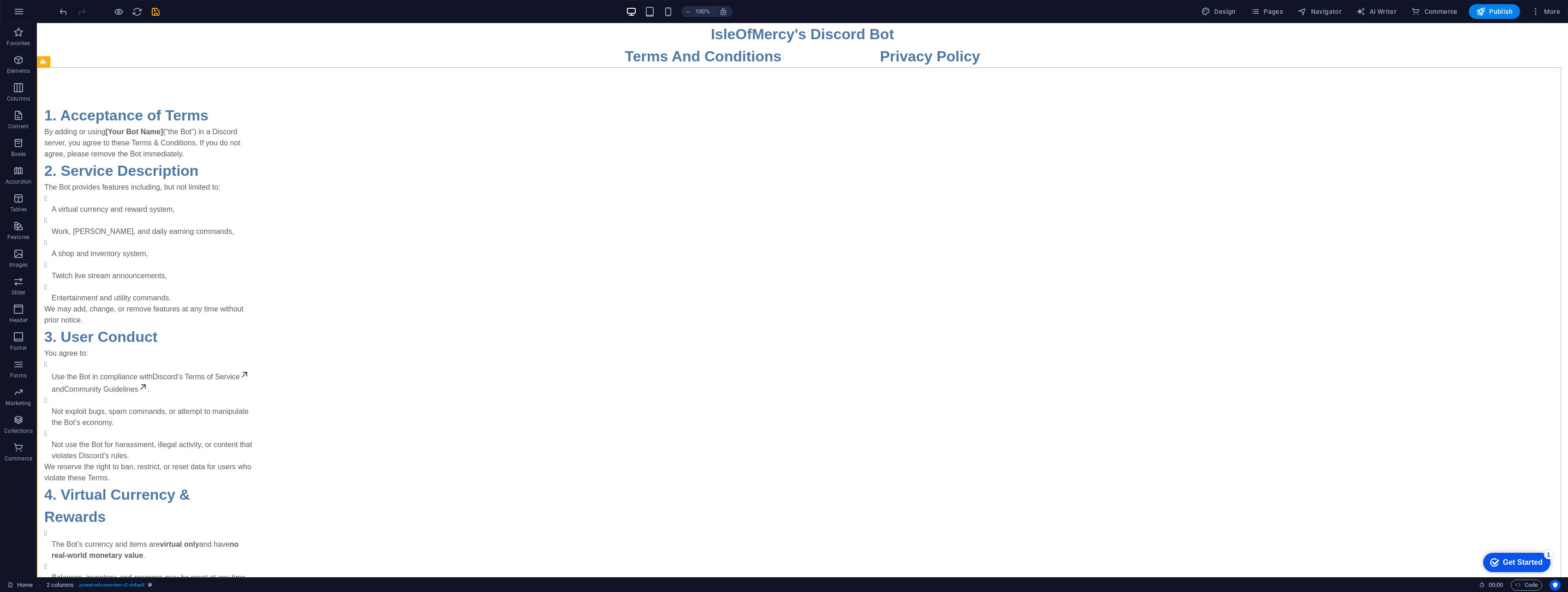
click at [772, 555] on div "checkmark Get Started 1" at bounding box center [1517, 563] width 68 height 19
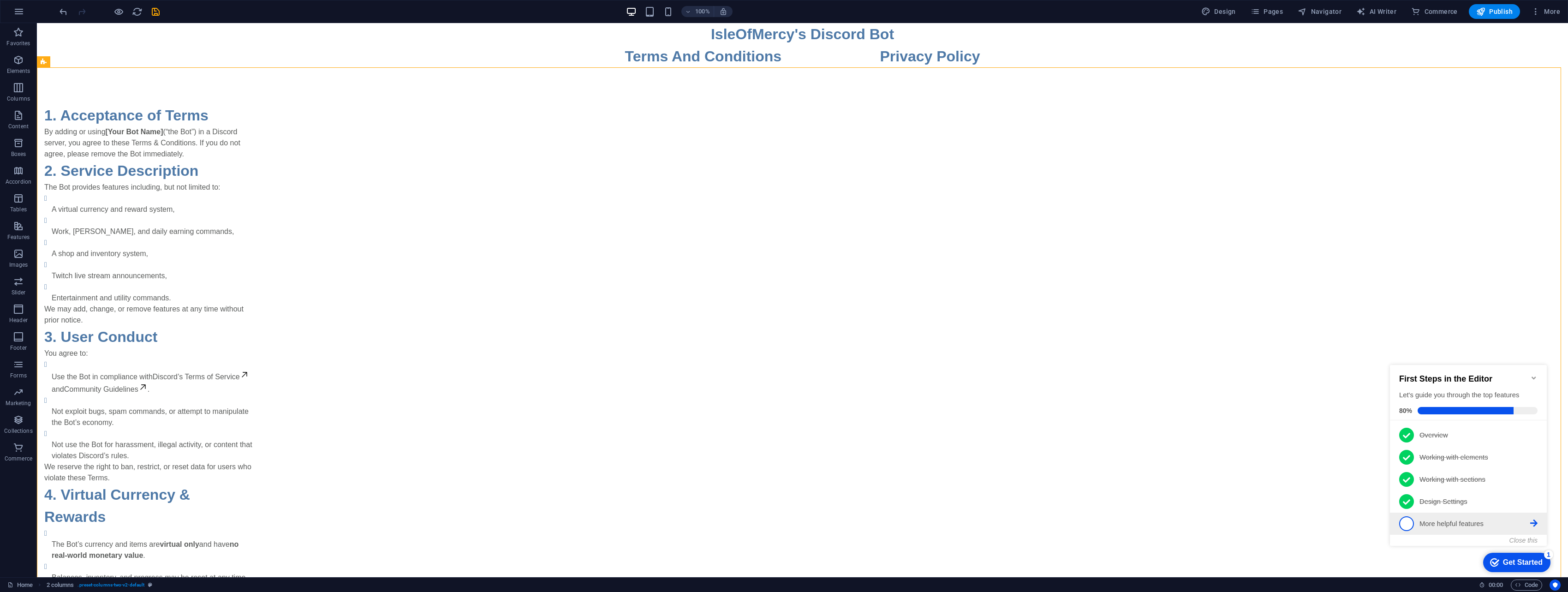
click at [772, 526] on p "More helpful features - incomplete" at bounding box center [1475, 524] width 111 height 10
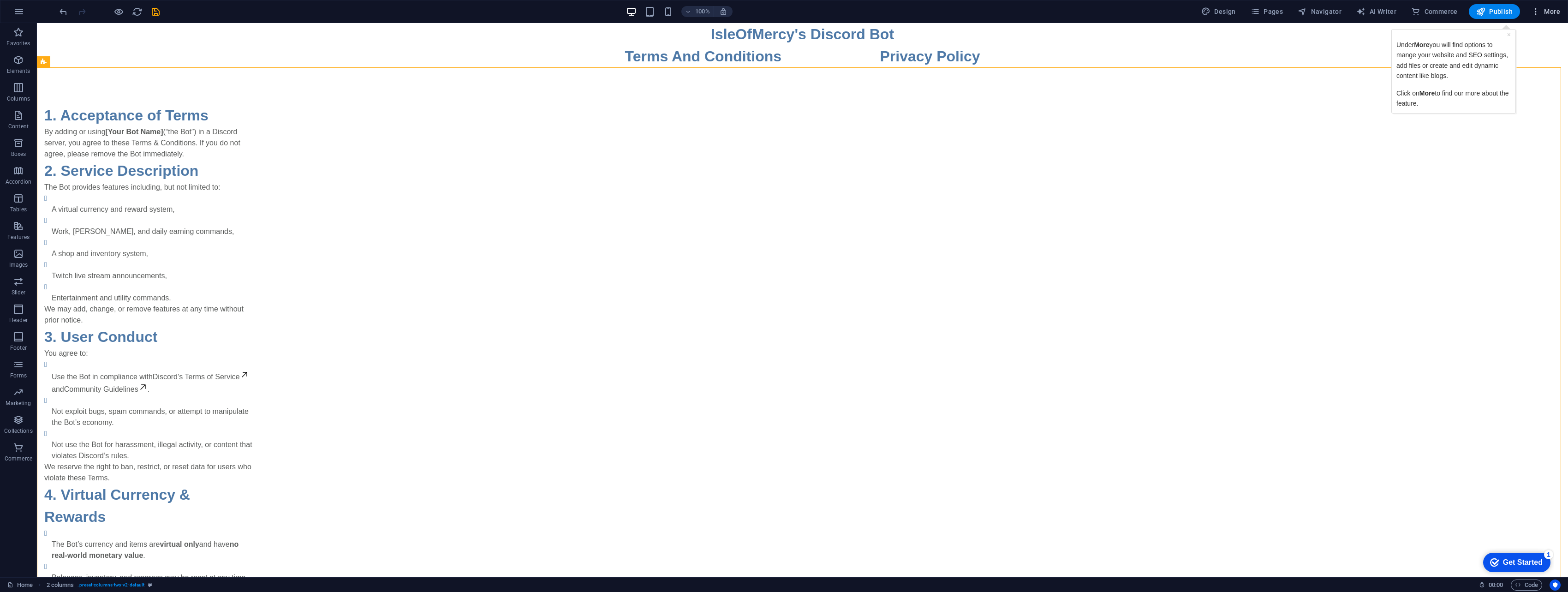
click at [772, 9] on span "More" at bounding box center [1545, 11] width 29 height 9
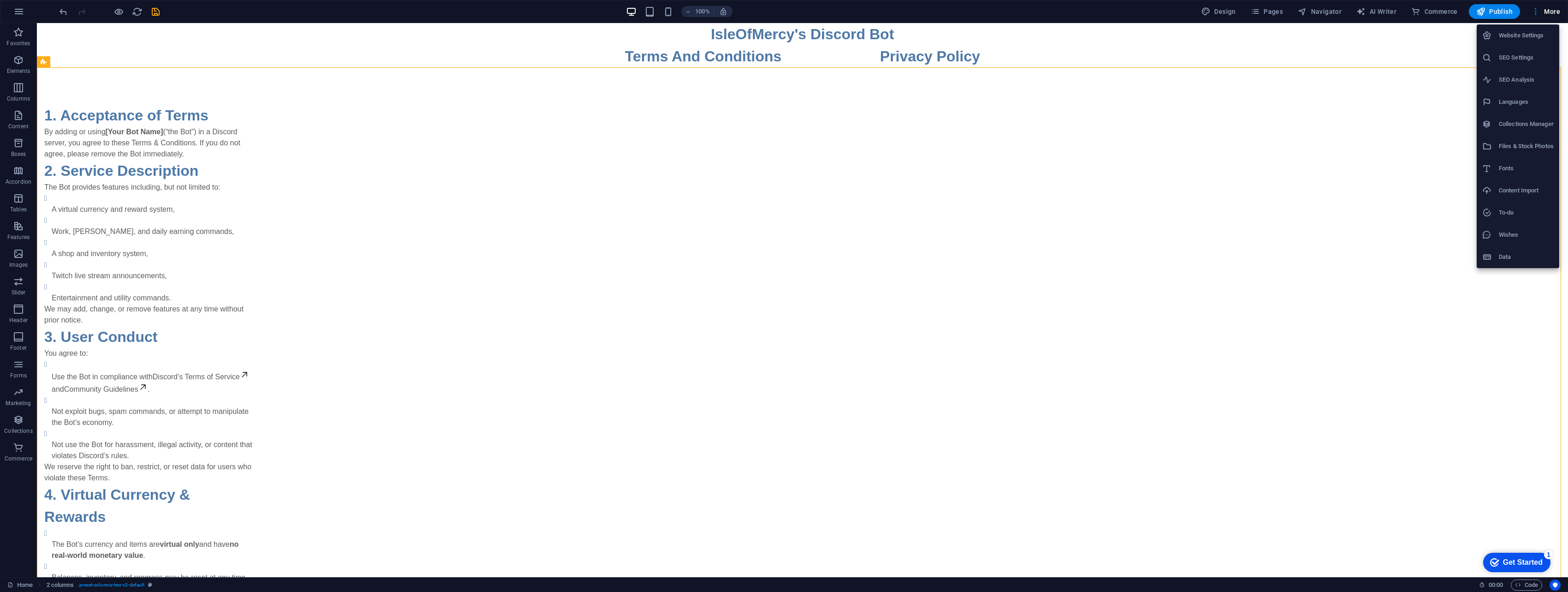
click at [772, 194] on h6 "Content Import" at bounding box center [1526, 191] width 55 height 11
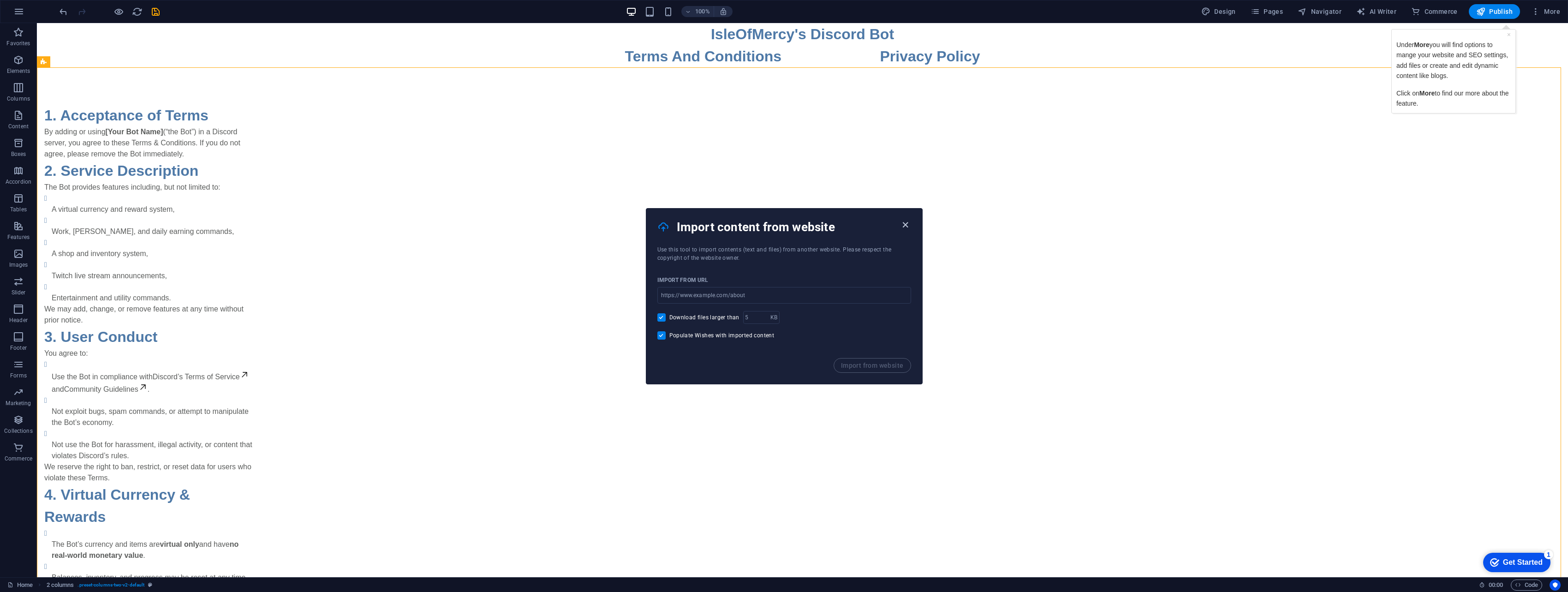
click at [772, 222] on icon "button" at bounding box center [905, 225] width 10 height 10
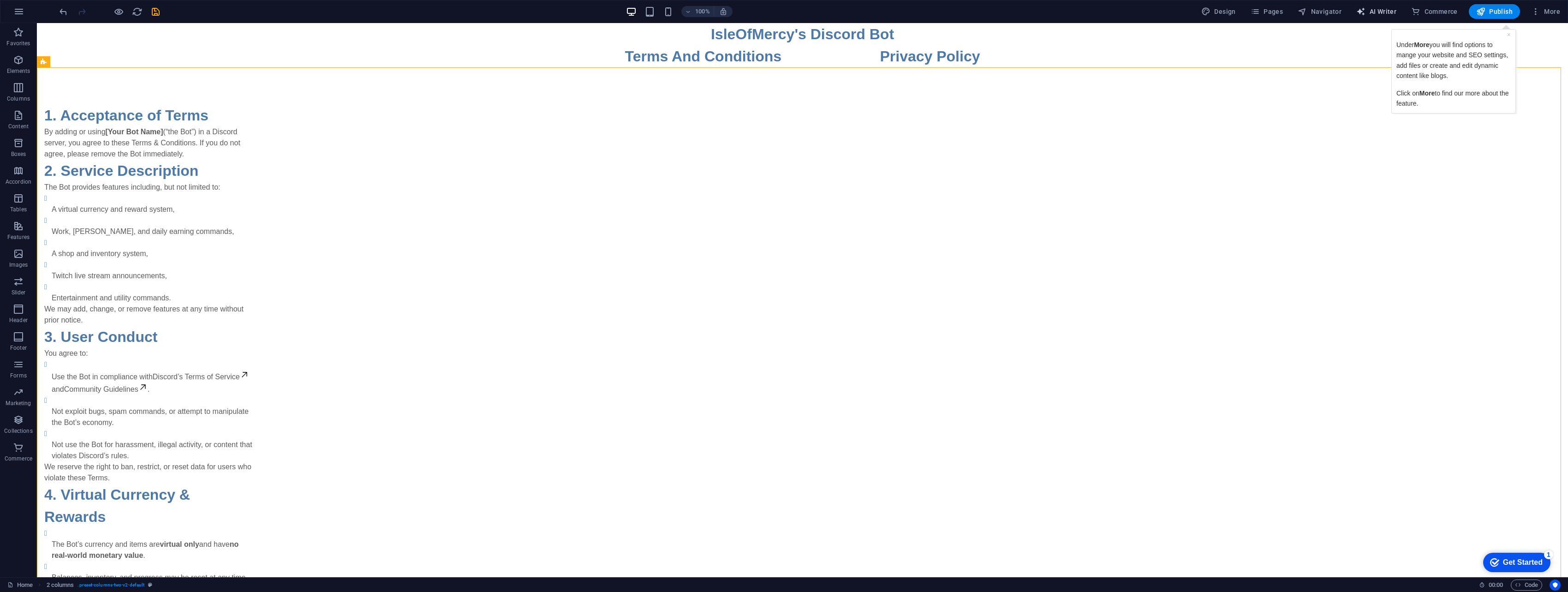
click at [772, 7] on button "AI Writer" at bounding box center [1376, 12] width 47 height 15
select select "English"
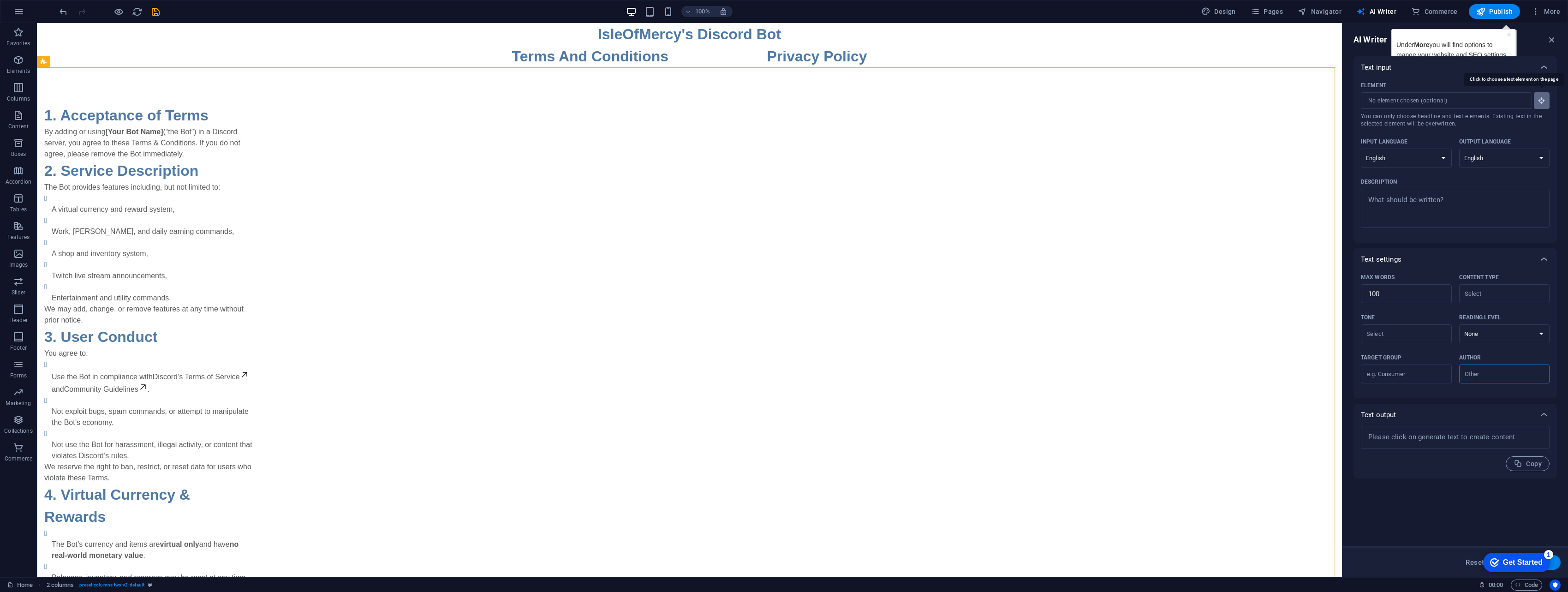
click at [772, 100] on button "Element ​ You can only choose headline and text elements. Existing text in the …" at bounding box center [1542, 100] width 16 height 16
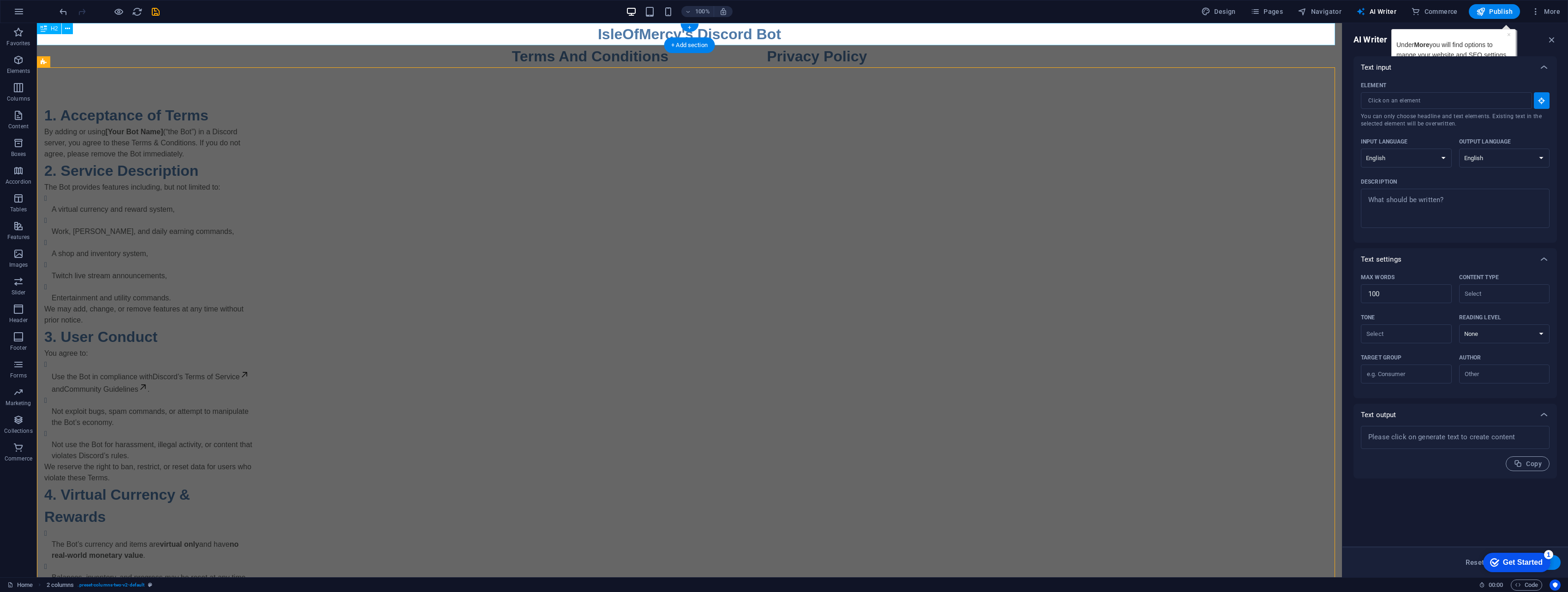
click at [729, 39] on div "IsleOfMercy's Discord Bot" at bounding box center [690, 34] width 1305 height 22
type input "#ed-new-1546"
type textarea "x"
type input "10"
type textarea "x"
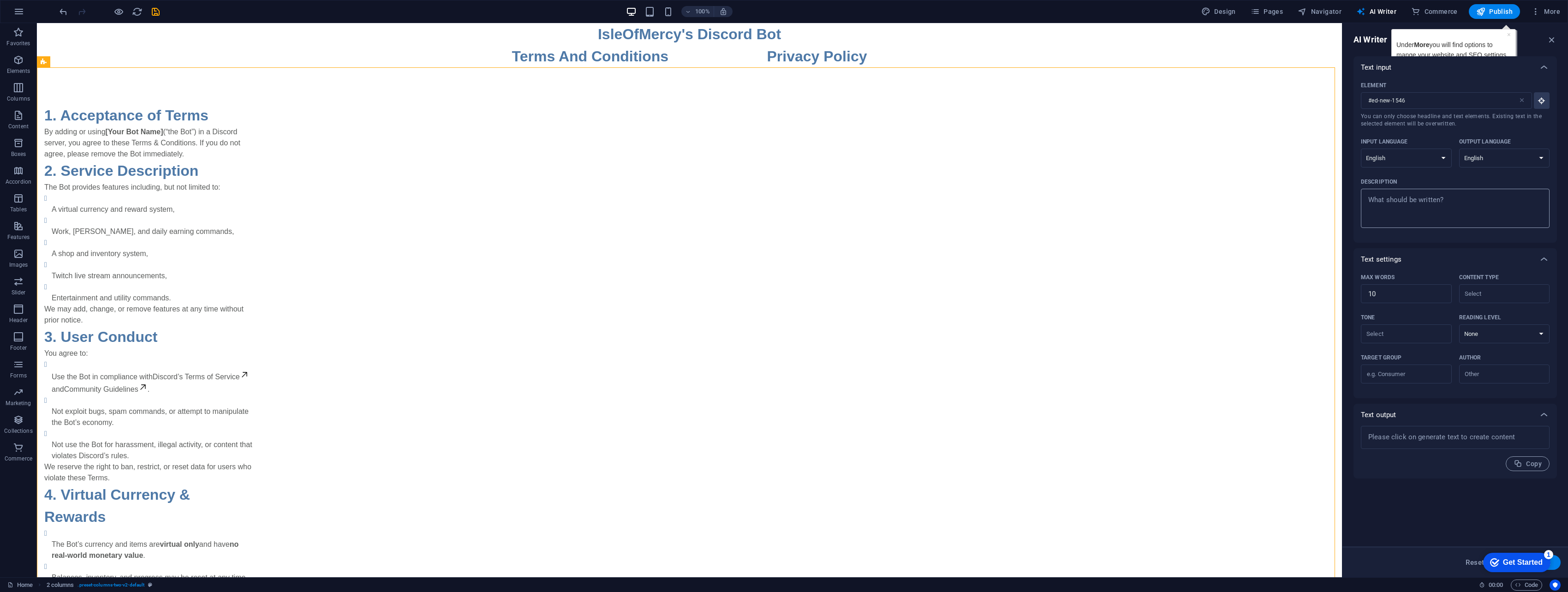
click at [772, 196] on textarea "Description x ​" at bounding box center [1455, 208] width 180 height 30
type textarea "x"
click at [772, 40] on icon "button" at bounding box center [1552, 40] width 10 height 10
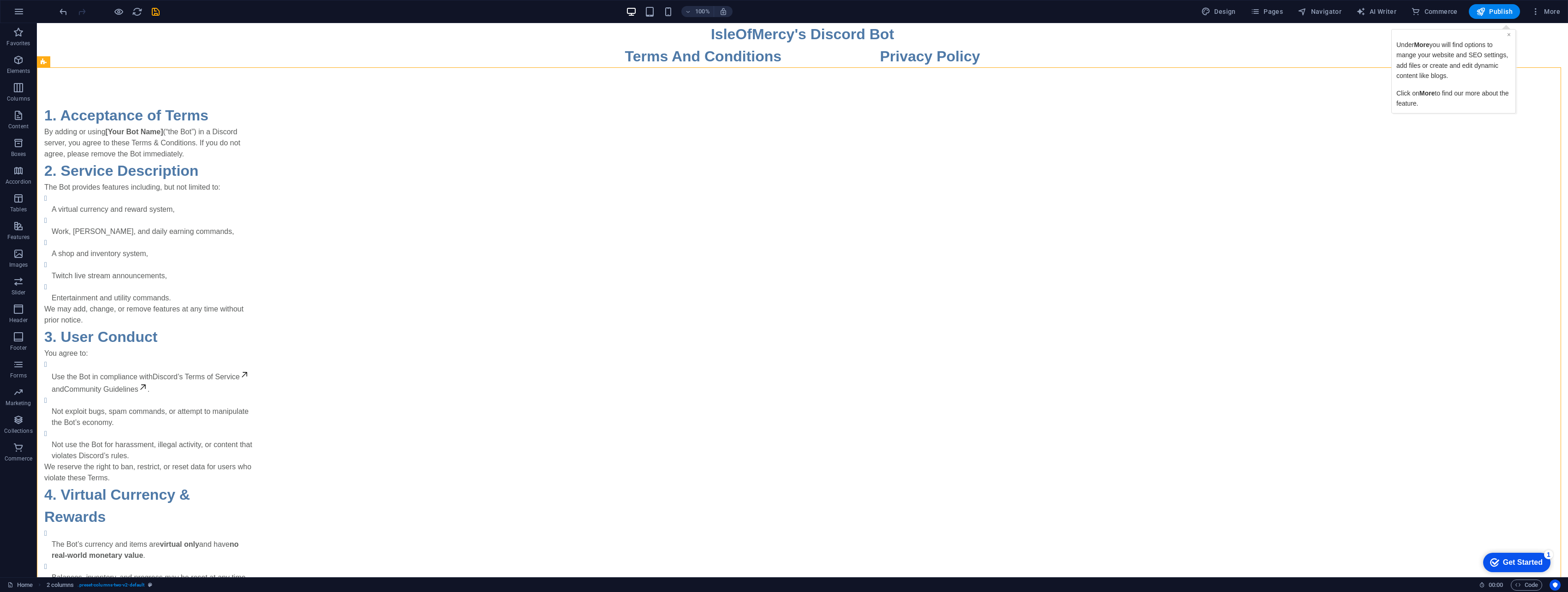
click at [772, 35] on link "×" at bounding box center [1509, 35] width 4 height 7
click at [155, 8] on icon "save" at bounding box center [155, 12] width 10 height 10
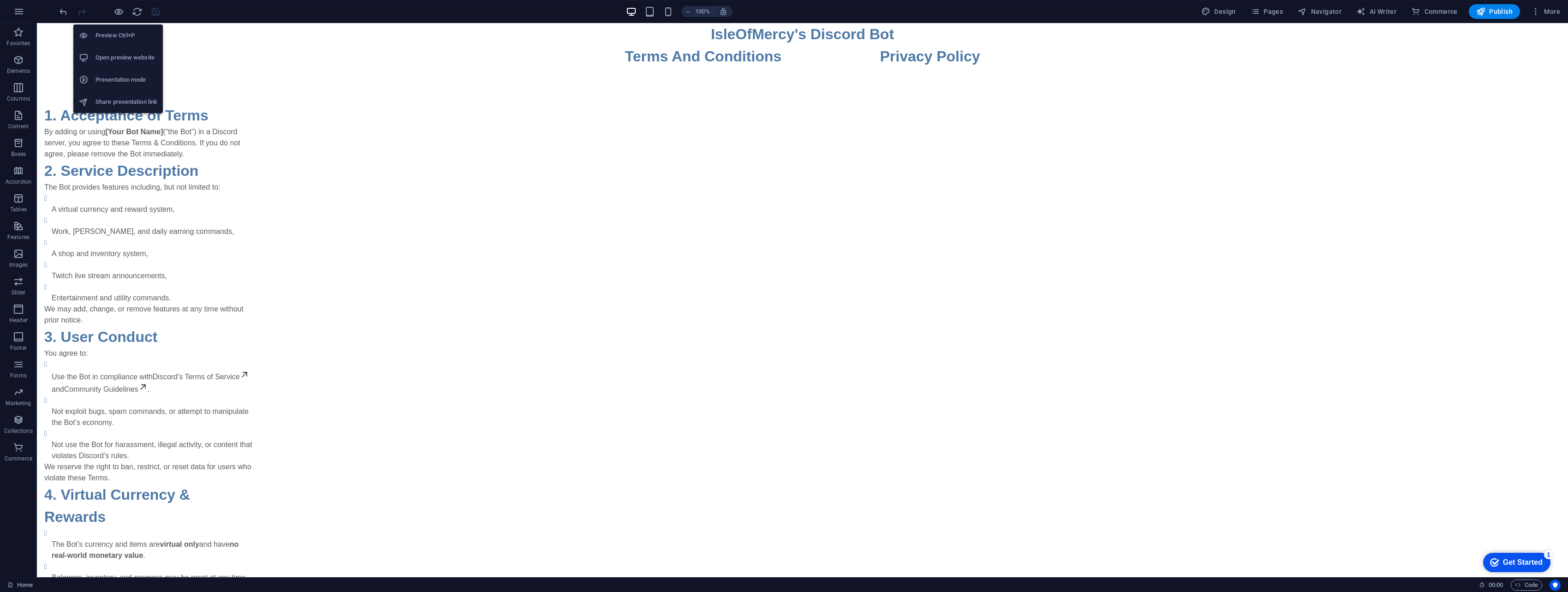
click at [105, 39] on h6 "Preview Ctrl+P" at bounding box center [127, 35] width 62 height 11
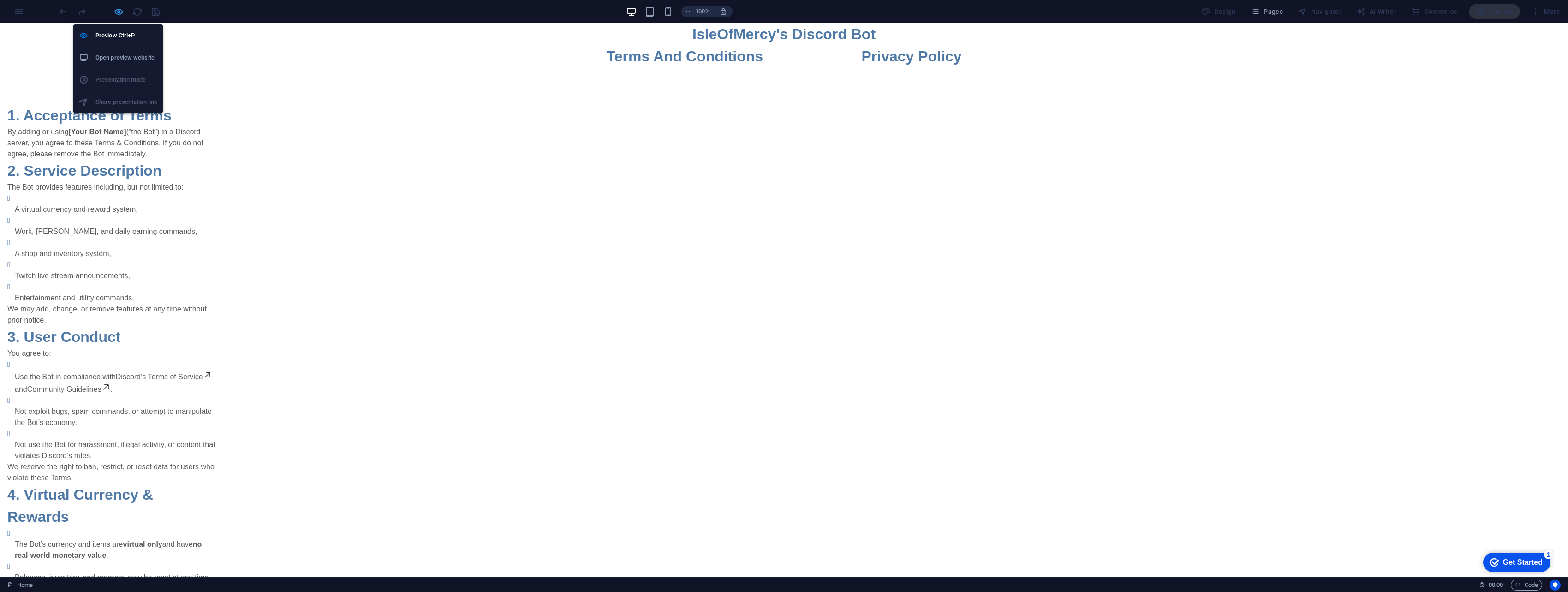
click at [119, 12] on icon "button" at bounding box center [118, 12] width 10 height 10
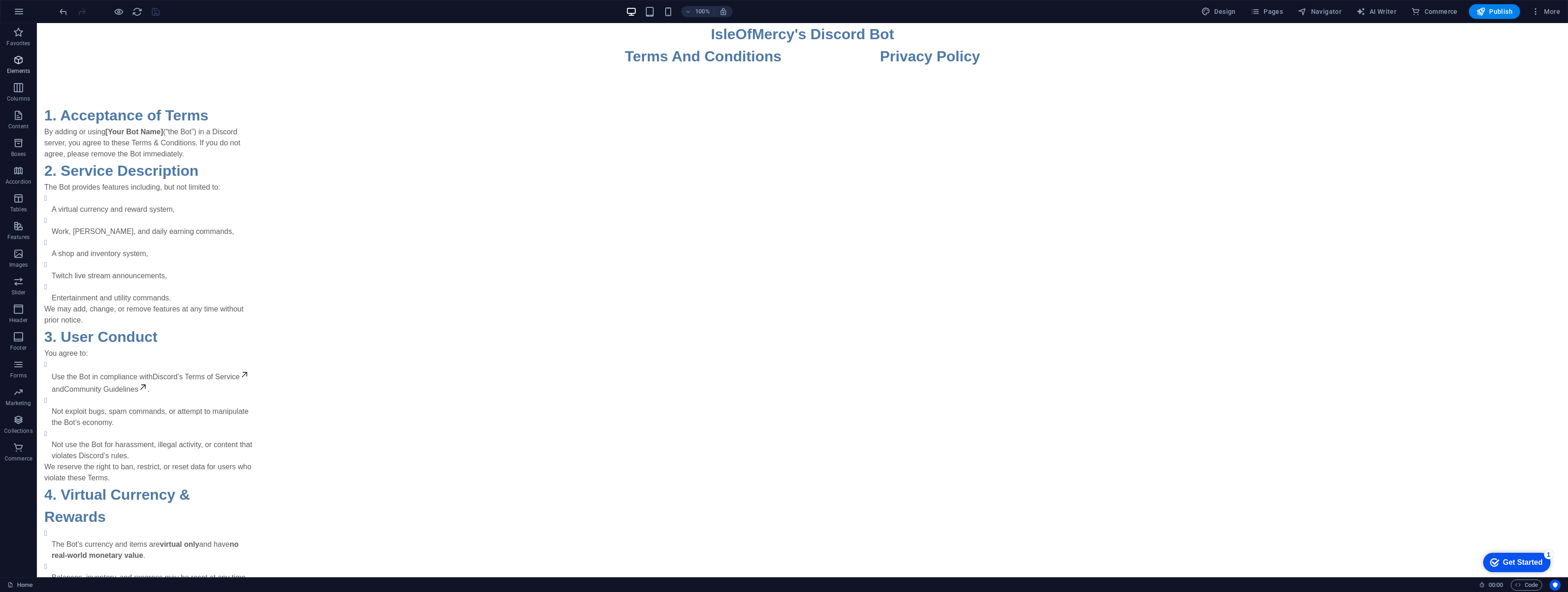
click at [24, 66] on span "Elements" at bounding box center [18, 65] width 37 height 22
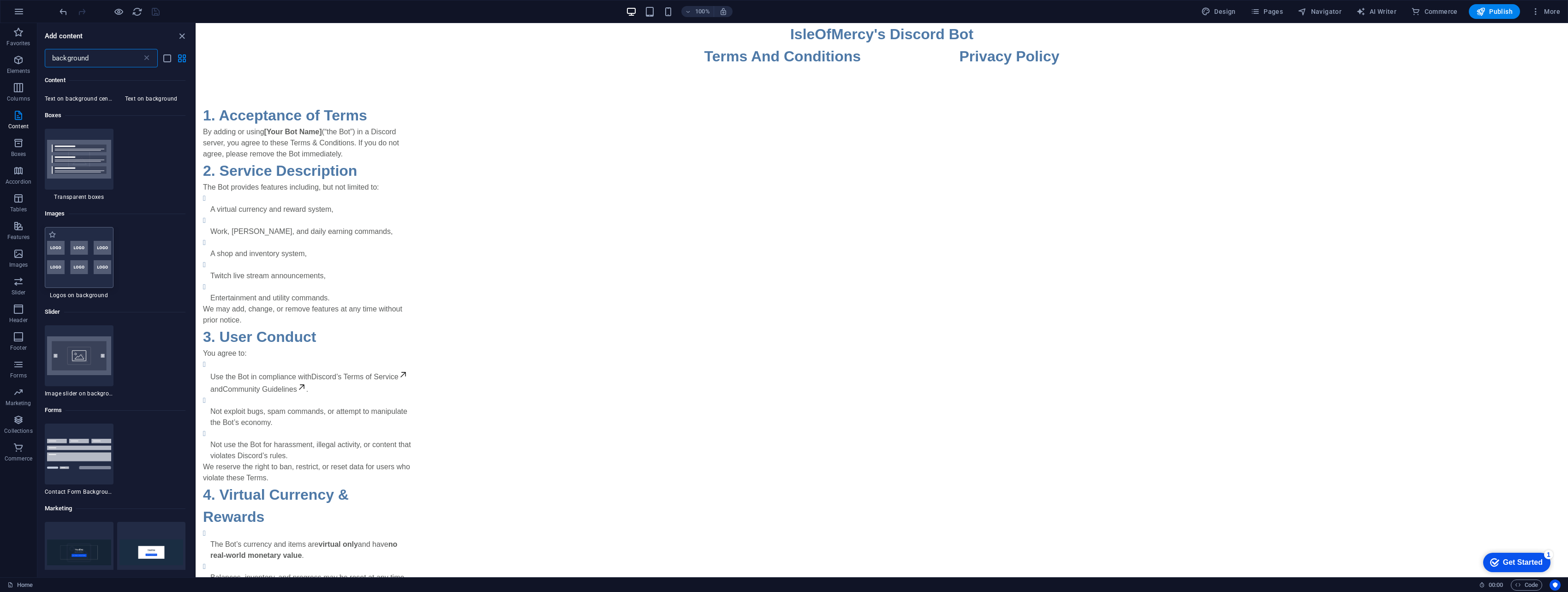
scroll to position [138, 0]
type input "background"
click at [68, 261] on img at bounding box center [79, 258] width 64 height 33
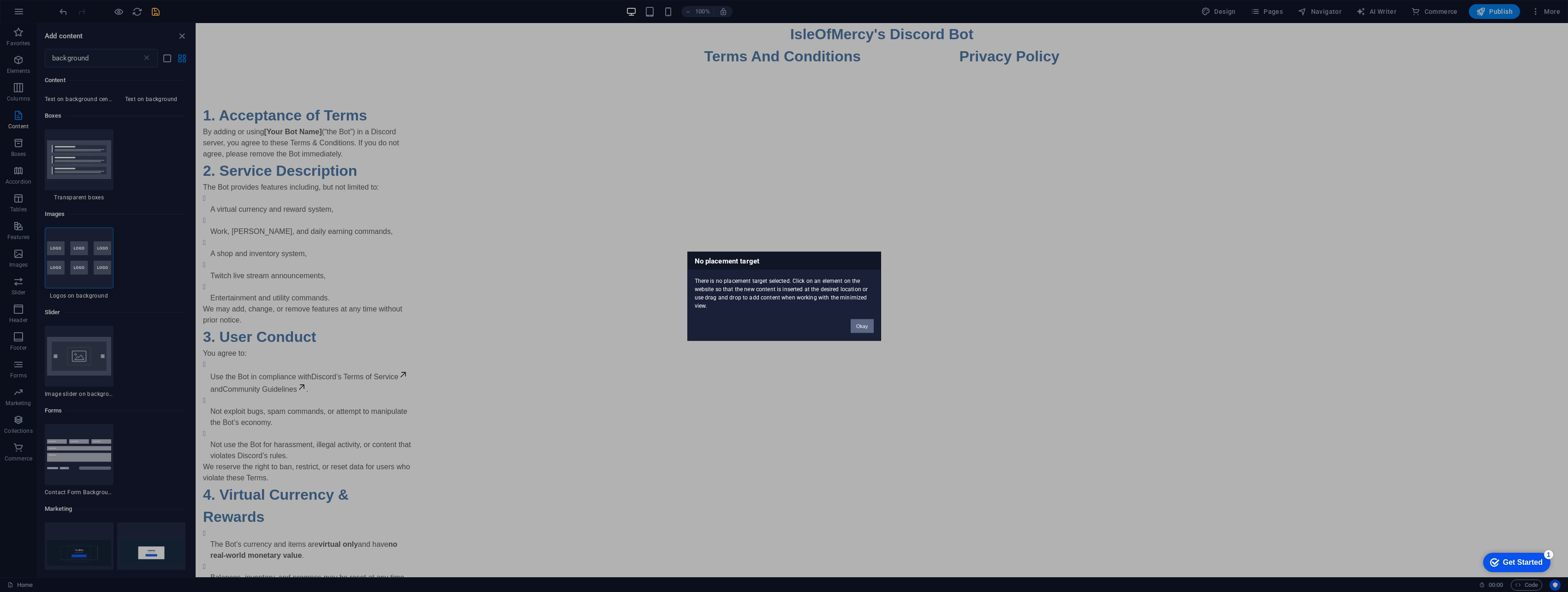
drag, startPoint x: 863, startPoint y: 323, endPoint x: 656, endPoint y: 305, distance: 207.8
click at [772, 323] on button "Okay" at bounding box center [863, 326] width 23 height 14
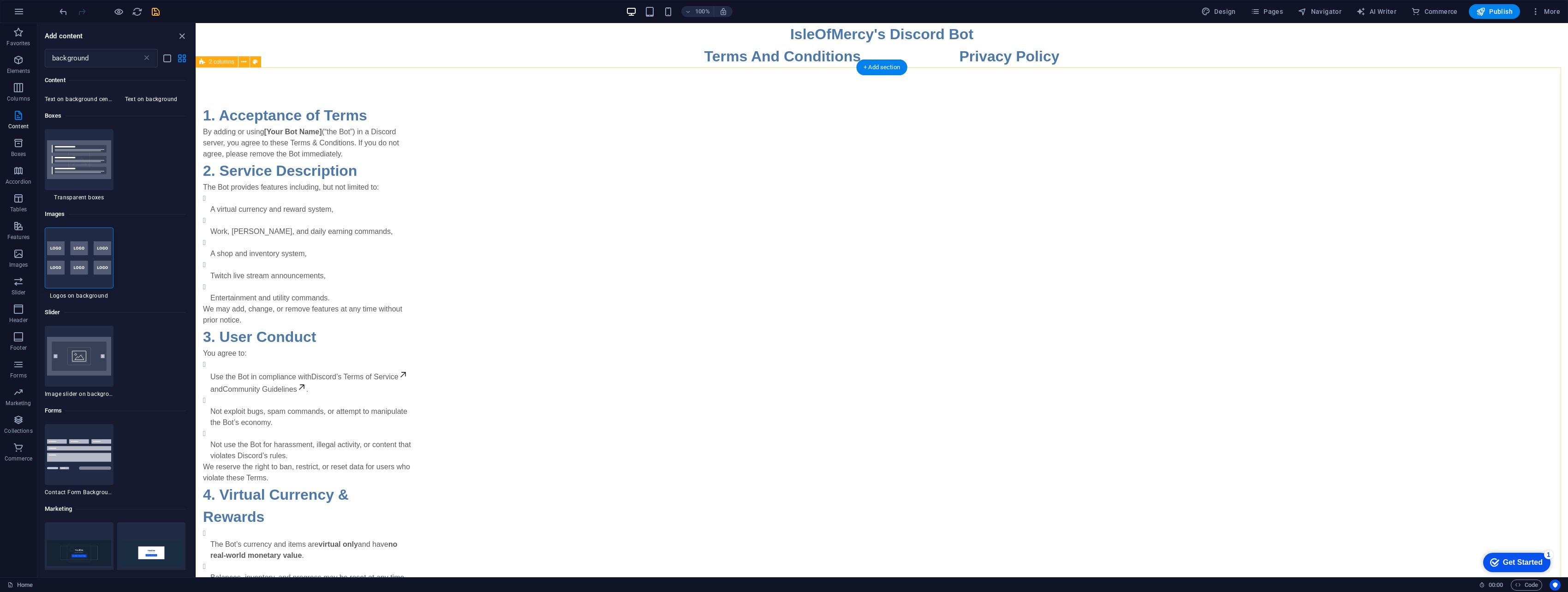
click at [92, 258] on img at bounding box center [79, 258] width 64 height 33
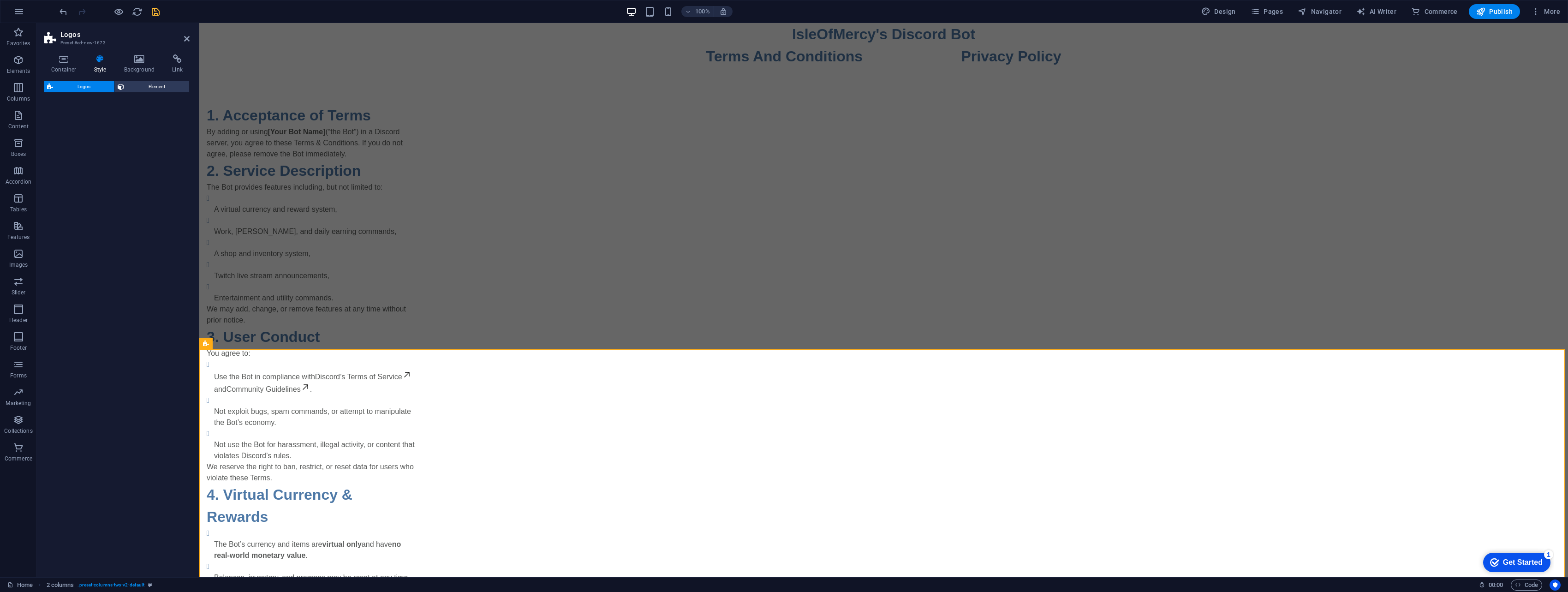
scroll to position [666, 0]
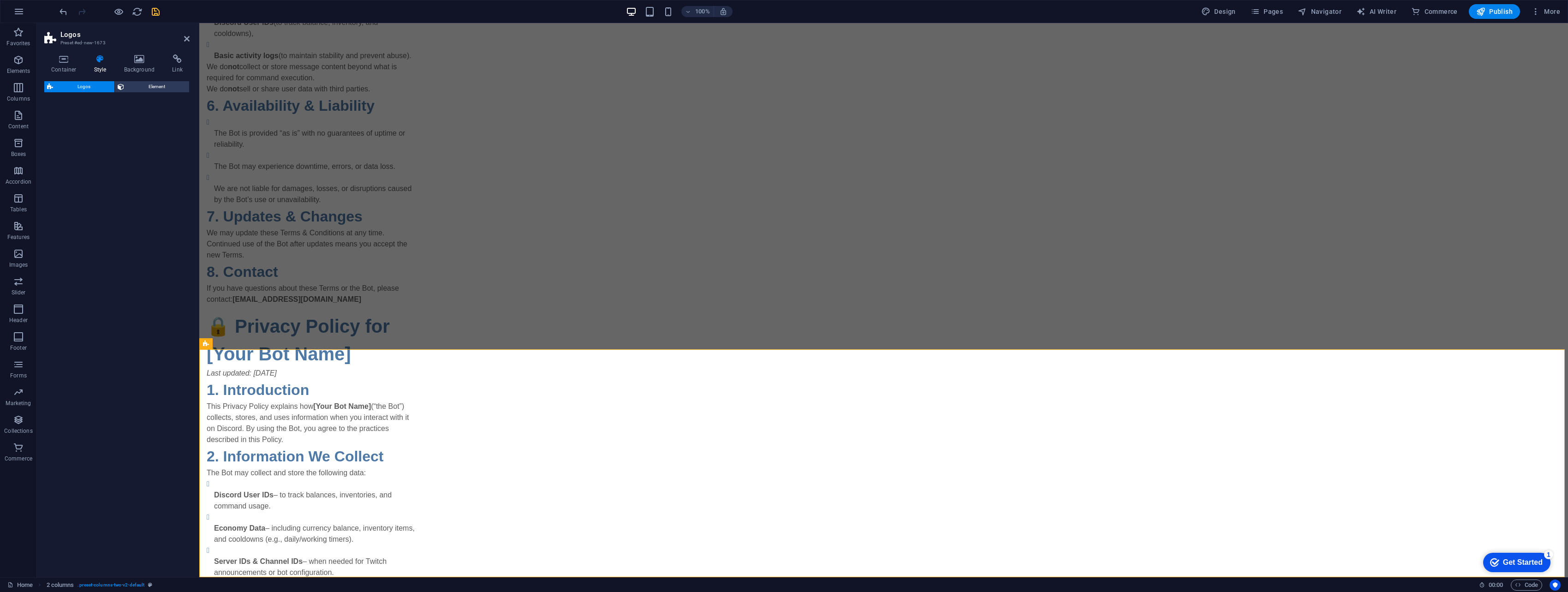
select select "rem"
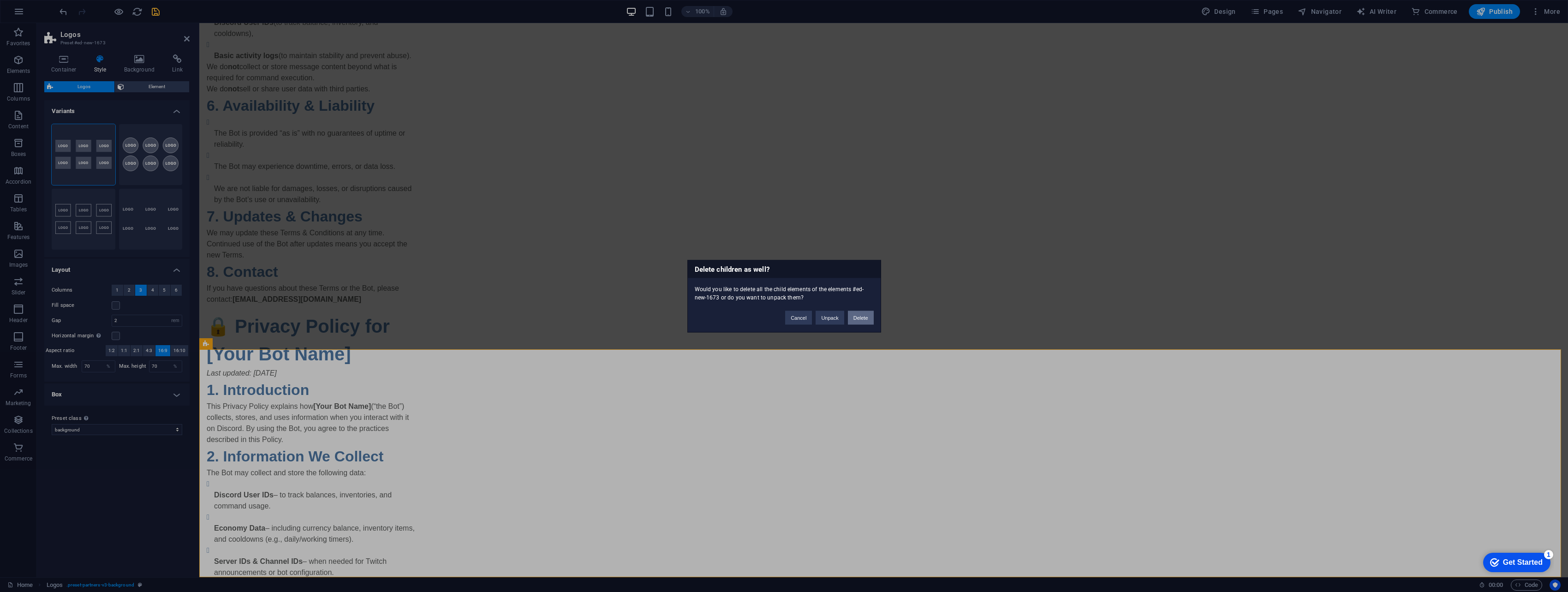
click at [772, 316] on button "Delete" at bounding box center [861, 317] width 26 height 14
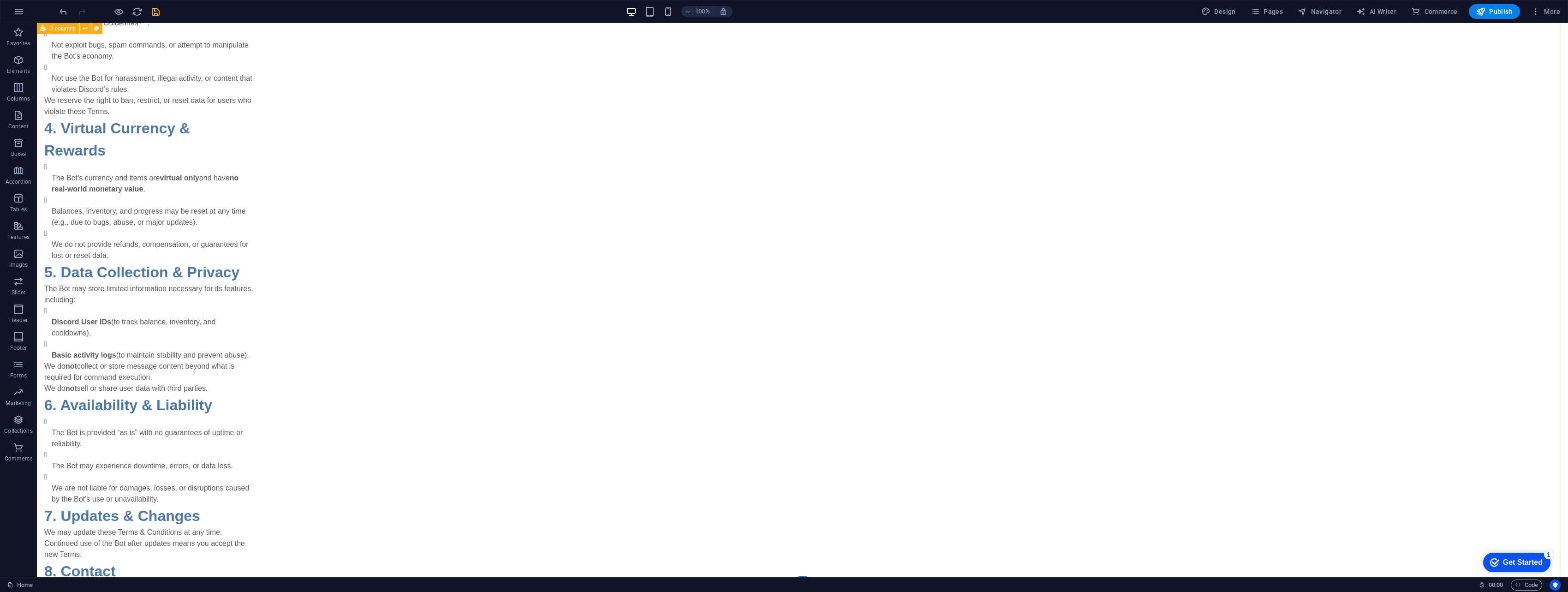
scroll to position [253, 0]
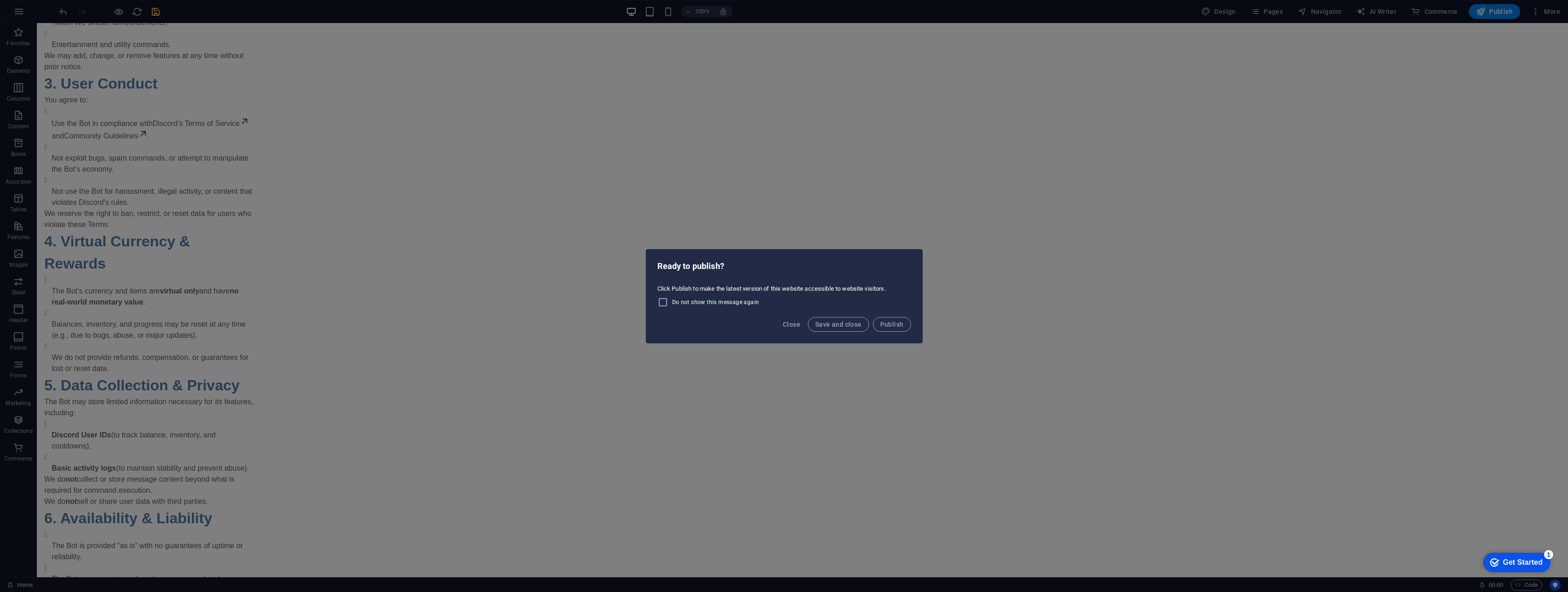
click at [717, 301] on span "Do not show this message again" at bounding box center [715, 302] width 87 height 7
click at [672, 301] on input "Do not show this message again" at bounding box center [665, 302] width 15 height 11
checkbox input "true"
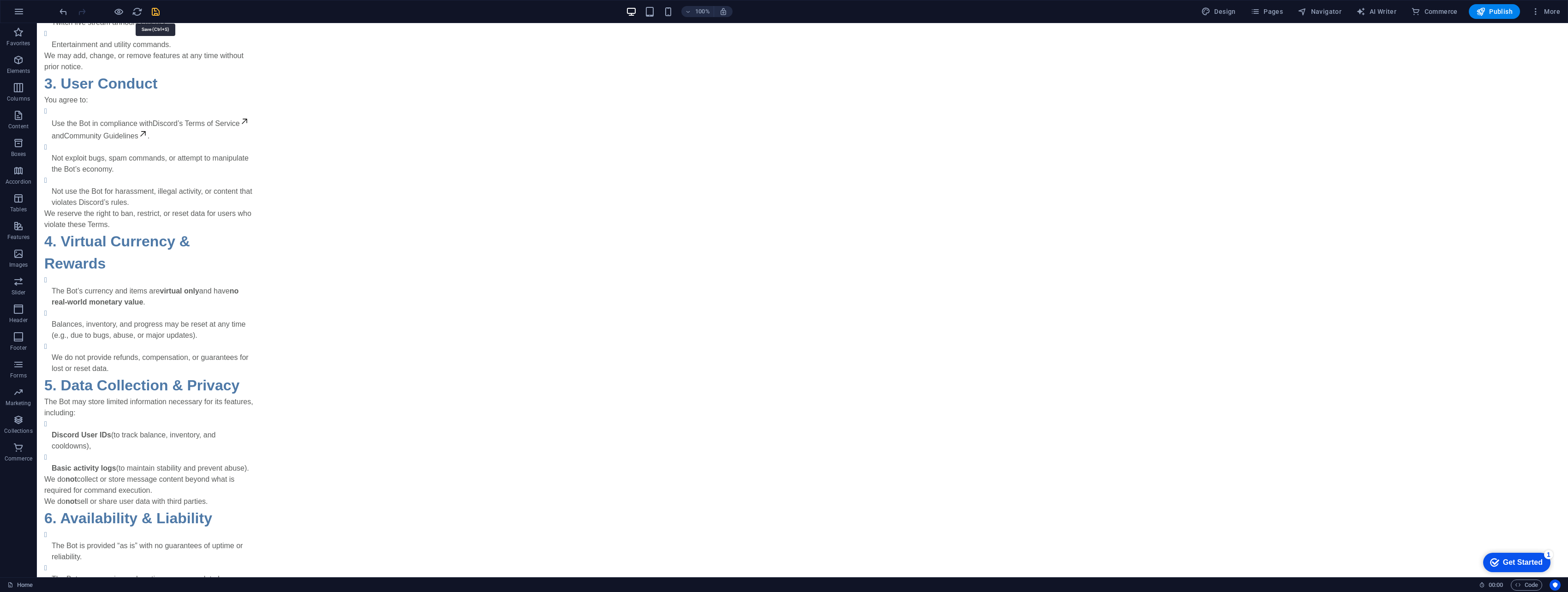
click at [155, 10] on icon "save" at bounding box center [155, 12] width 10 height 10
click at [21, 14] on icon "button" at bounding box center [19, 12] width 11 height 11
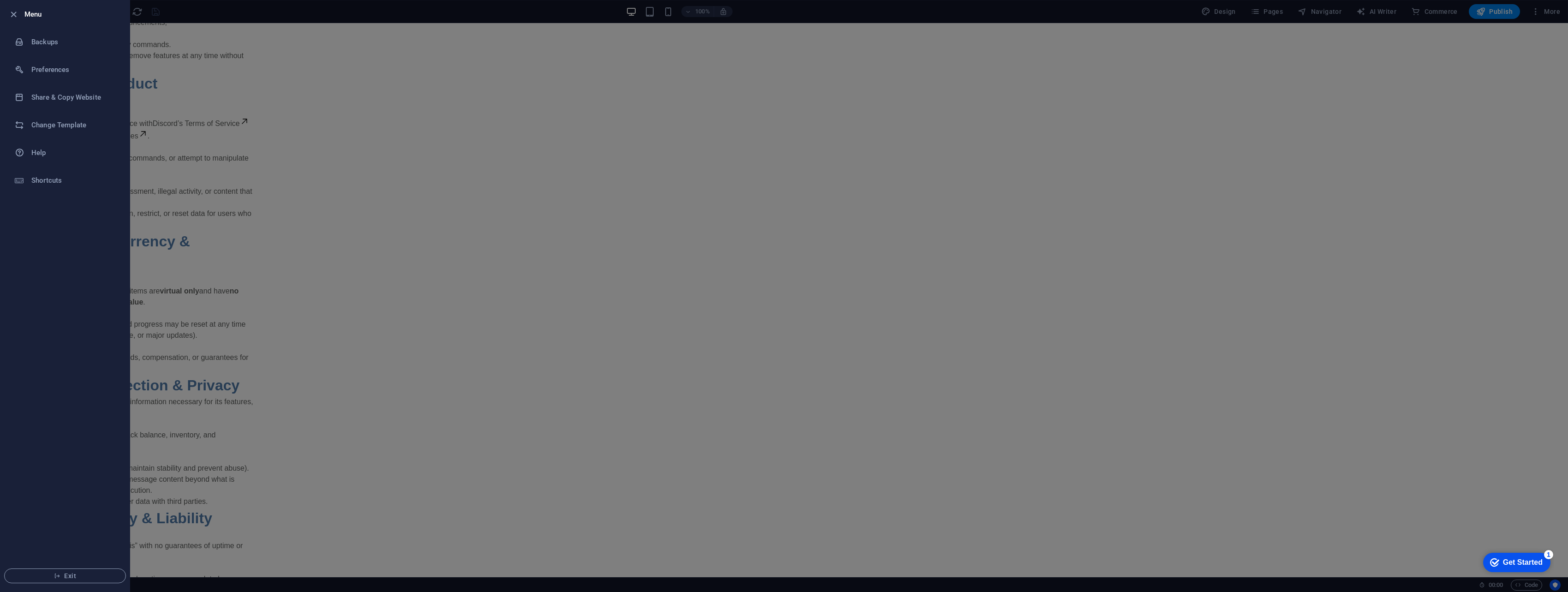
click at [21, 14] on div at bounding box center [16, 14] width 16 height 11
click at [5, 16] on li "Menu" at bounding box center [65, 14] width 129 height 27
click at [16, 13] on icon "button" at bounding box center [13, 14] width 10 height 10
